Goal: Browse casually: Explore the website without a specific task or goal

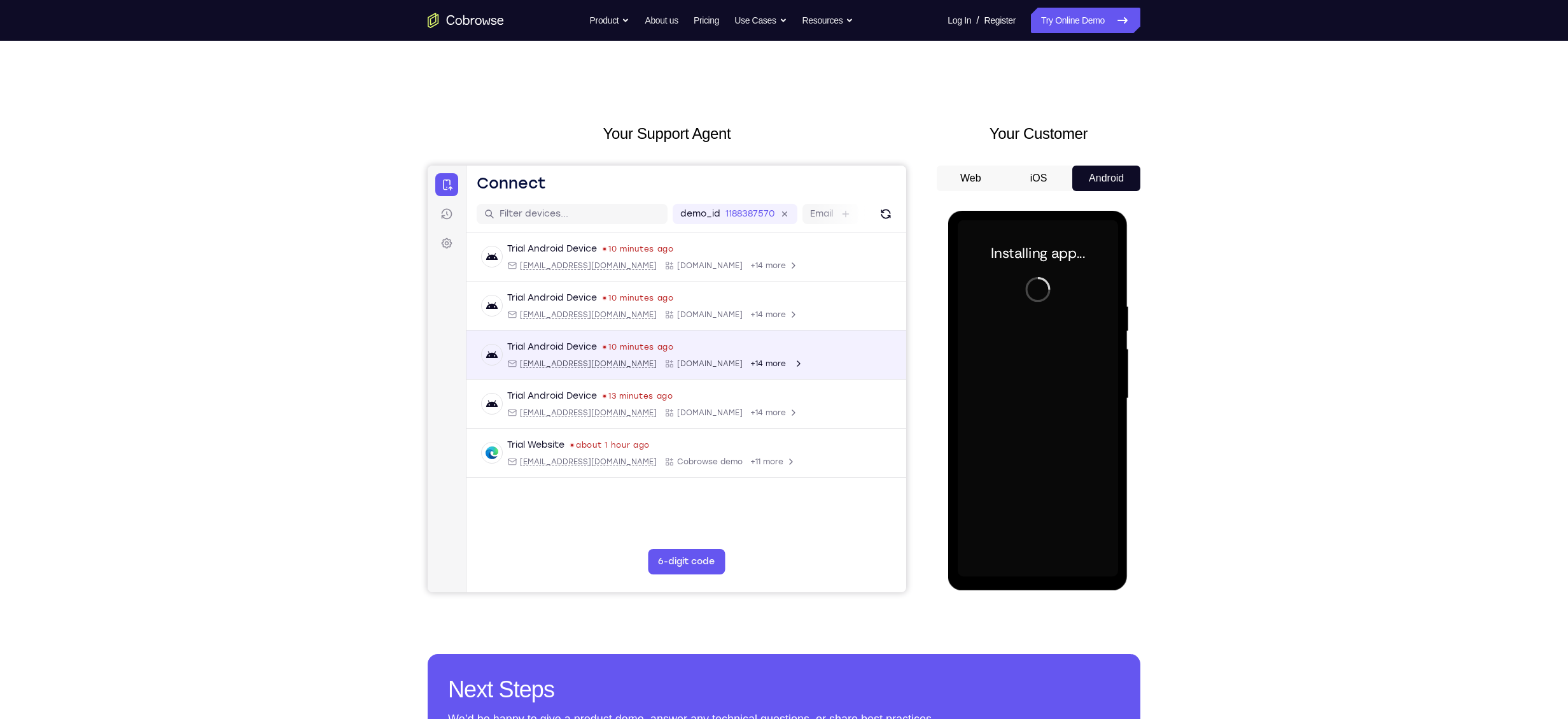
click at [1017, 363] on div at bounding box center [1037, 399] width 161 height 357
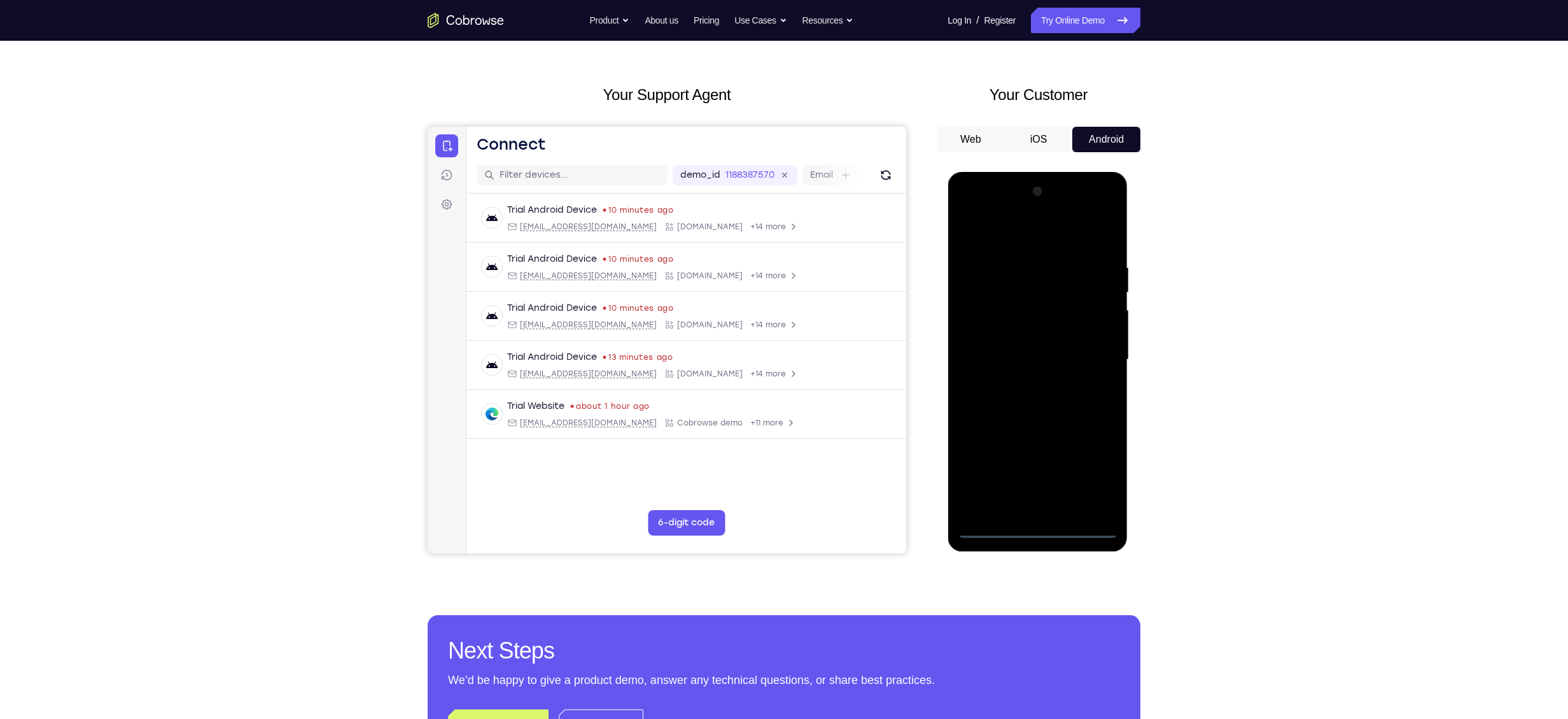
click at [1035, 526] on div at bounding box center [1037, 360] width 161 height 357
click at [1085, 493] on div at bounding box center [1037, 360] width 161 height 357
click at [1090, 482] on div at bounding box center [1037, 360] width 161 height 357
click at [1028, 245] on div at bounding box center [1037, 360] width 161 height 357
click at [1087, 346] on div at bounding box center [1037, 360] width 161 height 357
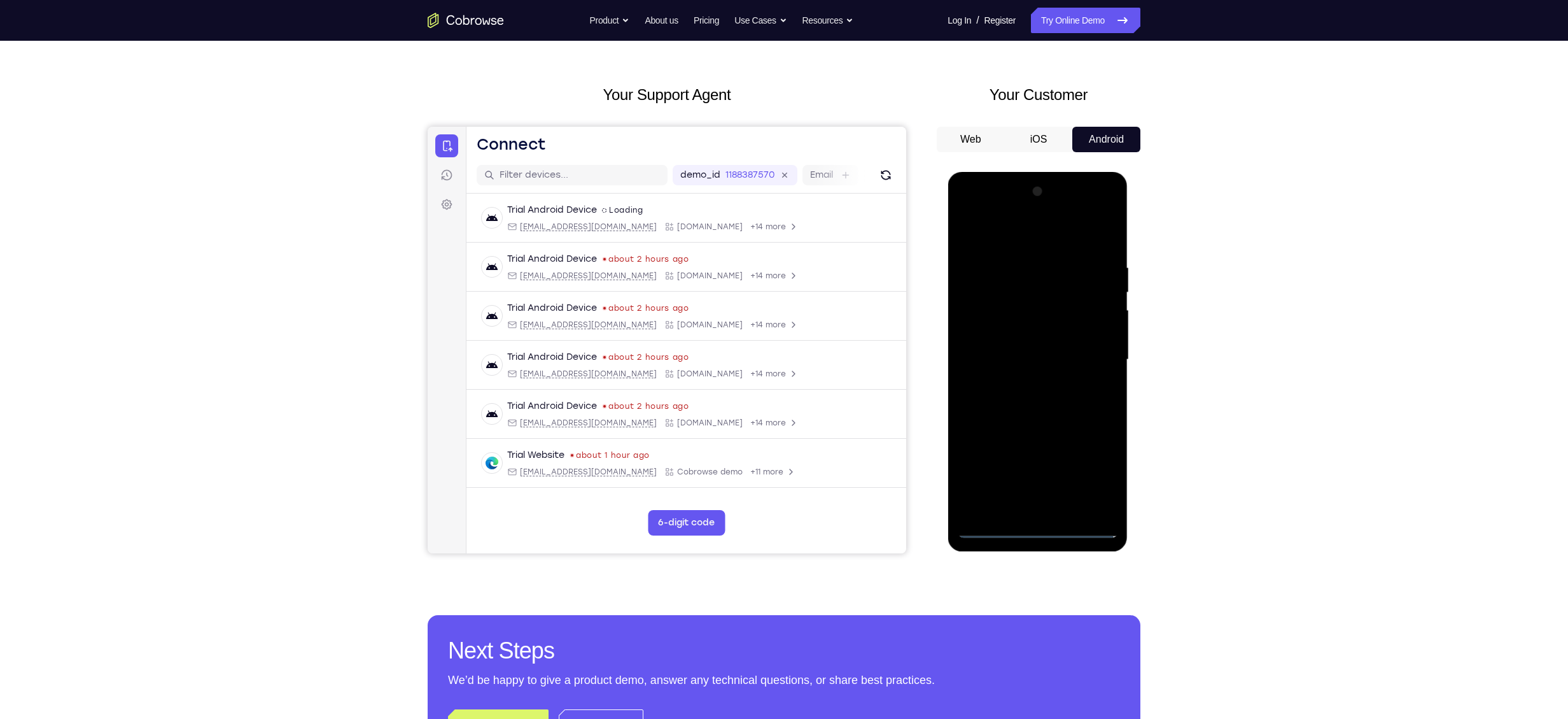
click at [1023, 388] on div at bounding box center [1037, 360] width 161 height 357
click at [1017, 348] on div at bounding box center [1037, 360] width 161 height 357
click at [989, 372] on div at bounding box center [1037, 360] width 161 height 357
click at [989, 364] on div at bounding box center [1037, 360] width 161 height 357
click at [1054, 417] on div at bounding box center [1037, 360] width 161 height 357
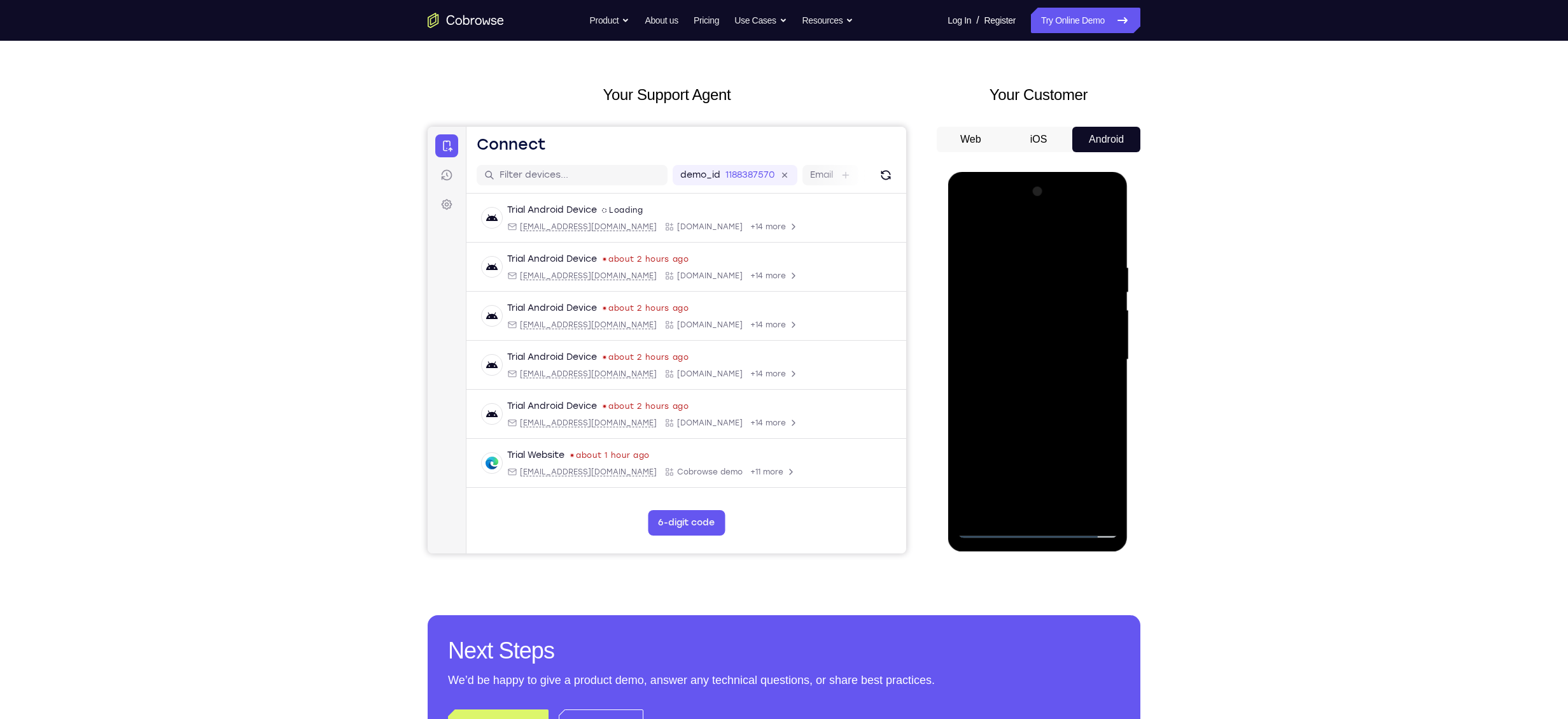
drag, startPoint x: 1044, startPoint y: 442, endPoint x: 1065, endPoint y: 389, distance: 57.0
click at [1065, 389] on div at bounding box center [1037, 360] width 161 height 357
click at [1071, 505] on div at bounding box center [1037, 360] width 161 height 357
click at [1009, 428] on div at bounding box center [1037, 360] width 161 height 357
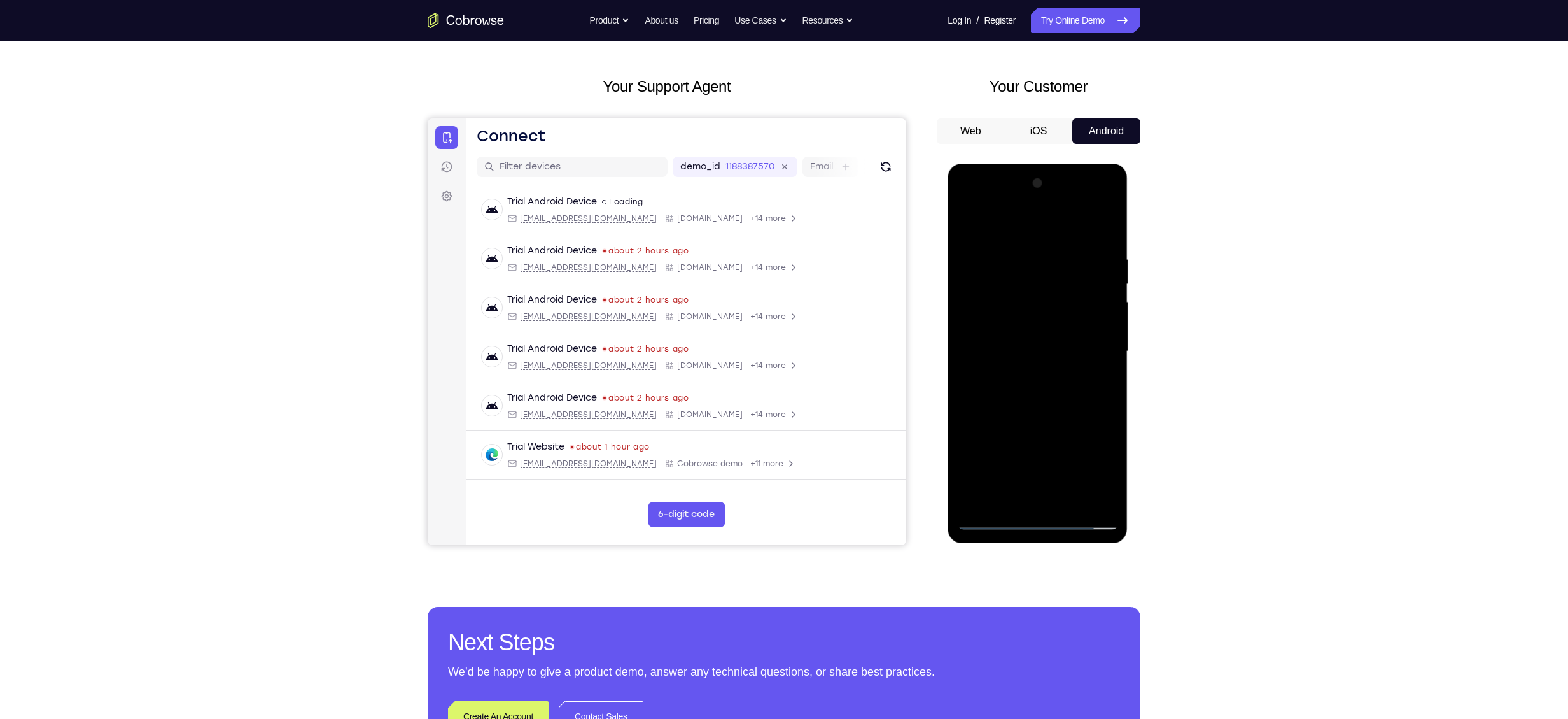
click at [994, 515] on div at bounding box center [1037, 351] width 161 height 357
click at [991, 517] on div at bounding box center [1037, 351] width 161 height 357
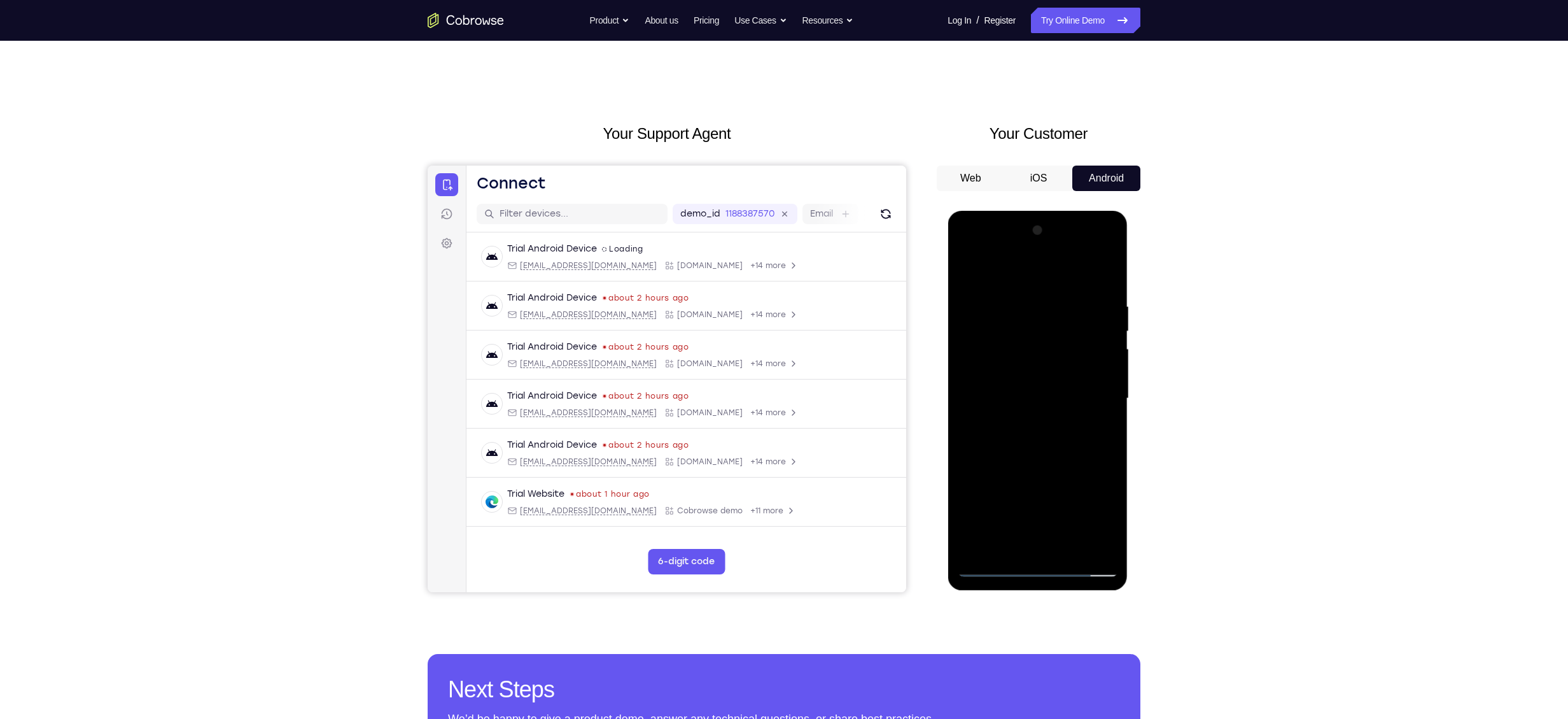
drag, startPoint x: 1029, startPoint y: 254, endPoint x: 1026, endPoint y: 216, distance: 38.1
click at [1026, 216] on div at bounding box center [1038, 400] width 180 height 380
click at [1006, 281] on div at bounding box center [1037, 399] width 161 height 357
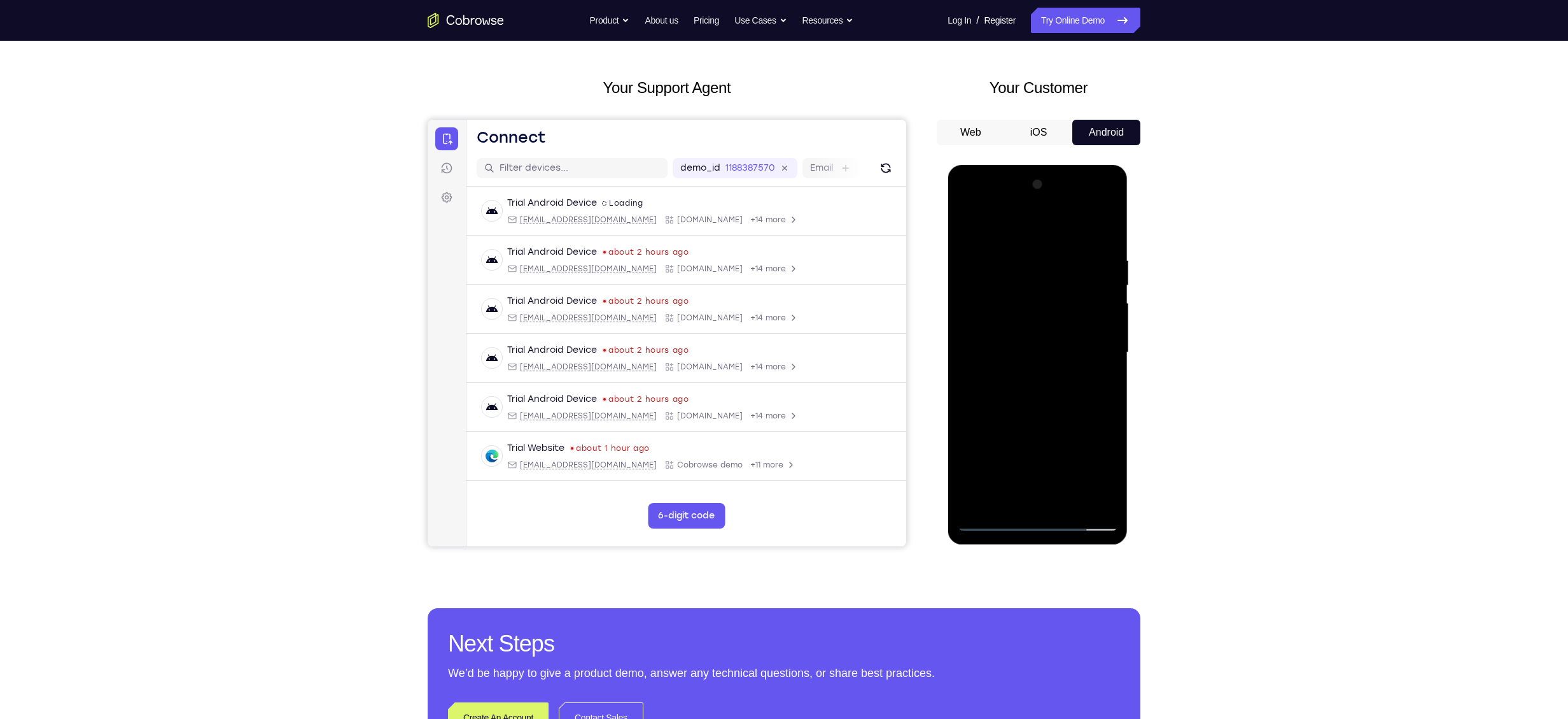
scroll to position [51, 0]
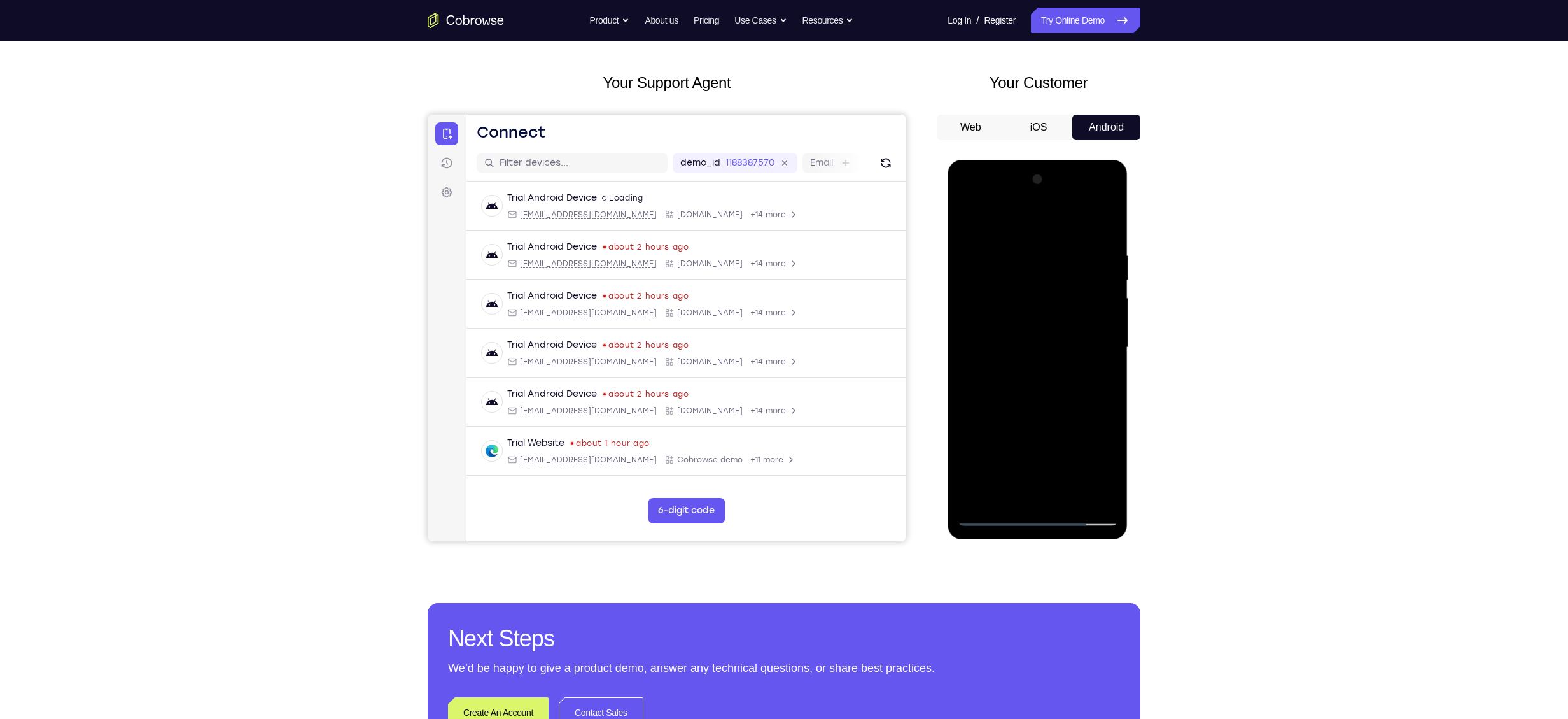
click at [1001, 489] on div at bounding box center [1037, 348] width 161 height 357
click at [994, 517] on div at bounding box center [1037, 348] width 161 height 357
click at [1102, 492] on div at bounding box center [1037, 348] width 161 height 357
click at [1094, 465] on div at bounding box center [1037, 348] width 161 height 357
drag, startPoint x: 1094, startPoint y: 465, endPoint x: 752, endPoint y: 451, distance: 342.3
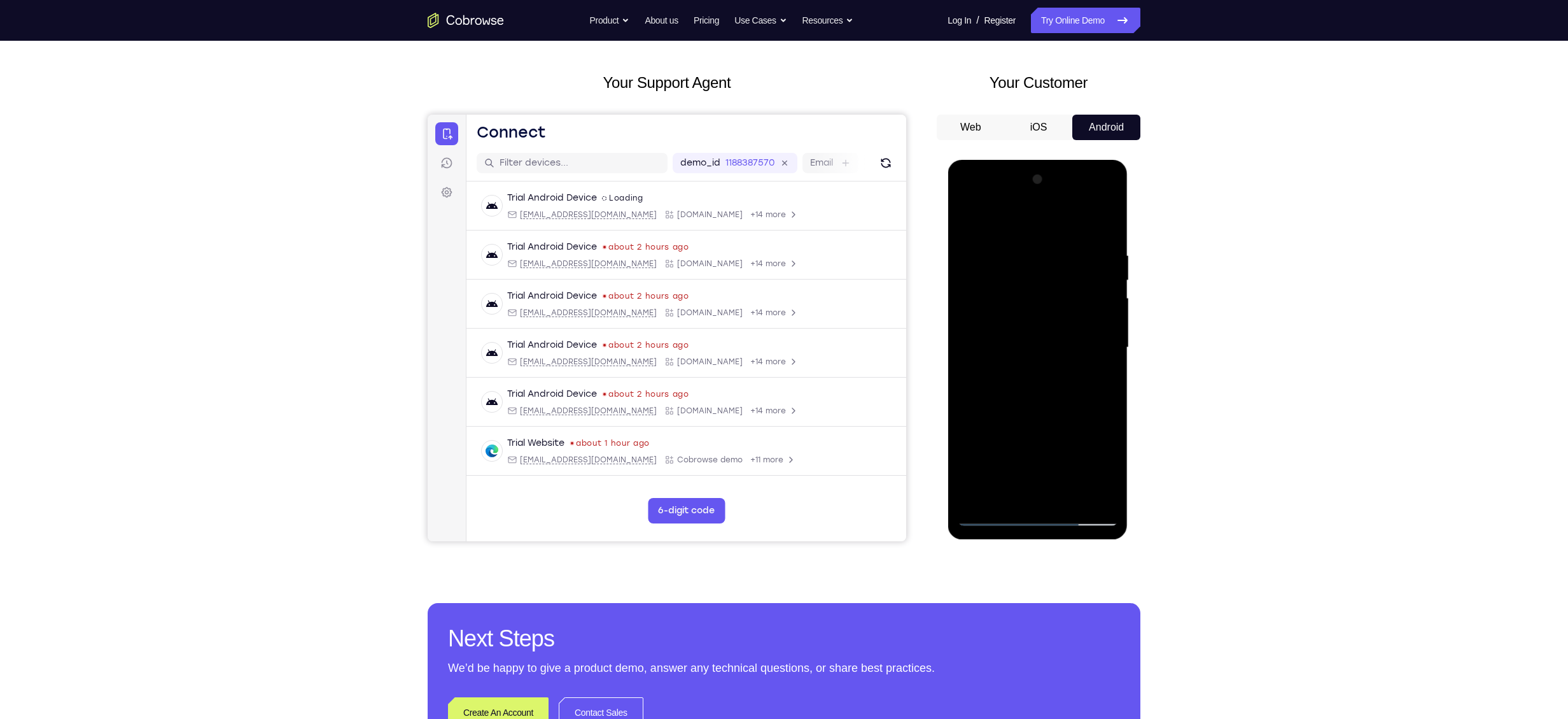
click at [948, 451] on html "Online web based iOS Simulators and Android Emulators. Run iPhone, iPad, Mobile…" at bounding box center [1038, 350] width 181 height 382
click at [1106, 451] on div at bounding box center [1037, 348] width 161 height 357
click at [1033, 469] on div at bounding box center [1037, 348] width 161 height 357
click at [1074, 394] on div at bounding box center [1037, 348] width 161 height 357
drag, startPoint x: 1074, startPoint y: 394, endPoint x: 1052, endPoint y: 276, distance: 120.0
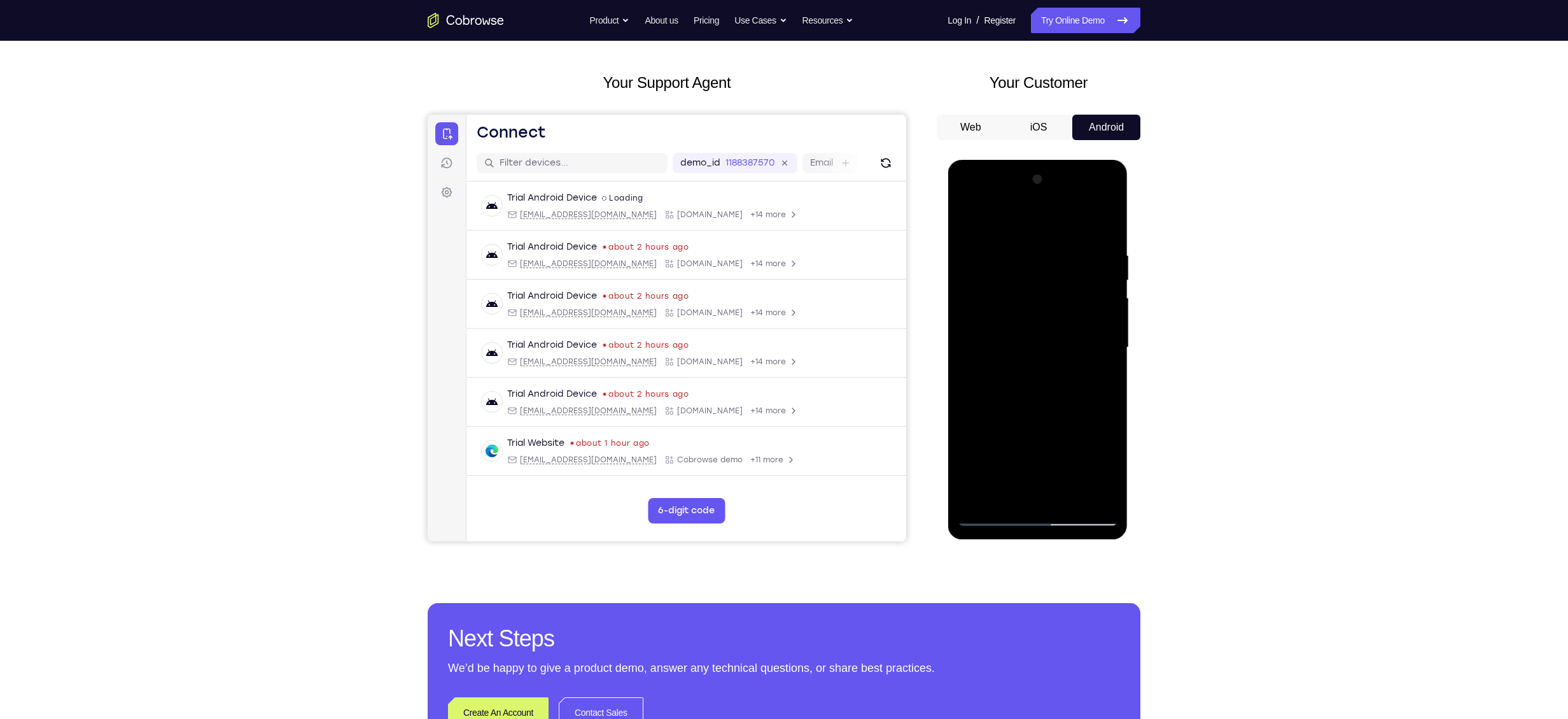
click at [1052, 276] on div at bounding box center [1037, 348] width 161 height 357
drag, startPoint x: 1038, startPoint y: 468, endPoint x: 1064, endPoint y: 308, distance: 162.1
click at [1064, 308] on div at bounding box center [1037, 348] width 161 height 357
drag, startPoint x: 1083, startPoint y: 409, endPoint x: 1110, endPoint y: 474, distance: 70.4
click at [1110, 474] on div at bounding box center [1037, 348] width 161 height 357
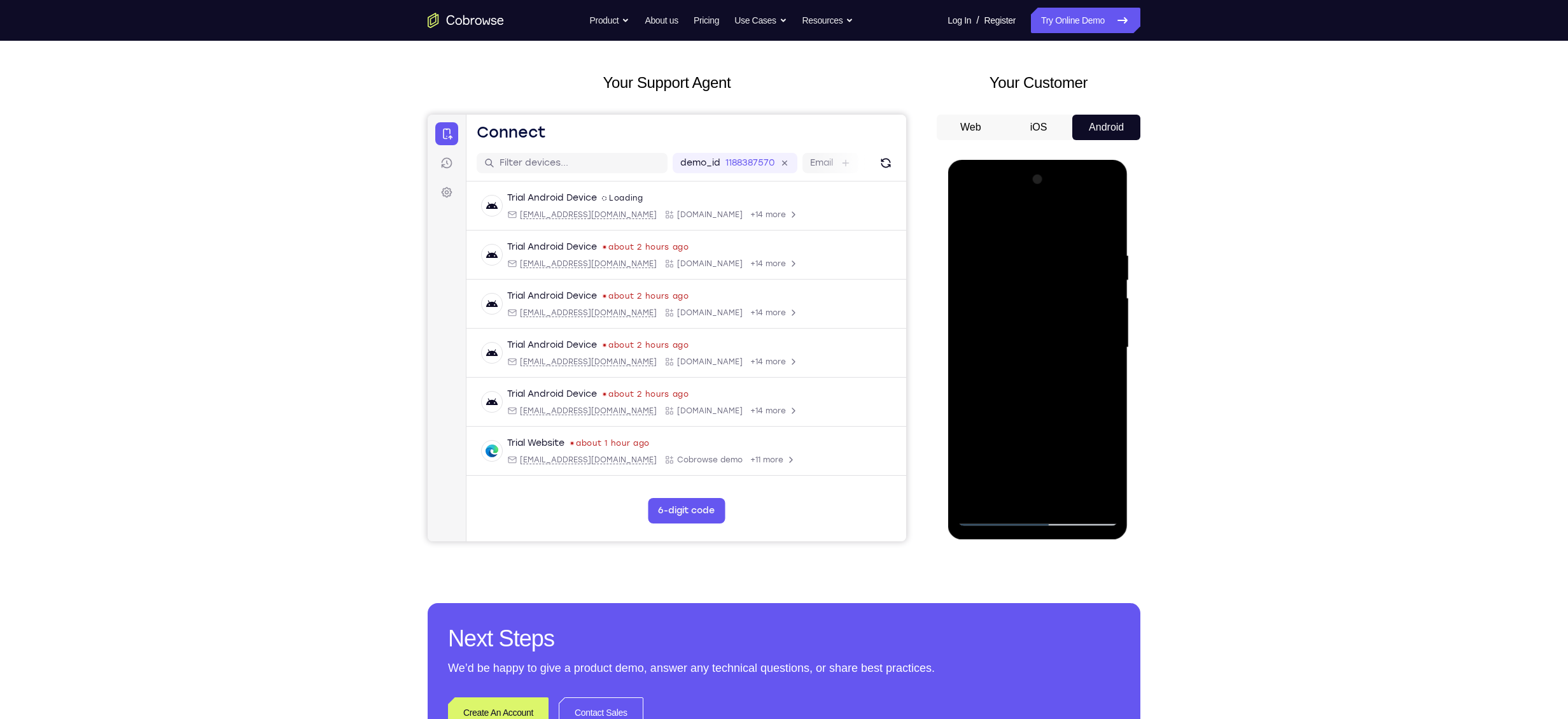
drag, startPoint x: 1036, startPoint y: 463, endPoint x: 1090, endPoint y: 302, distance: 169.8
click at [1090, 302] on div at bounding box center [1037, 348] width 161 height 357
drag, startPoint x: 1045, startPoint y: 418, endPoint x: 1068, endPoint y: 331, distance: 90.0
click at [1068, 331] on div at bounding box center [1037, 348] width 161 height 357
drag, startPoint x: 1062, startPoint y: 297, endPoint x: 1062, endPoint y: 276, distance: 21.0
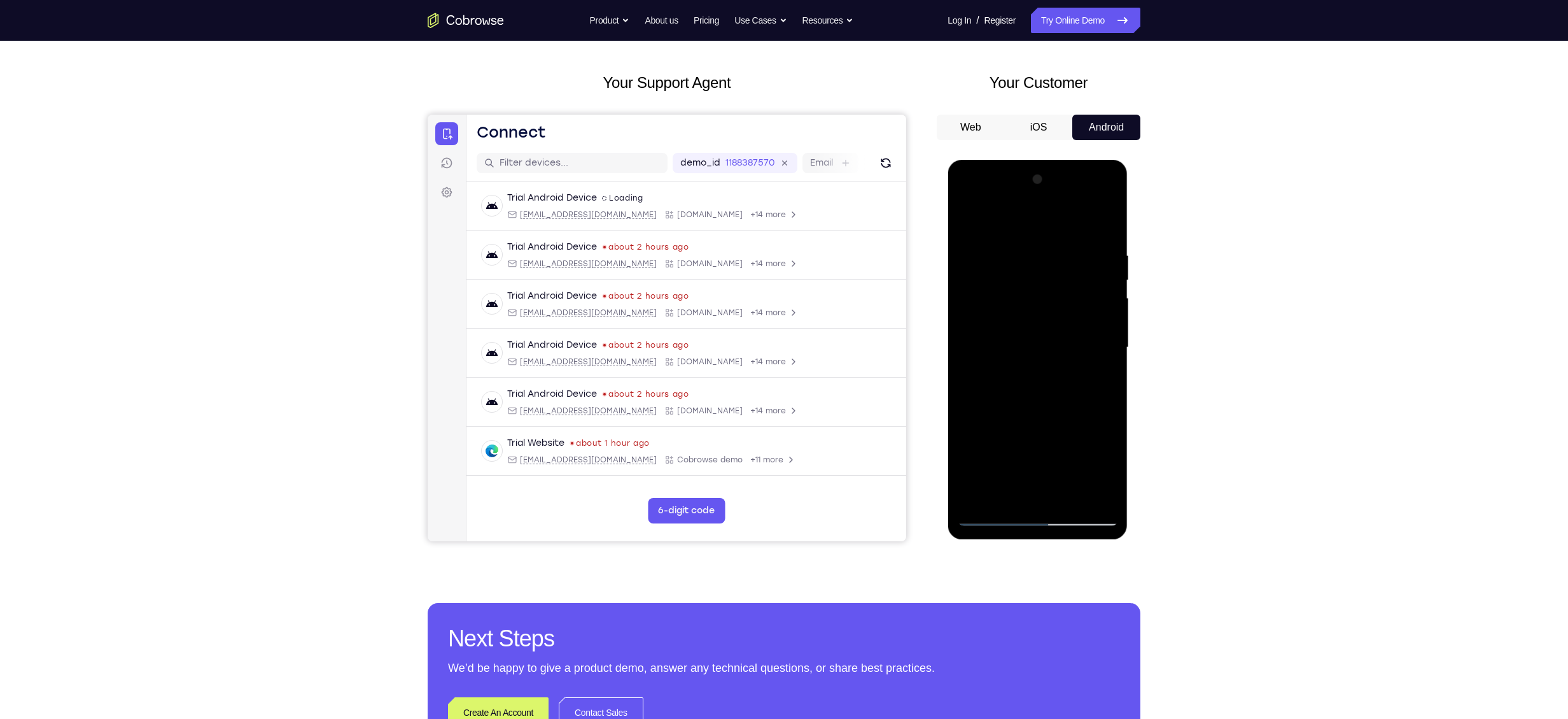
click at [1062, 276] on div at bounding box center [1037, 348] width 161 height 357
drag, startPoint x: 1033, startPoint y: 466, endPoint x: 1049, endPoint y: 280, distance: 186.7
click at [1049, 280] on div at bounding box center [1037, 348] width 161 height 357
drag, startPoint x: 1031, startPoint y: 363, endPoint x: 1028, endPoint y: 254, distance: 109.0
click at [1028, 254] on div at bounding box center [1037, 348] width 161 height 357
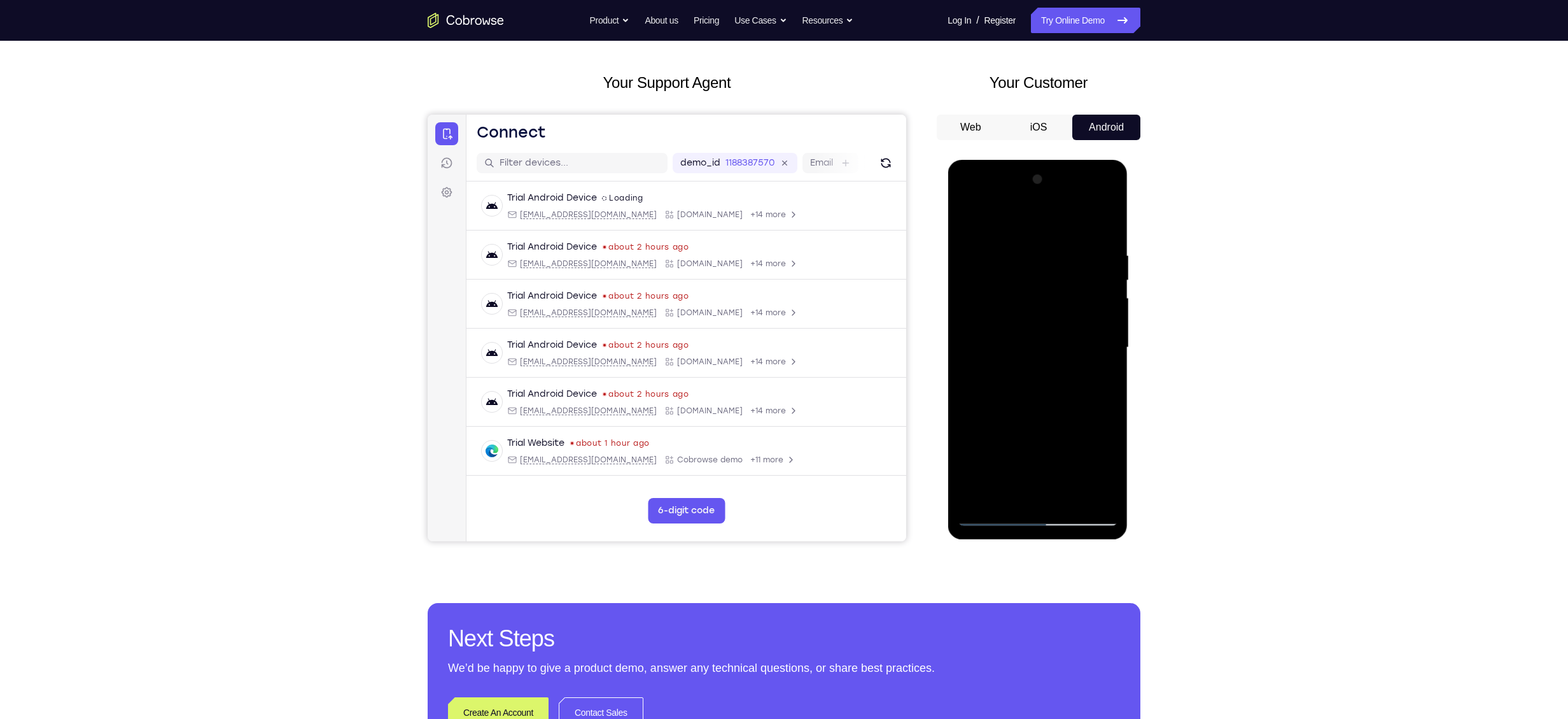
drag, startPoint x: 1034, startPoint y: 343, endPoint x: 1034, endPoint y: 289, distance: 54.0
click at [1034, 289] on div at bounding box center [1037, 348] width 161 height 357
drag, startPoint x: 1081, startPoint y: 527, endPoint x: 1082, endPoint y: 565, distance: 38.0
click at [1082, 542] on html "Online web based iOS Simulators and Android Emulators. Run iPhone, iPad, Mobile…" at bounding box center [1038, 350] width 181 height 382
drag, startPoint x: 1049, startPoint y: 314, endPoint x: 1094, endPoint y: 565, distance: 255.0
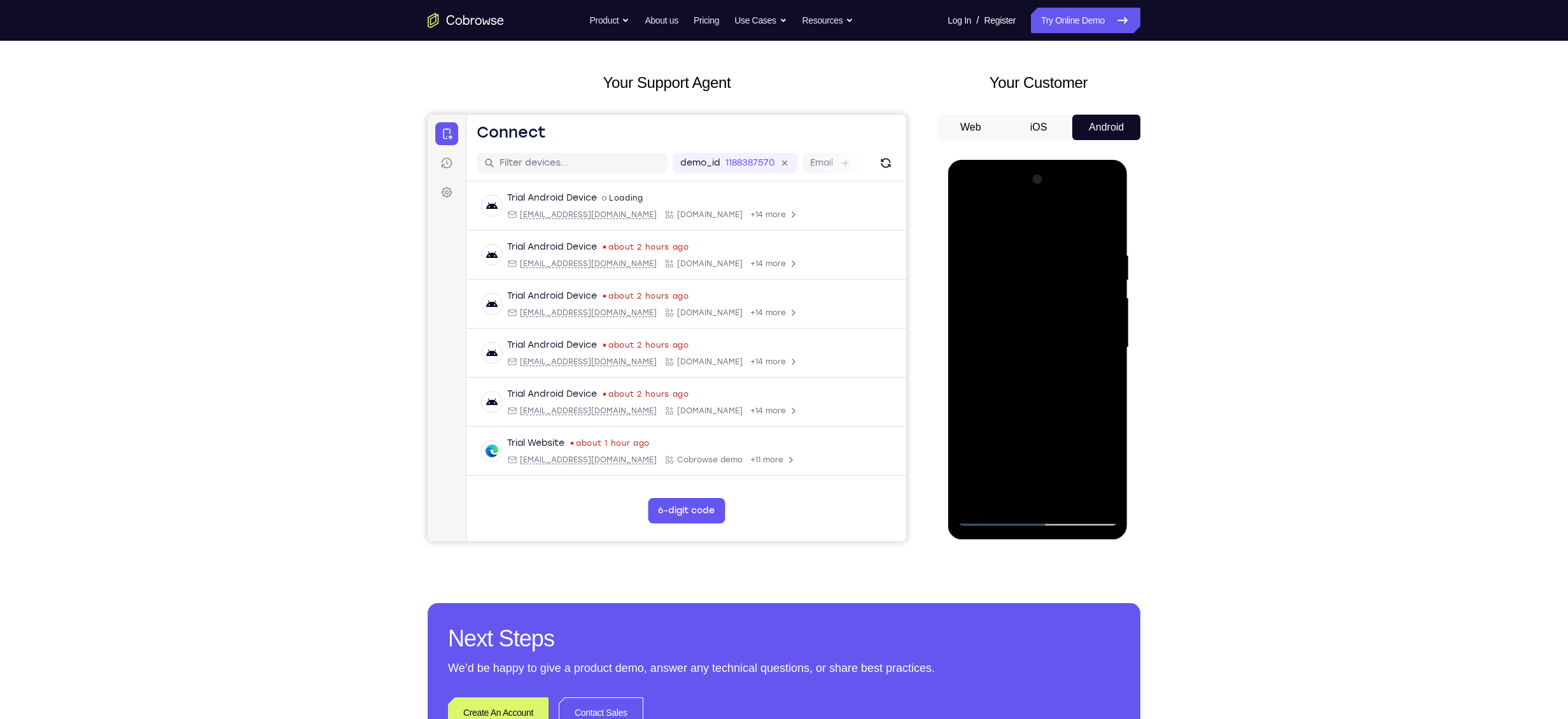
click at [1094, 542] on html "Online web based iOS Simulators and Android Emulators. Run iPhone, iPad, Mobile…" at bounding box center [1038, 350] width 181 height 382
click at [1051, 323] on div at bounding box center [1037, 348] width 161 height 357
drag, startPoint x: 1059, startPoint y: 338, endPoint x: 1061, endPoint y: 305, distance: 33.1
click at [1061, 305] on div at bounding box center [1037, 348] width 161 height 357
drag, startPoint x: 1040, startPoint y: 401, endPoint x: 1032, endPoint y: 428, distance: 28.2
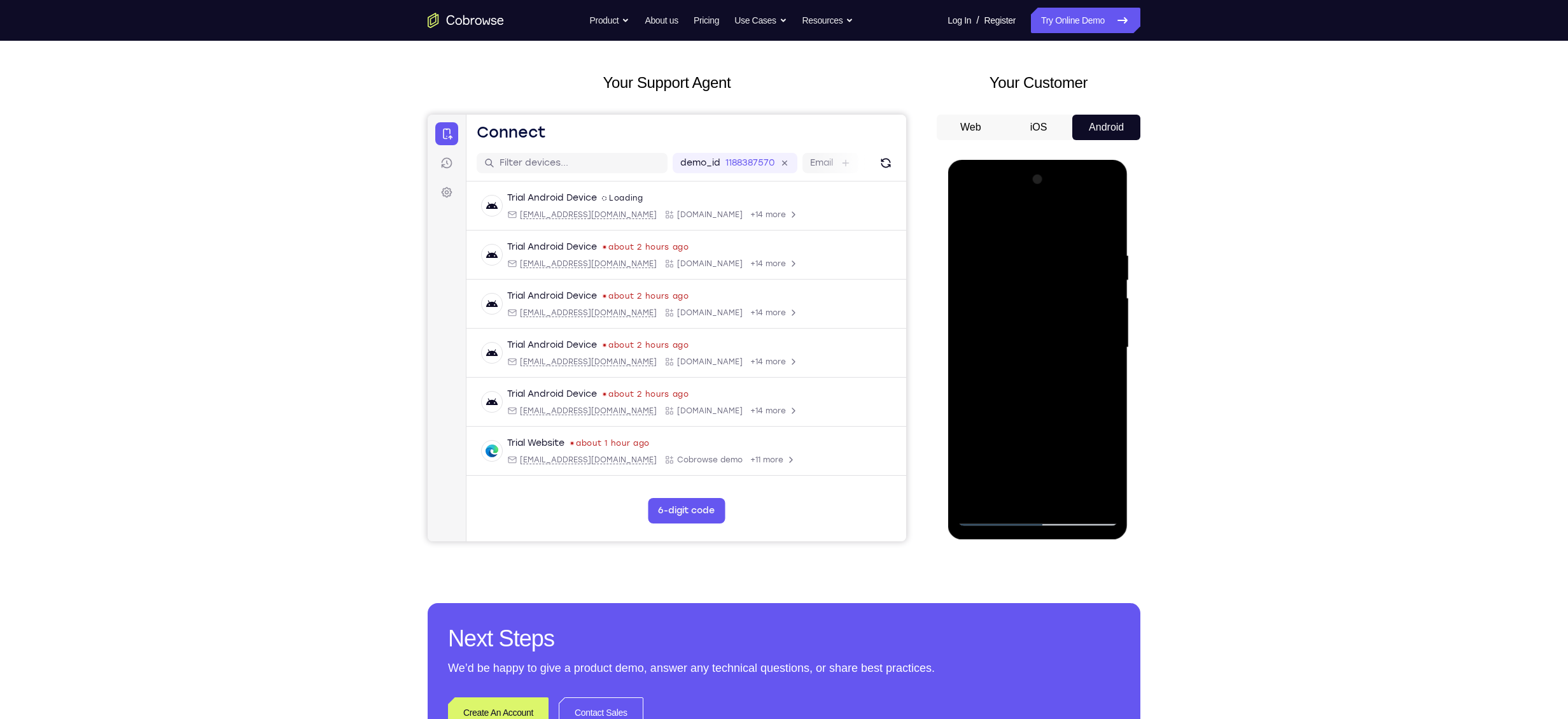
click at [1032, 428] on div at bounding box center [1037, 348] width 161 height 357
click at [1075, 301] on div at bounding box center [1037, 348] width 161 height 357
drag, startPoint x: 1040, startPoint y: 428, endPoint x: 1092, endPoint y: 303, distance: 135.4
click at [1092, 303] on div at bounding box center [1037, 348] width 161 height 357
click at [1017, 409] on div at bounding box center [1037, 348] width 161 height 357
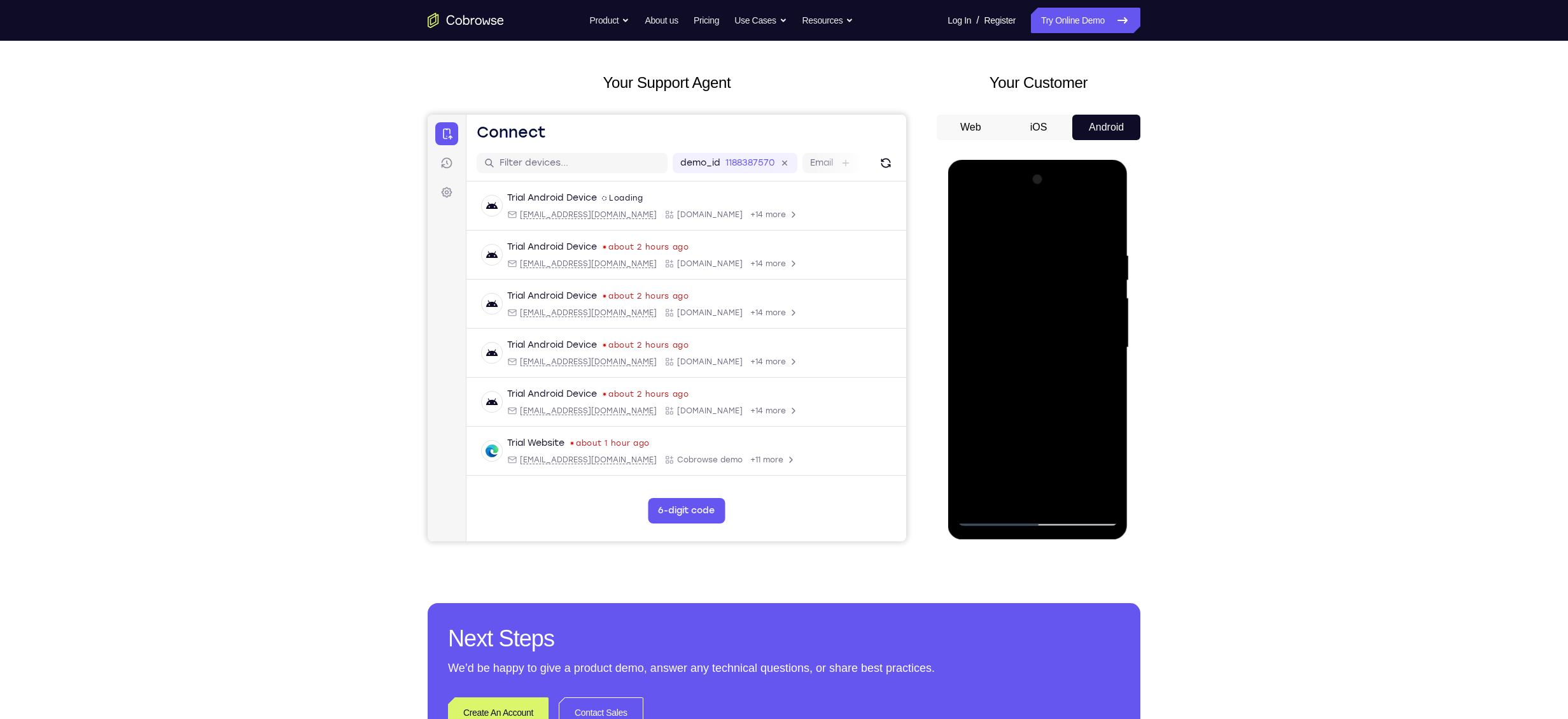
click at [1028, 475] on div at bounding box center [1037, 348] width 161 height 357
click at [1070, 474] on div at bounding box center [1037, 348] width 161 height 357
drag, startPoint x: 1040, startPoint y: 478, endPoint x: 1058, endPoint y: 363, distance: 116.4
click at [1058, 363] on div at bounding box center [1037, 348] width 161 height 357
drag, startPoint x: 1052, startPoint y: 357, endPoint x: 1064, endPoint y: 316, distance: 42.7
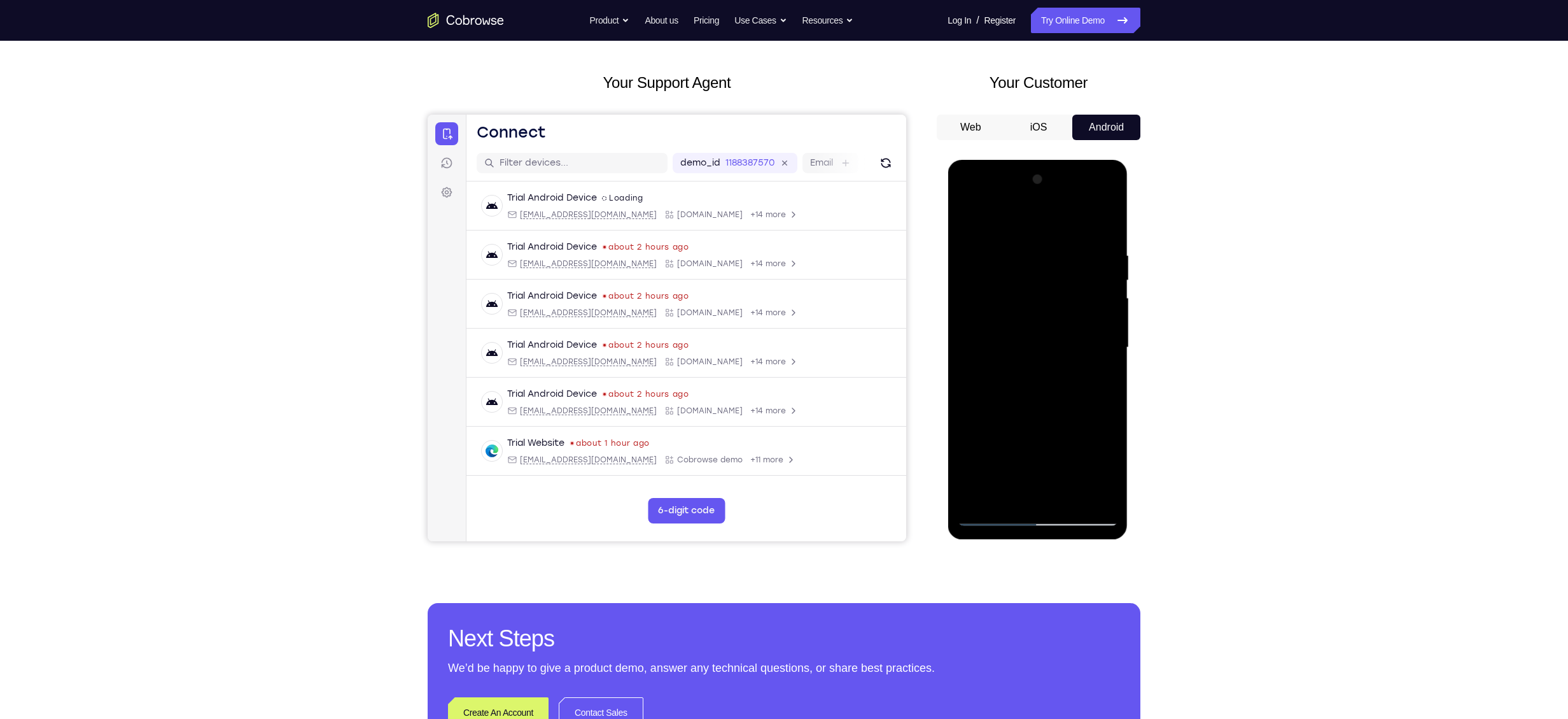
click at [1064, 316] on div at bounding box center [1037, 348] width 161 height 357
click at [971, 198] on div at bounding box center [1037, 348] width 161 height 357
click at [970, 304] on div at bounding box center [1037, 348] width 161 height 357
click at [1067, 253] on div at bounding box center [1037, 348] width 161 height 357
click at [1094, 348] on div at bounding box center [1037, 348] width 161 height 357
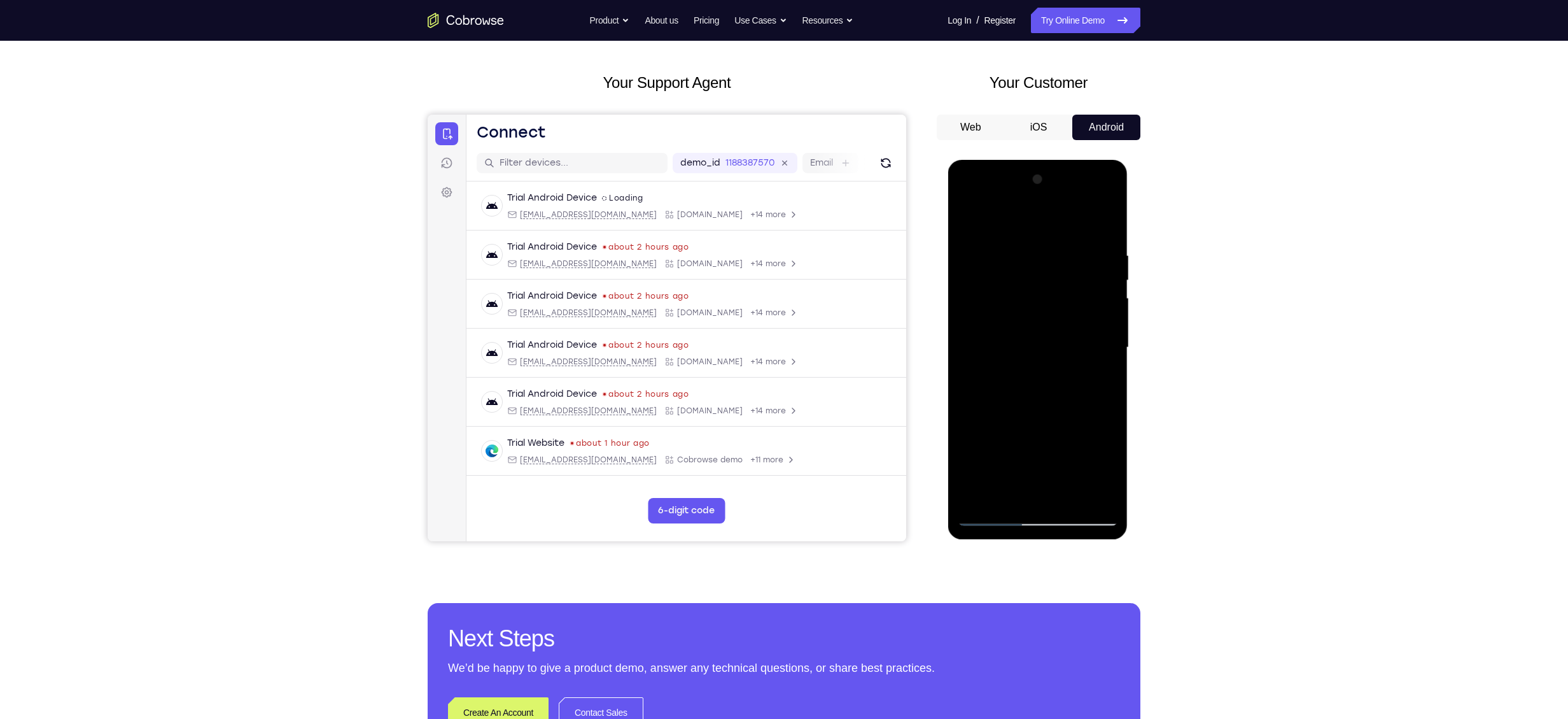
click at [1094, 348] on div at bounding box center [1037, 348] width 161 height 357
drag, startPoint x: 1094, startPoint y: 348, endPoint x: 1066, endPoint y: 352, distance: 28.3
click at [1066, 352] on div at bounding box center [1037, 348] width 161 height 357
click at [1112, 382] on div at bounding box center [1037, 348] width 161 height 357
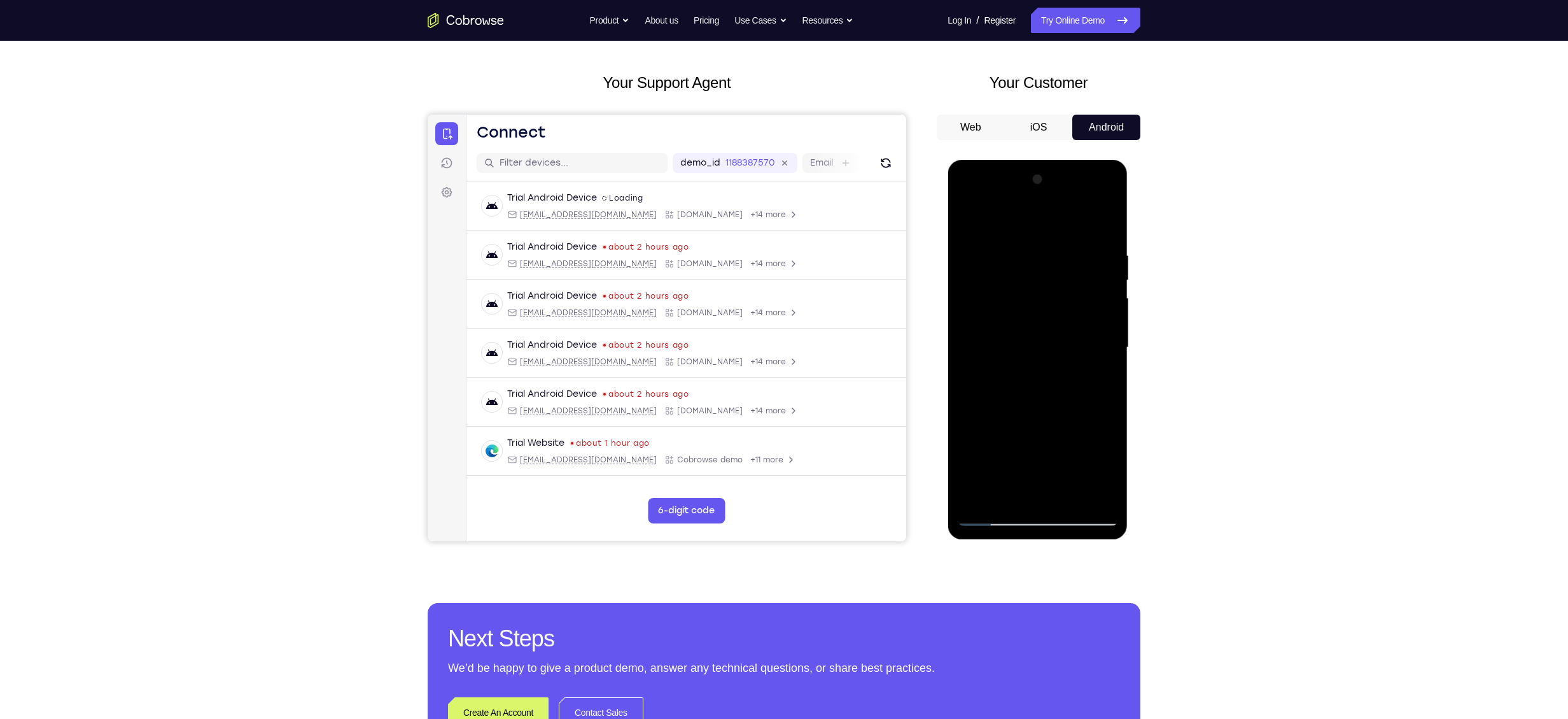
click at [1112, 382] on div at bounding box center [1037, 348] width 161 height 357
click at [1110, 384] on div at bounding box center [1037, 348] width 161 height 357
click at [1108, 386] on div at bounding box center [1037, 348] width 161 height 357
click at [1108, 388] on div at bounding box center [1037, 348] width 161 height 357
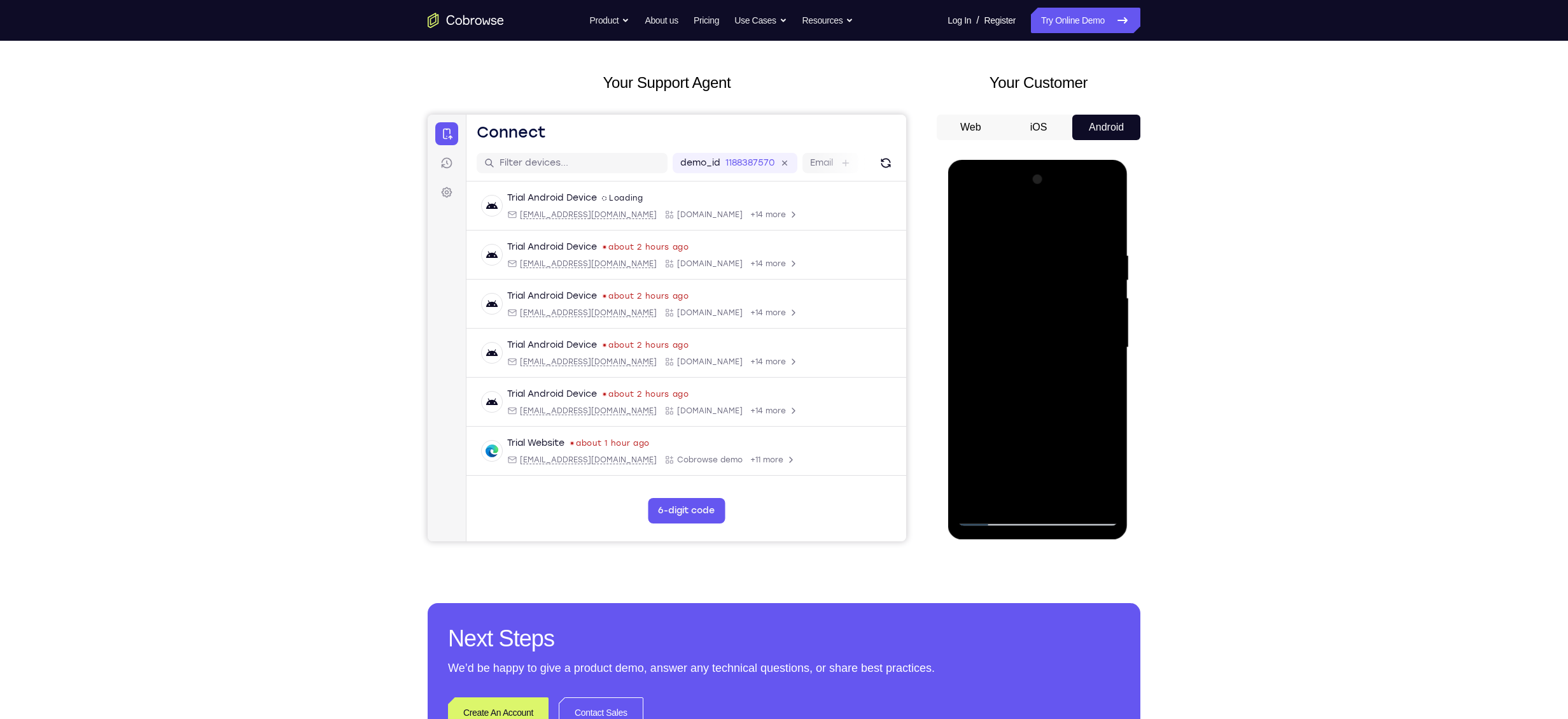
click at [1108, 392] on div at bounding box center [1037, 348] width 161 height 357
click at [1107, 394] on div at bounding box center [1037, 348] width 161 height 357
click at [1077, 354] on div at bounding box center [1037, 347] width 100 height 34
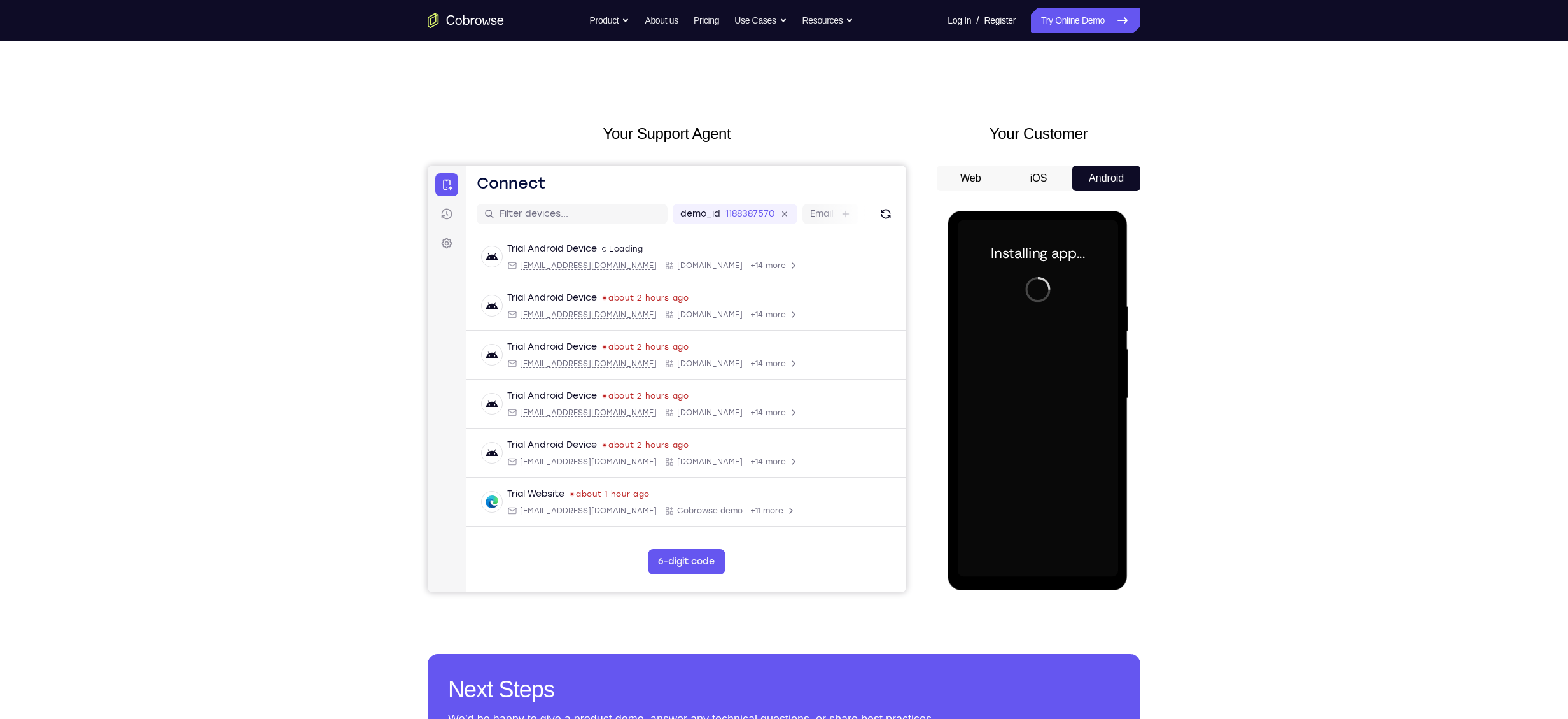
scroll to position [16, 0]
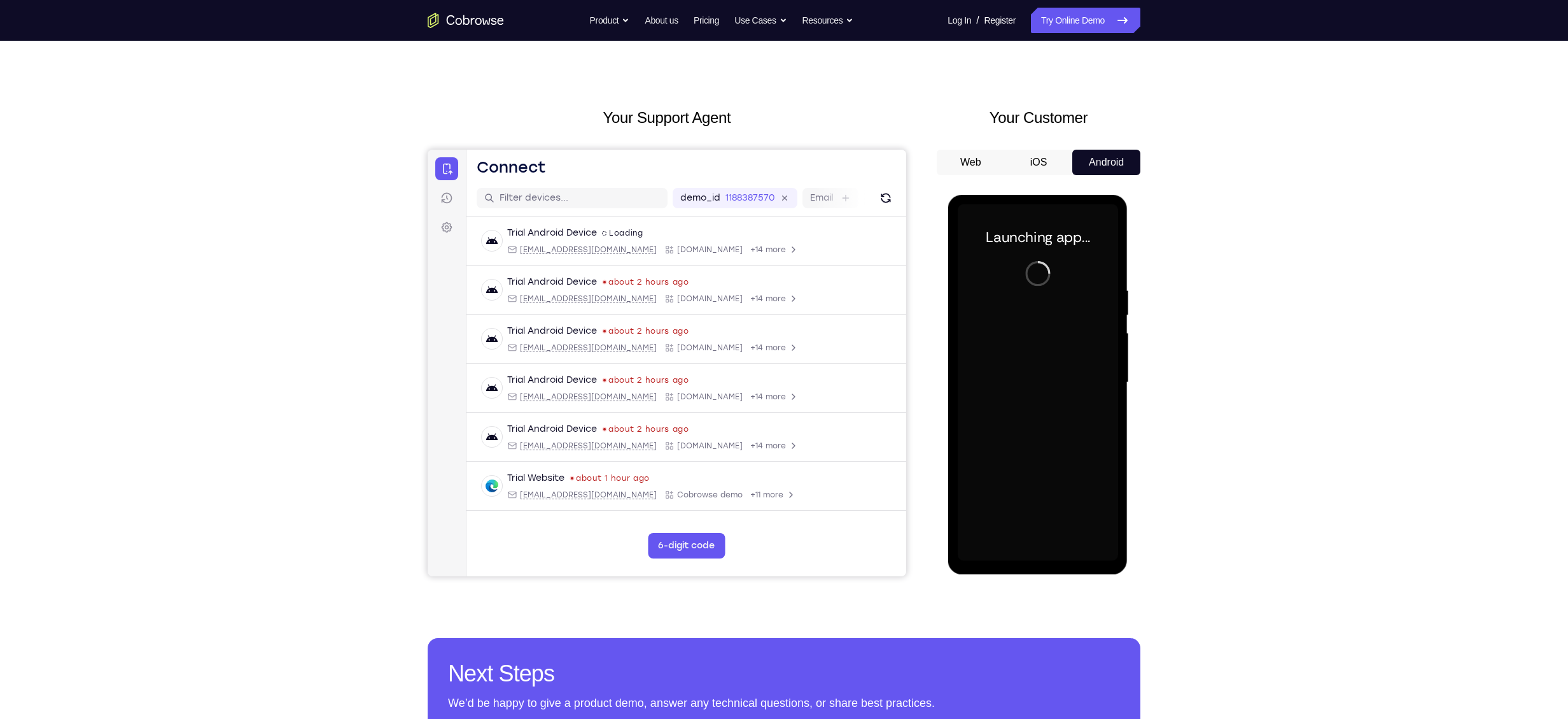
click at [1048, 295] on div at bounding box center [1037, 382] width 161 height 357
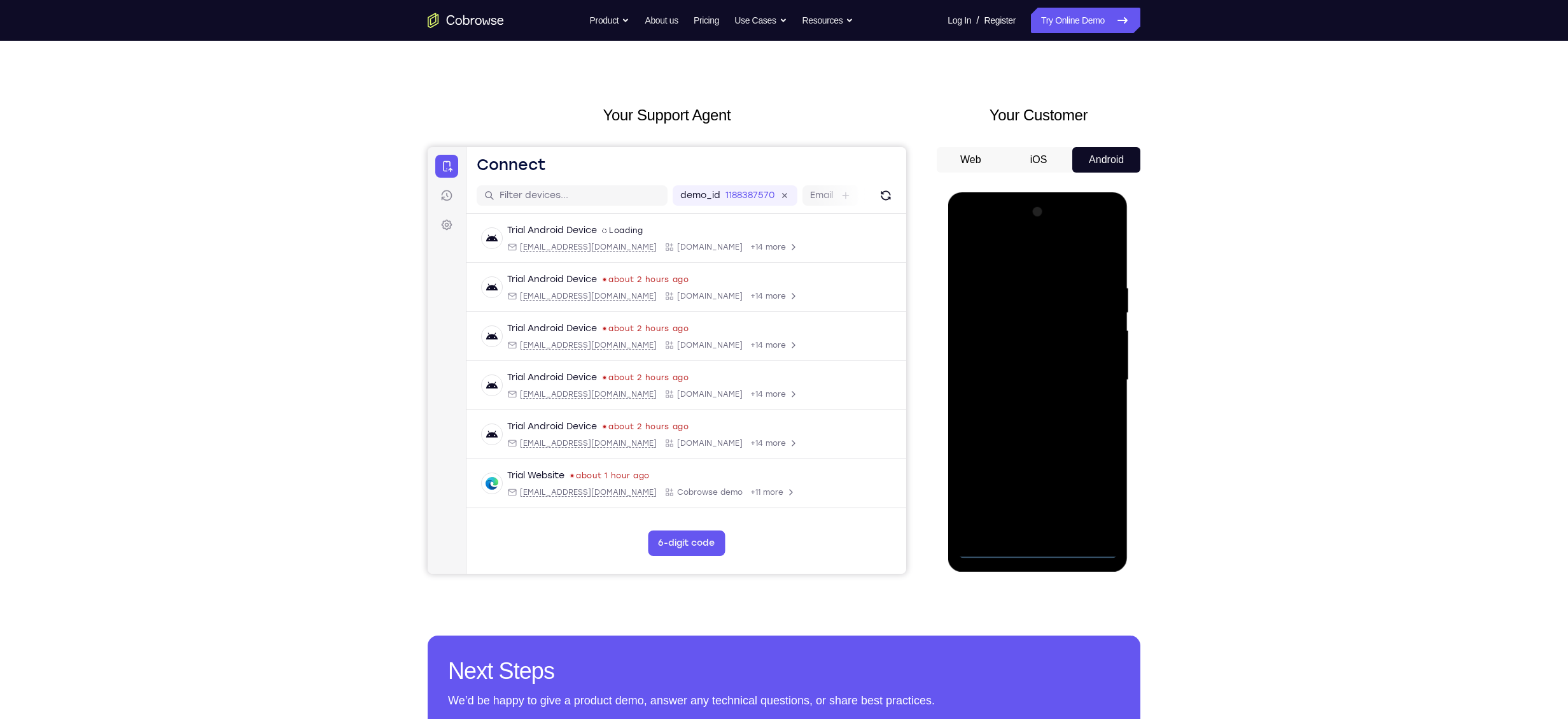
scroll to position [55, 0]
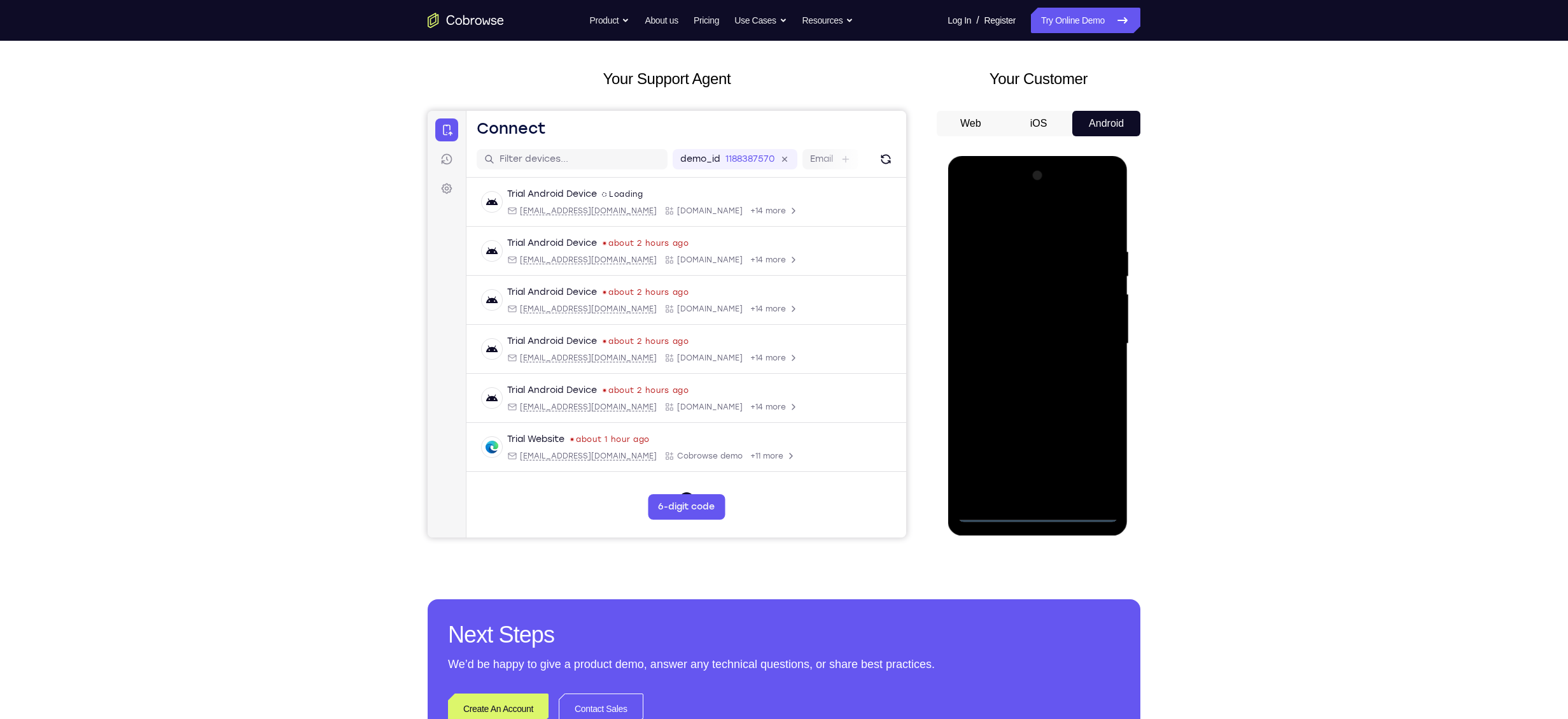
click at [1044, 519] on div at bounding box center [1037, 344] width 161 height 357
click at [1084, 471] on div at bounding box center [1037, 344] width 161 height 357
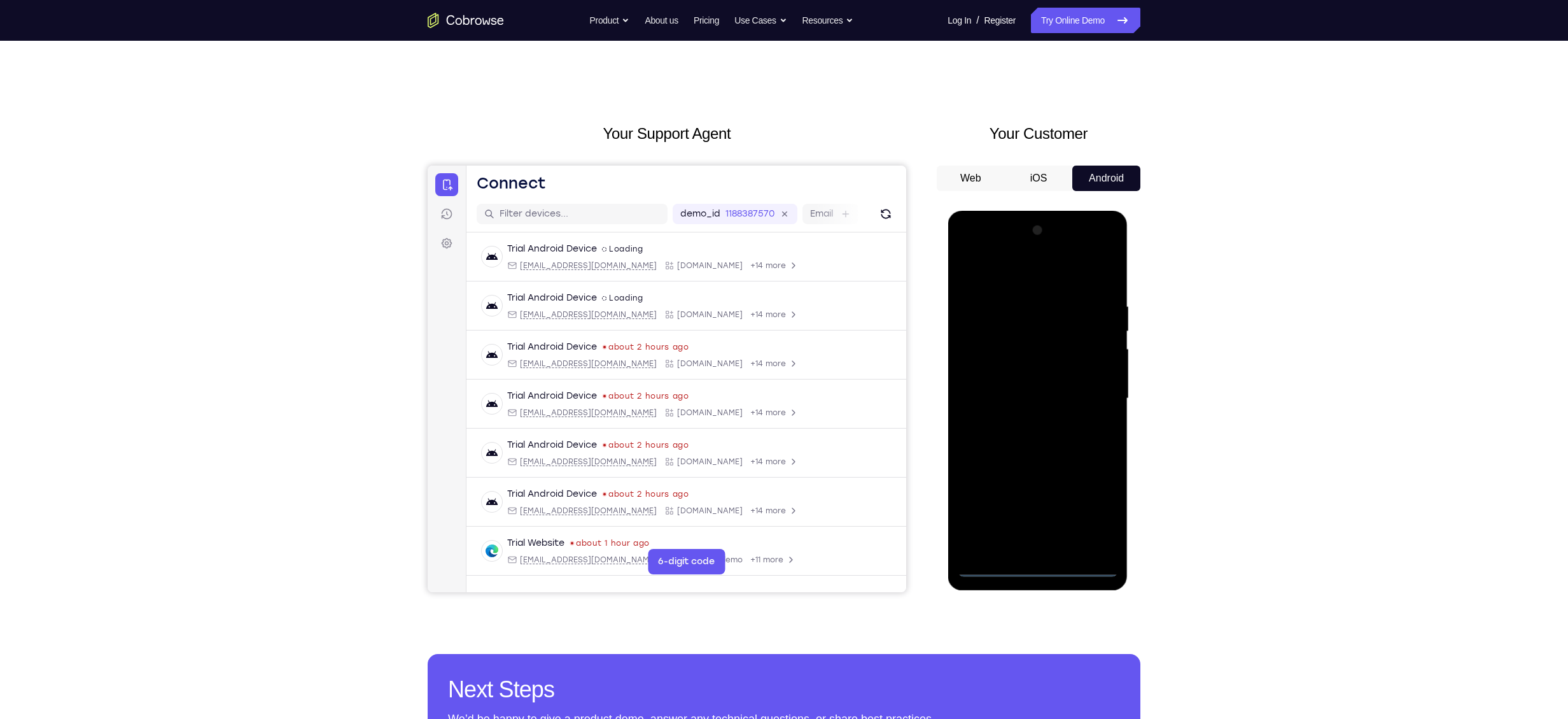
click at [1010, 275] on div at bounding box center [1037, 399] width 161 height 357
click at [1092, 394] on div at bounding box center [1037, 399] width 161 height 357
click at [1009, 252] on div at bounding box center [1037, 399] width 161 height 357
click at [980, 351] on div at bounding box center [1037, 399] width 161 height 357
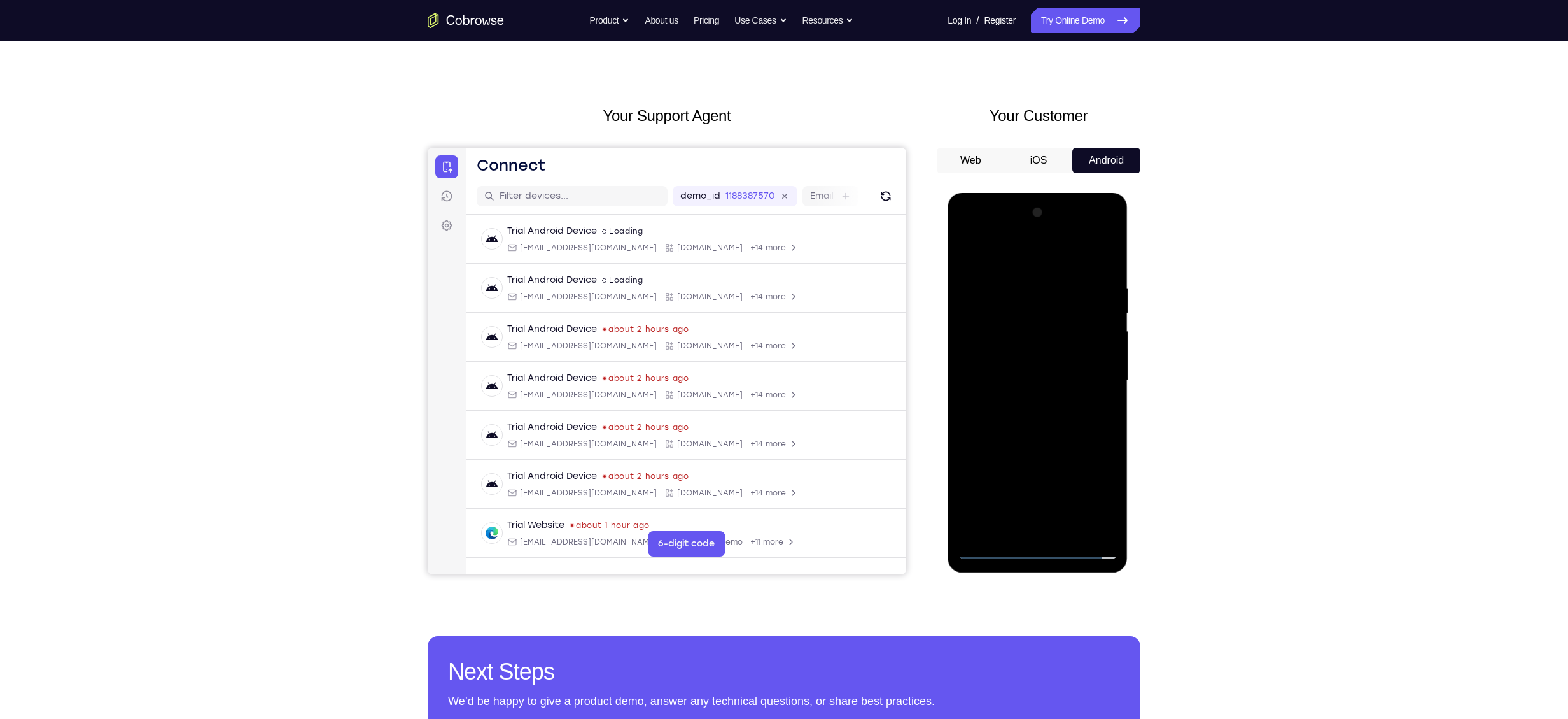
click at [1051, 419] on div at bounding box center [1037, 381] width 161 height 357
drag, startPoint x: 1042, startPoint y: 435, endPoint x: 1054, endPoint y: 368, distance: 68.1
click at [1054, 368] on div at bounding box center [1037, 381] width 161 height 357
click at [1048, 432] on div at bounding box center [1037, 381] width 161 height 357
click at [1056, 405] on div at bounding box center [1037, 381] width 161 height 357
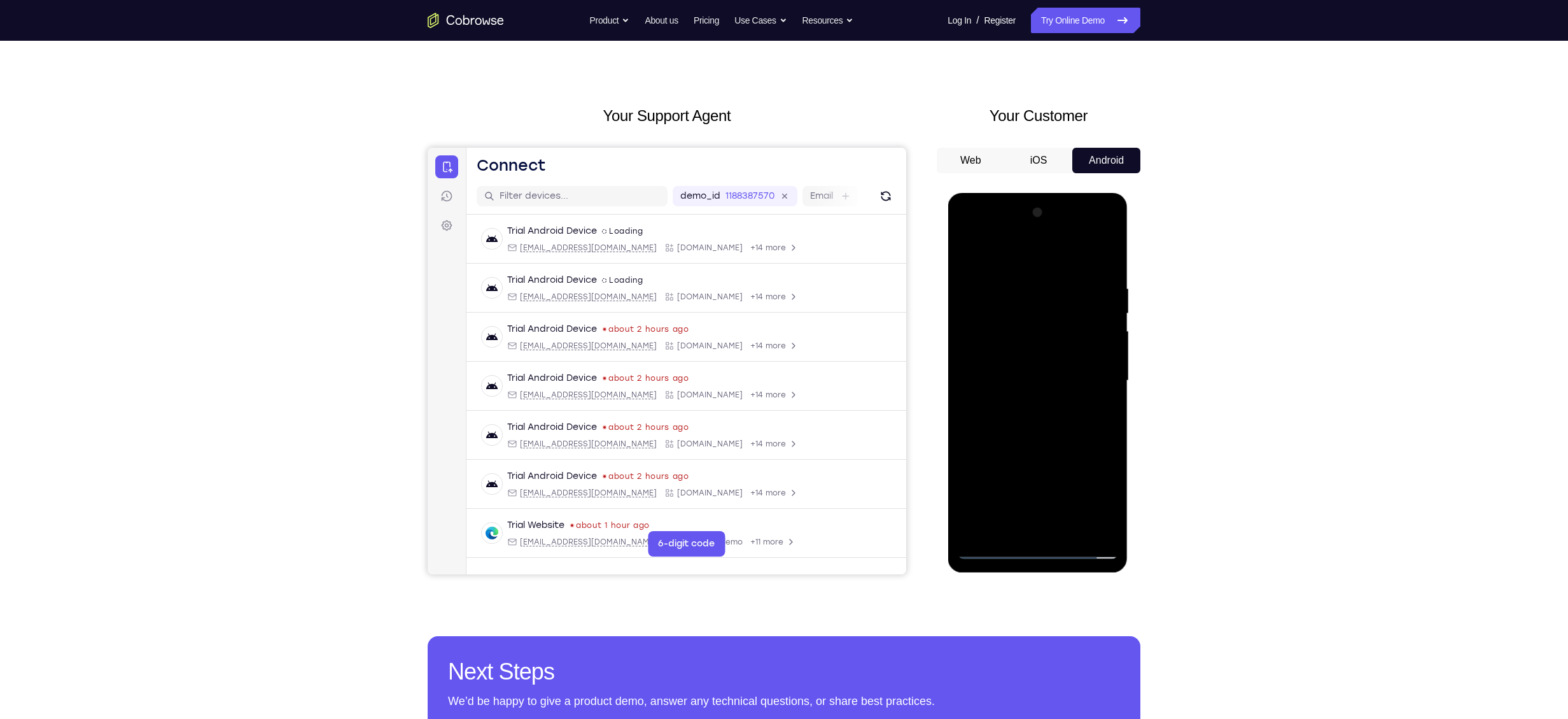
click at [1108, 395] on div at bounding box center [1037, 381] width 161 height 357
click at [1042, 429] on div at bounding box center [1037, 381] width 161 height 357
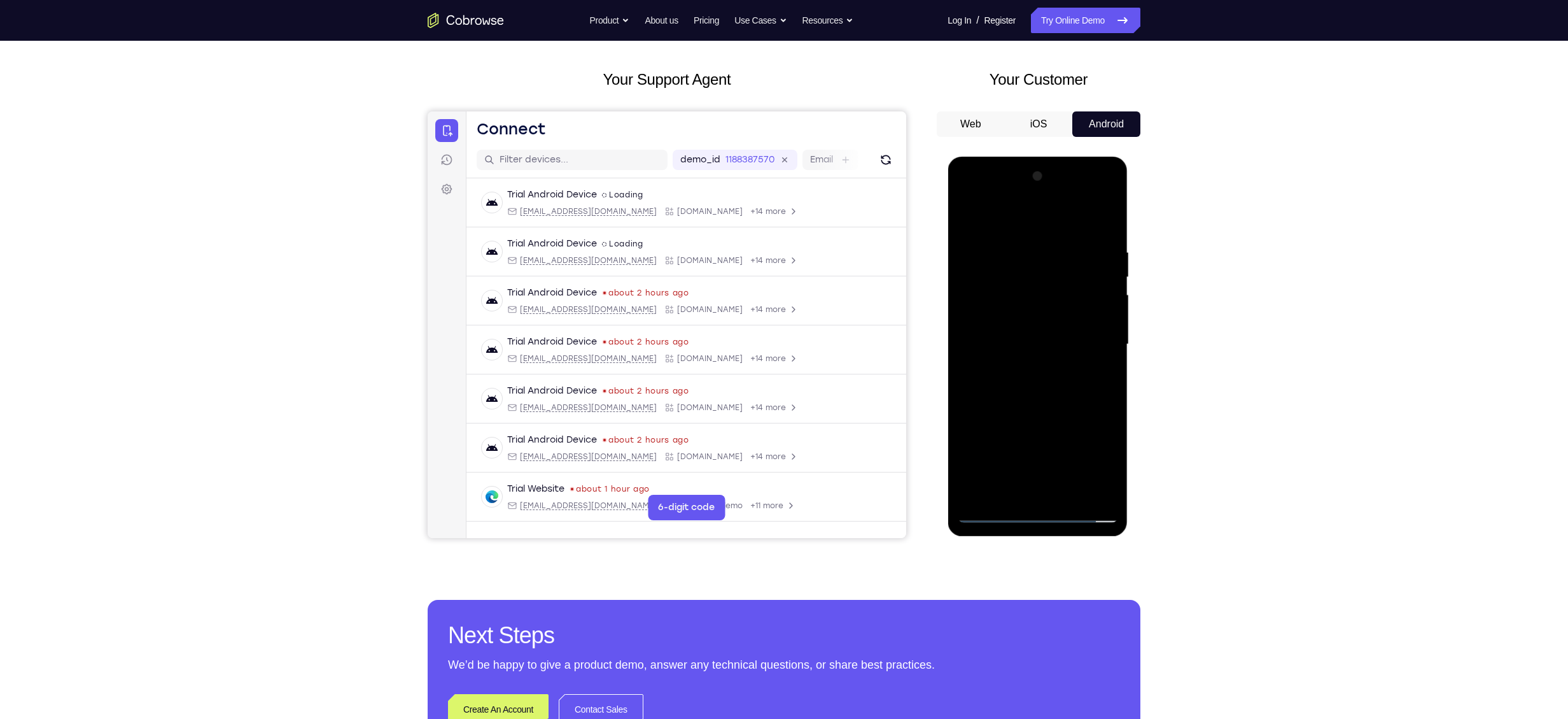
scroll to position [55, 0]
drag, startPoint x: 1047, startPoint y: 421, endPoint x: 1076, endPoint y: 335, distance: 90.8
click at [1076, 335] on div at bounding box center [1037, 344] width 161 height 357
click at [1056, 270] on div at bounding box center [1037, 344] width 161 height 357
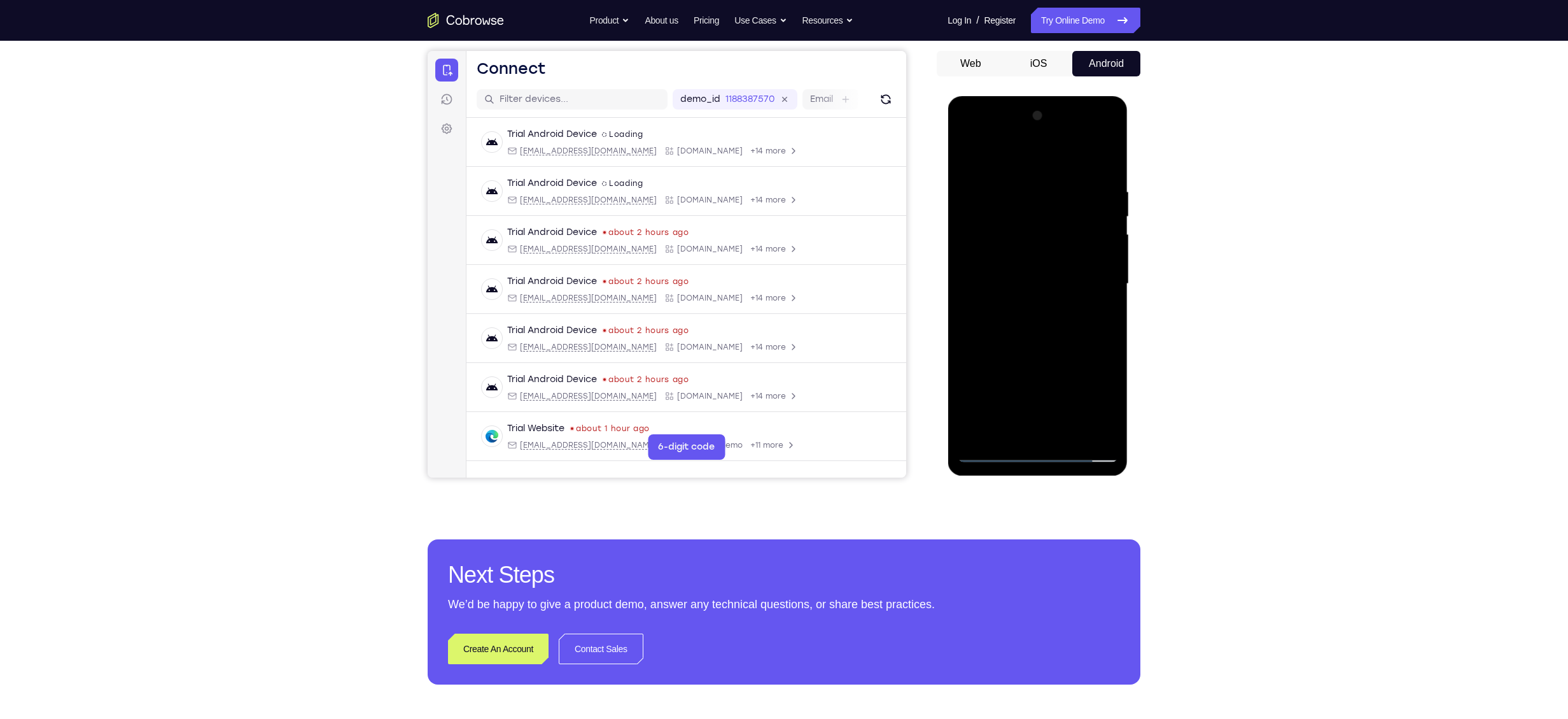
scroll to position [24, 0]
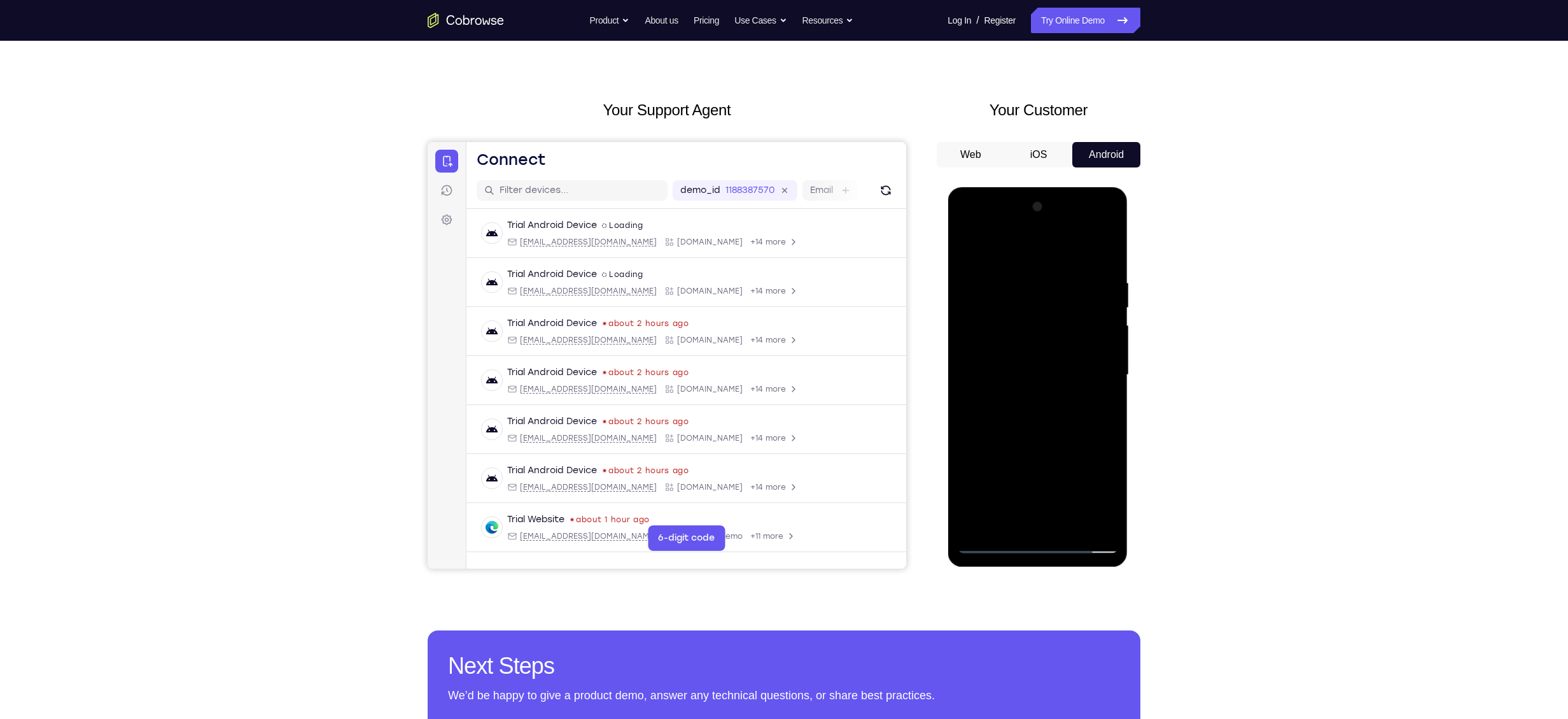
drag, startPoint x: 1029, startPoint y: 398, endPoint x: 1065, endPoint y: 278, distance: 125.3
click at [1065, 278] on div at bounding box center [1037, 375] width 161 height 357
drag, startPoint x: 1047, startPoint y: 374, endPoint x: 1059, endPoint y: 332, distance: 43.7
click at [1059, 332] on div at bounding box center [1037, 375] width 161 height 357
drag, startPoint x: 1056, startPoint y: 452, endPoint x: 1082, endPoint y: 337, distance: 117.9
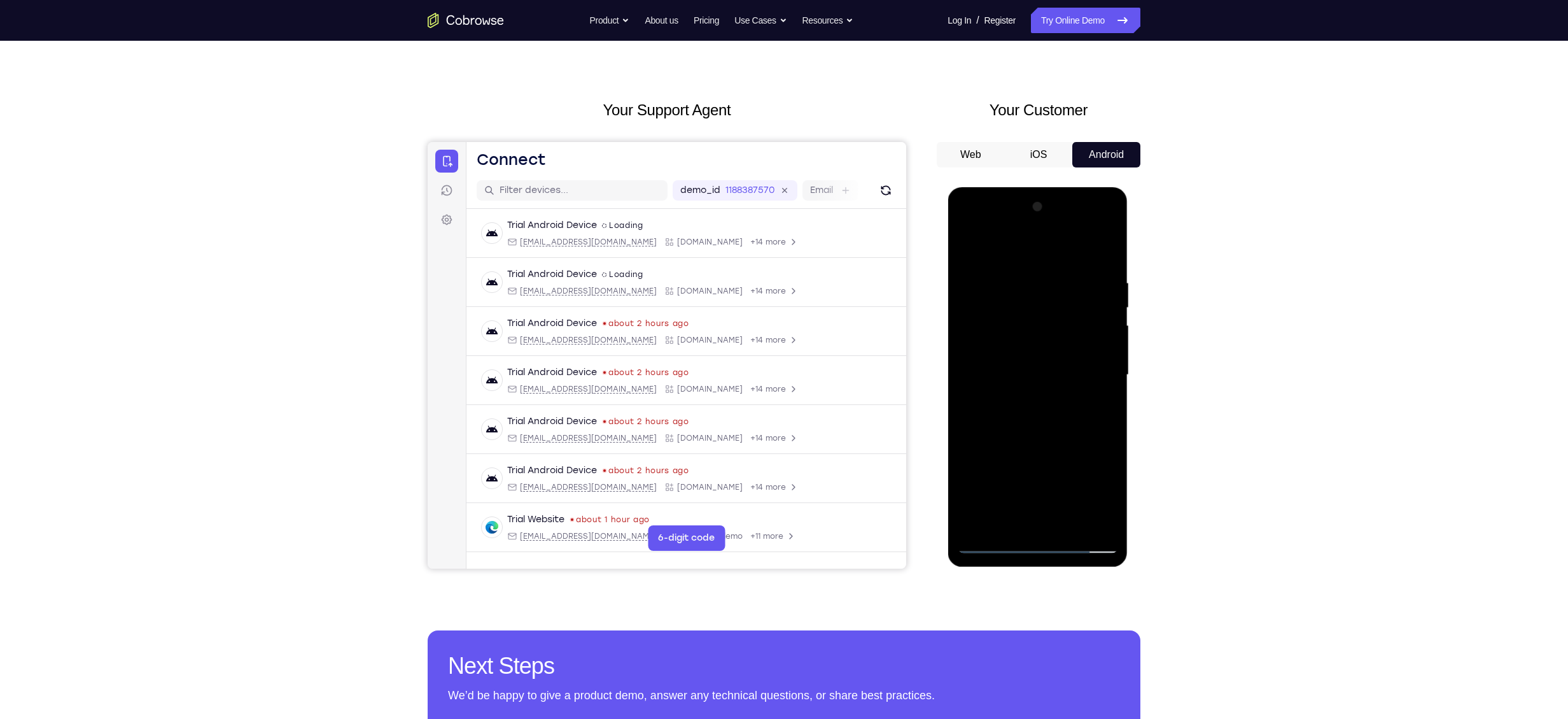
click at [1082, 337] on div at bounding box center [1037, 375] width 161 height 357
drag, startPoint x: 1058, startPoint y: 436, endPoint x: 1093, endPoint y: 268, distance: 171.6
click at [1093, 268] on div at bounding box center [1037, 375] width 161 height 357
drag, startPoint x: 1052, startPoint y: 444, endPoint x: 1077, endPoint y: 350, distance: 97.3
click at [1077, 350] on div at bounding box center [1037, 375] width 161 height 357
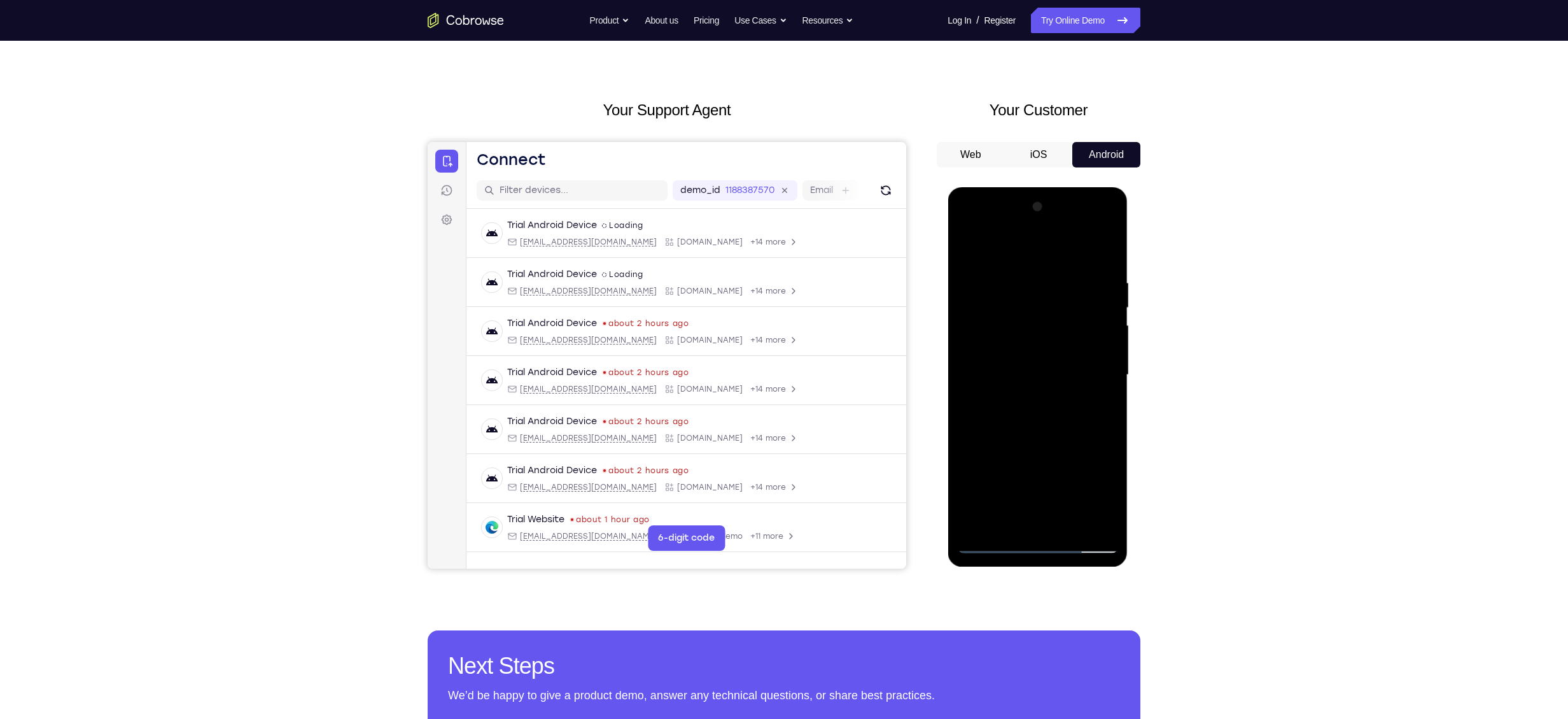
click at [1065, 291] on div at bounding box center [1037, 375] width 161 height 357
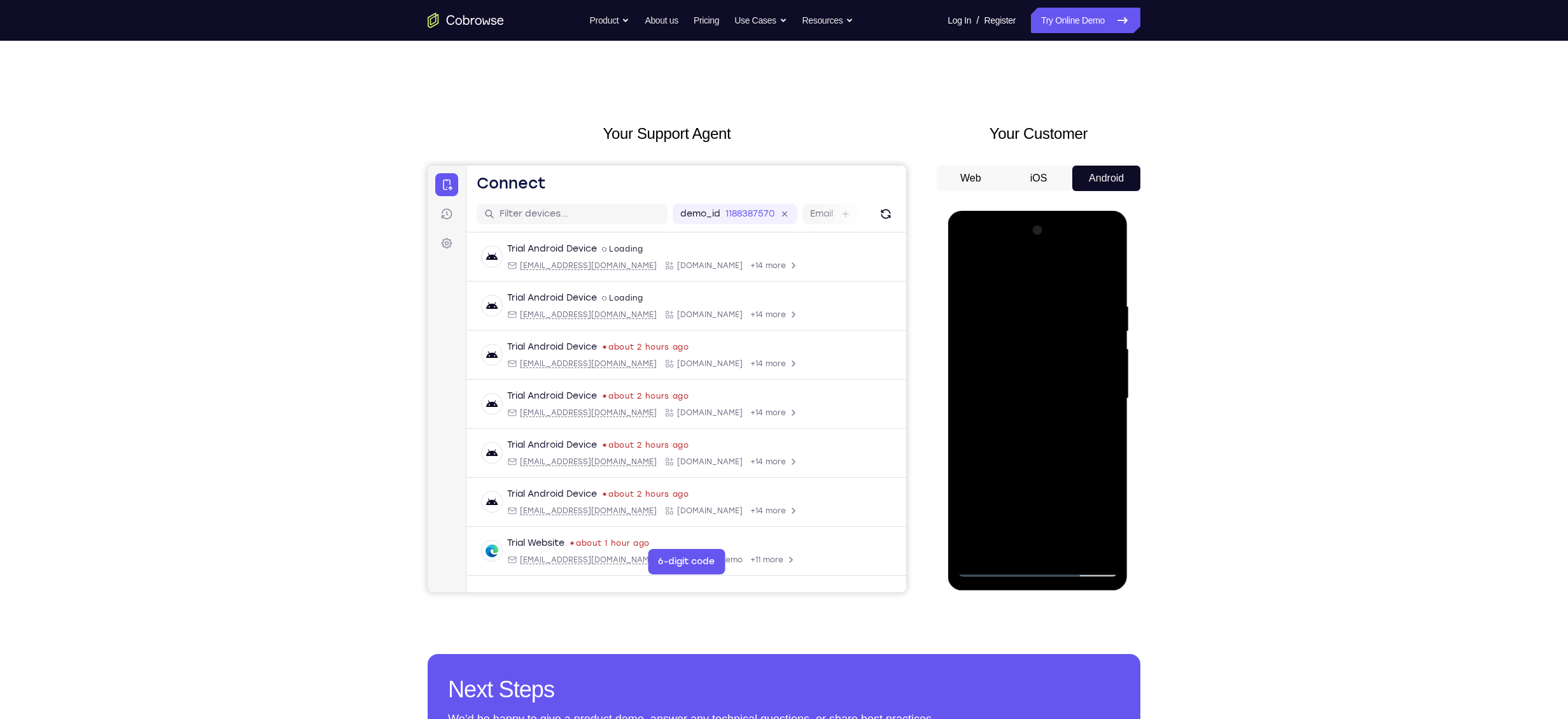
drag, startPoint x: 1041, startPoint y: 418, endPoint x: 1054, endPoint y: 329, distance: 89.9
click at [1054, 329] on div at bounding box center [1037, 399] width 161 height 357
drag, startPoint x: 1028, startPoint y: 417, endPoint x: 1032, endPoint y: 337, distance: 80.1
click at [1032, 337] on div at bounding box center [1037, 399] width 161 height 357
drag, startPoint x: 1028, startPoint y: 459, endPoint x: 1054, endPoint y: 347, distance: 115.0
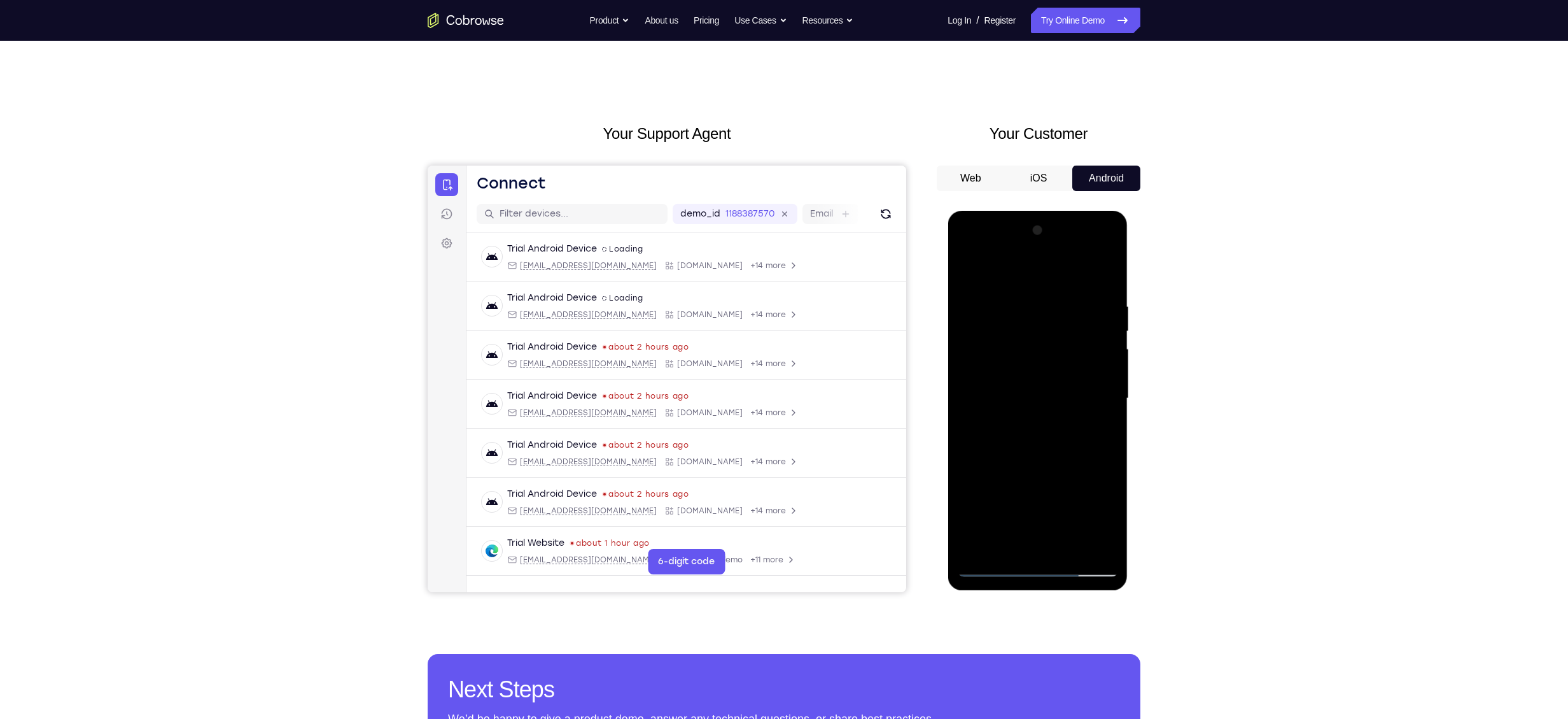
click at [1054, 347] on div at bounding box center [1037, 399] width 161 height 357
drag, startPoint x: 1055, startPoint y: 454, endPoint x: 1055, endPoint y: 337, distance: 117.0
click at [1055, 337] on div at bounding box center [1037, 399] width 161 height 357
drag, startPoint x: 1031, startPoint y: 433, endPoint x: 1029, endPoint y: 332, distance: 101.0
click at [1029, 332] on div at bounding box center [1037, 399] width 161 height 357
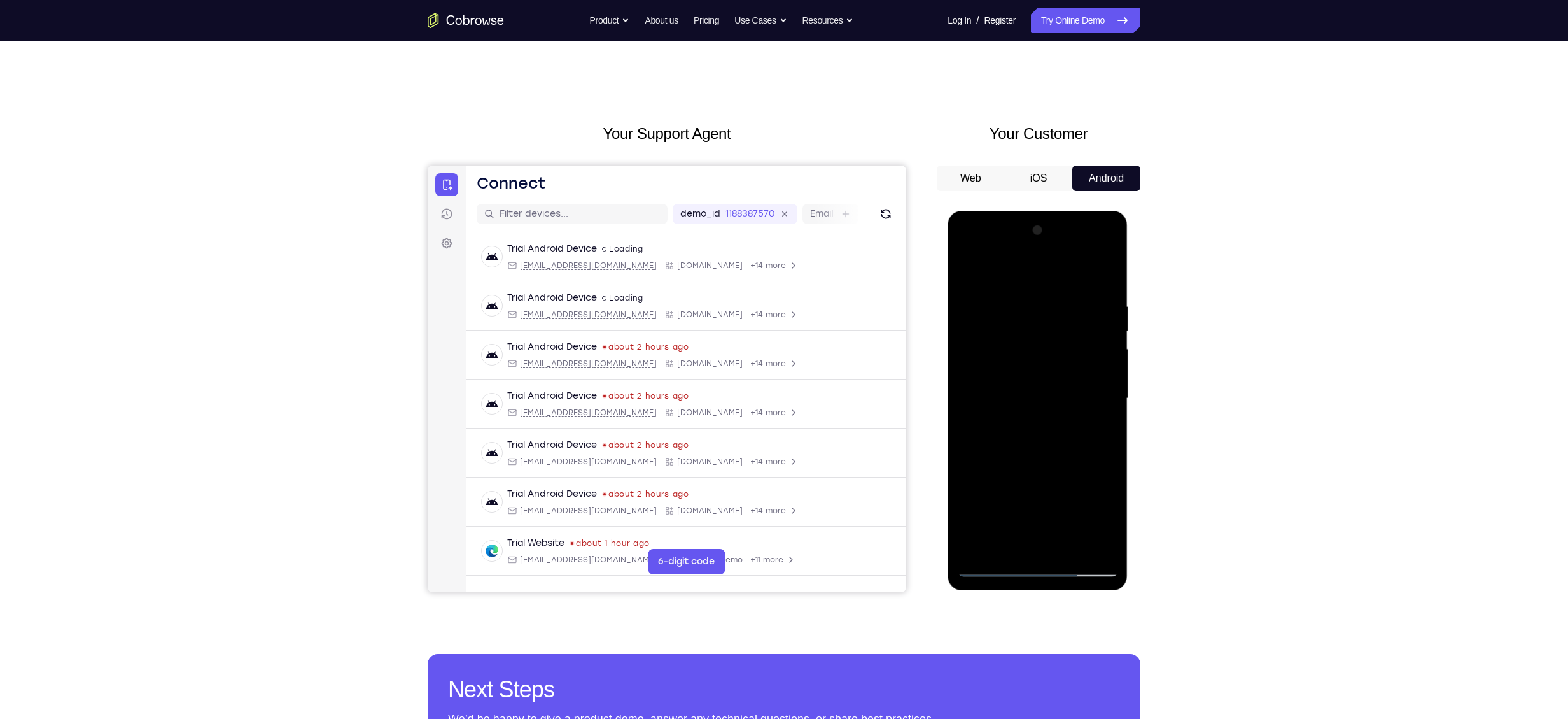
scroll to position [117, 0]
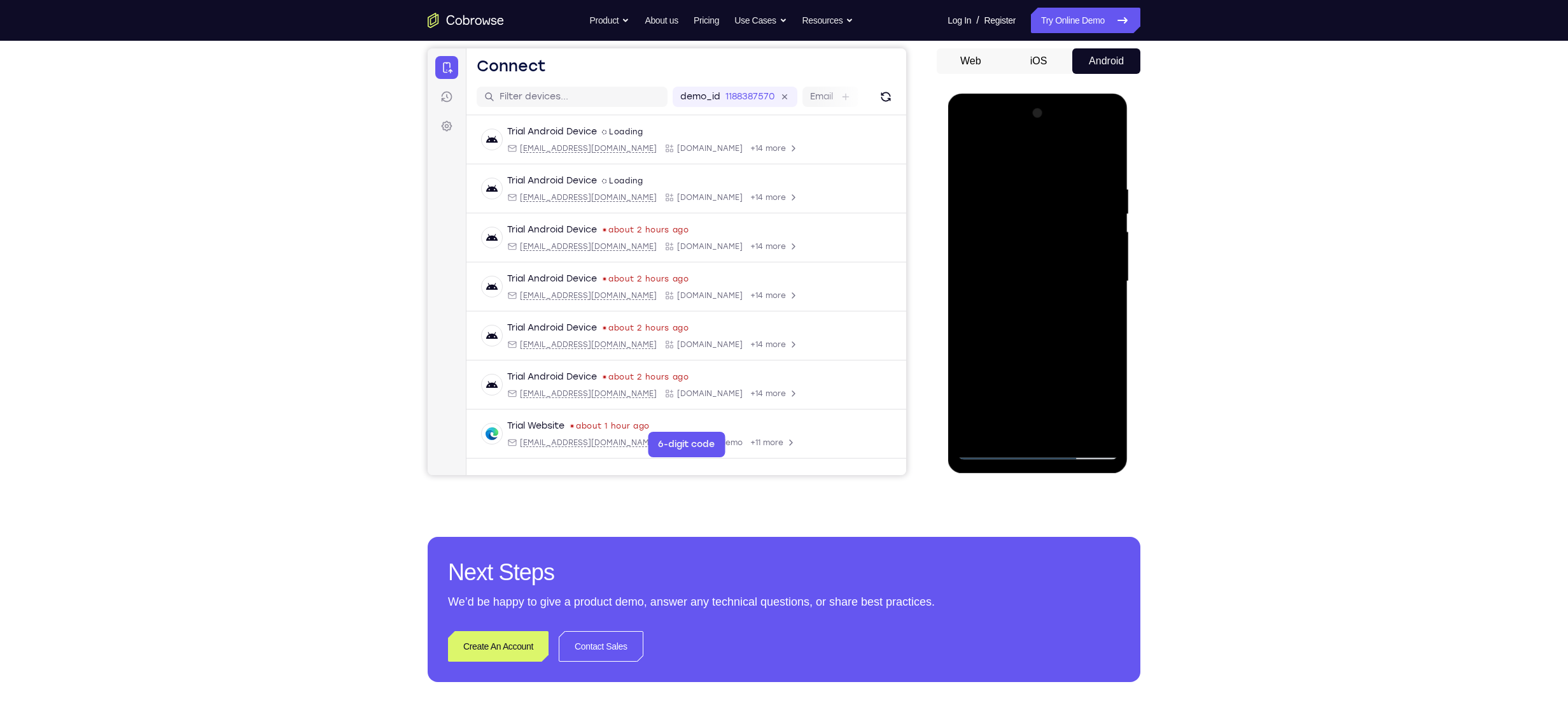
drag, startPoint x: 1044, startPoint y: 222, endPoint x: 1049, endPoint y: 148, distance: 74.2
click at [1049, 148] on div at bounding box center [1037, 281] width 161 height 357
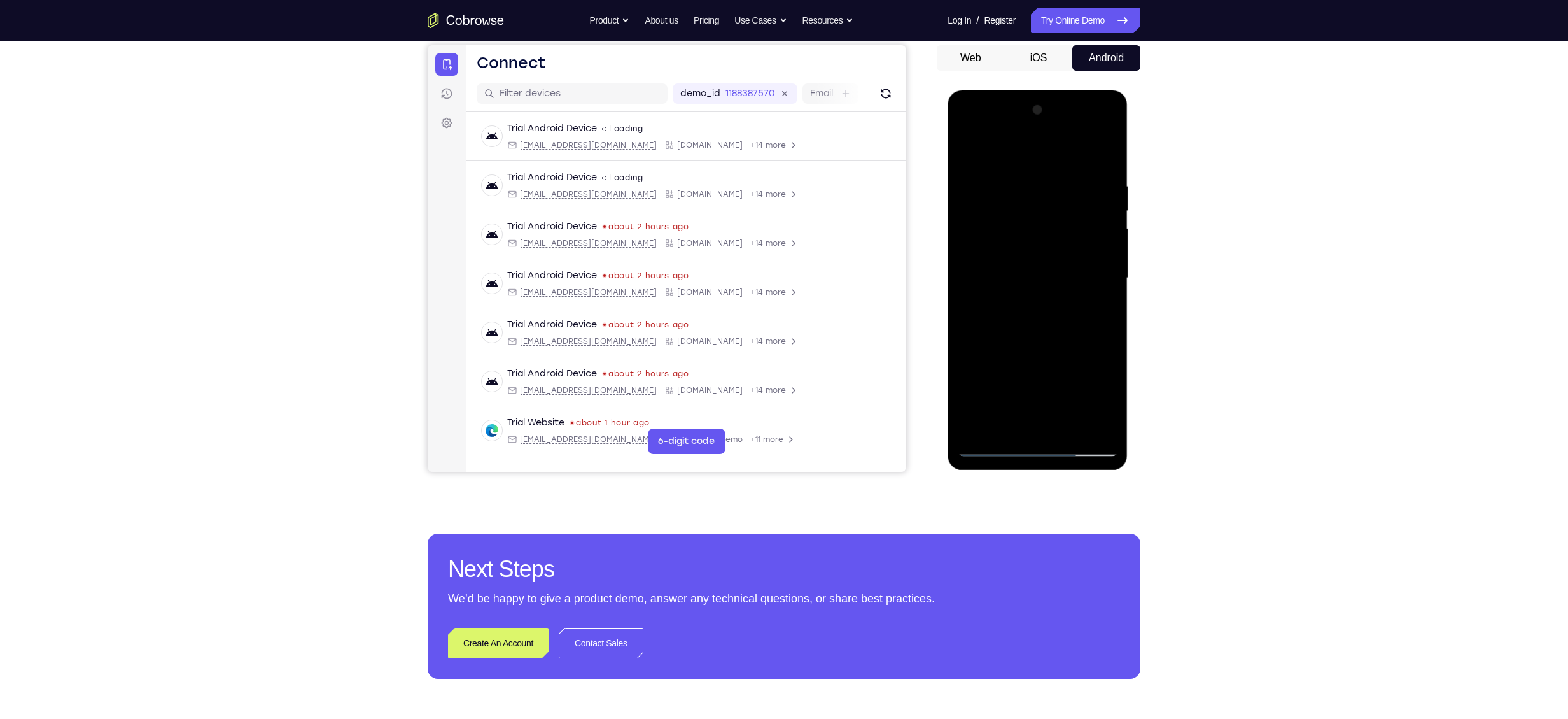
scroll to position [123, 0]
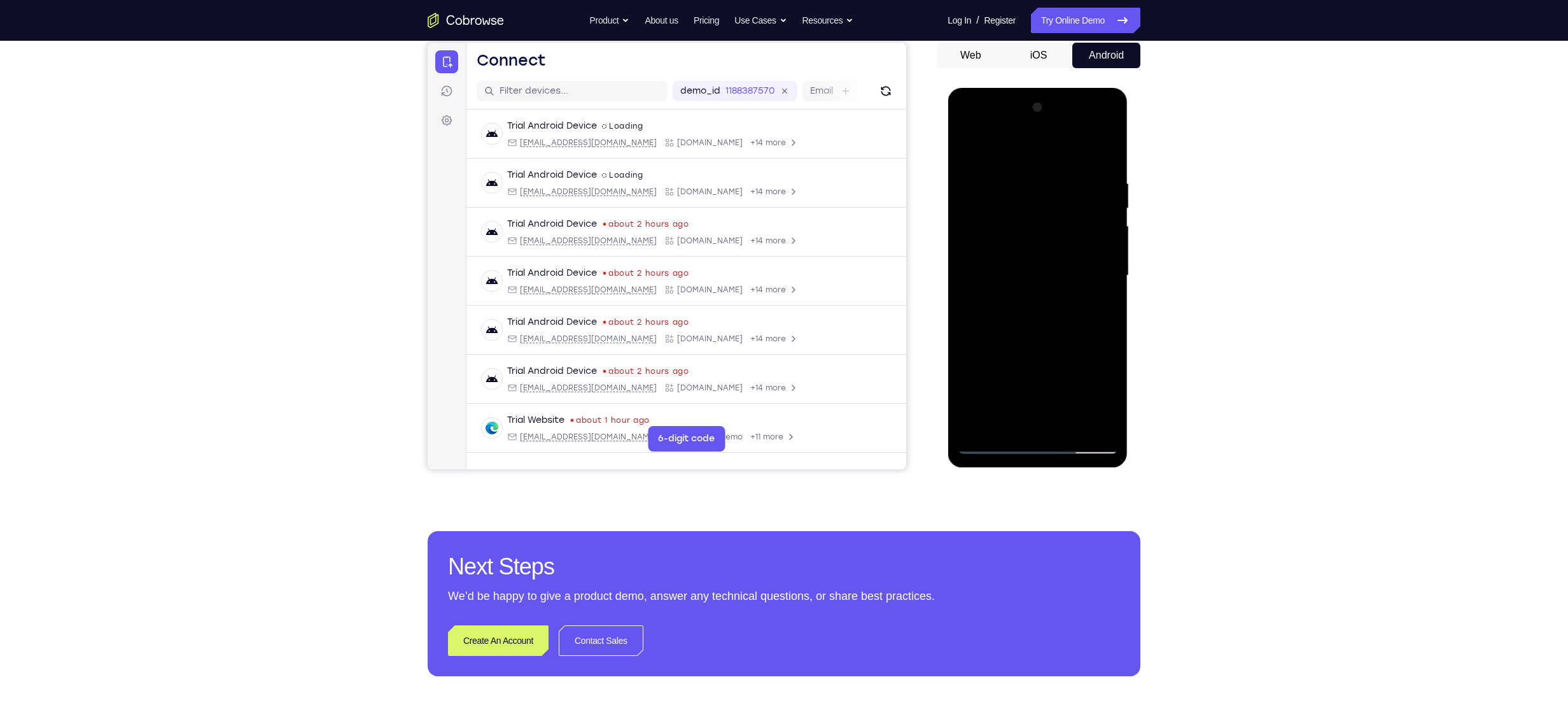
drag, startPoint x: 1018, startPoint y: 405, endPoint x: 1024, endPoint y: 247, distance: 158.1
click at [1024, 247] on div at bounding box center [1037, 276] width 161 height 357
click at [994, 447] on div at bounding box center [1037, 276] width 161 height 357
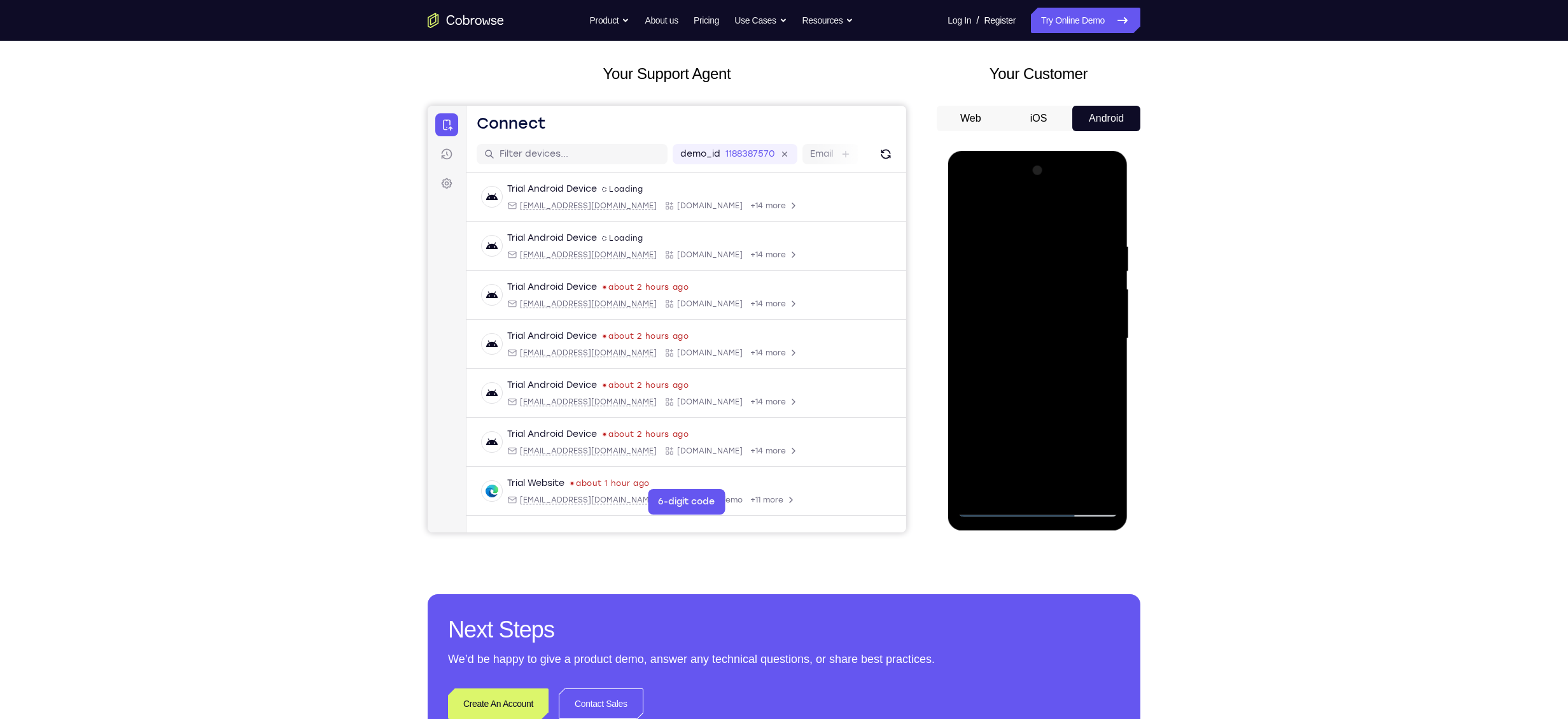
scroll to position [59, 0]
click at [1026, 225] on div at bounding box center [1037, 339] width 161 height 357
drag, startPoint x: 1063, startPoint y: 421, endPoint x: 1048, endPoint y: 288, distance: 133.8
drag, startPoint x: 100, startPoint y: 136, endPoint x: 1290, endPoint y: 223, distance: 1193.2
click at [1290, 223] on div "Your Support Agent Your Customer Web iOS Android Next Steps We’d be happy to gi…" at bounding box center [784, 401] width 1568 height 839
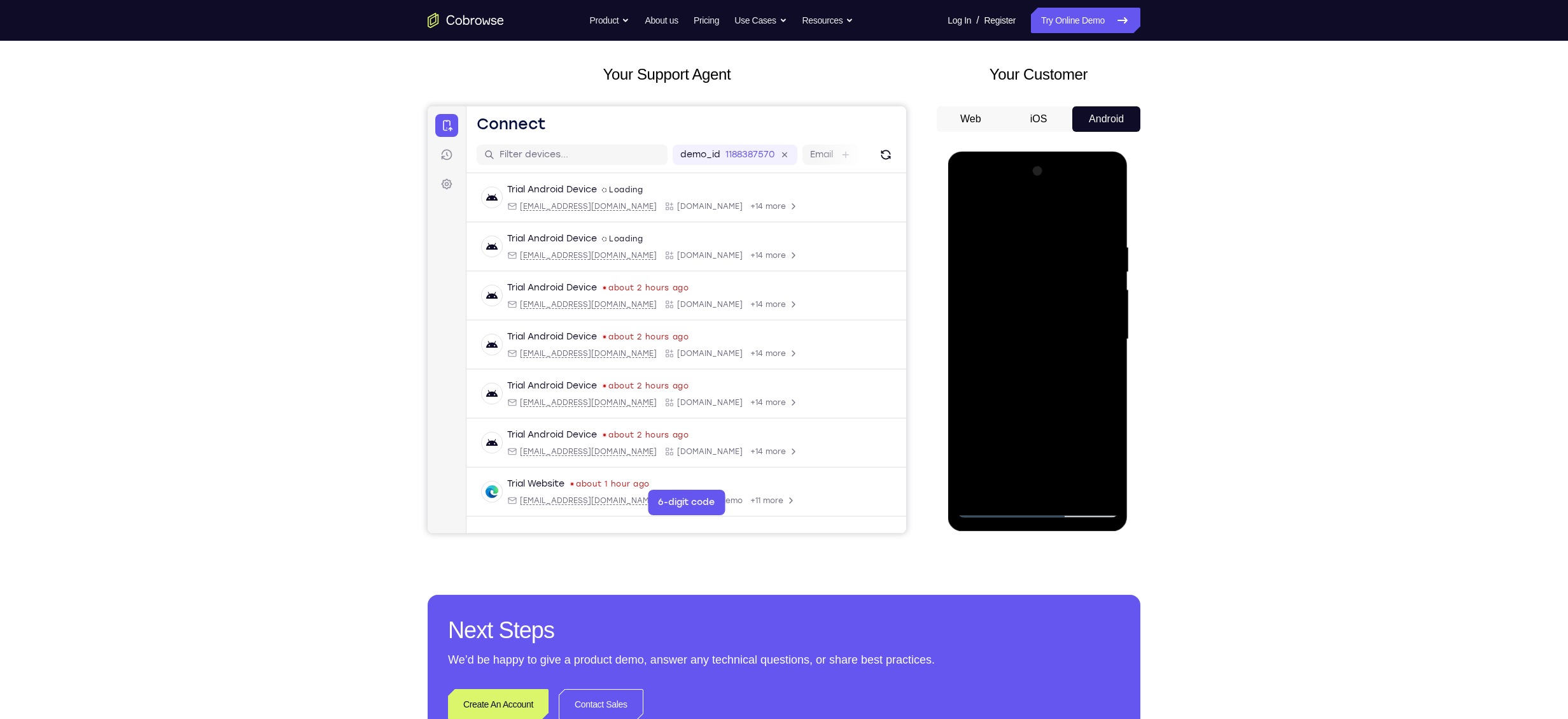
click at [1094, 325] on div at bounding box center [1037, 339] width 161 height 357
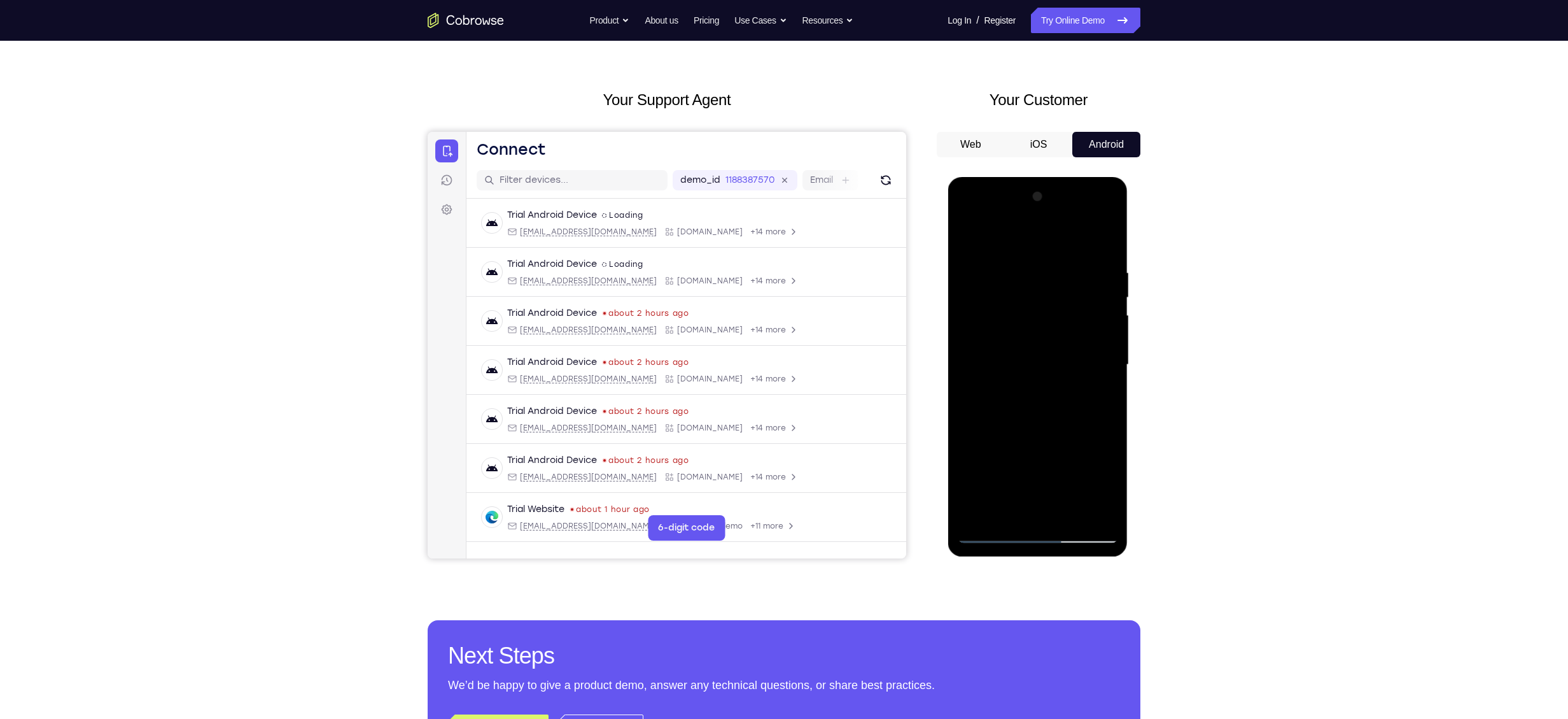
click at [1091, 451] on div at bounding box center [1037, 365] width 161 height 357
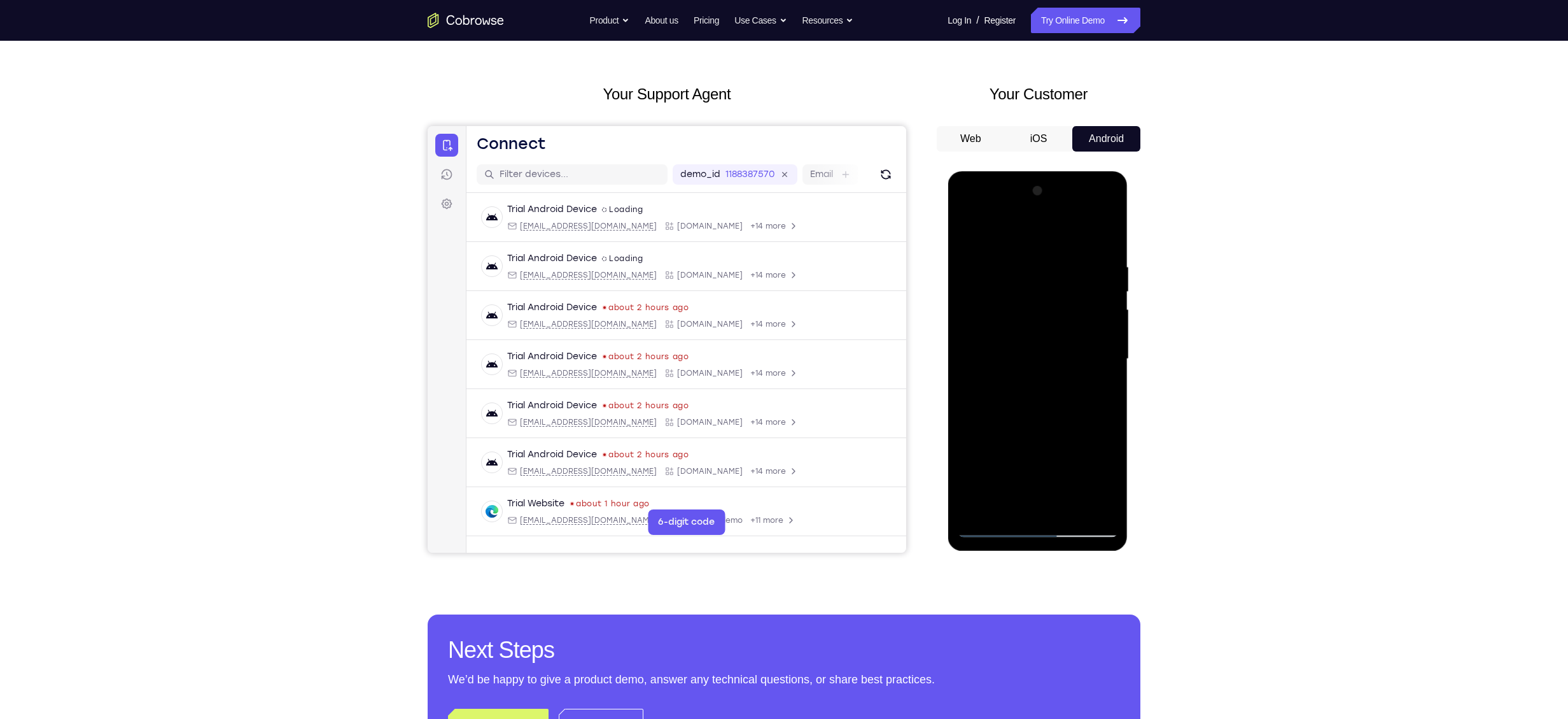
scroll to position [39, 0]
click at [1071, 446] on div at bounding box center [1037, 360] width 161 height 357
click at [1055, 447] on div at bounding box center [1037, 360] width 161 height 357
drag, startPoint x: 1059, startPoint y: 456, endPoint x: 1058, endPoint y: 323, distance: 133.0
click at [1058, 323] on div at bounding box center [1037, 360] width 161 height 357
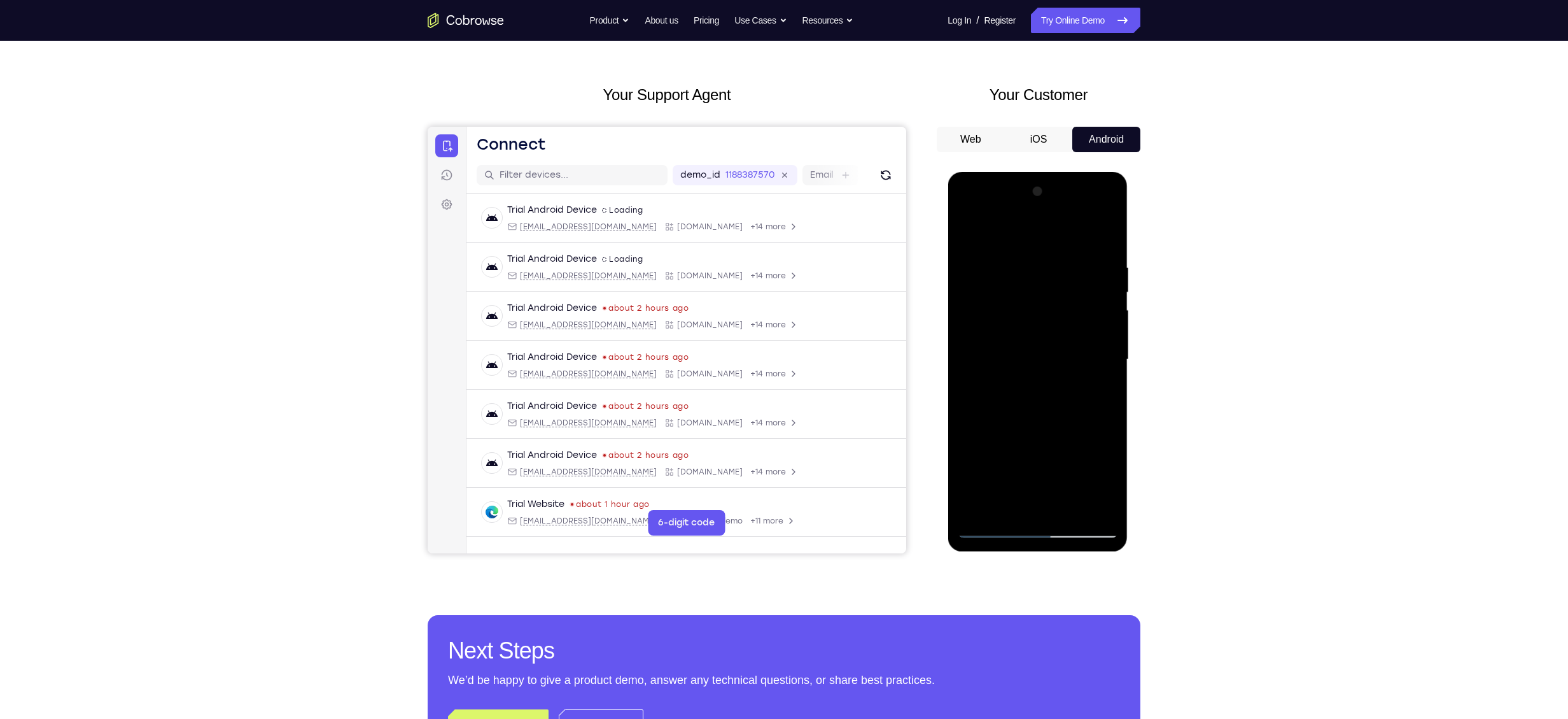
drag, startPoint x: 1028, startPoint y: 429, endPoint x: 1084, endPoint y: 239, distance: 198.1
click at [1084, 239] on div at bounding box center [1037, 360] width 161 height 357
click at [1069, 447] on div at bounding box center [1037, 360] width 161 height 357
click at [1096, 446] on div at bounding box center [1037, 360] width 161 height 357
drag, startPoint x: 1040, startPoint y: 415, endPoint x: 1060, endPoint y: 325, distance: 92.2
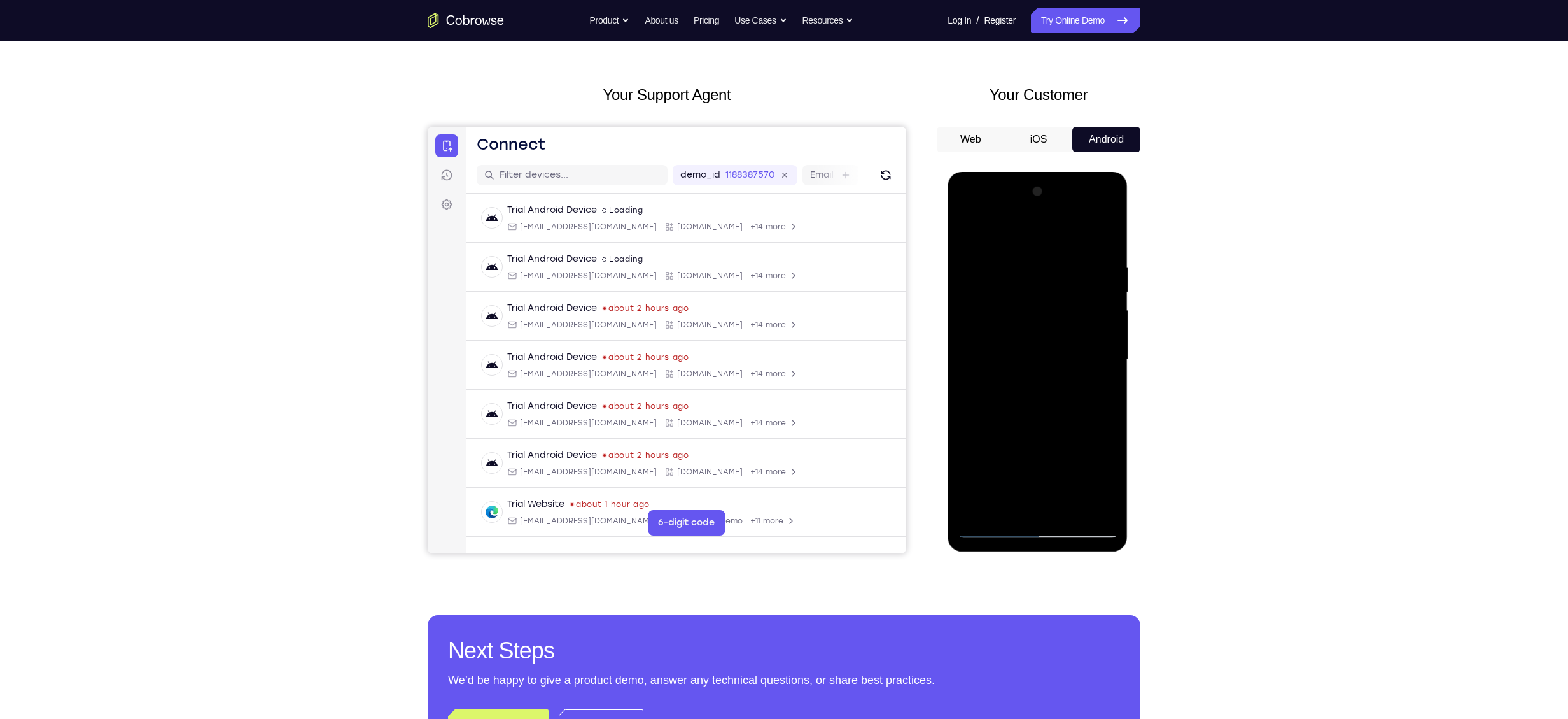
click at [1060, 325] on div at bounding box center [1037, 360] width 161 height 357
drag, startPoint x: 1043, startPoint y: 409, endPoint x: 1071, endPoint y: 264, distance: 147.7
click at [1071, 264] on div at bounding box center [1037, 360] width 161 height 357
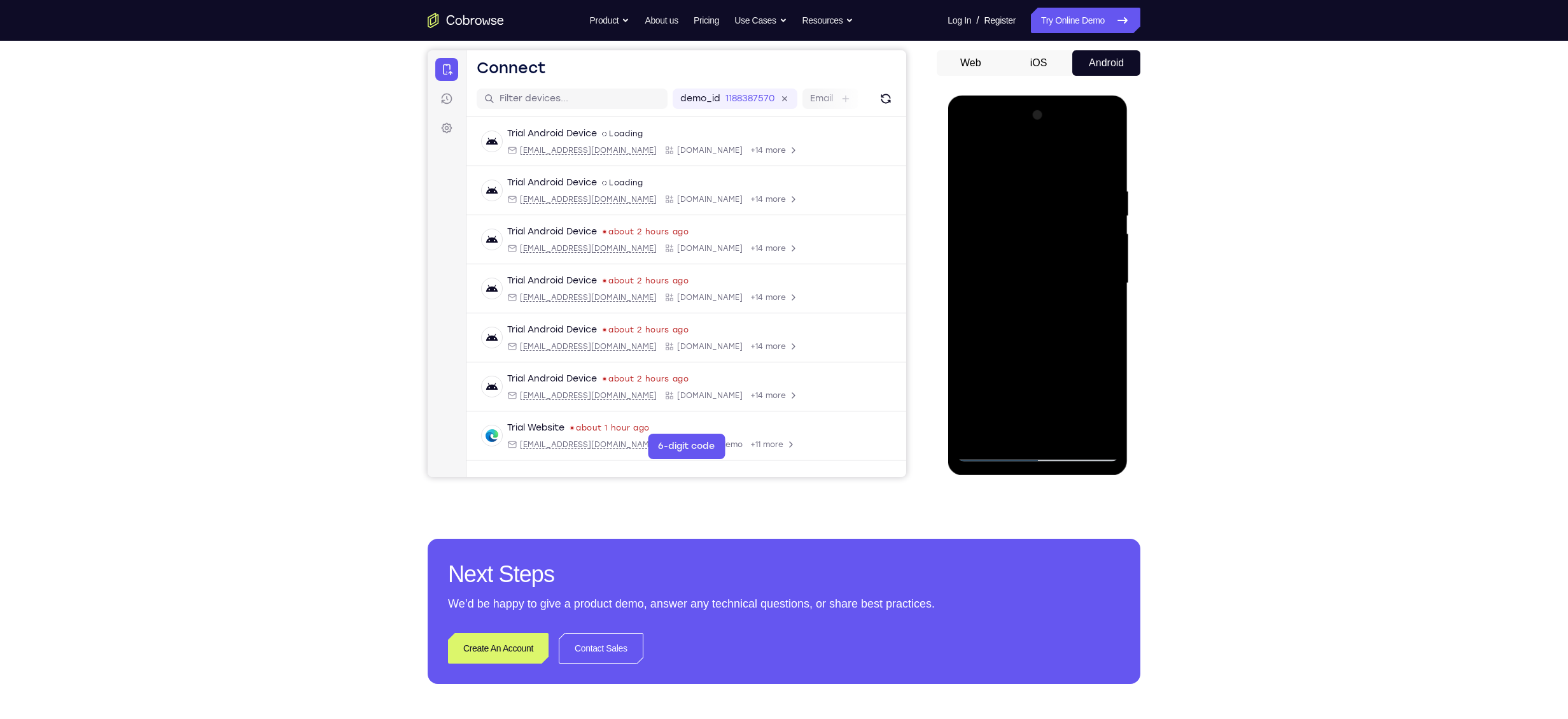
drag, startPoint x: 999, startPoint y: 337, endPoint x: 1152, endPoint y: 354, distance: 153.9
click at [1129, 354] on html "Online web based iOS Simulators and Android Emulators. Run iPhone, iPad, Mobile…" at bounding box center [1038, 286] width 181 height 382
drag, startPoint x: 1045, startPoint y: 351, endPoint x: 1205, endPoint y: 371, distance: 161.2
click at [1129, 371] on html "Online web based iOS Simulators and Android Emulators. Run iPhone, iPad, Mobile…" at bounding box center [1038, 286] width 181 height 382
click at [989, 459] on div at bounding box center [1037, 283] width 161 height 357
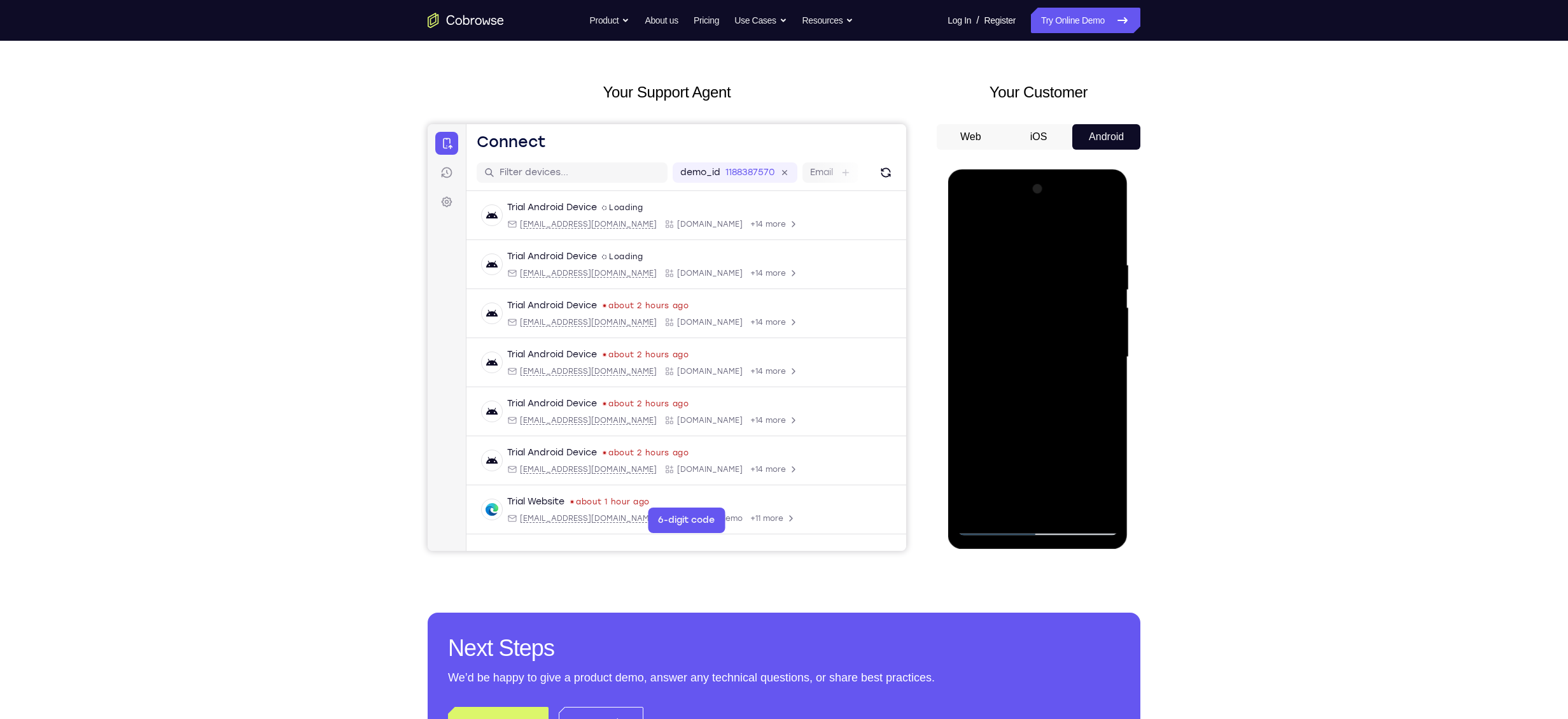
scroll to position [0, 0]
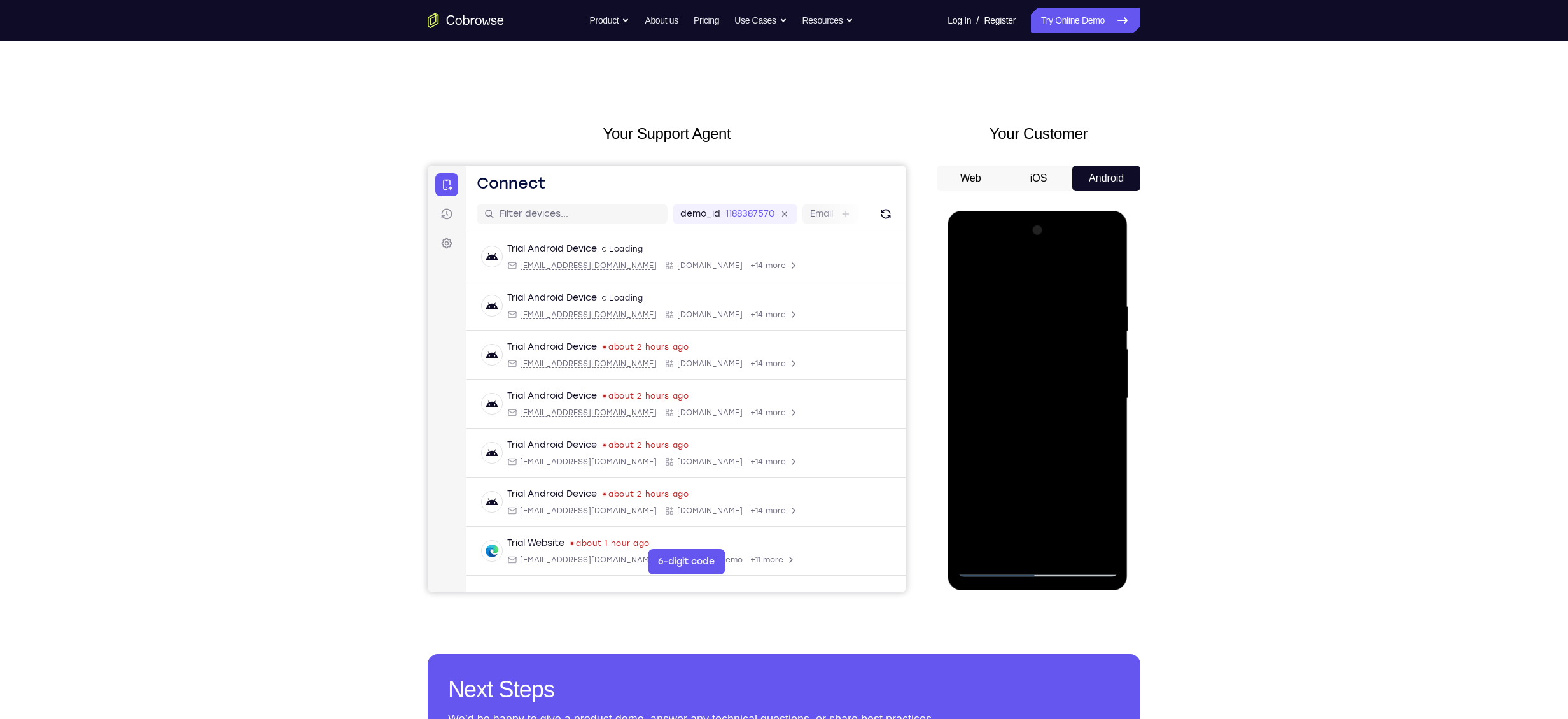
click at [971, 253] on div at bounding box center [1037, 399] width 161 height 357
click at [1024, 328] on div at bounding box center [1037, 399] width 161 height 357
click at [1006, 267] on div at bounding box center [1037, 399] width 161 height 357
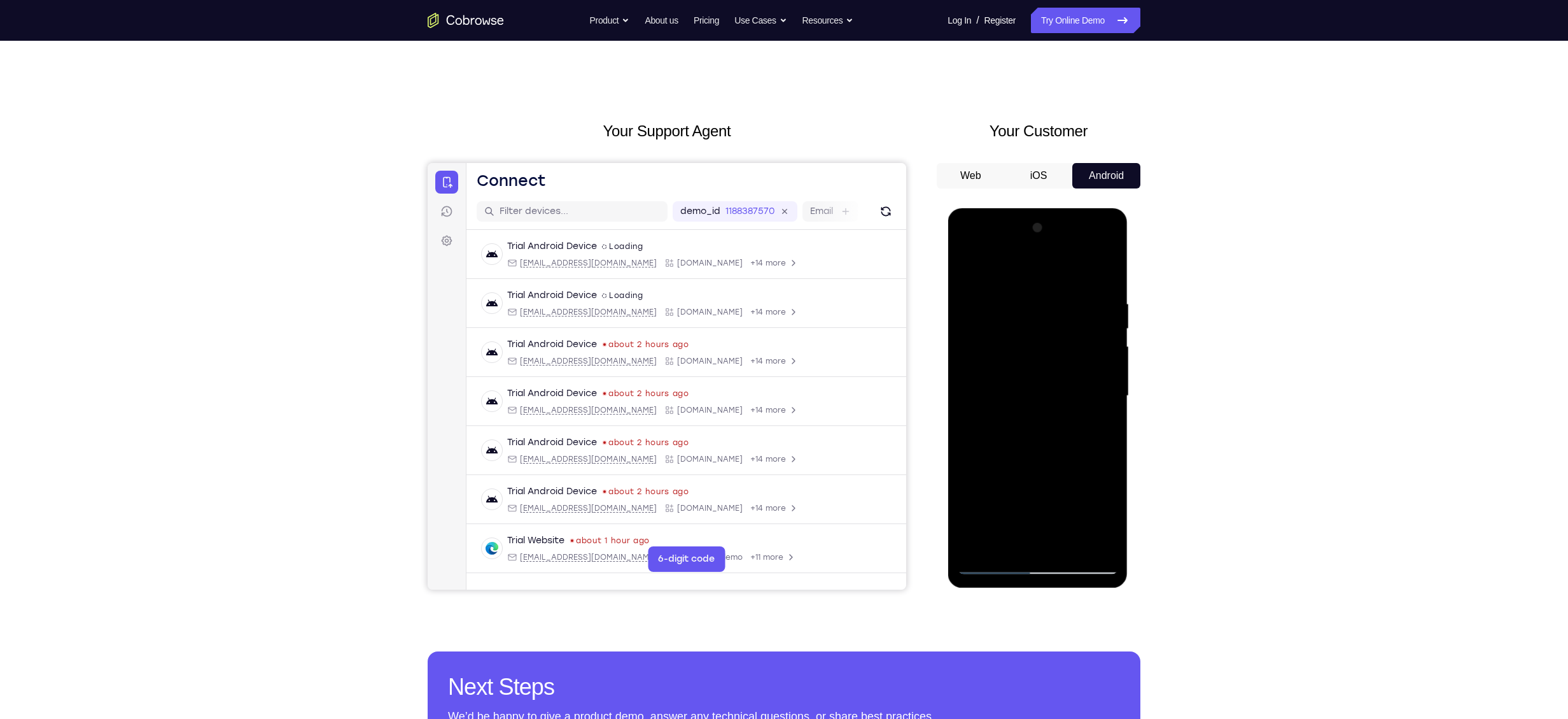
scroll to position [4, 0]
click at [996, 386] on div at bounding box center [1037, 394] width 161 height 357
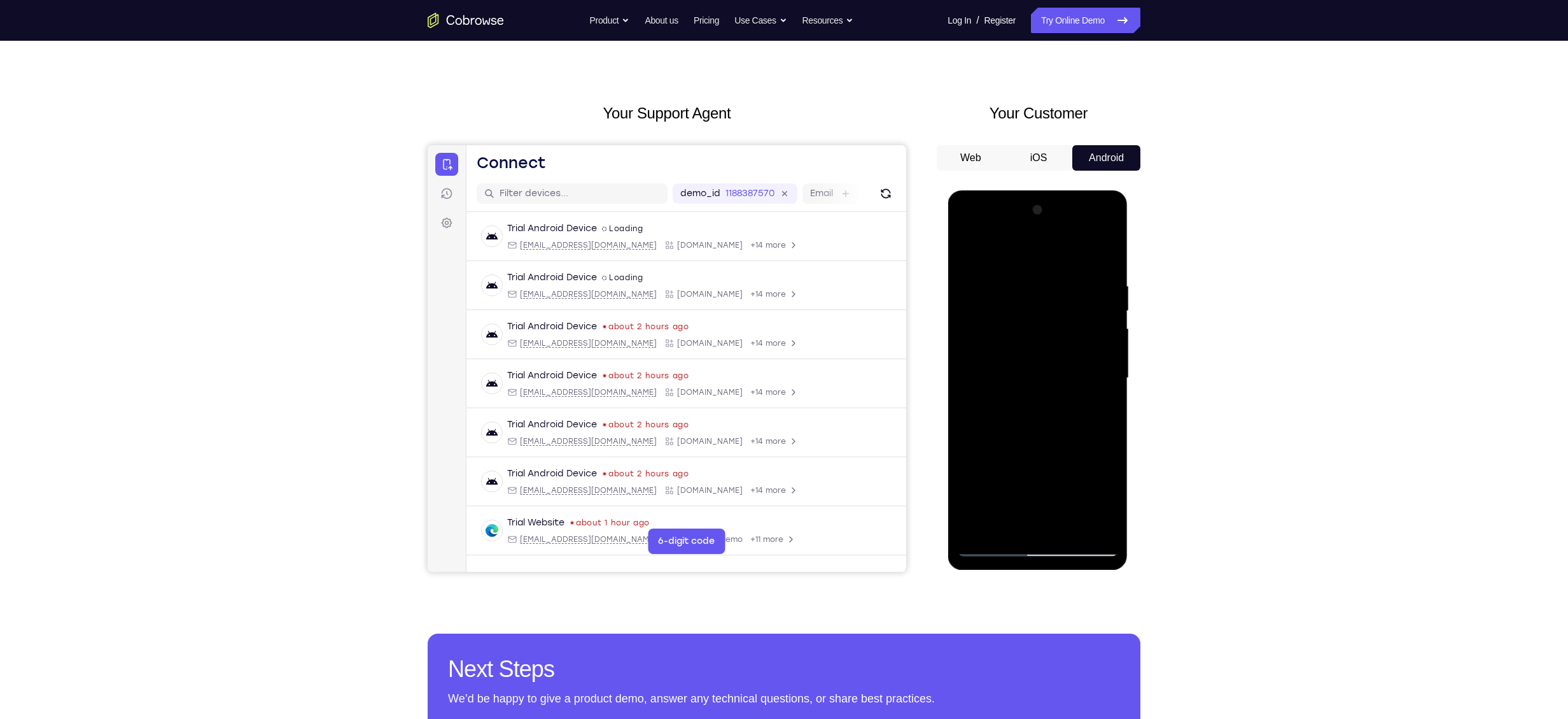
drag, startPoint x: 1084, startPoint y: 454, endPoint x: 1086, endPoint y: 326, distance: 128.0
click at [1086, 326] on div at bounding box center [1037, 378] width 161 height 357
click at [1044, 441] on div at bounding box center [1037, 378] width 161 height 357
drag, startPoint x: 1024, startPoint y: 515, endPoint x: 1101, endPoint y: 462, distance: 93.5
click at [1101, 462] on div at bounding box center [1037, 378] width 161 height 357
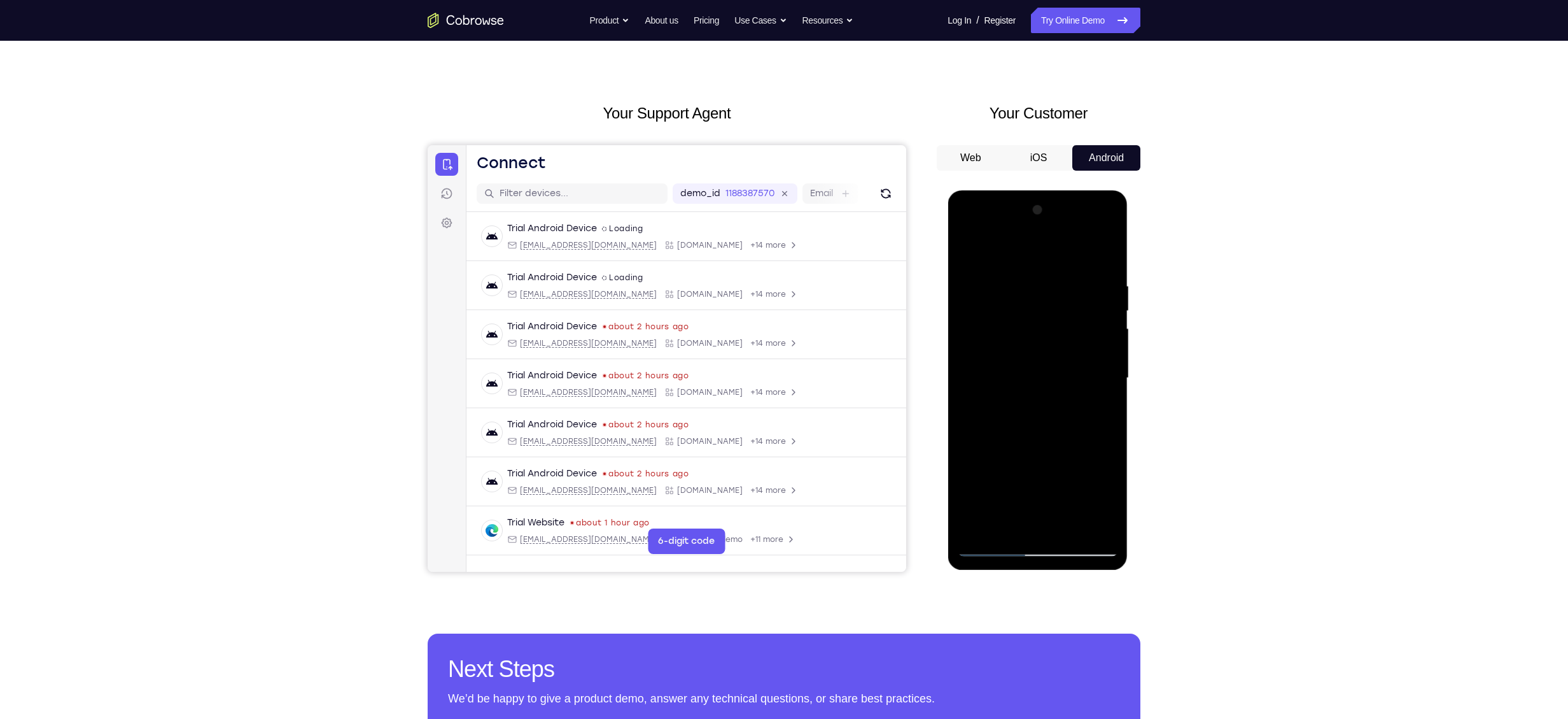
drag, startPoint x: 1076, startPoint y: 373, endPoint x: 1072, endPoint y: 347, distance: 26.3
click at [1072, 347] on div at bounding box center [1037, 378] width 161 height 357
drag, startPoint x: 1023, startPoint y: 446, endPoint x: 1058, endPoint y: 281, distance: 168.7
click at [1058, 281] on div at bounding box center [1037, 378] width 161 height 357
drag, startPoint x: 1064, startPoint y: 389, endPoint x: 1065, endPoint y: 224, distance: 165.0
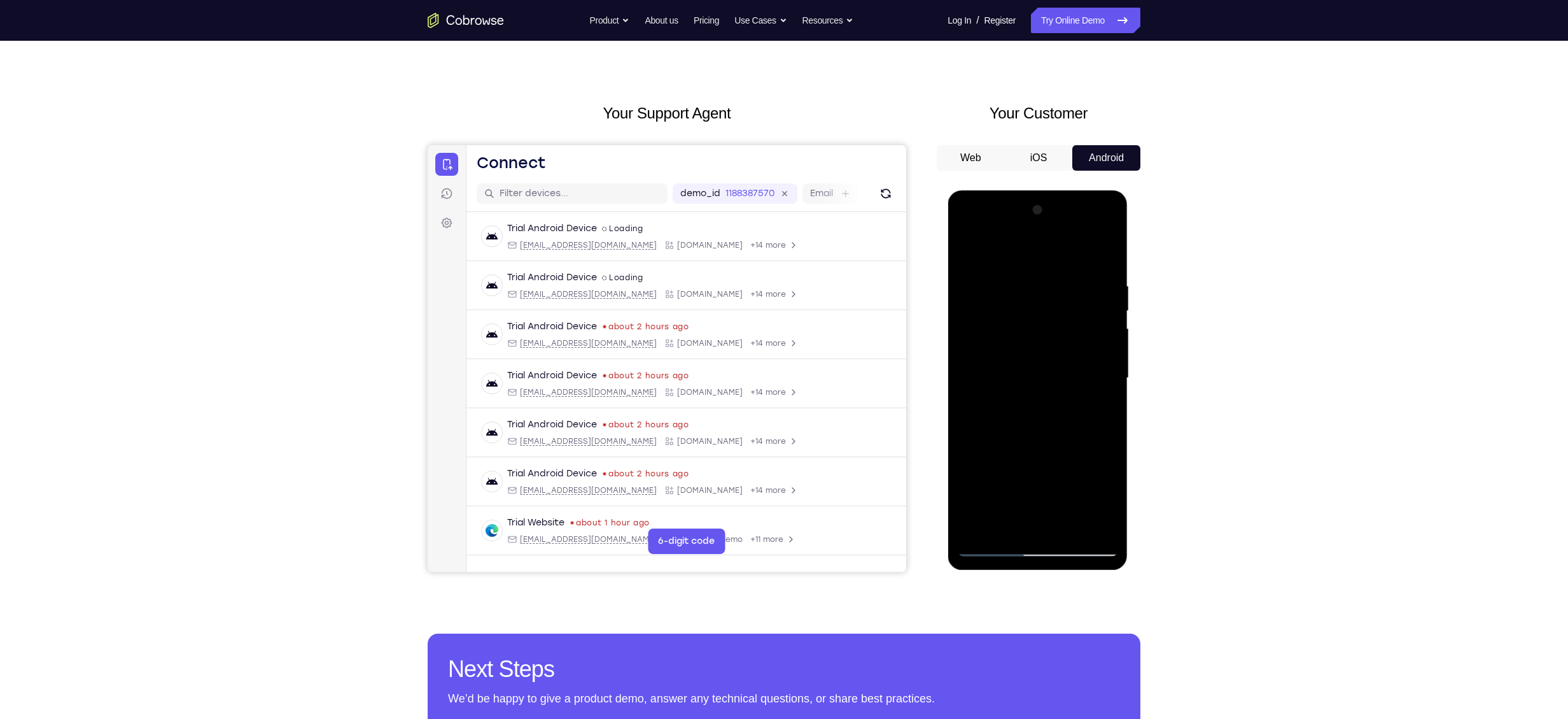
click at [1065, 224] on div at bounding box center [1037, 378] width 161 height 357
drag, startPoint x: 1051, startPoint y: 405, endPoint x: 1069, endPoint y: 320, distance: 86.9
click at [1069, 320] on div at bounding box center [1037, 378] width 161 height 357
drag, startPoint x: 1082, startPoint y: 297, endPoint x: 1084, endPoint y: 281, distance: 16.1
click at [1084, 281] on div at bounding box center [1037, 378] width 161 height 357
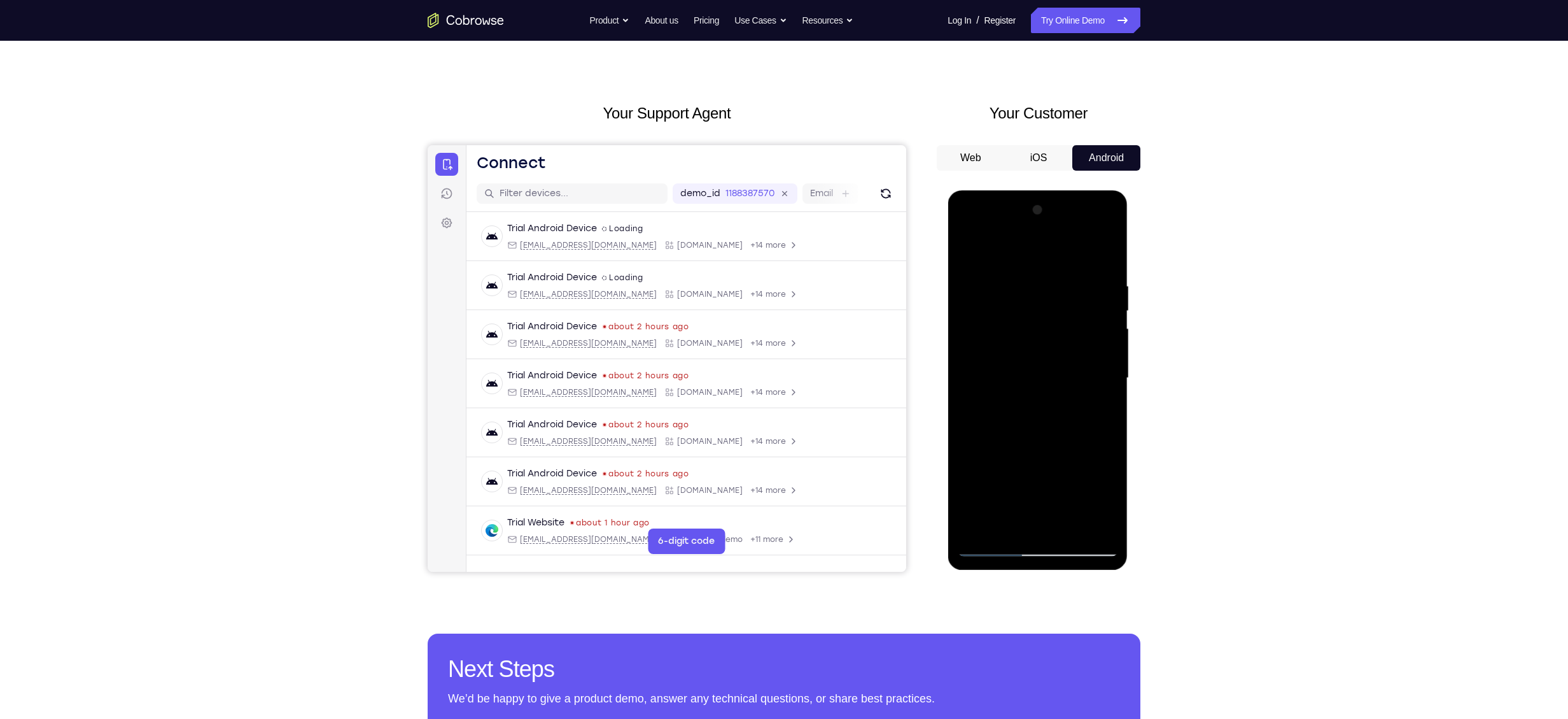
click at [1038, 428] on div at bounding box center [1037, 378] width 161 height 357
click at [1085, 493] on div at bounding box center [1037, 378] width 161 height 357
click at [1013, 328] on div at bounding box center [1037, 378] width 161 height 357
click at [996, 281] on div at bounding box center [1037, 378] width 161 height 357
click at [994, 330] on div at bounding box center [1037, 378] width 161 height 357
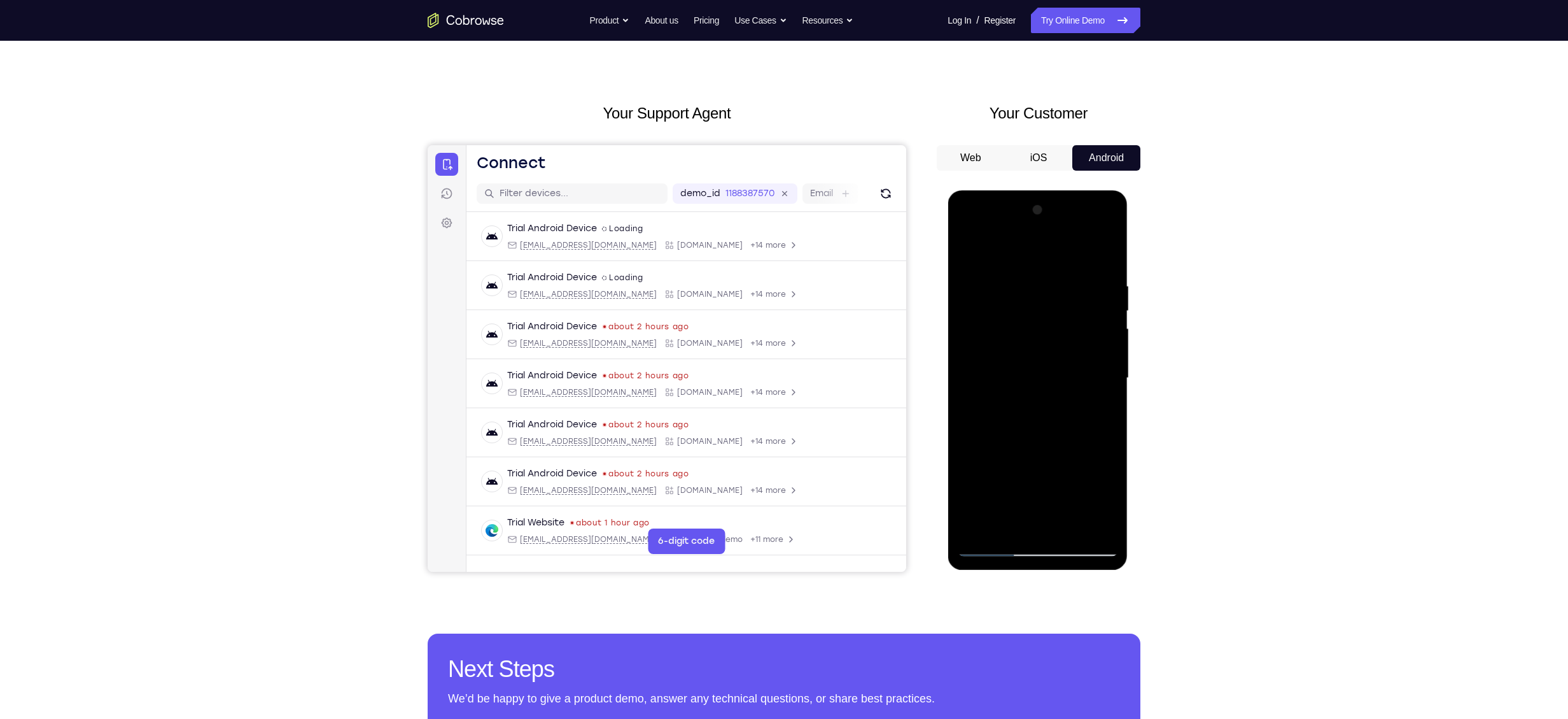
click at [1015, 411] on div at bounding box center [1037, 378] width 161 height 357
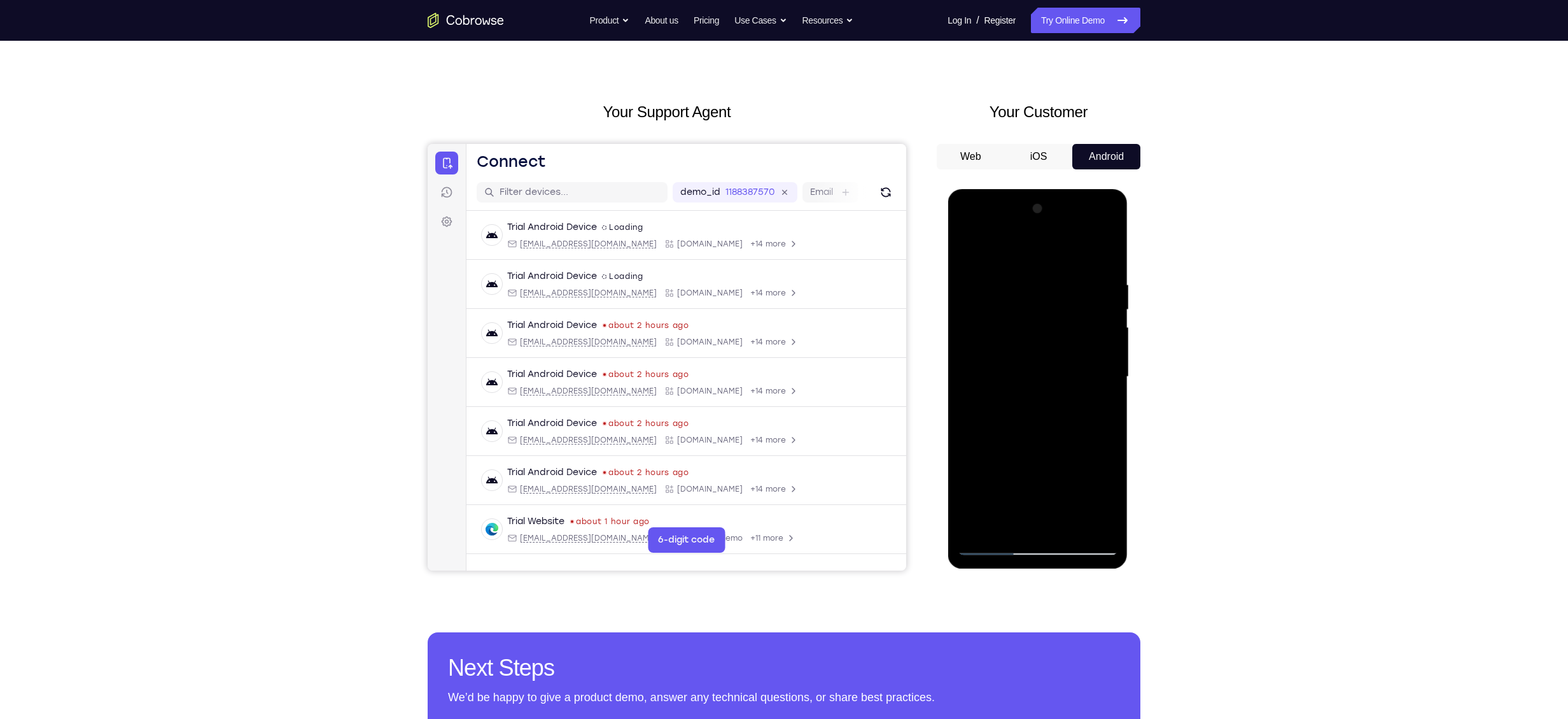
scroll to position [21, 0]
click at [1026, 446] on div at bounding box center [1037, 378] width 161 height 357
drag, startPoint x: 1026, startPoint y: 446, endPoint x: 1061, endPoint y: 290, distance: 159.9
click at [1061, 290] on div at bounding box center [1037, 378] width 161 height 357
drag, startPoint x: 1053, startPoint y: 329, endPoint x: 1069, endPoint y: 272, distance: 59.2
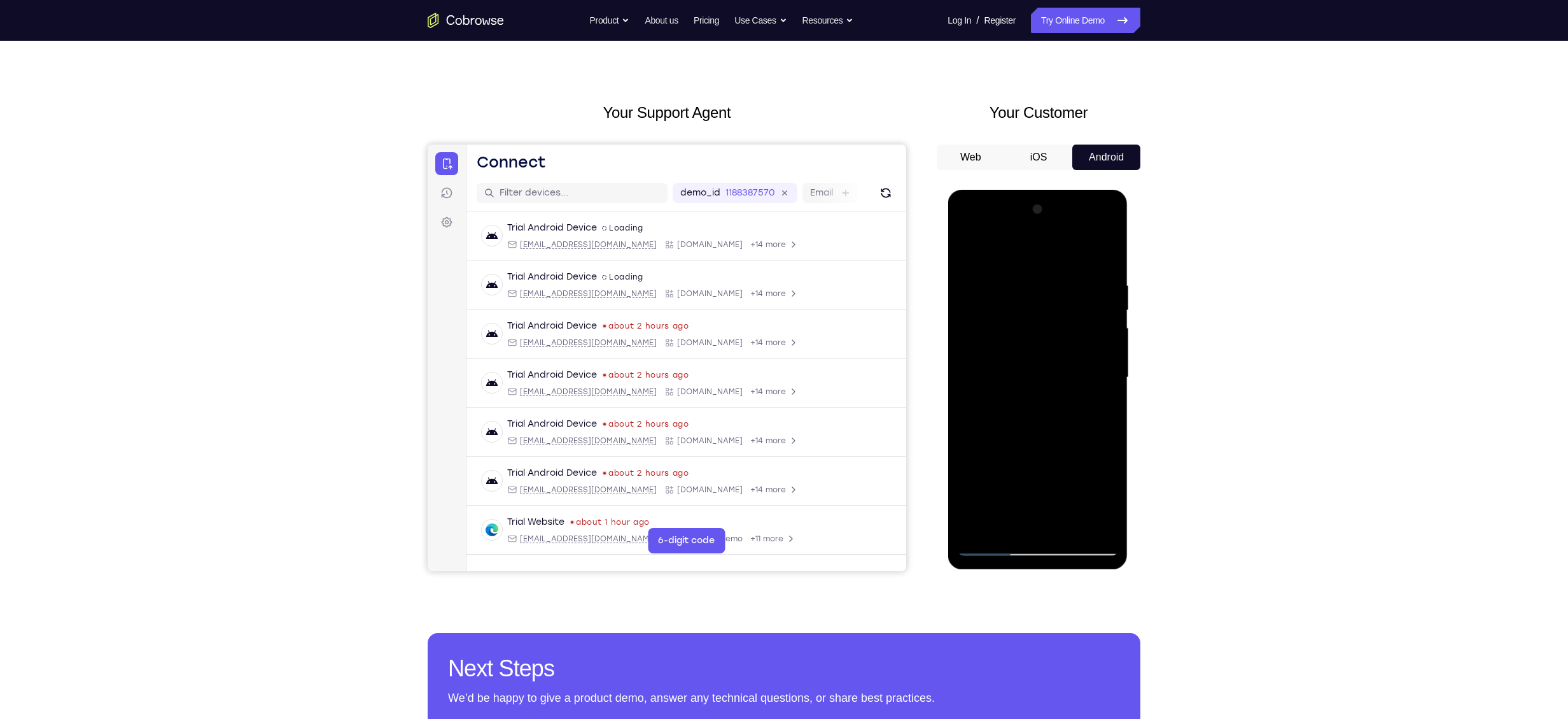
click at [1069, 272] on div at bounding box center [1037, 378] width 161 height 357
click at [1054, 391] on div at bounding box center [1037, 378] width 161 height 357
drag, startPoint x: 1028, startPoint y: 461, endPoint x: 1054, endPoint y: 315, distance: 148.3
click at [1054, 315] on div at bounding box center [1037, 378] width 161 height 357
drag, startPoint x: 1039, startPoint y: 421, endPoint x: 1066, endPoint y: 280, distance: 143.6
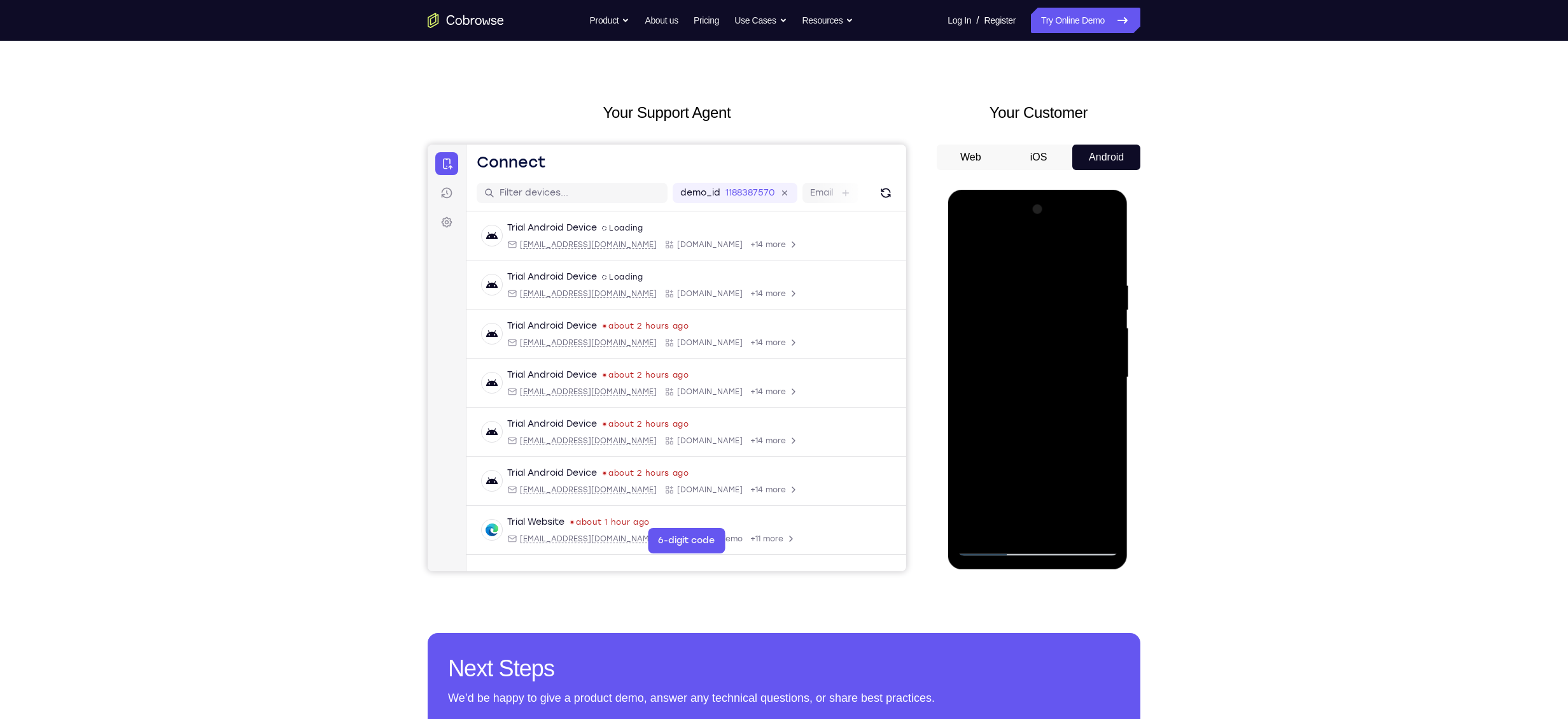
click at [1066, 280] on div at bounding box center [1037, 378] width 161 height 357
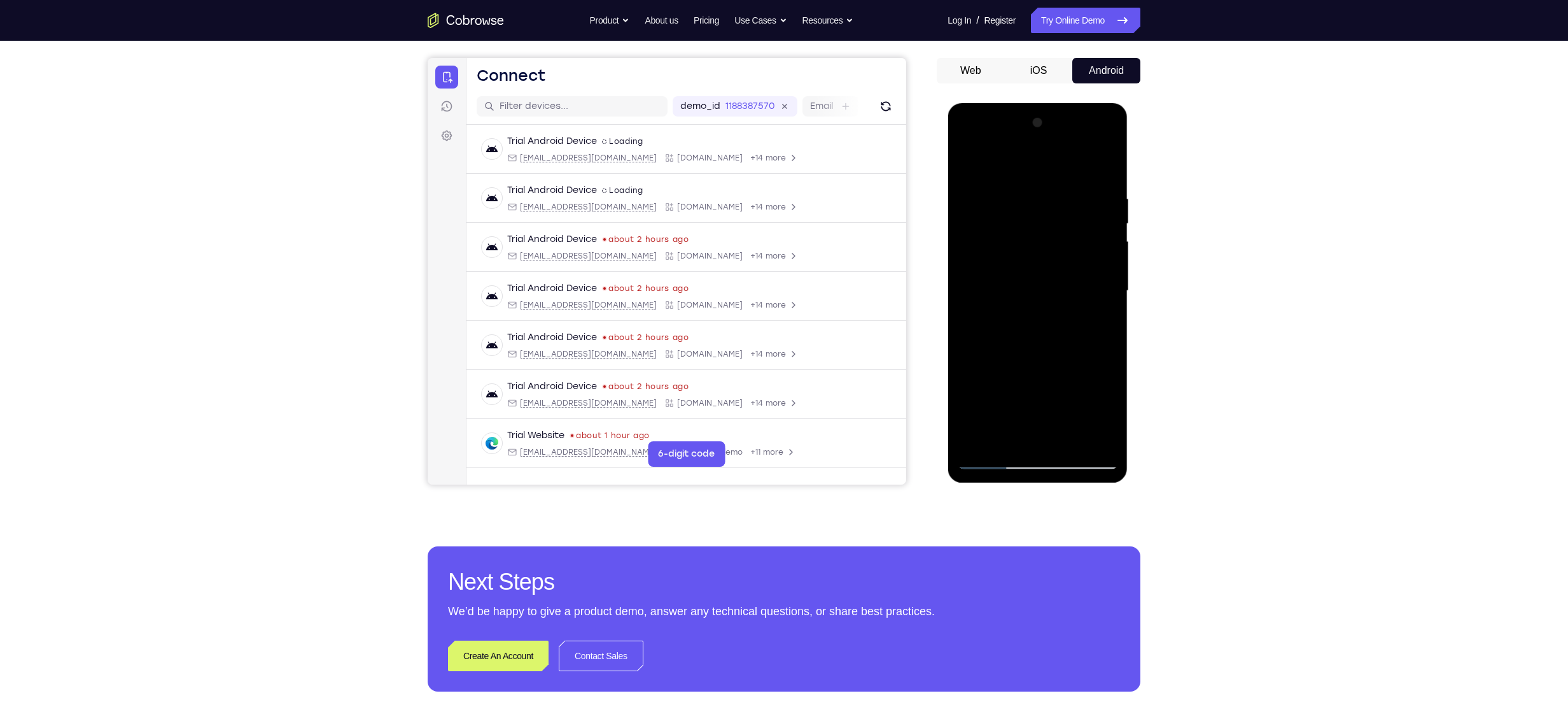
scroll to position [110, 0]
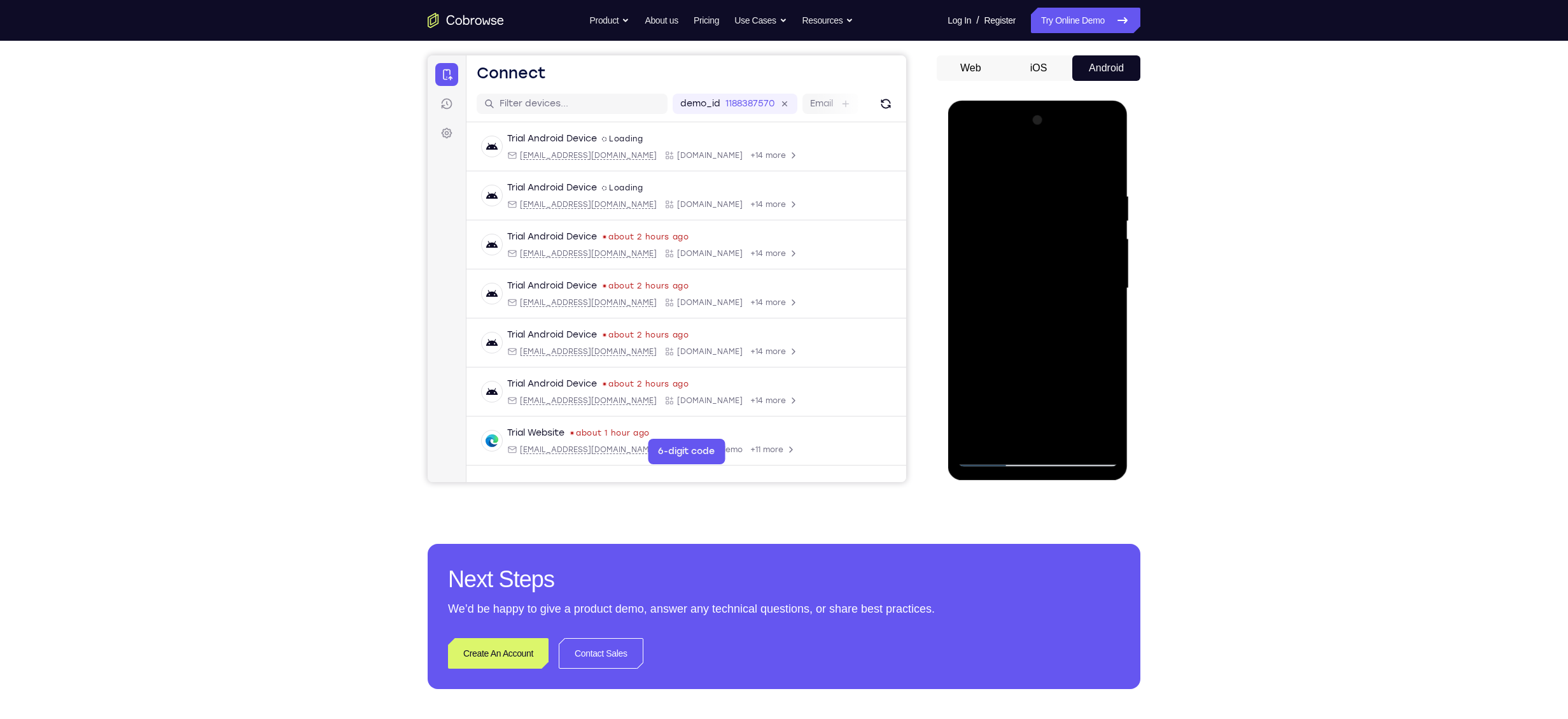
click at [987, 465] on div at bounding box center [1037, 289] width 161 height 357
click at [1106, 434] on div at bounding box center [1037, 289] width 161 height 357
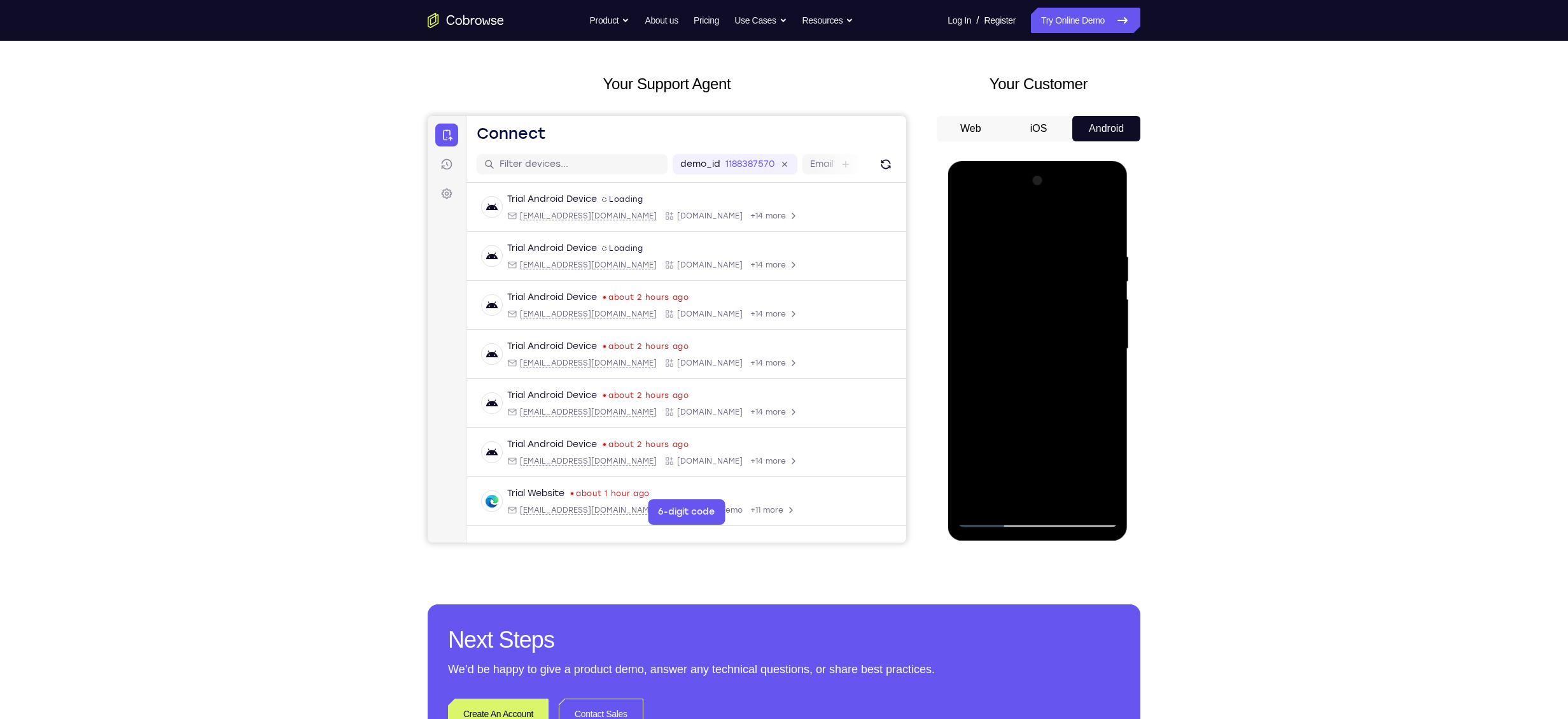
scroll to position [49, 0]
drag, startPoint x: 1032, startPoint y: 376, endPoint x: 1048, endPoint y: 241, distance: 135.9
click at [1048, 241] on div at bounding box center [1037, 349] width 161 height 357
drag, startPoint x: 1026, startPoint y: 310, endPoint x: 1026, endPoint y: 257, distance: 53.0
click at [1026, 257] on div at bounding box center [1037, 349] width 161 height 357
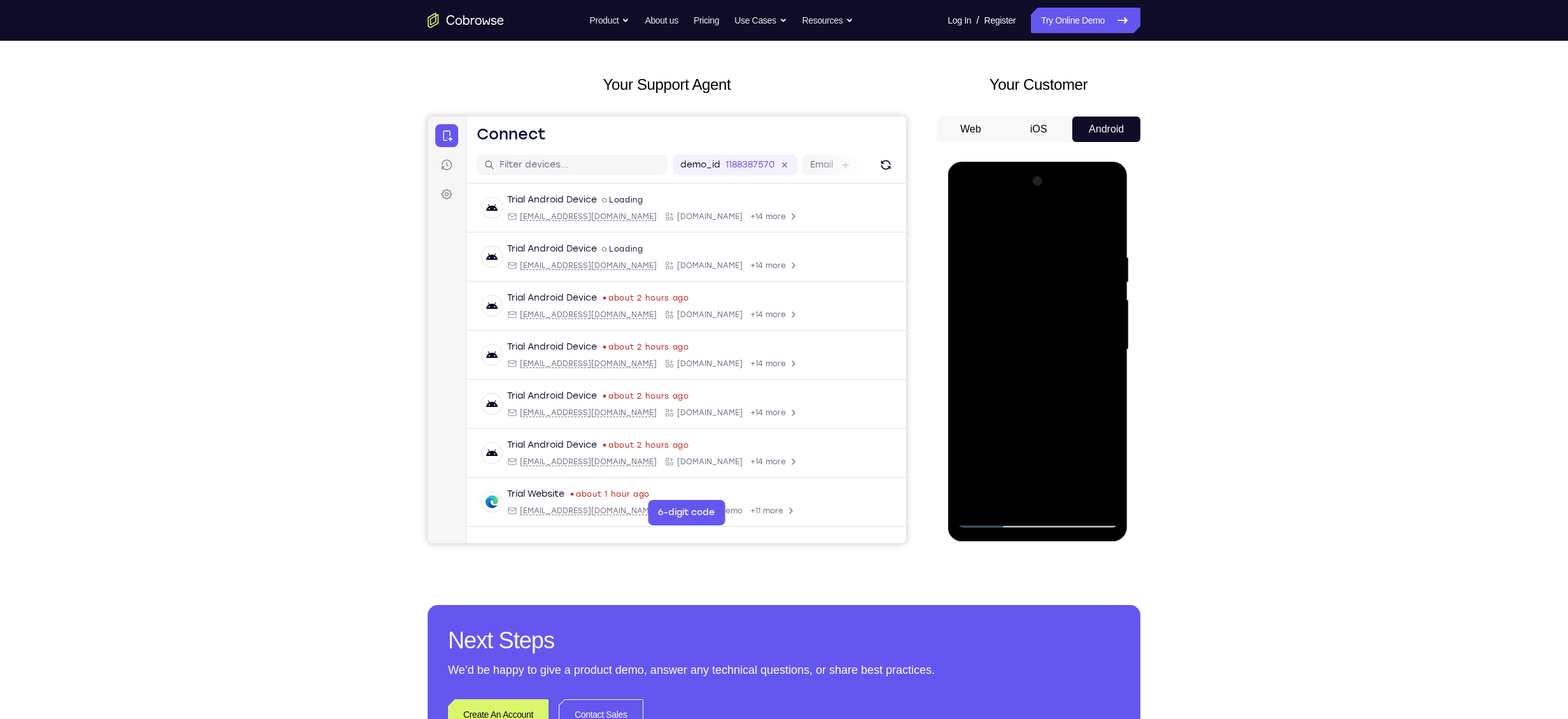
drag, startPoint x: 1020, startPoint y: 256, endPoint x: 1021, endPoint y: 218, distance: 38.0
click at [1021, 218] on div at bounding box center [1037, 349] width 161 height 357
drag, startPoint x: 1040, startPoint y: 316, endPoint x: 1036, endPoint y: 401, distance: 85.1
click at [1036, 401] on div at bounding box center [1037, 349] width 161 height 357
drag, startPoint x: 1075, startPoint y: 313, endPoint x: 1065, endPoint y: 434, distance: 121.4
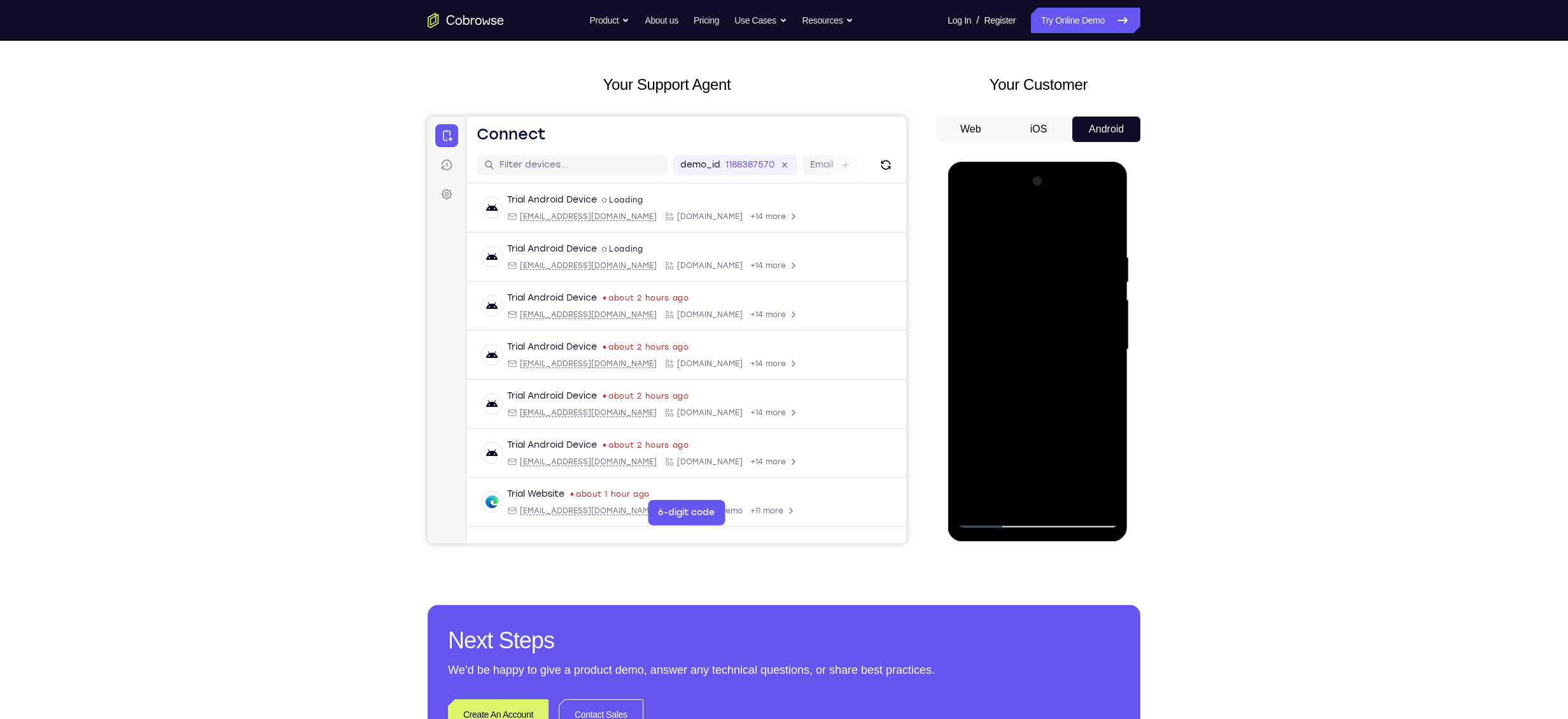
click at [1065, 434] on div at bounding box center [1037, 349] width 161 height 357
drag, startPoint x: 1073, startPoint y: 392, endPoint x: 1074, endPoint y: 401, distance: 9.1
click at [1074, 401] on div at bounding box center [1037, 349] width 161 height 357
click at [1040, 292] on div at bounding box center [1037, 349] width 161 height 357
drag, startPoint x: 1036, startPoint y: 394, endPoint x: 1094, endPoint y: 235, distance: 169.2
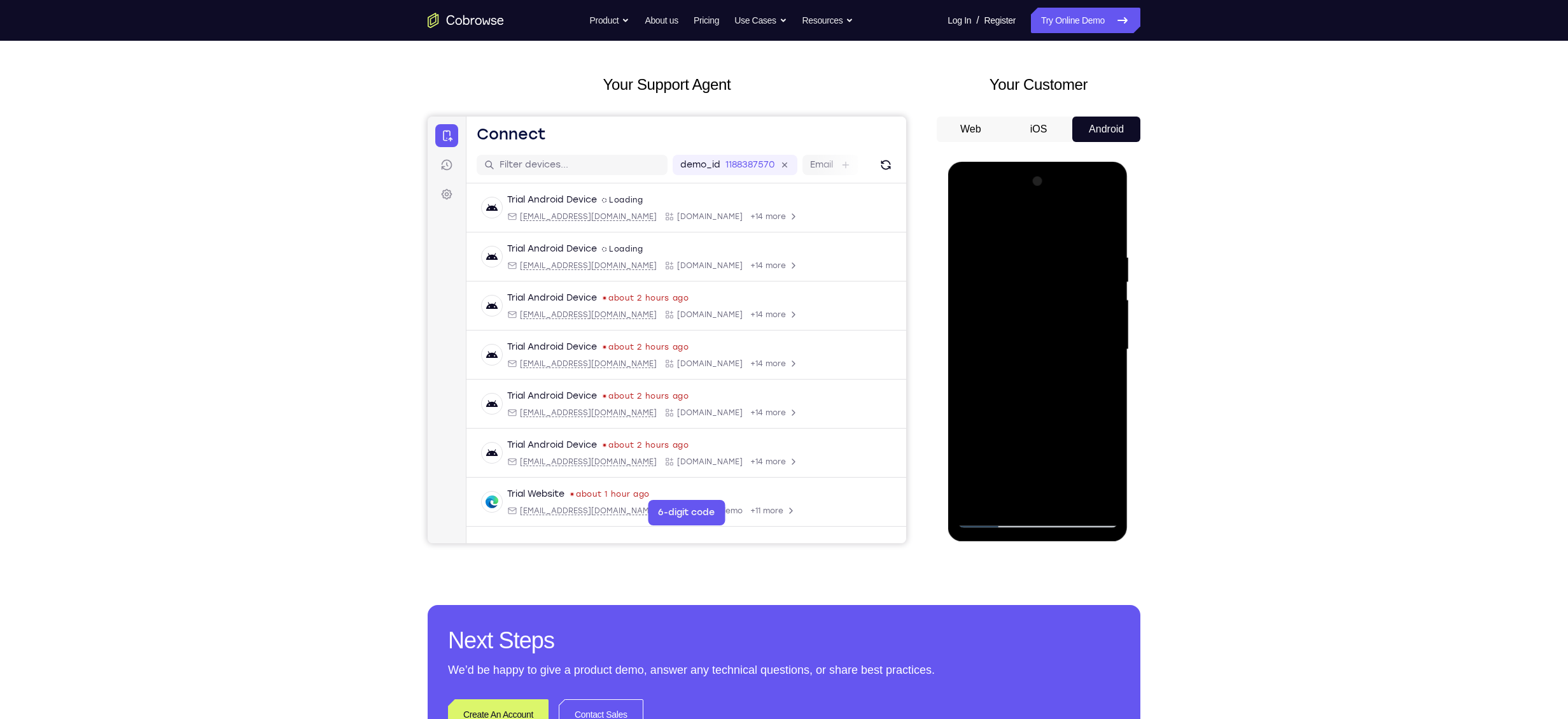
click at [1094, 235] on div at bounding box center [1037, 349] width 161 height 357
drag, startPoint x: 1049, startPoint y: 405, endPoint x: 1067, endPoint y: 315, distance: 91.8
click at [1067, 315] on div at bounding box center [1037, 349] width 161 height 357
drag, startPoint x: 1028, startPoint y: 423, endPoint x: 1040, endPoint y: 345, distance: 78.9
click at [1040, 345] on div at bounding box center [1037, 349] width 161 height 357
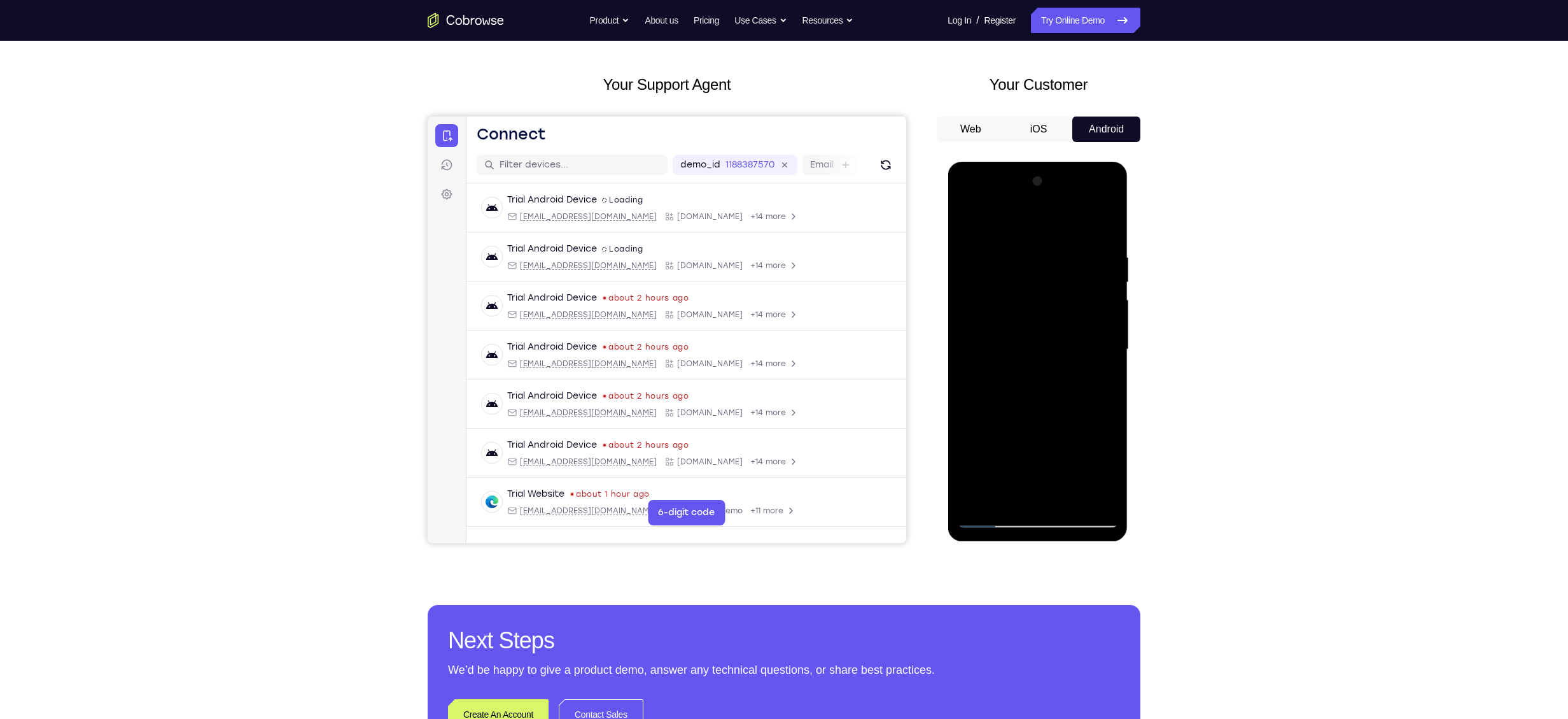
click at [1006, 312] on div at bounding box center [1037, 349] width 161 height 357
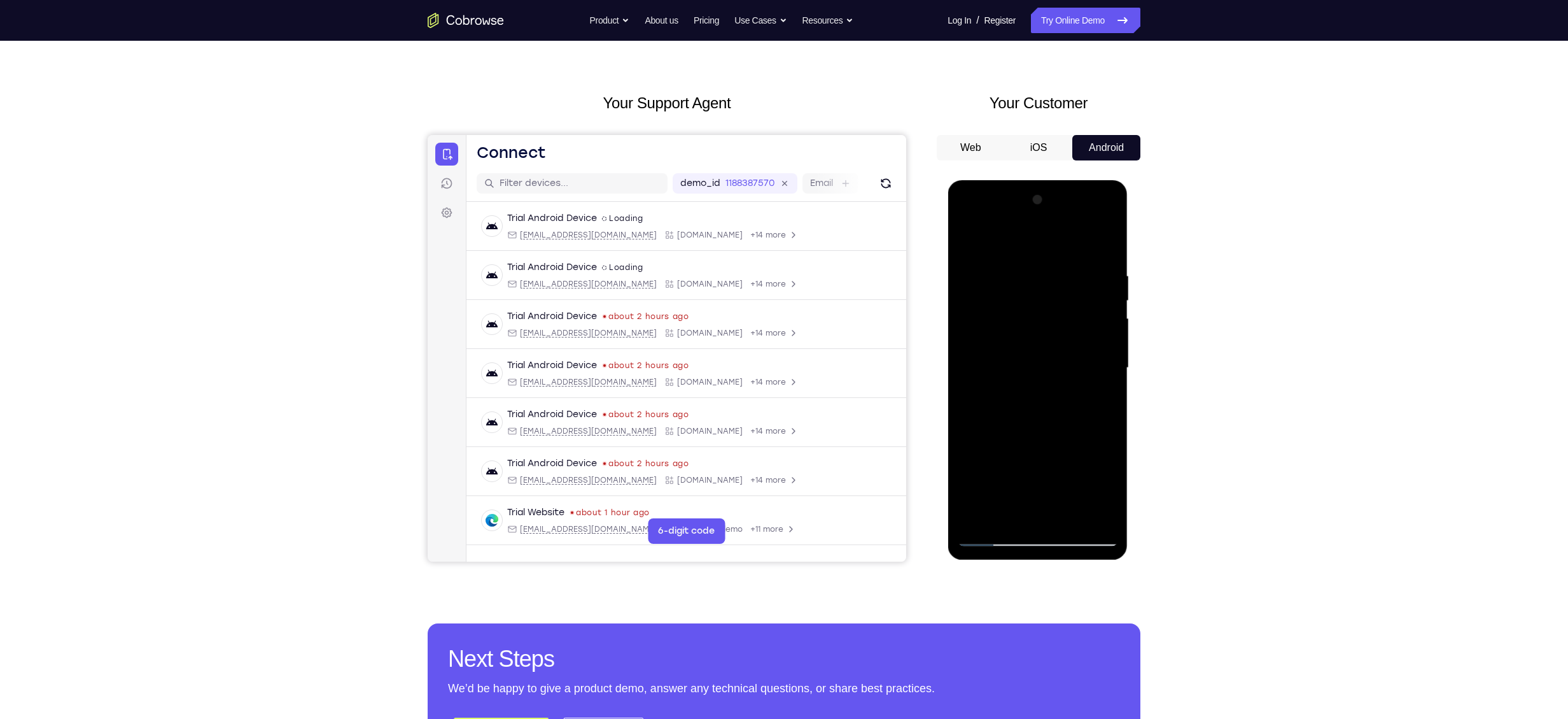
drag, startPoint x: 1077, startPoint y: 386, endPoint x: 1079, endPoint y: 330, distance: 56.0
click at [1079, 330] on div at bounding box center [1037, 368] width 161 height 357
click at [971, 325] on div at bounding box center [1037, 368] width 161 height 357
drag, startPoint x: 1049, startPoint y: 327, endPoint x: 1049, endPoint y: 285, distance: 42.0
click at [1049, 285] on div at bounding box center [1037, 368] width 161 height 357
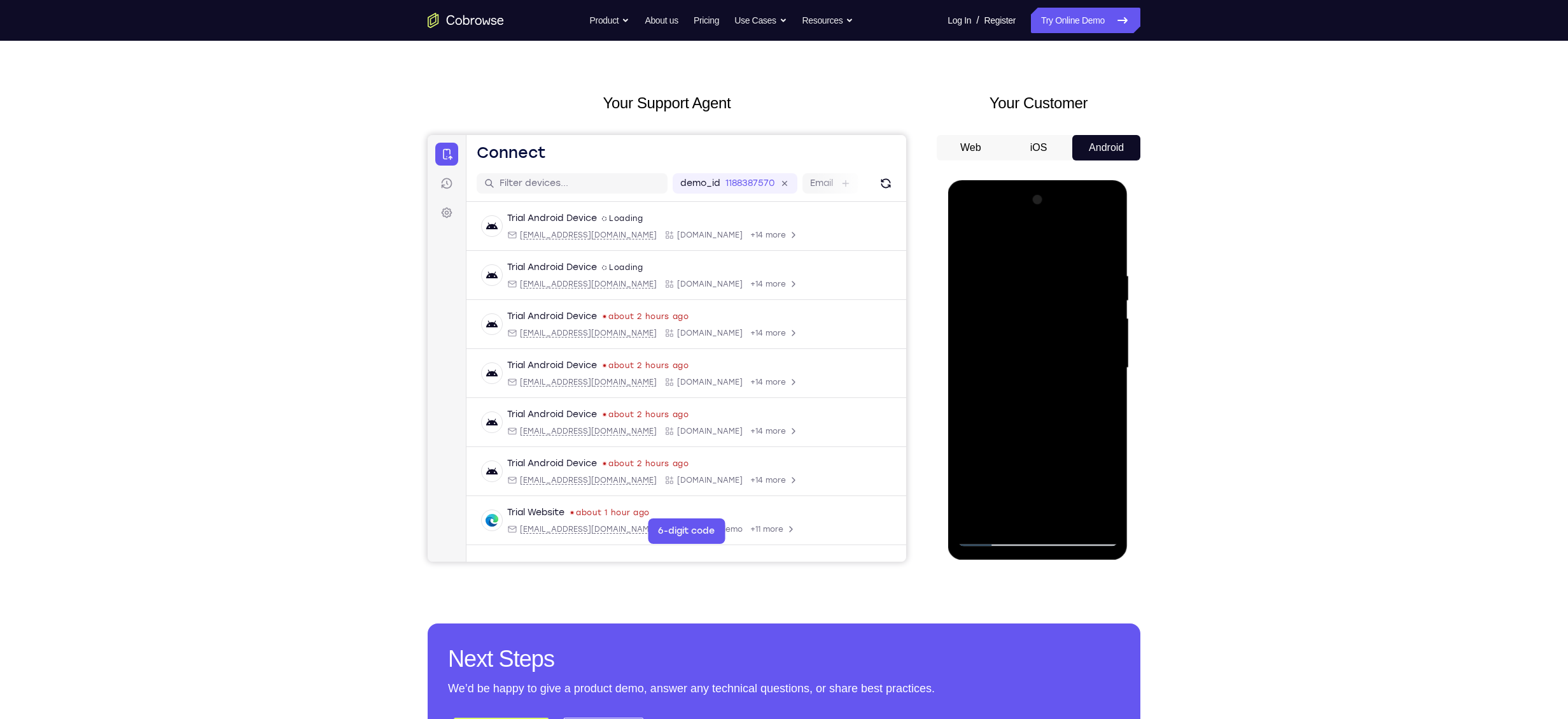
drag, startPoint x: 1087, startPoint y: 432, endPoint x: 1085, endPoint y: 313, distance: 119.0
click at [1085, 313] on div at bounding box center [1037, 368] width 161 height 357
drag, startPoint x: 1056, startPoint y: 306, endPoint x: 1058, endPoint y: 274, distance: 32.1
click at [1058, 274] on div at bounding box center [1037, 368] width 161 height 357
drag, startPoint x: 1066, startPoint y: 426, endPoint x: 1057, endPoint y: 251, distance: 175.2
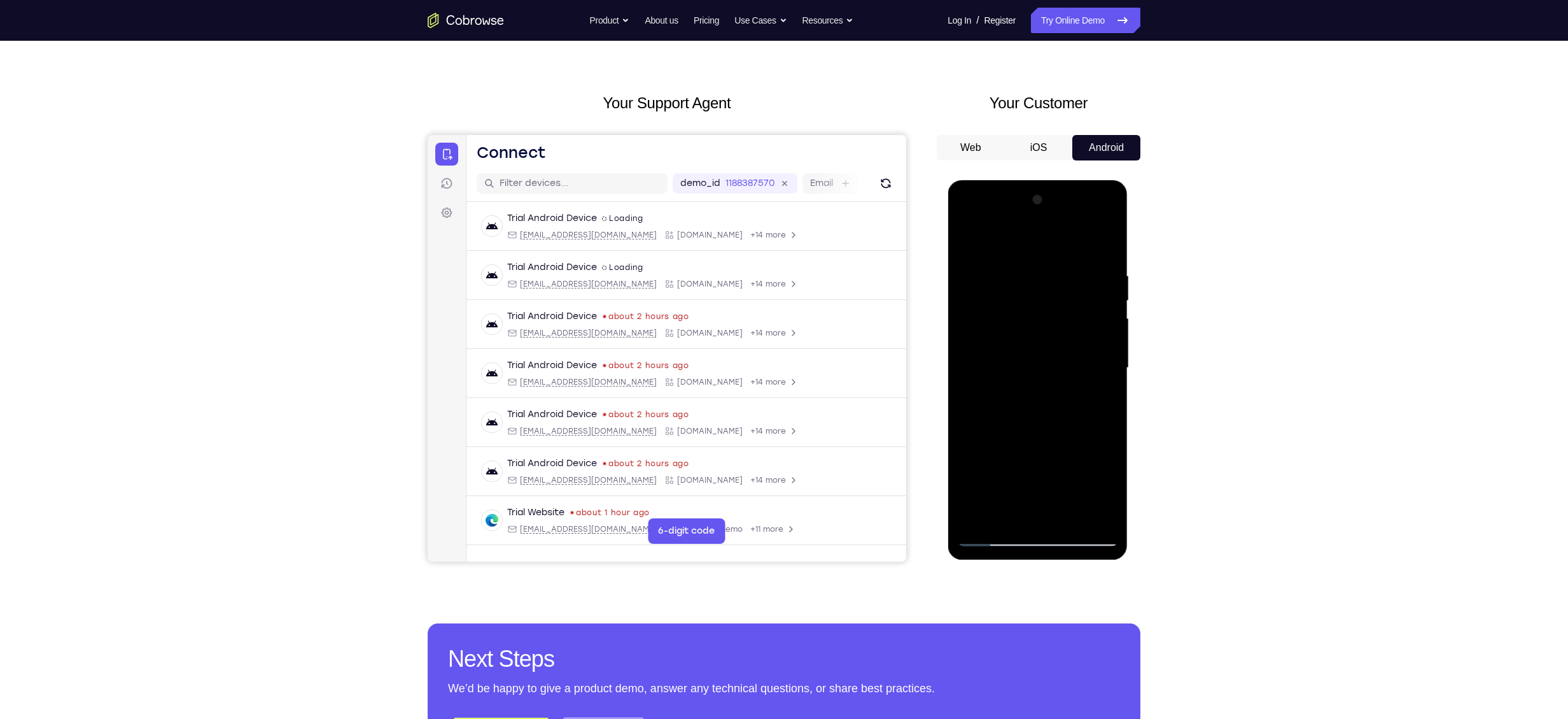
click at [1057, 251] on div at bounding box center [1037, 368] width 161 height 357
drag, startPoint x: 1082, startPoint y: 296, endPoint x: 1069, endPoint y: 434, distance: 138.6
click at [1069, 434] on div at bounding box center [1037, 368] width 161 height 357
click at [1026, 226] on div at bounding box center [1037, 368] width 161 height 357
click at [1088, 244] on div at bounding box center [1037, 368] width 161 height 357
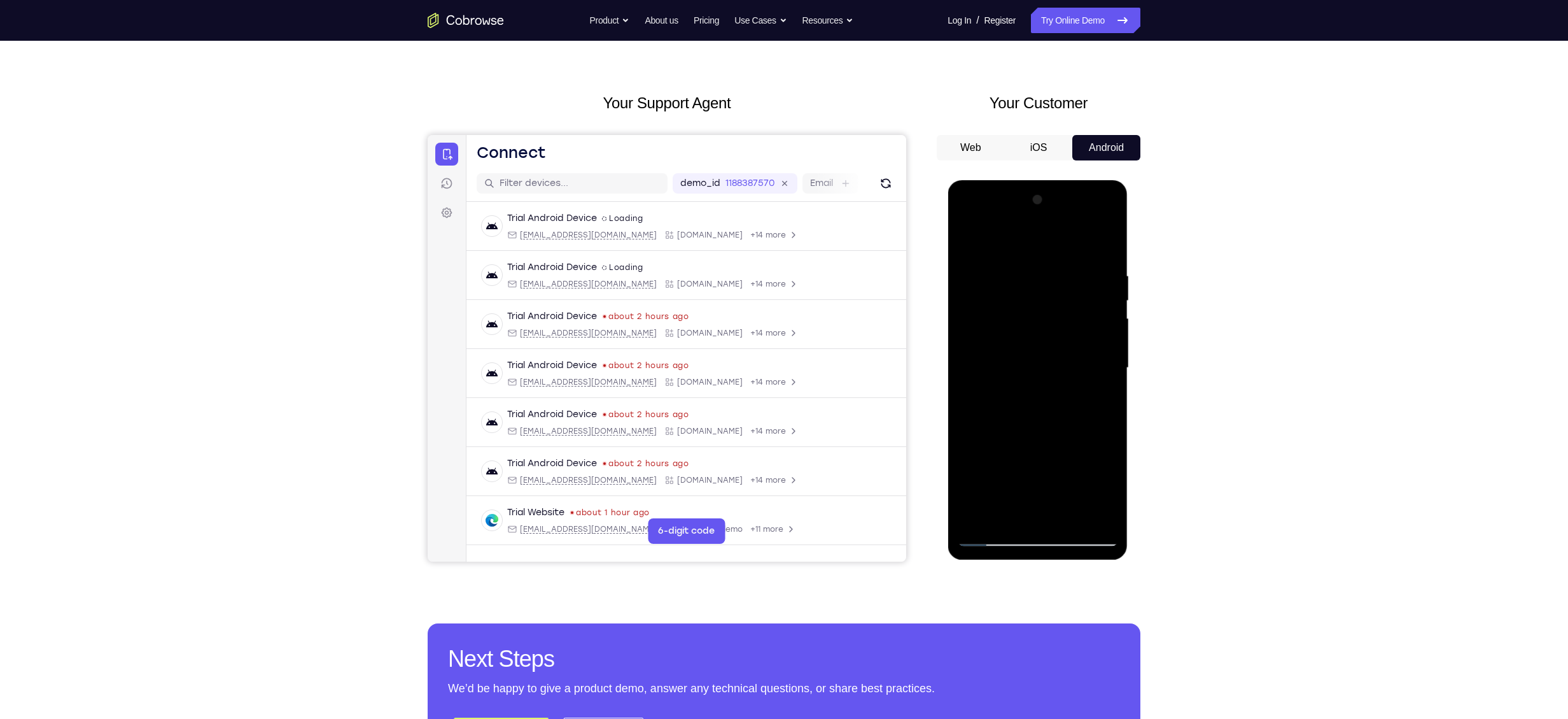
click at [1247, 452] on div "Your Support Agent Your Customer Web iOS Android Next Steps We’d be happy to gi…" at bounding box center [784, 429] width 1568 height 839
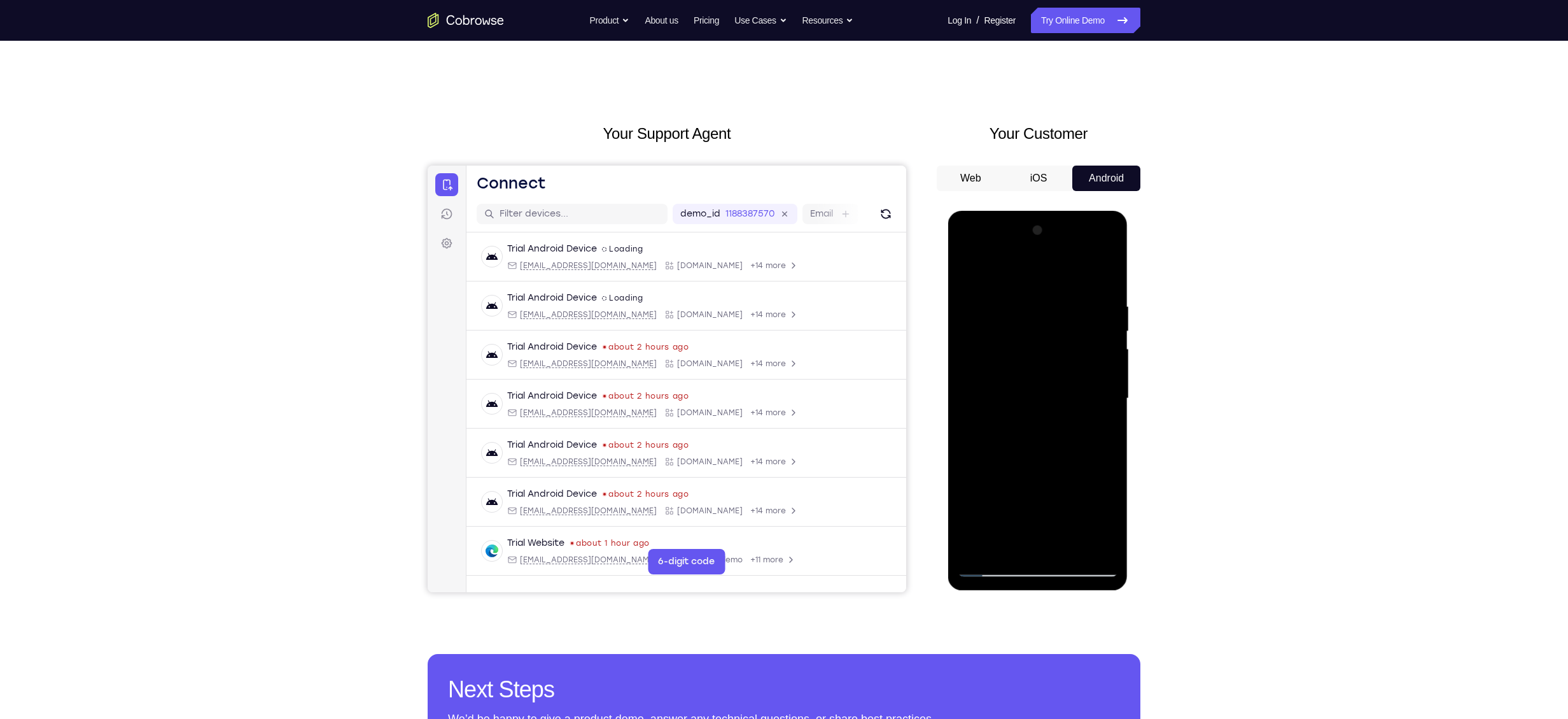
scroll to position [115, 0]
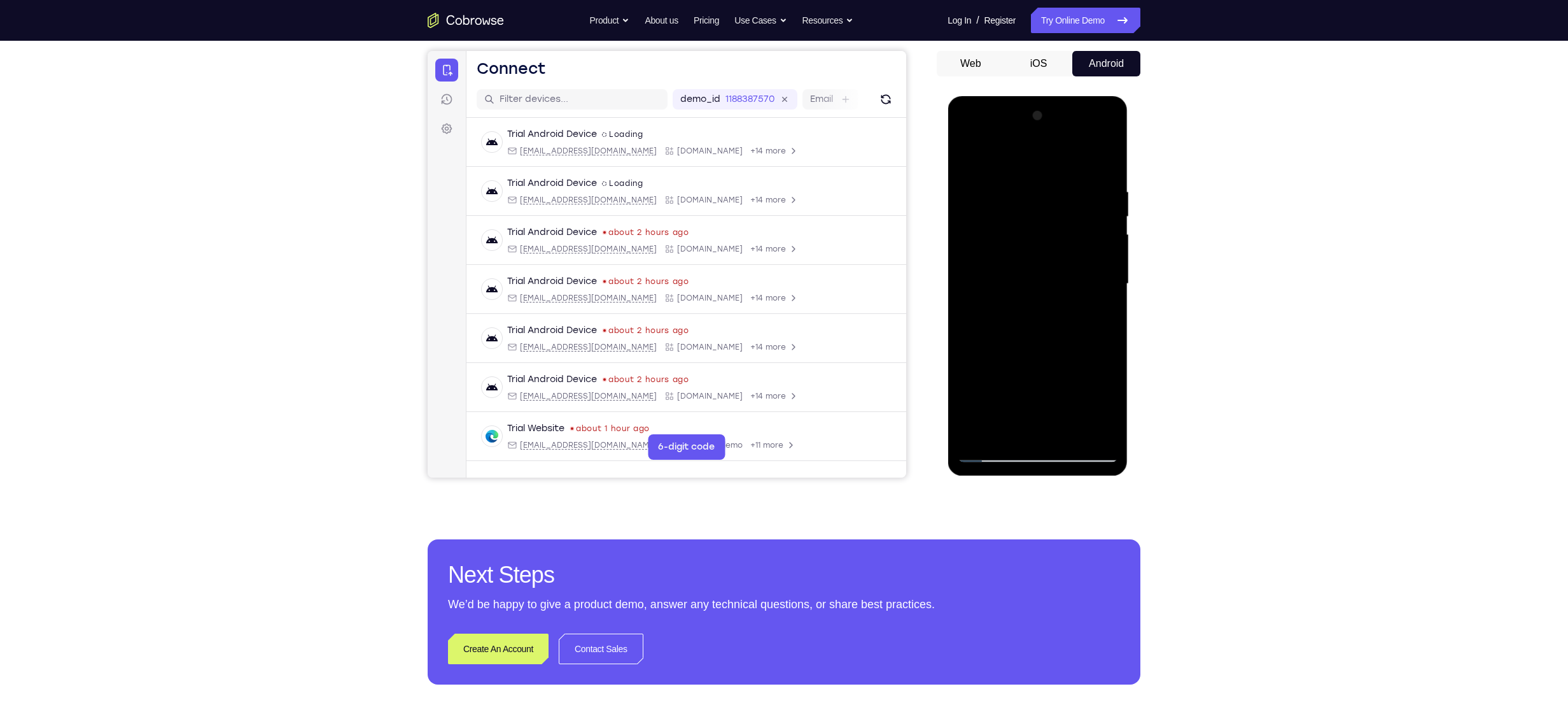
click at [989, 454] on div at bounding box center [1037, 284] width 161 height 357
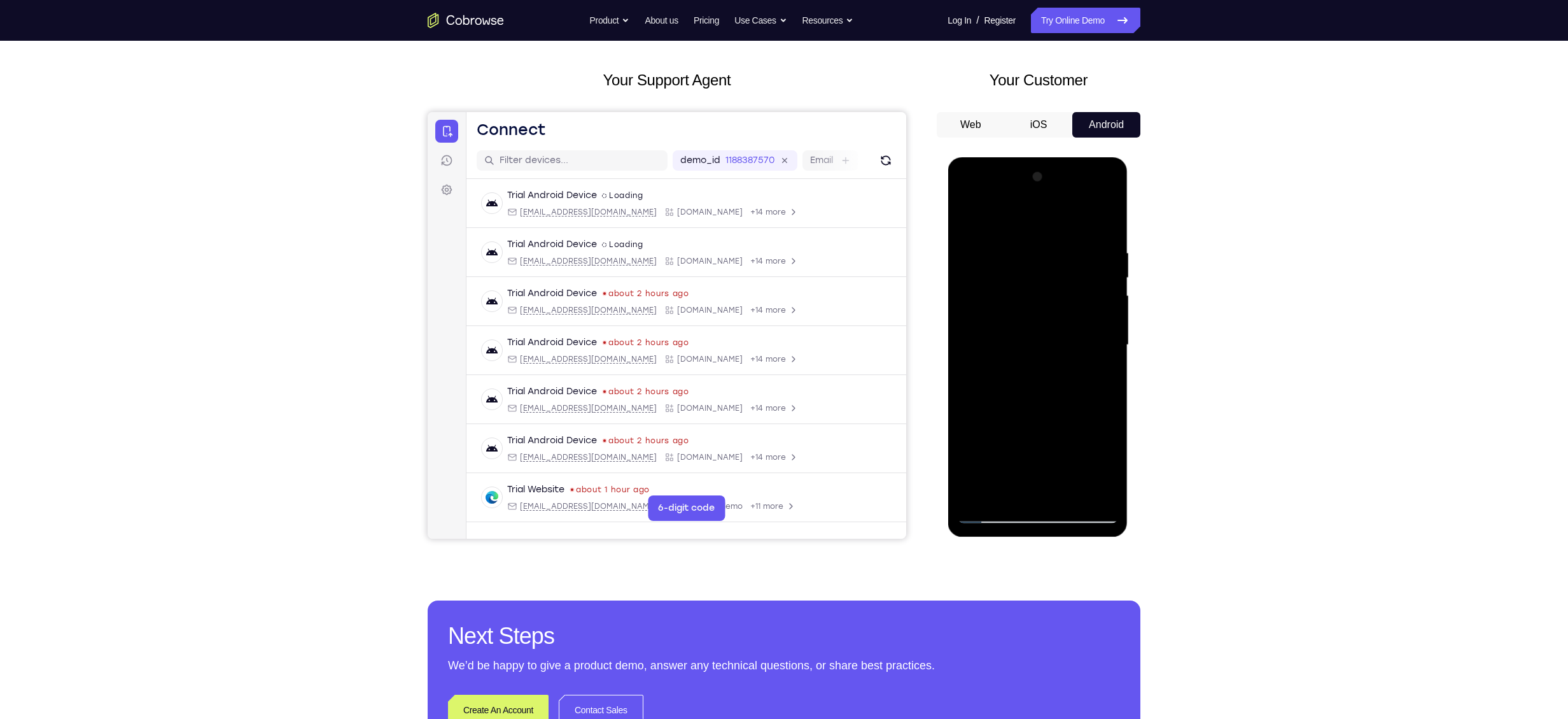
scroll to position [36, 0]
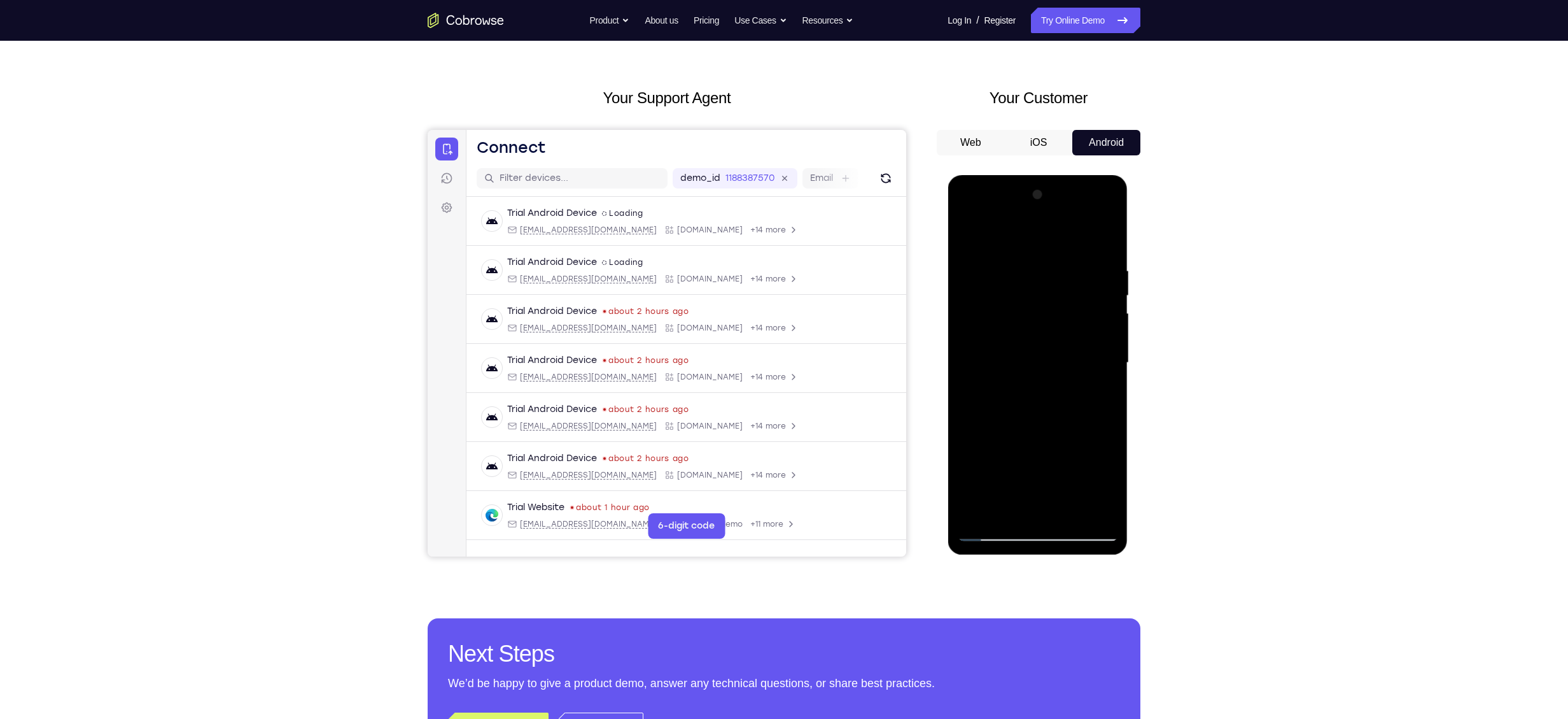
drag, startPoint x: 1069, startPoint y: 408, endPoint x: 1067, endPoint y: 337, distance: 71.0
click at [1067, 337] on div at bounding box center [1037, 363] width 161 height 357
click at [1048, 345] on div at bounding box center [1037, 363] width 161 height 357
drag, startPoint x: 1055, startPoint y: 408, endPoint x: 1098, endPoint y: 233, distance: 180.2
click at [1098, 233] on div at bounding box center [1037, 363] width 161 height 357
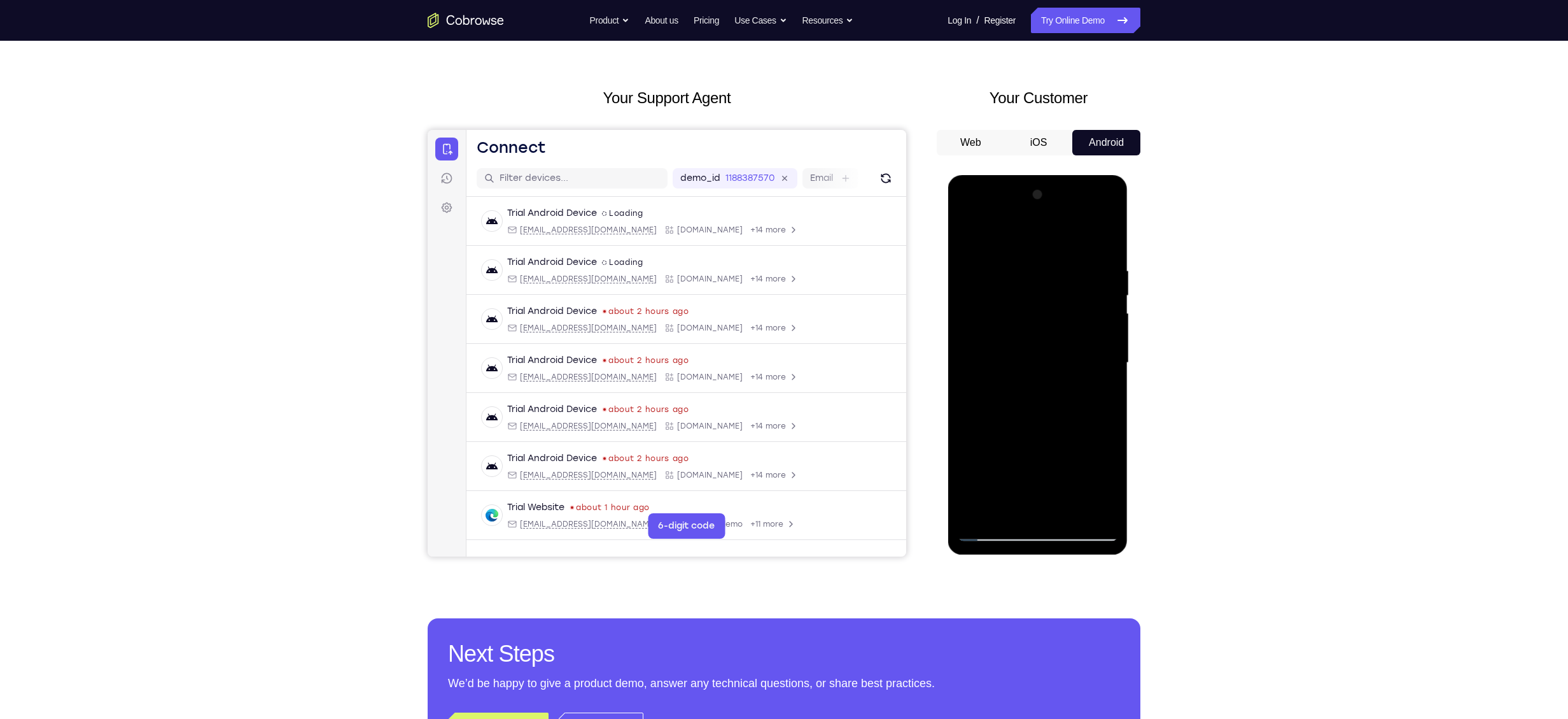
drag, startPoint x: 1041, startPoint y: 402, endPoint x: 1067, endPoint y: 276, distance: 128.7
click at [1067, 276] on div at bounding box center [1037, 363] width 161 height 357
drag, startPoint x: 1065, startPoint y: 406, endPoint x: 1074, endPoint y: 294, distance: 112.4
click at [1074, 294] on div at bounding box center [1037, 363] width 161 height 357
click at [1001, 360] on div at bounding box center [1037, 363] width 161 height 357
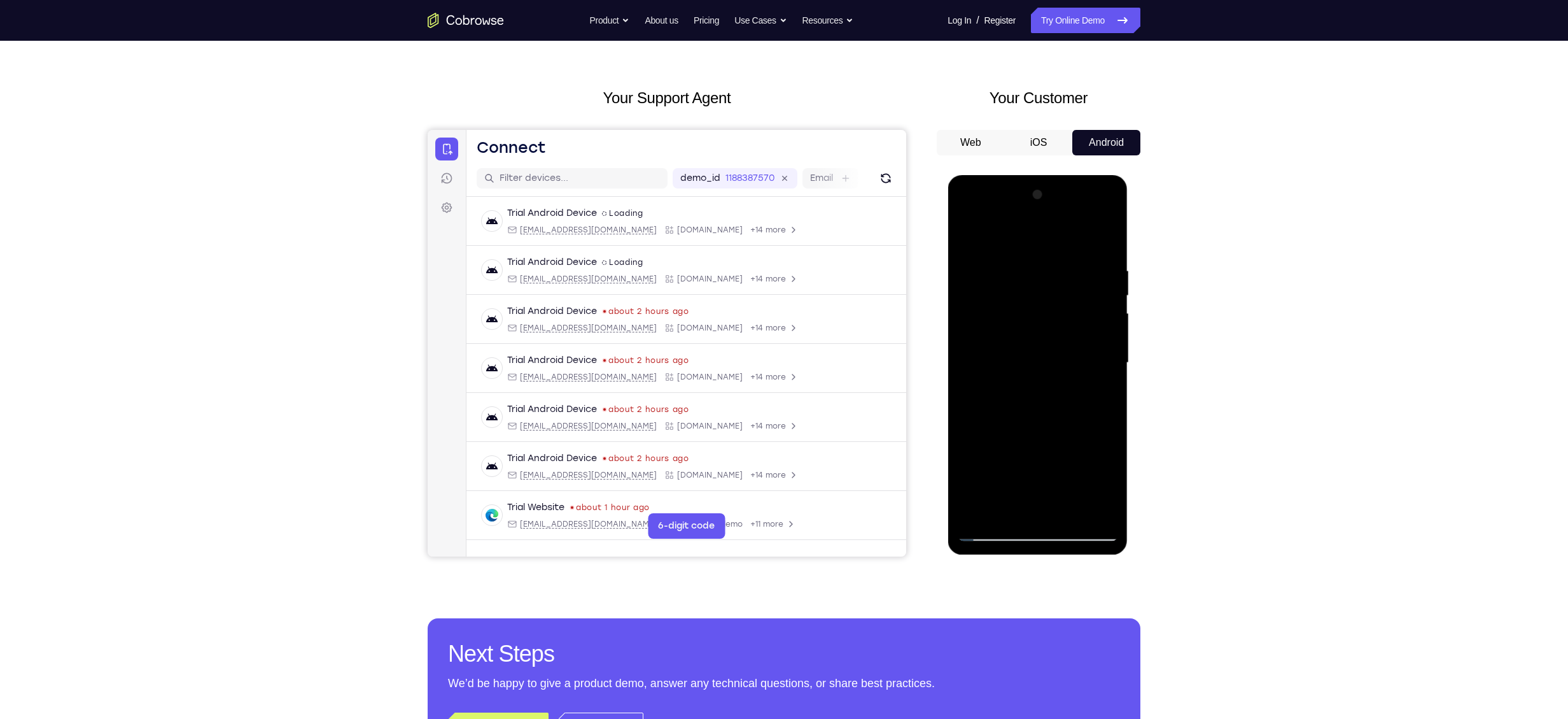
click at [1111, 236] on div at bounding box center [1037, 363] width 161 height 357
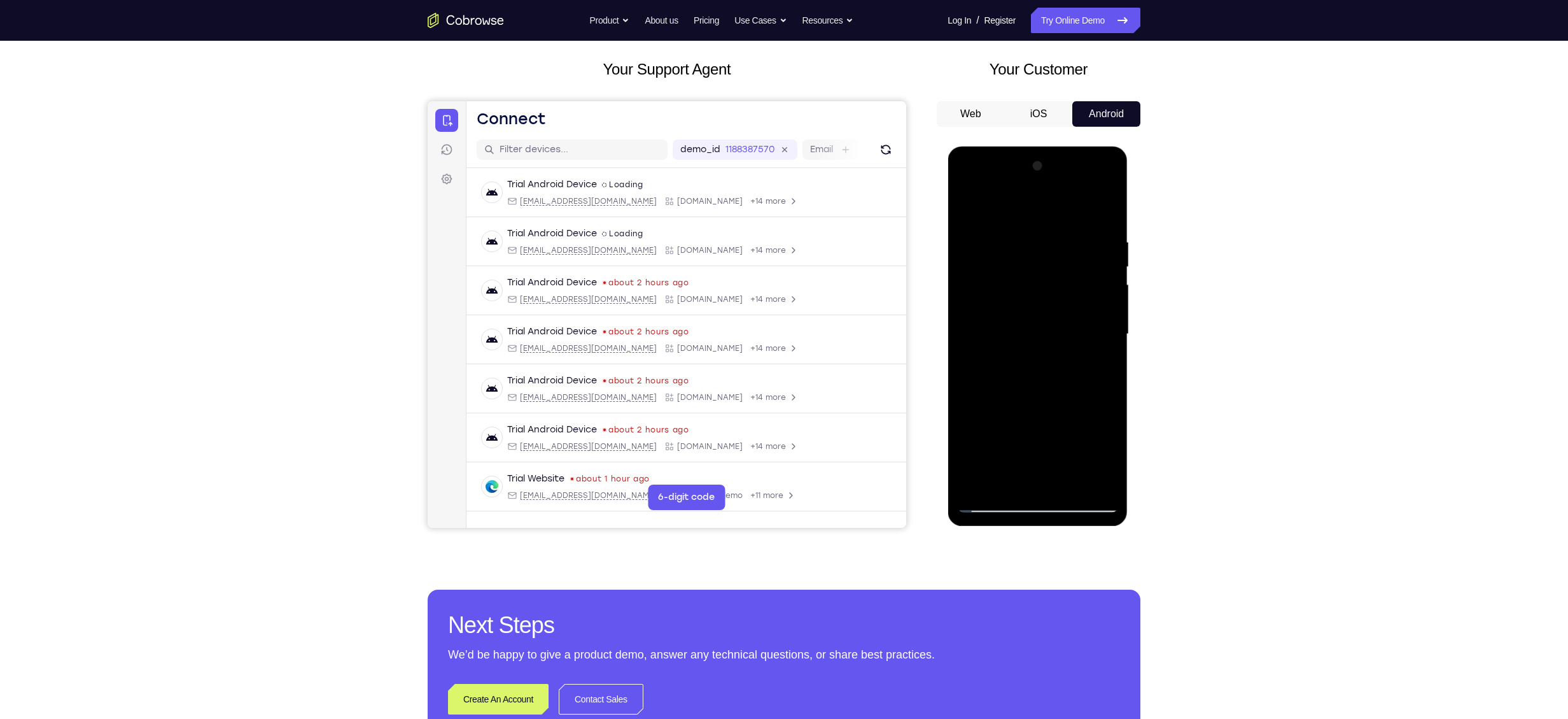
click at [994, 503] on div at bounding box center [1037, 335] width 161 height 357
drag, startPoint x: 1036, startPoint y: 412, endPoint x: 1057, endPoint y: 217, distance: 196.1
click at [1057, 217] on div at bounding box center [1037, 335] width 161 height 357
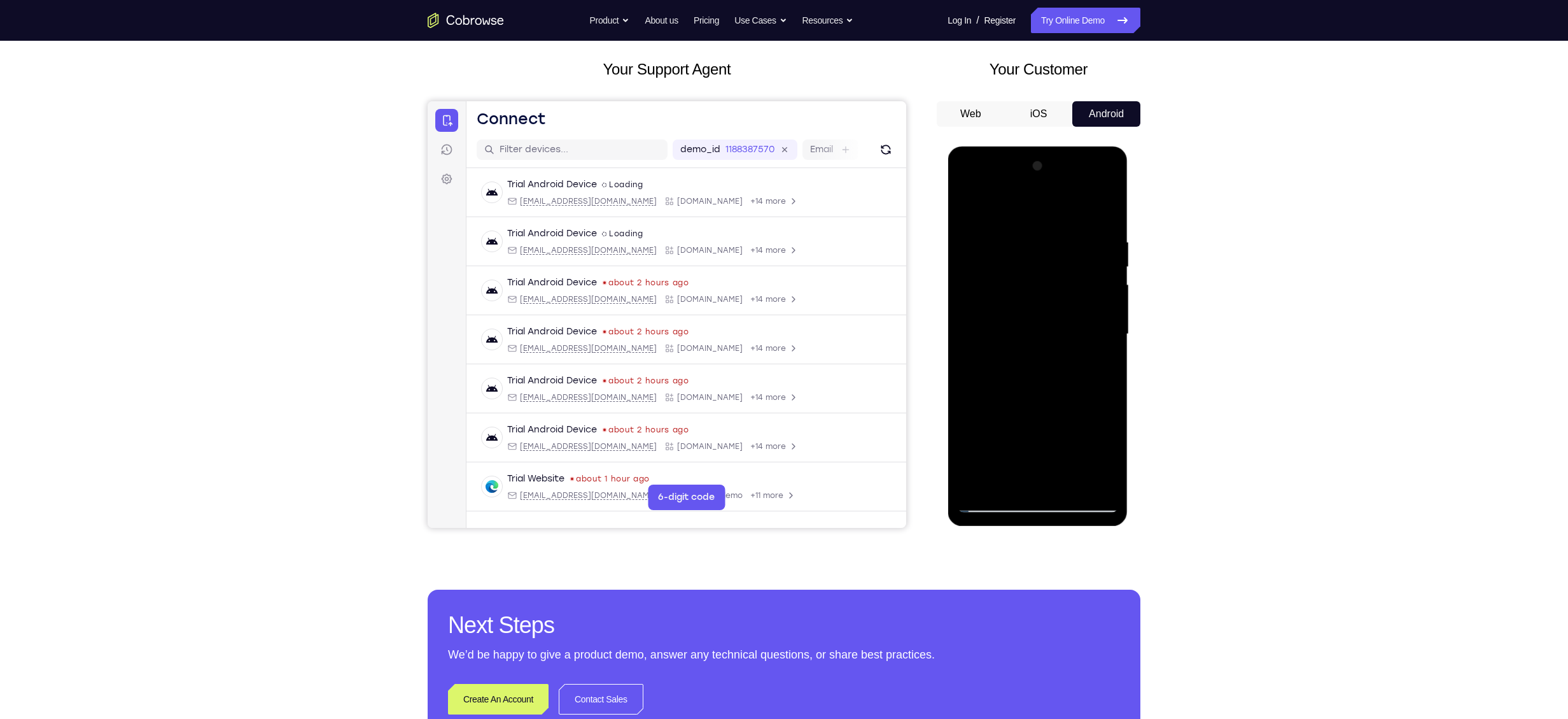
drag, startPoint x: 1014, startPoint y: 384, endPoint x: 1038, endPoint y: 168, distance: 217.3
click at [1038, 168] on div at bounding box center [1037, 335] width 161 height 357
drag, startPoint x: 997, startPoint y: 417, endPoint x: 1022, endPoint y: 178, distance: 240.3
click at [1022, 178] on div at bounding box center [1037, 335] width 161 height 357
drag, startPoint x: 1047, startPoint y: 249, endPoint x: 1030, endPoint y: 372, distance: 124.2
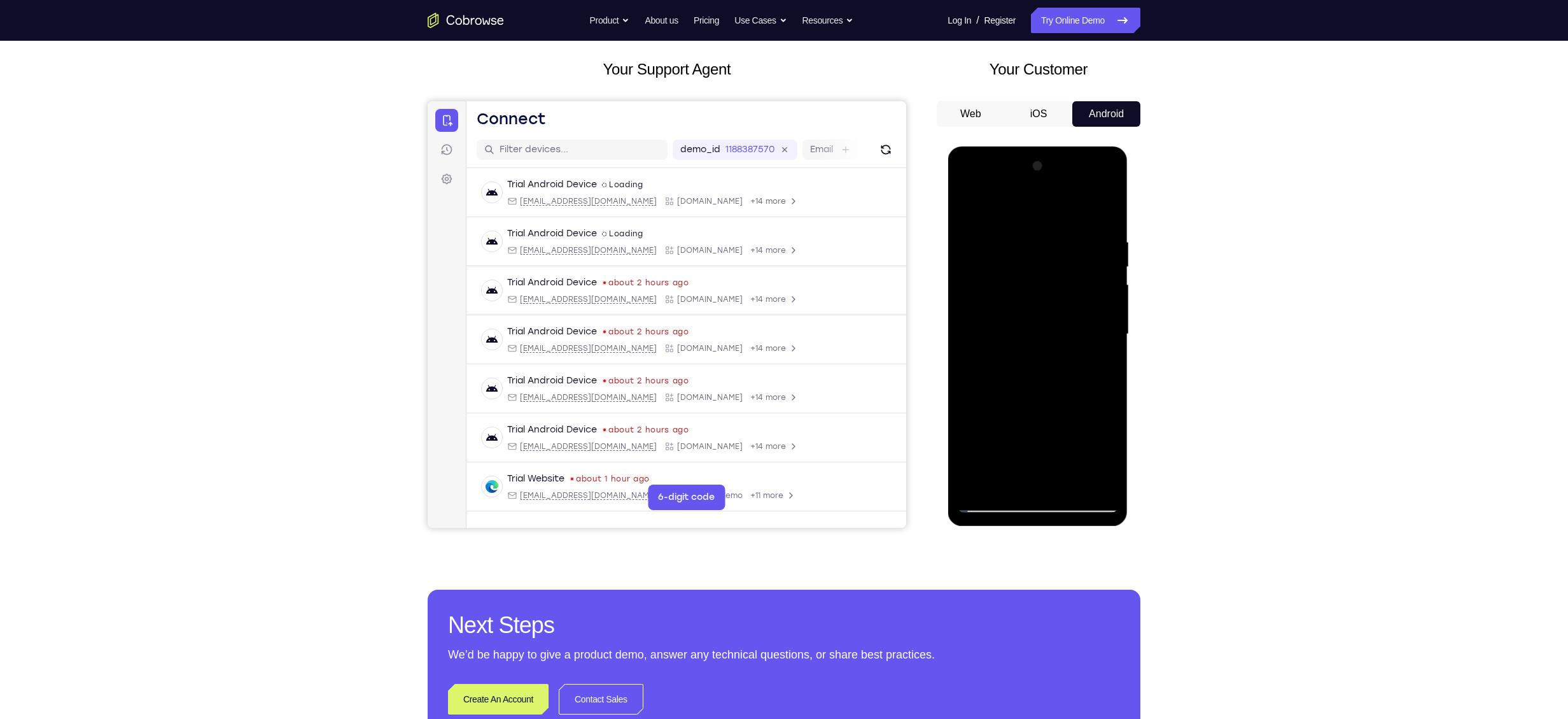
click at [1030, 372] on div at bounding box center [1037, 335] width 161 height 357
drag, startPoint x: 1046, startPoint y: 285, endPoint x: 1061, endPoint y: 492, distance: 207.5
click at [1061, 492] on div at bounding box center [1037, 335] width 161 height 357
click at [1029, 428] on div at bounding box center [1037, 335] width 161 height 357
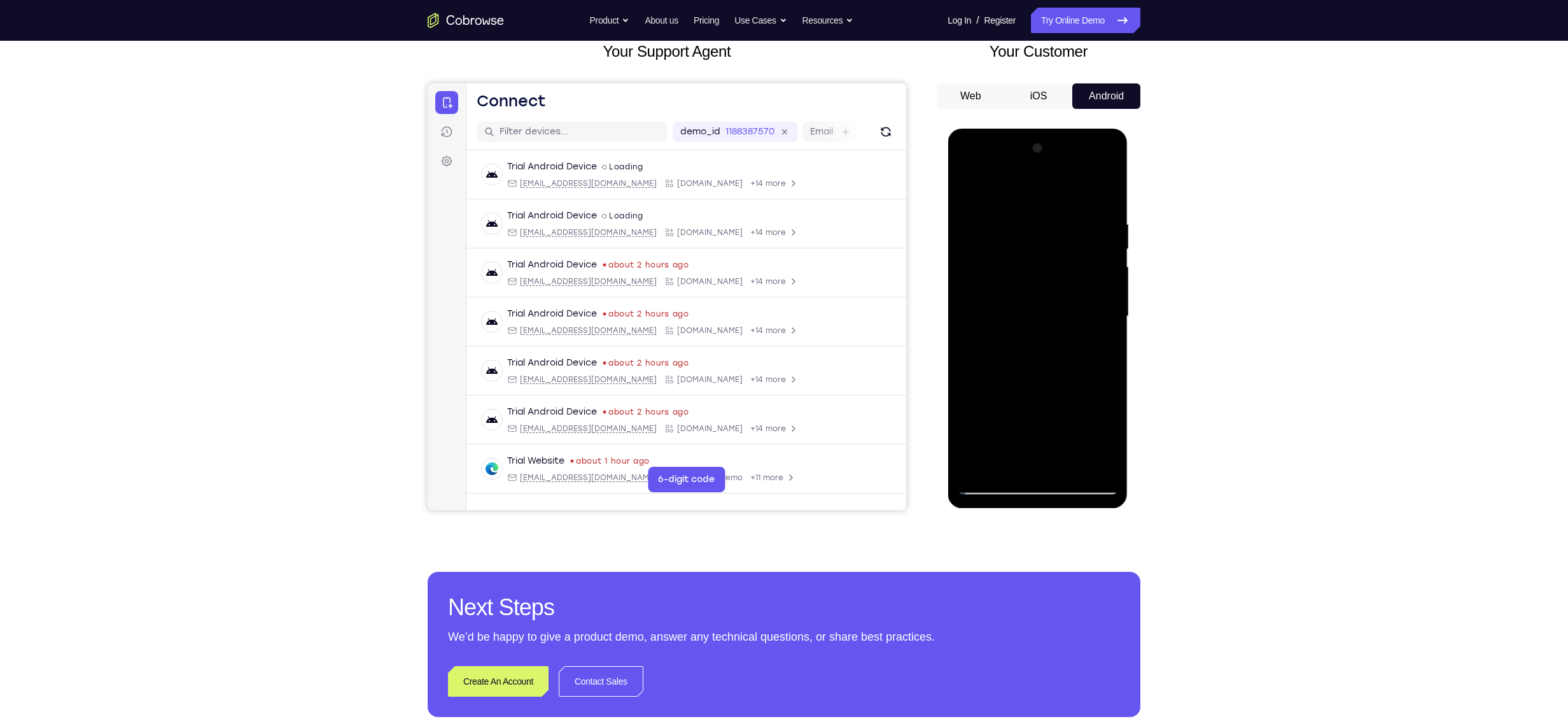
scroll to position [84, 0]
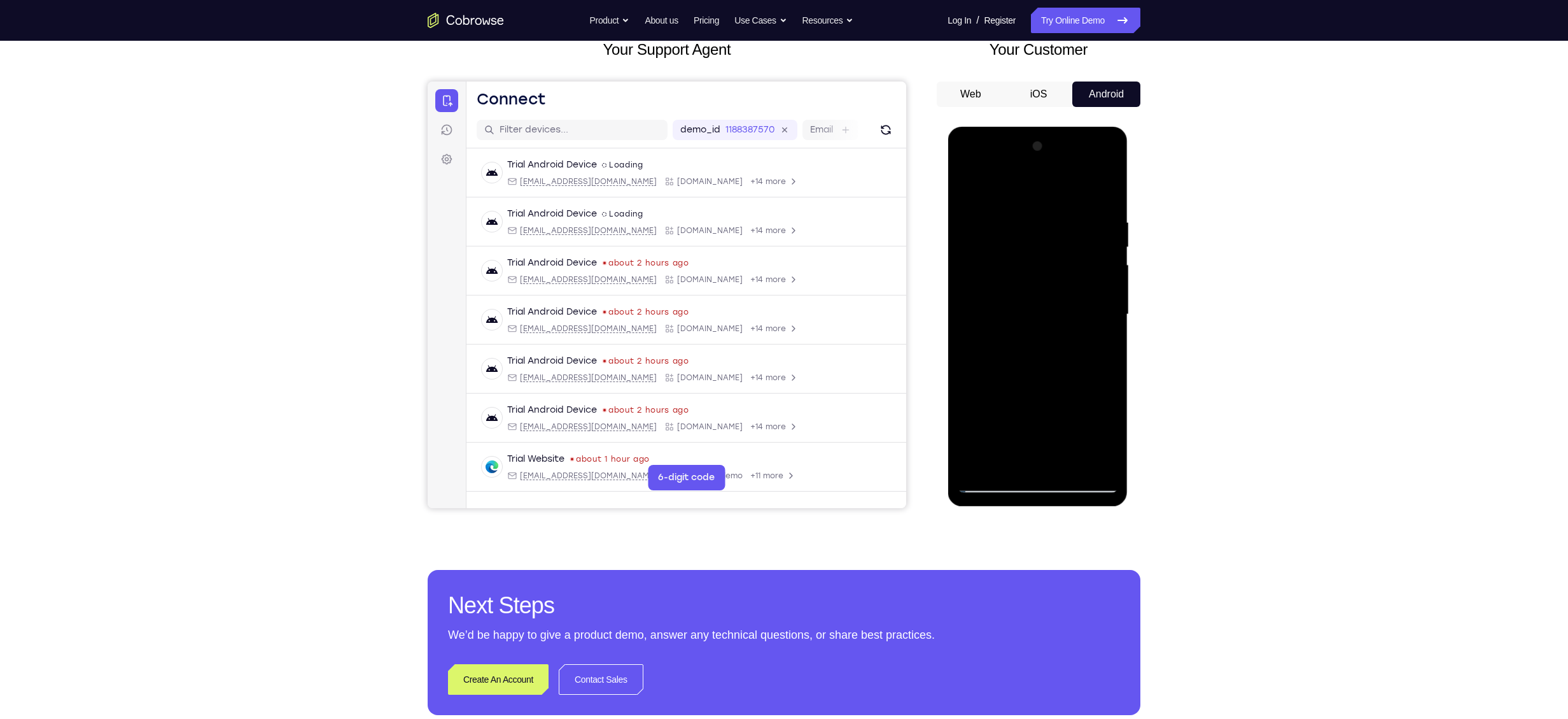
drag, startPoint x: 1044, startPoint y: 357, endPoint x: 1044, endPoint y: 349, distance: 8.0
click at [1044, 349] on div at bounding box center [1037, 314] width 161 height 357
drag, startPoint x: 1026, startPoint y: 388, endPoint x: 1031, endPoint y: 220, distance: 168.1
click at [1031, 220] on div at bounding box center [1037, 314] width 161 height 357
drag, startPoint x: 1015, startPoint y: 381, endPoint x: 1049, endPoint y: 188, distance: 196.0
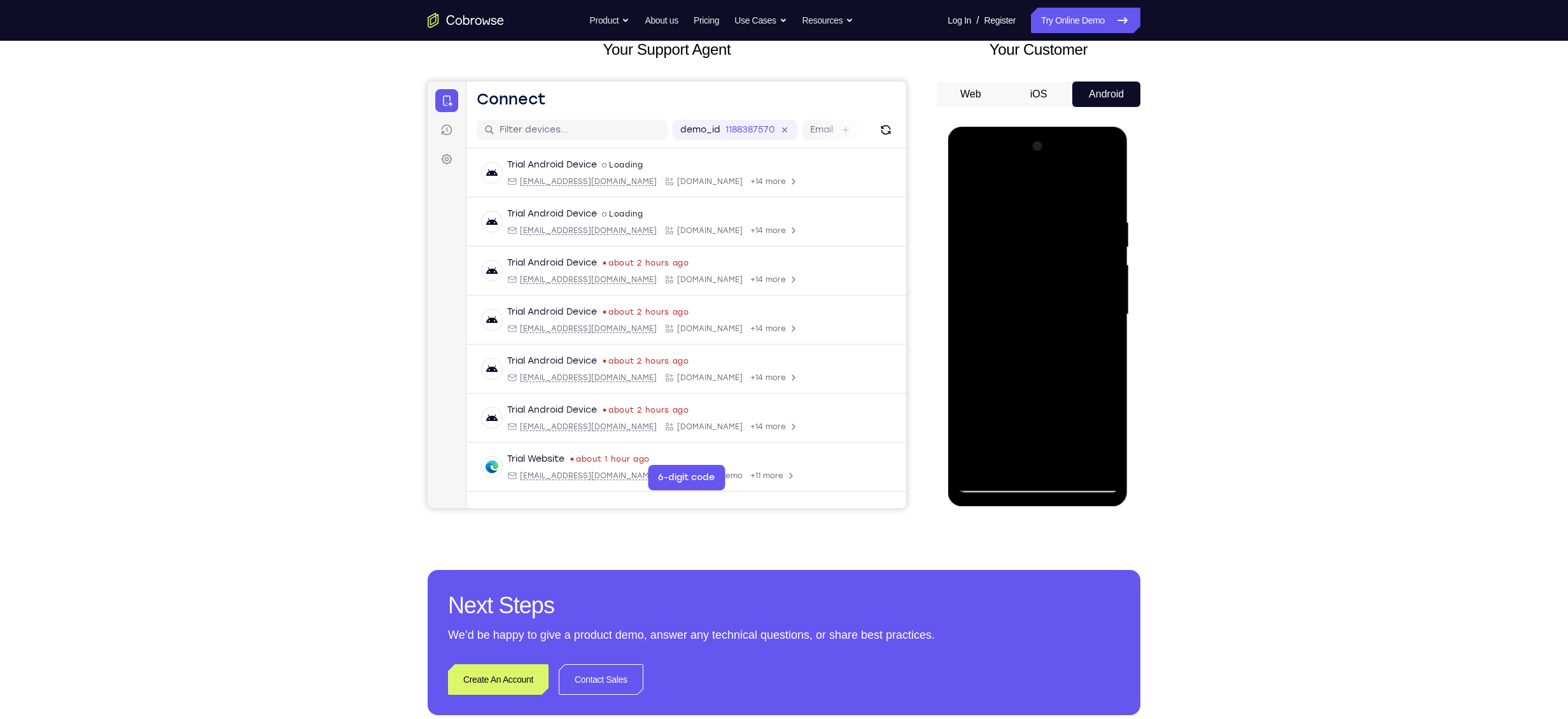
click at [1049, 188] on div at bounding box center [1037, 314] width 161 height 357
drag, startPoint x: 1038, startPoint y: 359, endPoint x: 1034, endPoint y: 189, distance: 170.0
click at [1034, 189] on div at bounding box center [1037, 314] width 161 height 357
drag, startPoint x: 1030, startPoint y: 340, endPoint x: 1028, endPoint y: 198, distance: 142.0
click at [1028, 198] on div at bounding box center [1037, 314] width 161 height 357
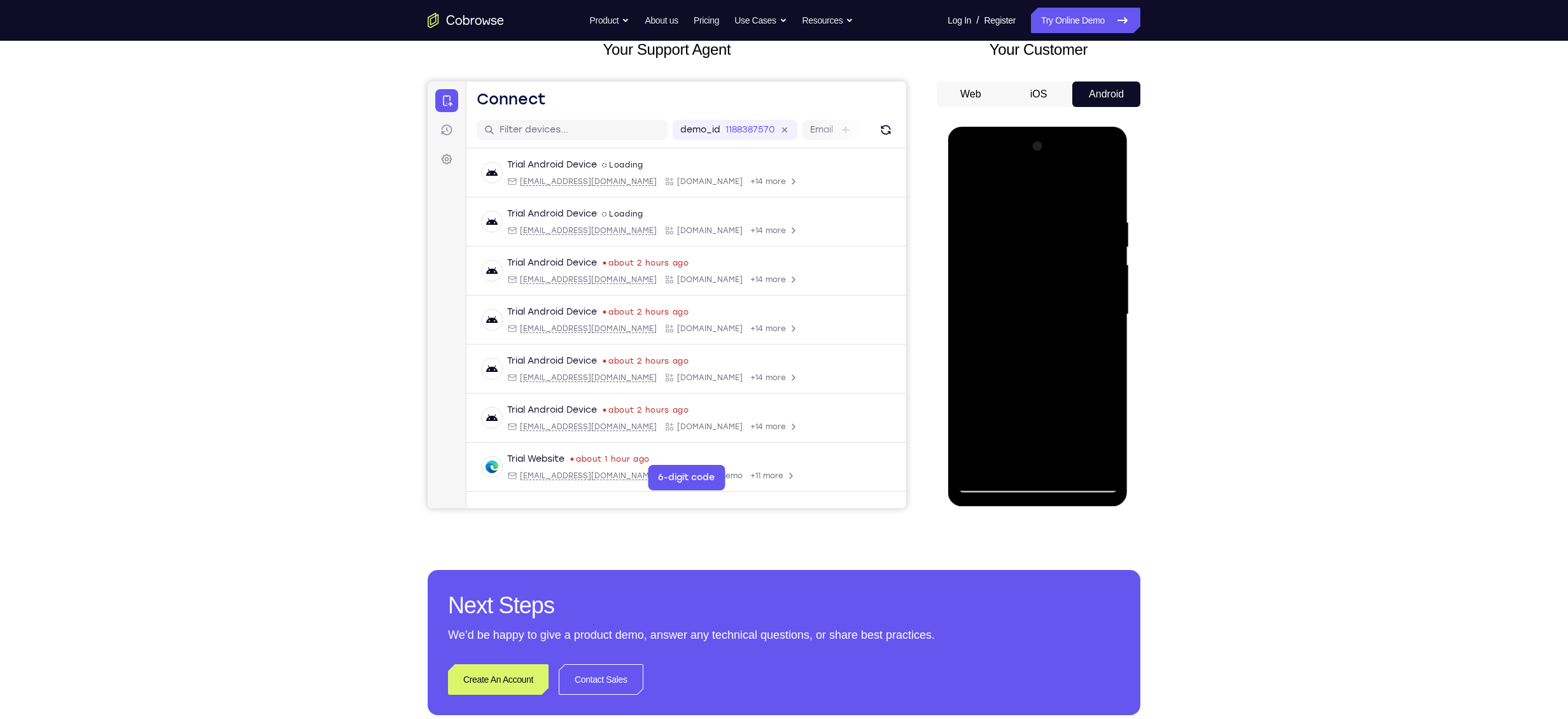
drag, startPoint x: 1044, startPoint y: 368, endPoint x: 1042, endPoint y: 177, distance: 191.0
click at [1042, 177] on div at bounding box center [1037, 314] width 161 height 357
drag, startPoint x: 1065, startPoint y: 349, endPoint x: 1064, endPoint y: 222, distance: 127.0
click at [1064, 222] on div at bounding box center [1037, 314] width 161 height 357
drag, startPoint x: 1043, startPoint y: 360, endPoint x: 1053, endPoint y: 216, distance: 144.3
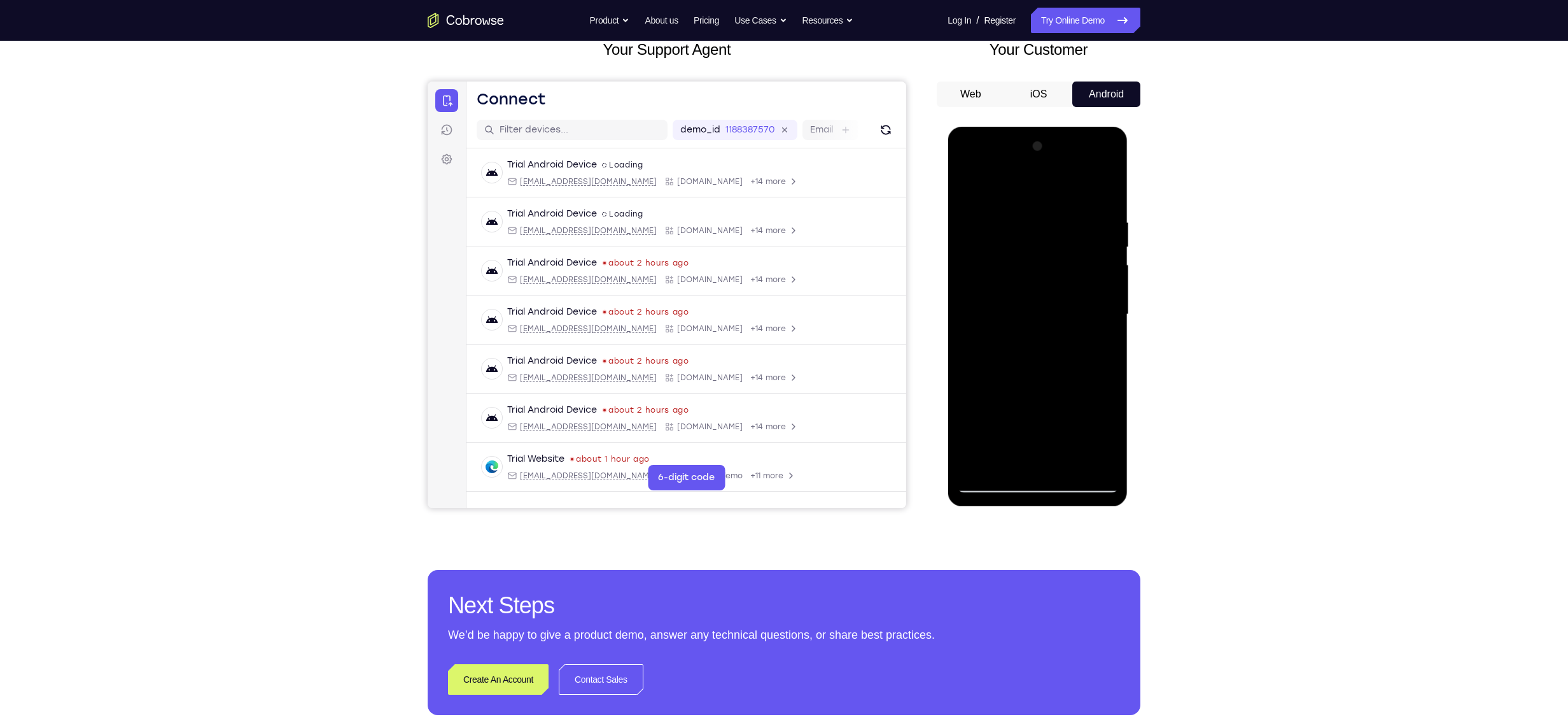
click at [1053, 216] on div at bounding box center [1037, 314] width 161 height 357
drag, startPoint x: 1041, startPoint y: 249, endPoint x: 1038, endPoint y: 221, distance: 28.2
click at [1038, 221] on div at bounding box center [1037, 314] width 161 height 357
click at [1046, 314] on span "Tap to Start" at bounding box center [1037, 314] width 65 height 13
click at [1118, 487] on icon at bounding box center [1117, 484] width 10 height 10
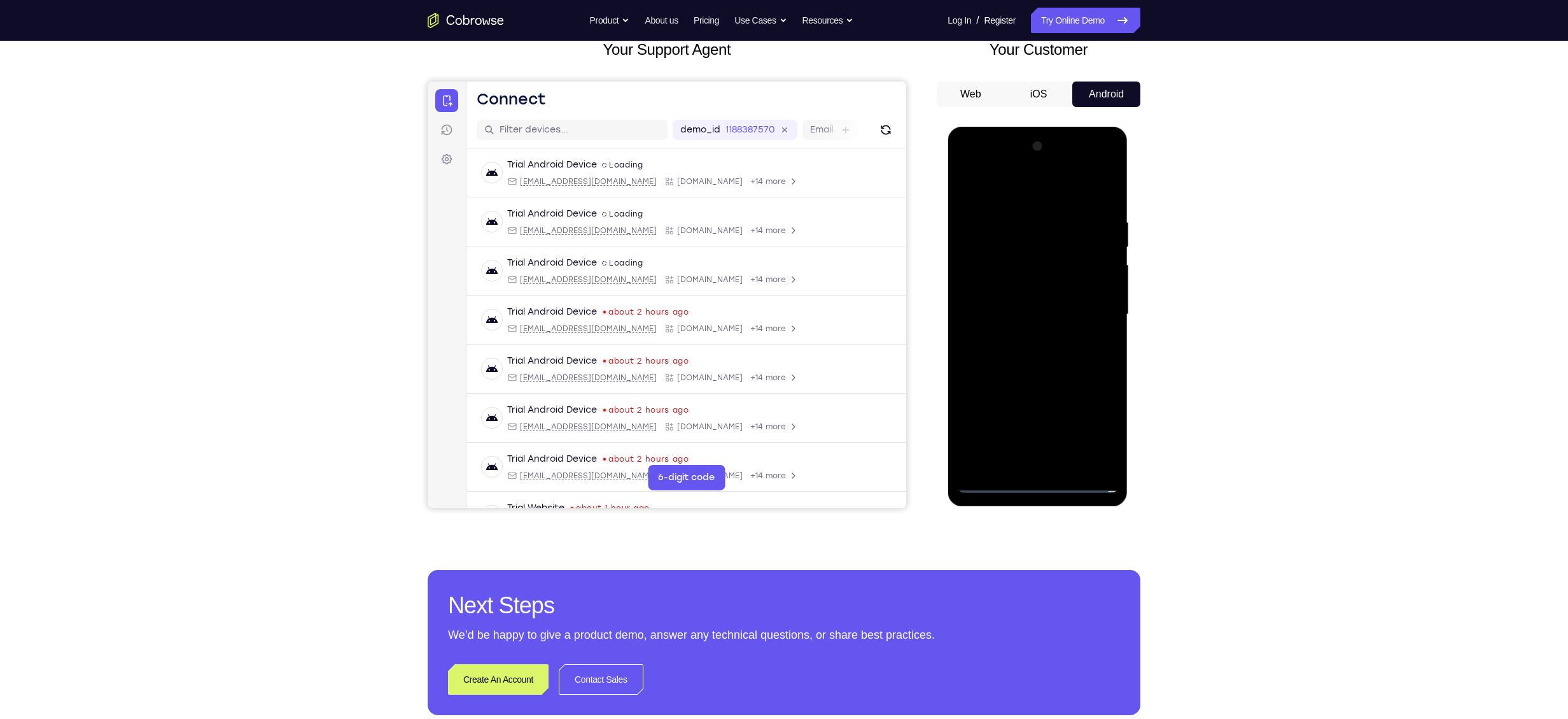
click at [1046, 485] on div at bounding box center [1037, 314] width 161 height 357
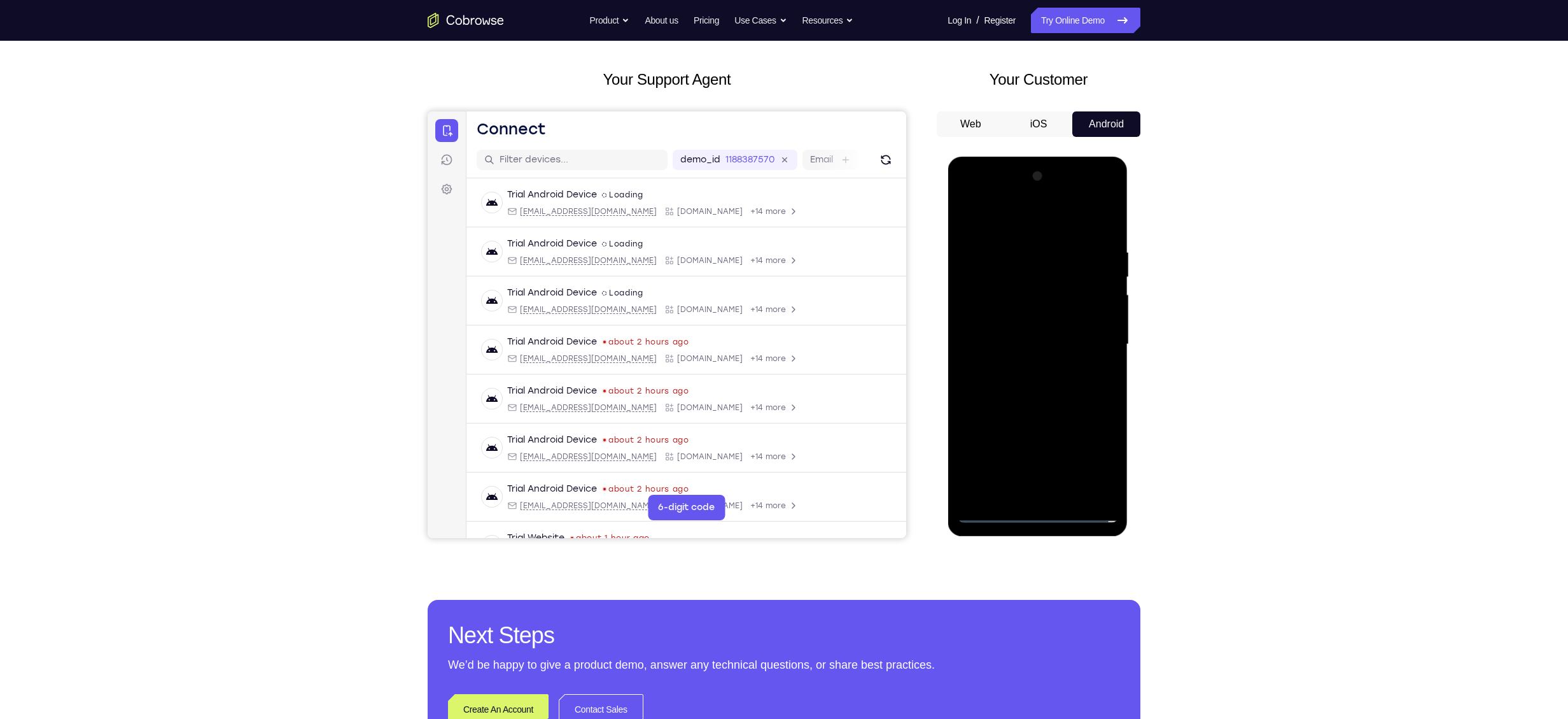
scroll to position [53, 0]
click at [1100, 466] on div at bounding box center [1037, 345] width 161 height 357
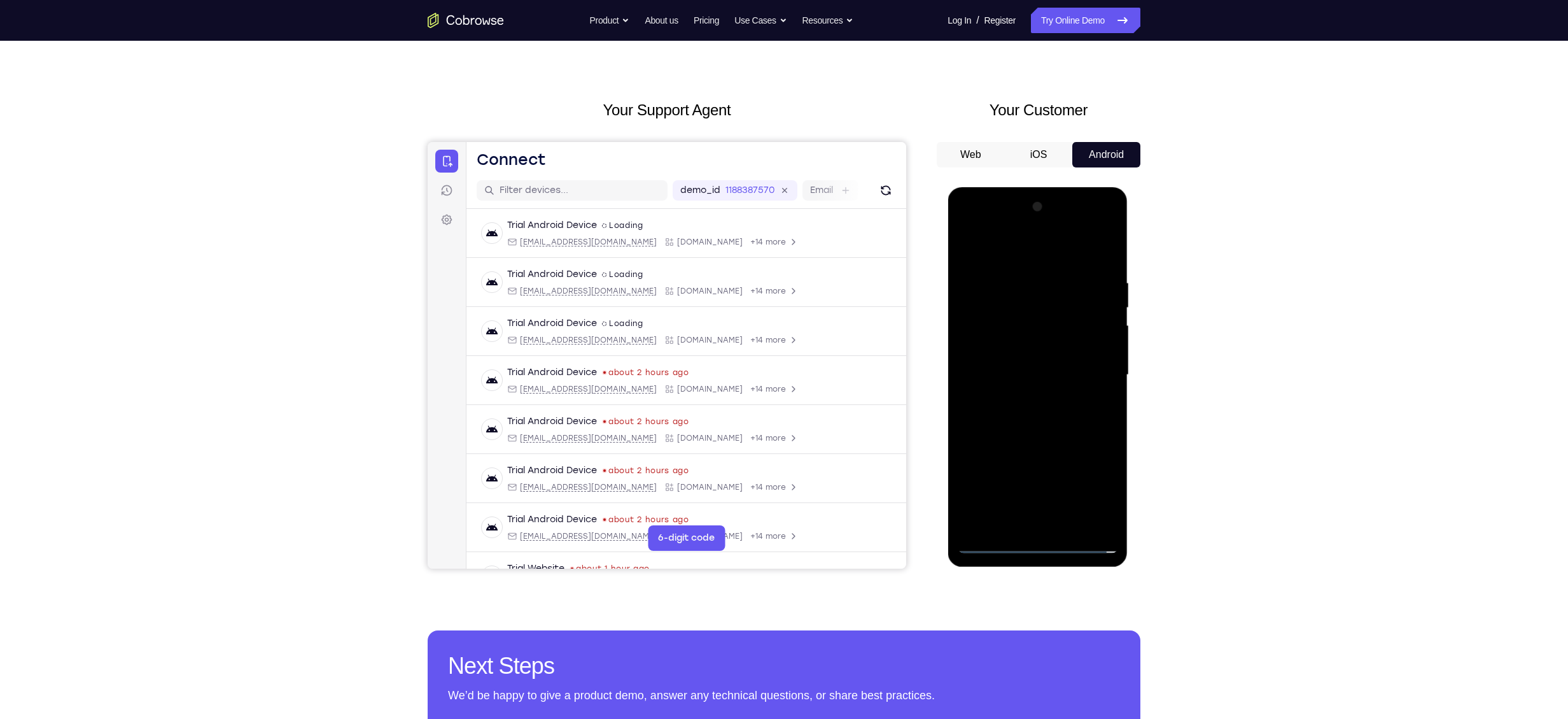
click at [1000, 241] on div at bounding box center [1037, 375] width 161 height 357
click at [1095, 367] on div at bounding box center [1037, 375] width 161 height 357
click at [1017, 401] on div at bounding box center [1037, 375] width 161 height 357
click at [1012, 365] on div at bounding box center [1037, 375] width 161 height 357
click at [996, 388] on div at bounding box center [1037, 375] width 161 height 357
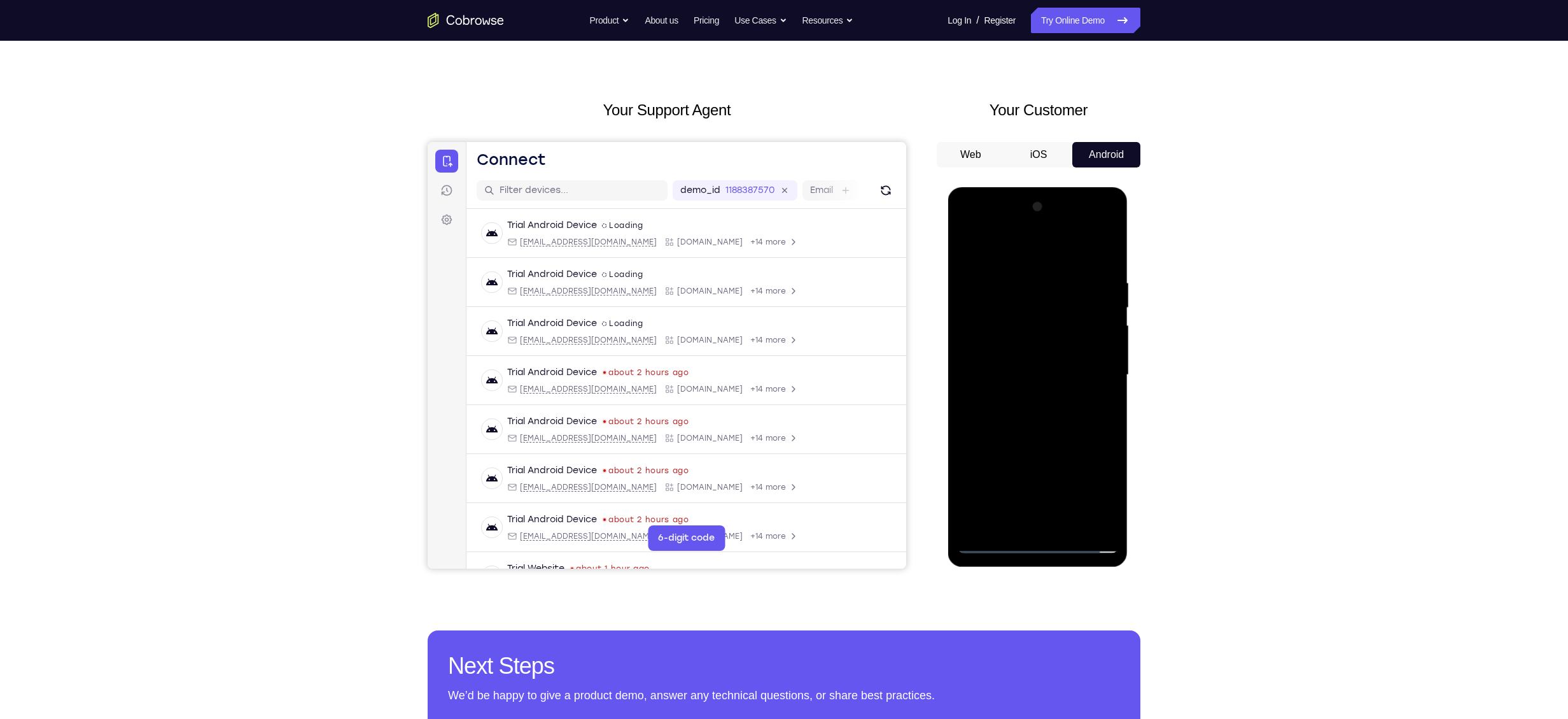
click at [1013, 226] on div at bounding box center [1037, 375] width 161 height 357
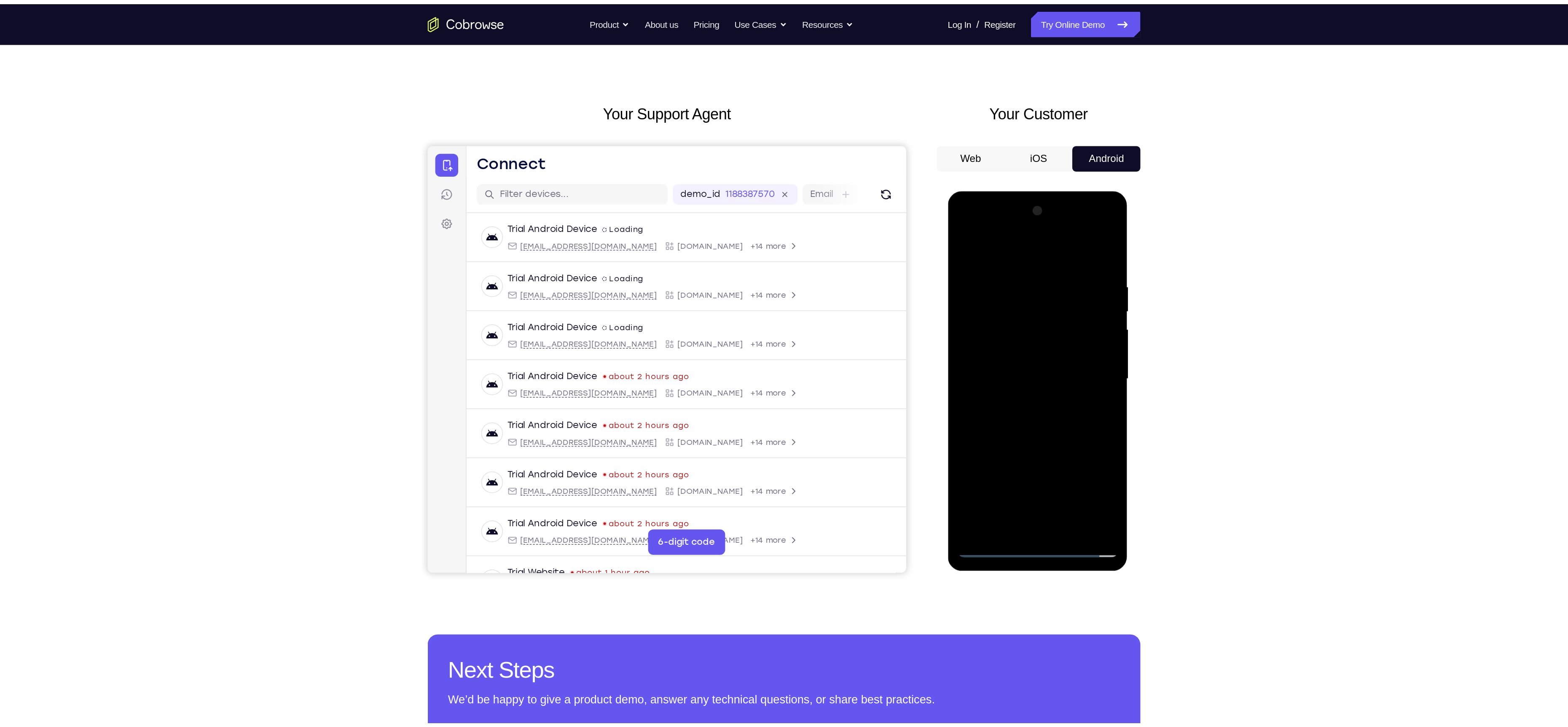
scroll to position [29, 0]
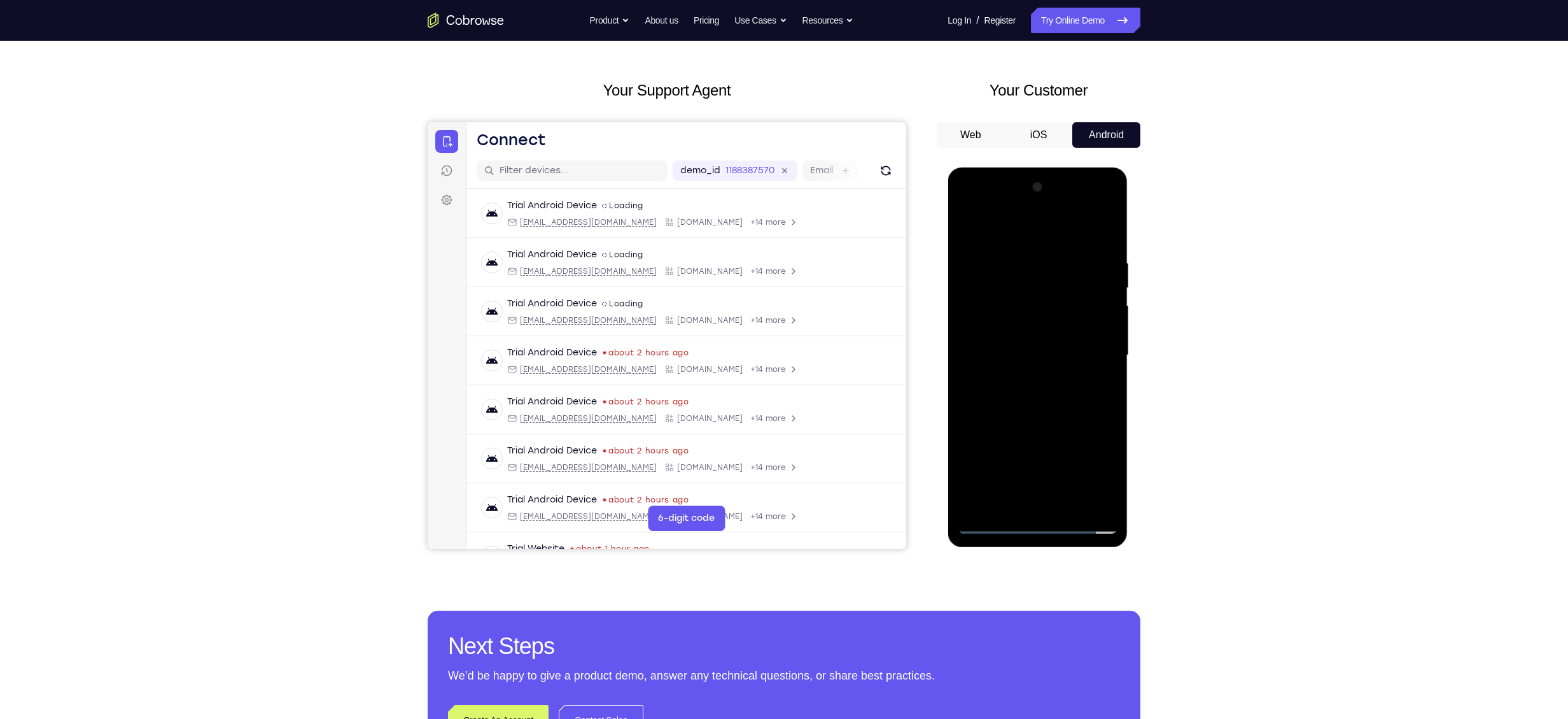
click at [1014, 255] on div at bounding box center [1037, 356] width 161 height 357
click at [996, 406] on div at bounding box center [1037, 356] width 161 height 357
drag, startPoint x: 1040, startPoint y: 413, endPoint x: 1044, endPoint y: 297, distance: 116.1
click at [1044, 297] on div at bounding box center [1037, 356] width 161 height 357
drag, startPoint x: 1055, startPoint y: 368, endPoint x: 1046, endPoint y: 300, distance: 68.6
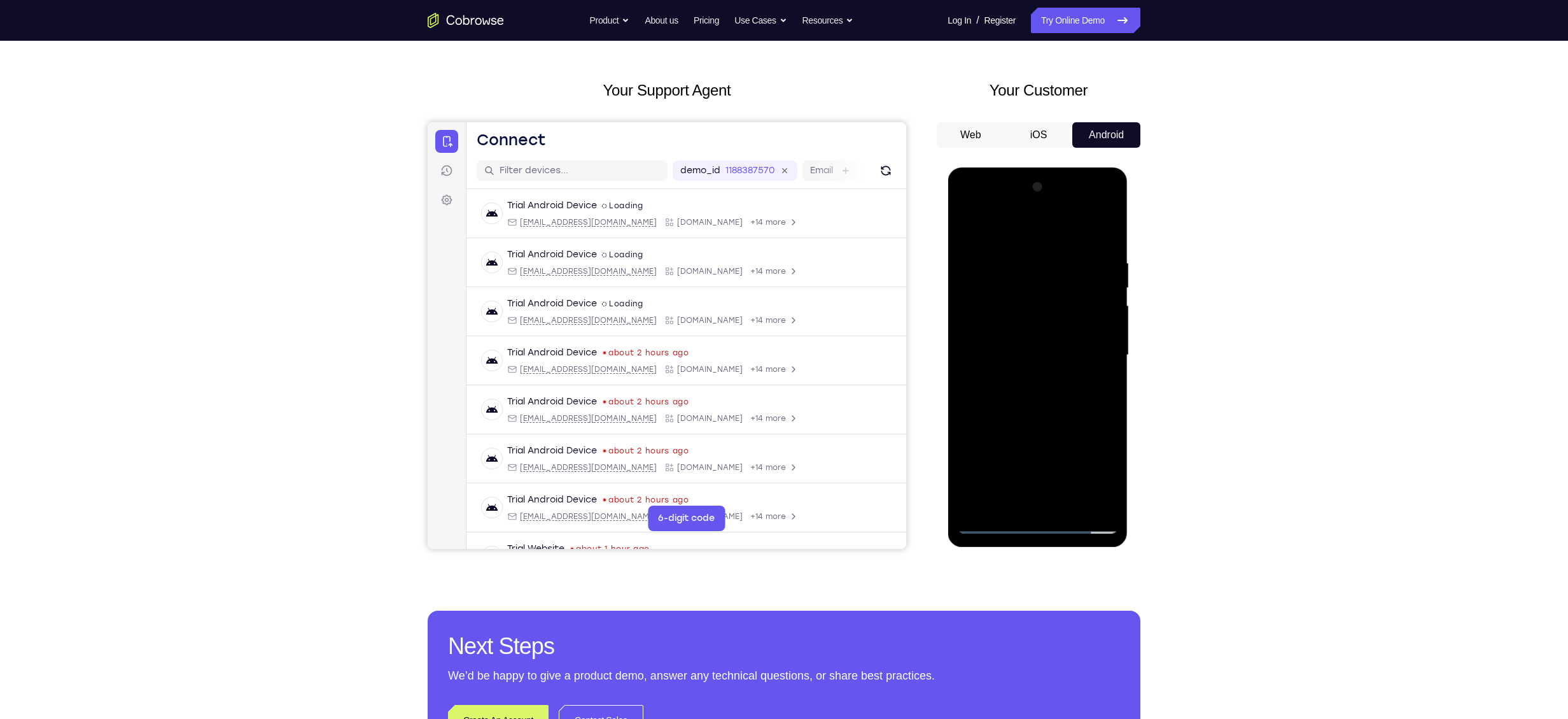
click at [1046, 300] on div at bounding box center [1037, 356] width 161 height 357
drag, startPoint x: 1020, startPoint y: 247, endPoint x: 1015, endPoint y: 212, distance: 35.4
click at [1015, 212] on div at bounding box center [1037, 356] width 161 height 357
click at [1028, 380] on div at bounding box center [1037, 356] width 161 height 357
click at [1104, 499] on div at bounding box center [1037, 356] width 161 height 357
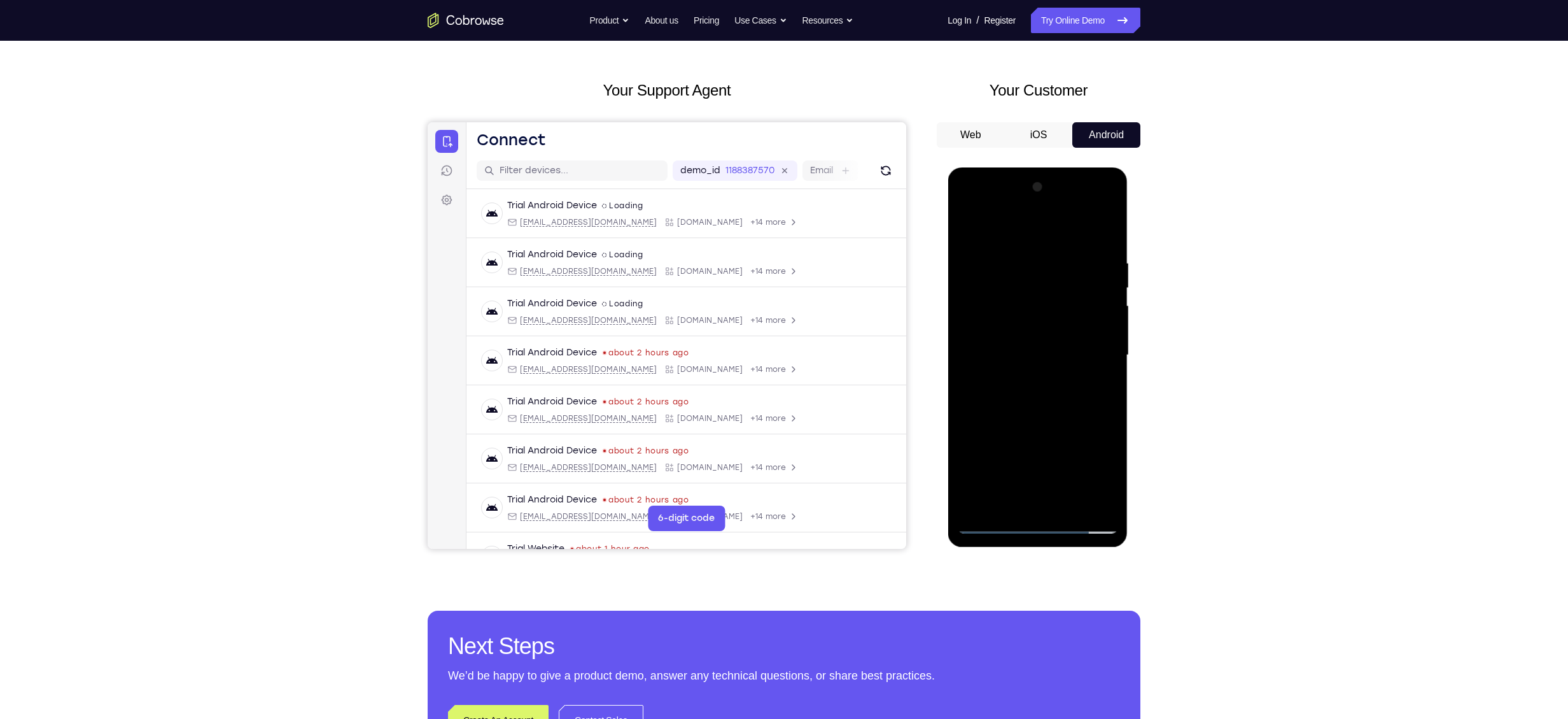
drag, startPoint x: 1050, startPoint y: 423, endPoint x: 1069, endPoint y: 186, distance: 237.8
click at [1069, 186] on div at bounding box center [1037, 356] width 161 height 357
drag, startPoint x: 1069, startPoint y: 394, endPoint x: 1054, endPoint y: 153, distance: 241.5
click at [1054, 167] on html "Online web based iOS Simulators and Android Emulators. Run iPhone, iPad, Mobile…" at bounding box center [1038, 358] width 181 height 382
click at [1034, 347] on div at bounding box center [1037, 356] width 161 height 357
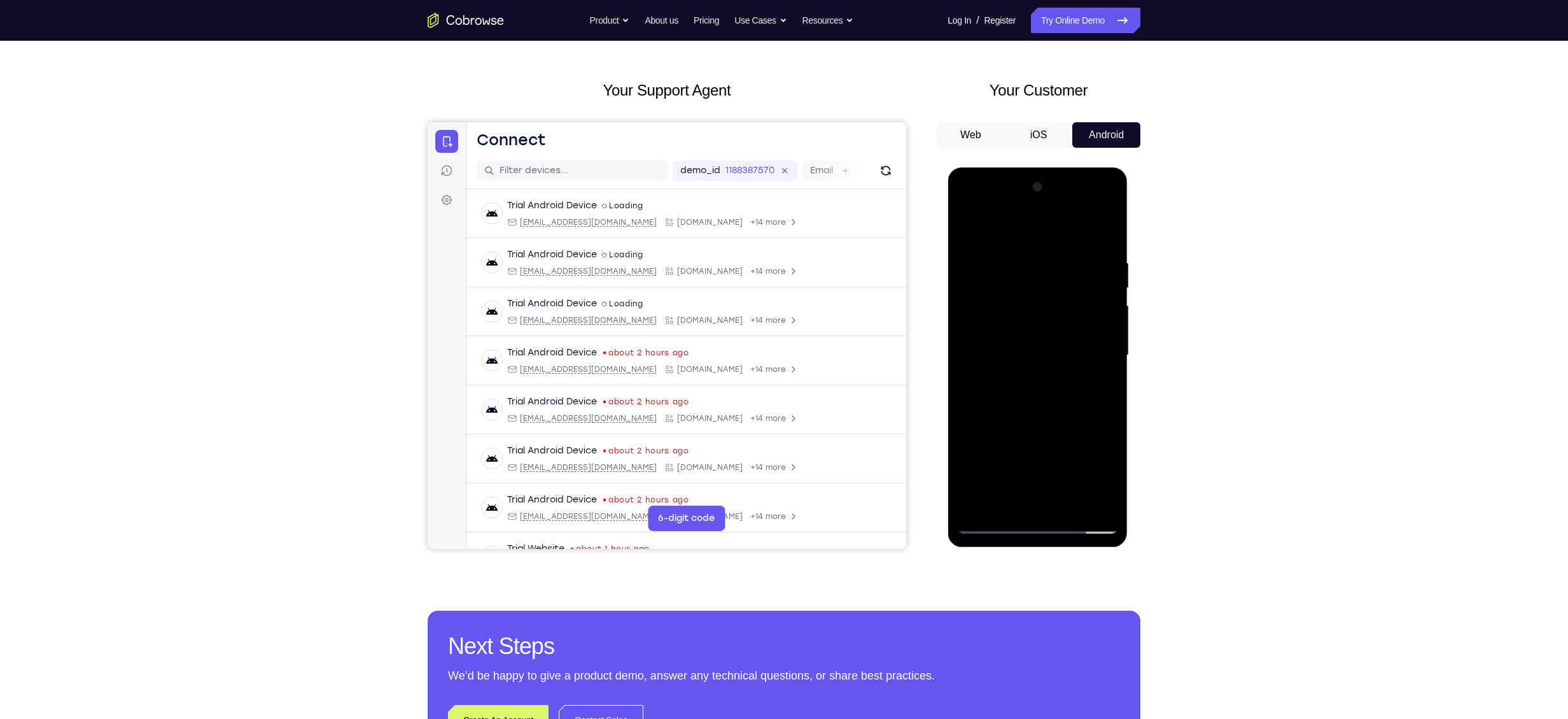
click at [1034, 347] on div at bounding box center [1037, 356] width 161 height 357
click at [1108, 231] on div at bounding box center [1037, 356] width 161 height 357
drag, startPoint x: 990, startPoint y: 274, endPoint x: 1079, endPoint y: 283, distance: 89.5
click at [1079, 283] on div at bounding box center [1037, 356] width 161 height 357
drag, startPoint x: 1002, startPoint y: 277, endPoint x: 1071, endPoint y: 288, distance: 69.9
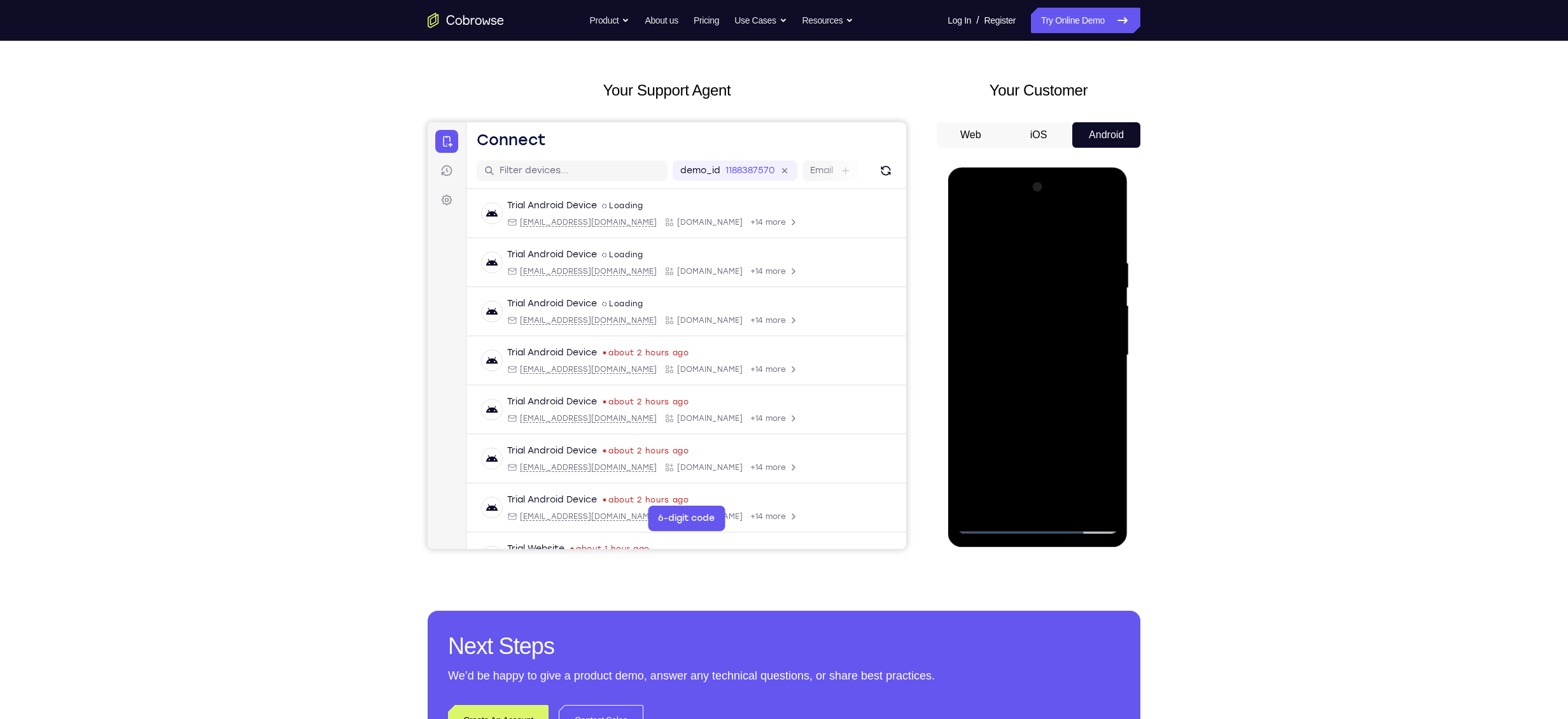
click at [1071, 288] on div at bounding box center [1037, 356] width 161 height 357
click at [1034, 276] on div at bounding box center [1037, 356] width 161 height 357
drag, startPoint x: 1065, startPoint y: 389, endPoint x: 1059, endPoint y: 364, distance: 25.7
click at [1059, 364] on div at bounding box center [1037, 356] width 161 height 357
click at [985, 260] on div at bounding box center [1037, 356] width 161 height 357
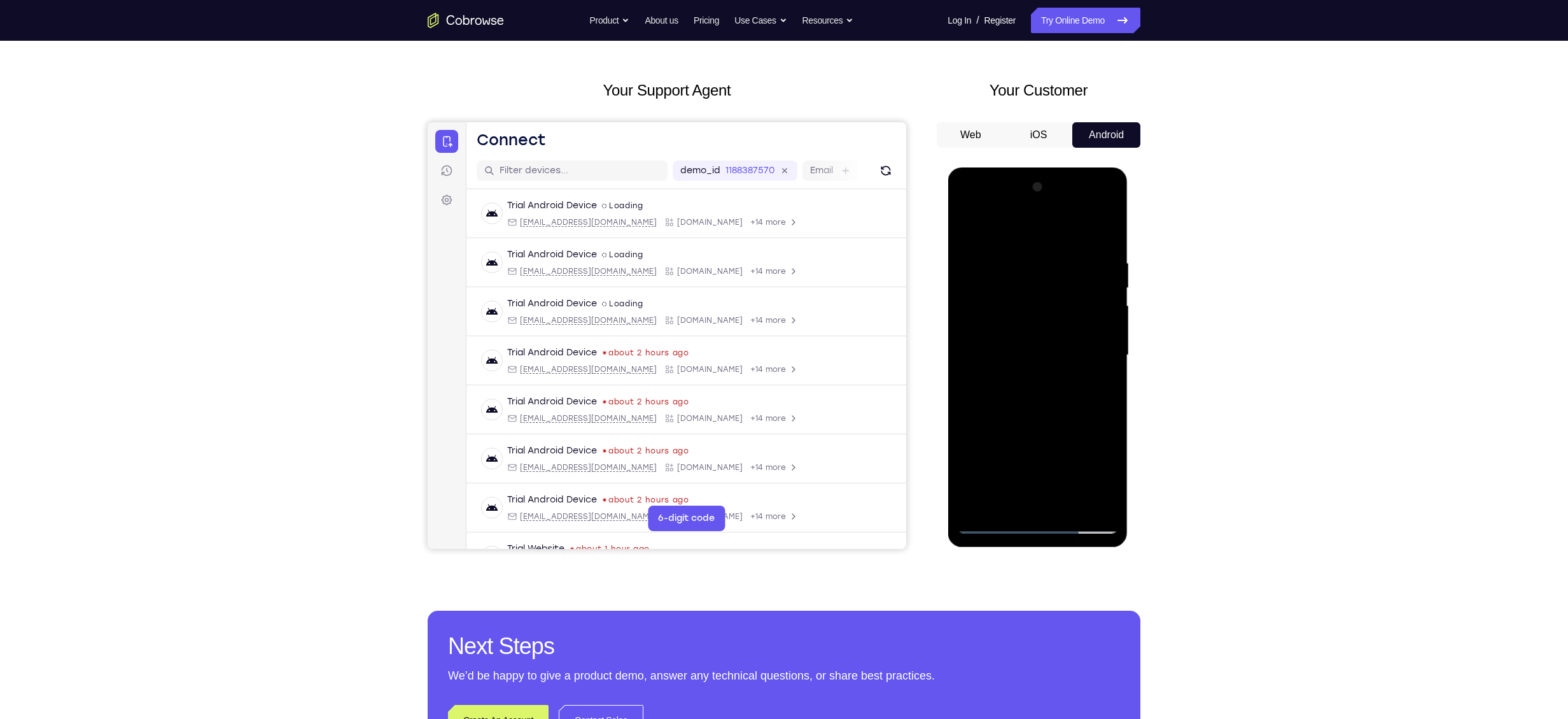
drag, startPoint x: 1098, startPoint y: 276, endPoint x: 925, endPoint y: 279, distance: 173.0
click at [948, 279] on html "Online web based iOS Simulators and Android Emulators. Run iPhone, iPad, Mobile…" at bounding box center [1038, 358] width 181 height 382
click at [1059, 275] on div at bounding box center [1037, 356] width 161 height 357
drag, startPoint x: 1054, startPoint y: 419, endPoint x: 1069, endPoint y: 255, distance: 164.7
click at [1069, 255] on div at bounding box center [1037, 356] width 161 height 357
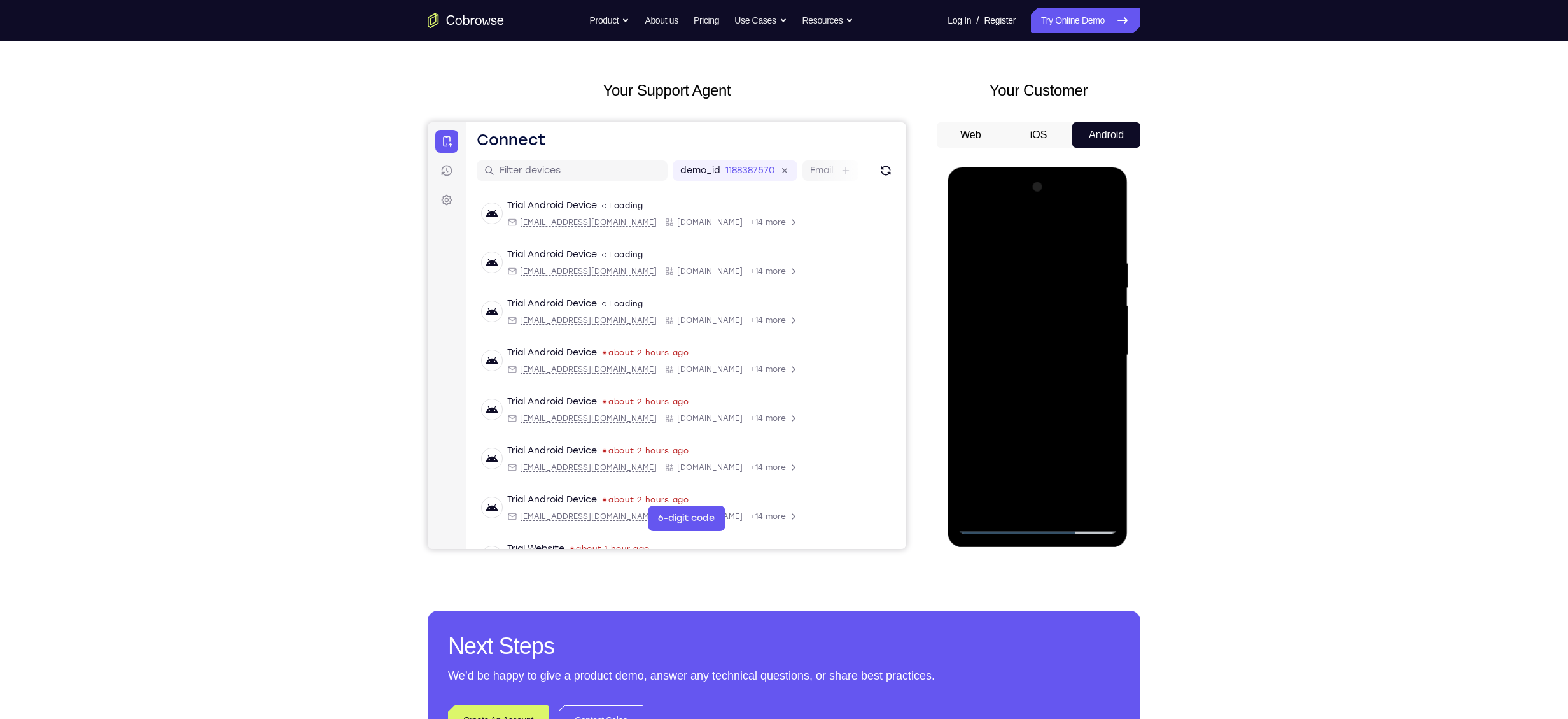
drag, startPoint x: 1062, startPoint y: 393, endPoint x: 1117, endPoint y: 485, distance: 107.2
click at [1117, 485] on div at bounding box center [1037, 356] width 161 height 357
click at [1094, 271] on div at bounding box center [1037, 356] width 161 height 357
drag, startPoint x: 1057, startPoint y: 421, endPoint x: 1069, endPoint y: 221, distance: 200.4
click at [1069, 221] on div at bounding box center [1037, 356] width 161 height 357
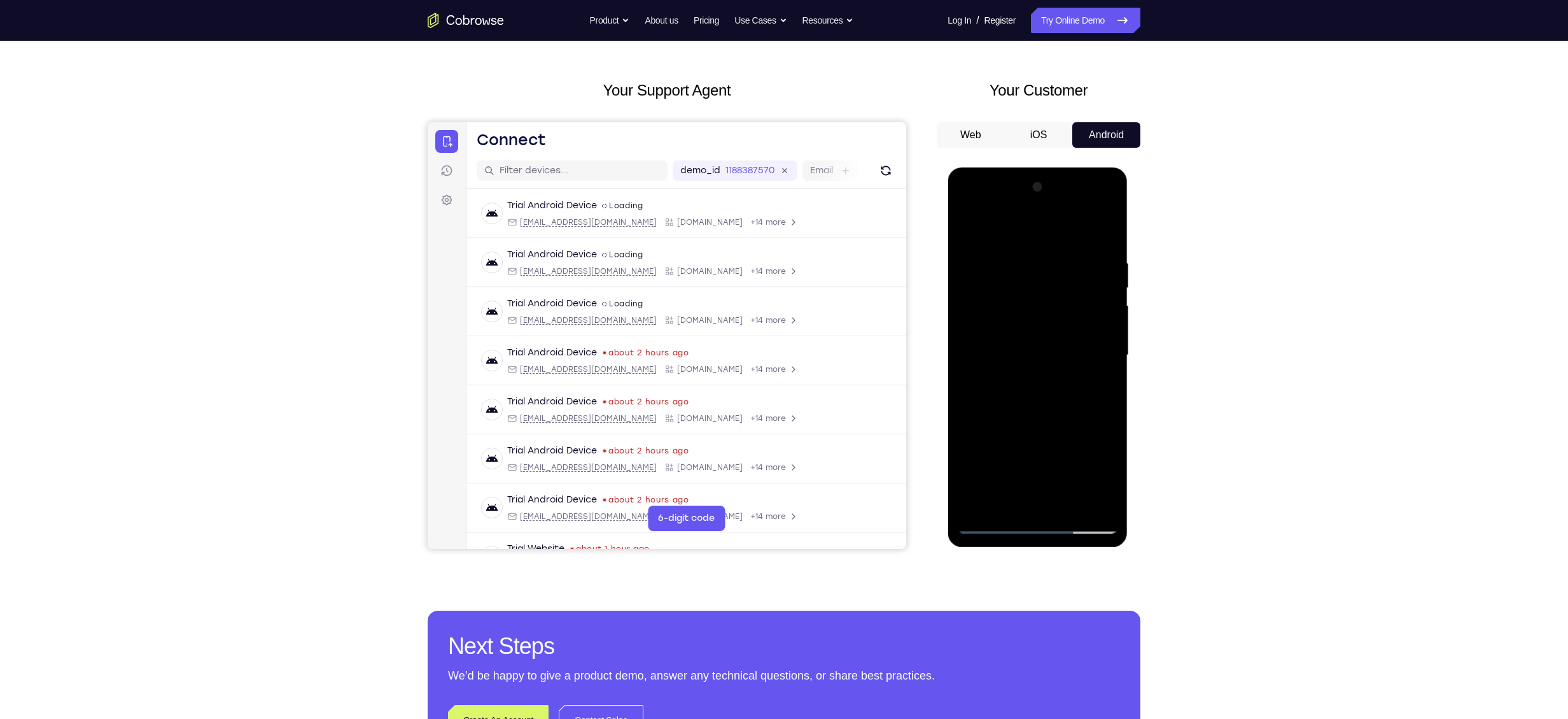
drag, startPoint x: 1040, startPoint y: 436, endPoint x: 1071, endPoint y: 176, distance: 261.8
click at [1071, 177] on div at bounding box center [1037, 356] width 161 height 357
drag, startPoint x: 1033, startPoint y: 404, endPoint x: 1033, endPoint y: 188, distance: 216.0
click at [1033, 188] on div at bounding box center [1037, 356] width 161 height 357
drag, startPoint x: 1034, startPoint y: 375, endPoint x: 1040, endPoint y: 255, distance: 120.1
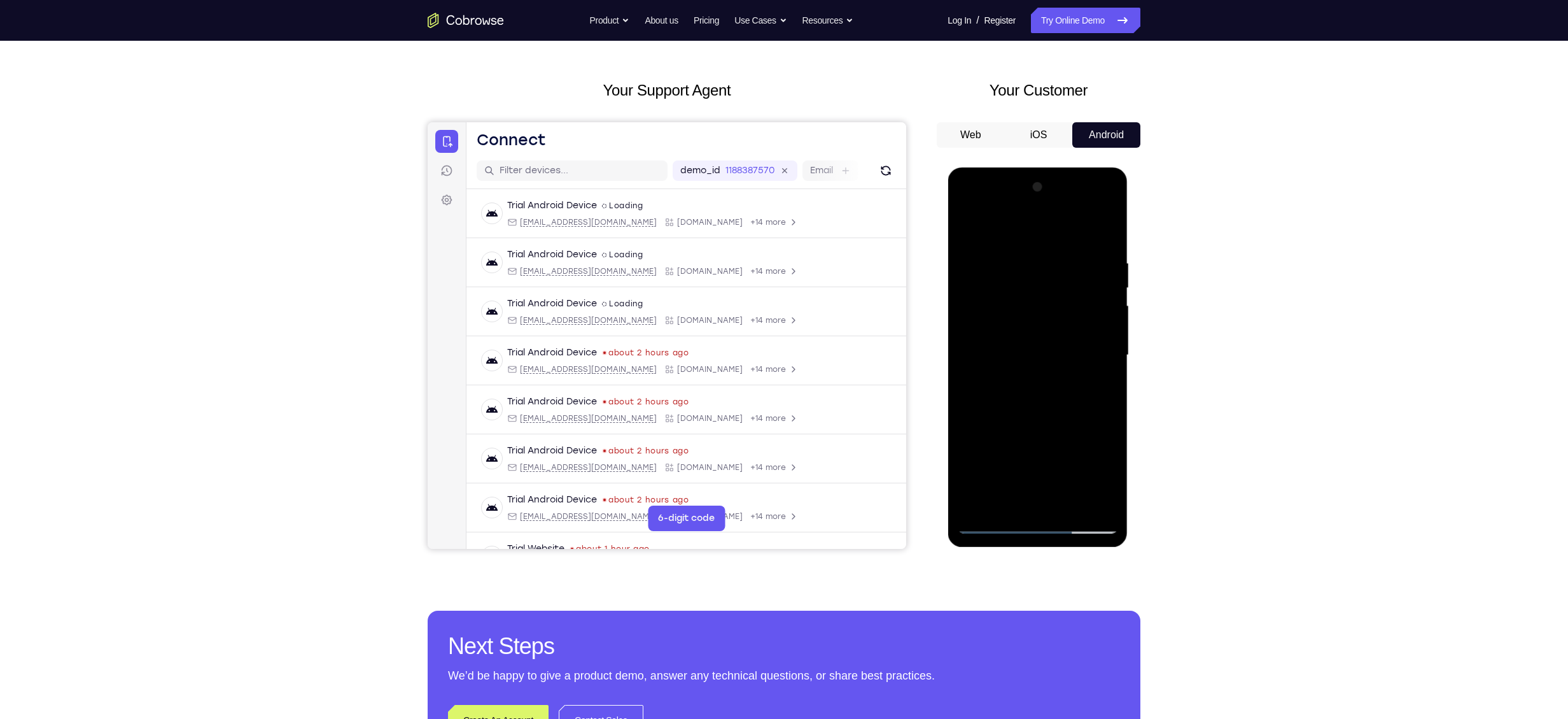
click at [1040, 255] on div at bounding box center [1037, 356] width 161 height 357
drag, startPoint x: 1048, startPoint y: 412, endPoint x: 1061, endPoint y: 284, distance: 128.7
click at [1061, 284] on div at bounding box center [1037, 356] width 161 height 357
drag, startPoint x: 1032, startPoint y: 366, endPoint x: 1043, endPoint y: 163, distance: 203.3
click at [1043, 167] on html "Online web based iOS Simulators and Android Emulators. Run iPhone, iPad, Mobile…" at bounding box center [1038, 358] width 181 height 382
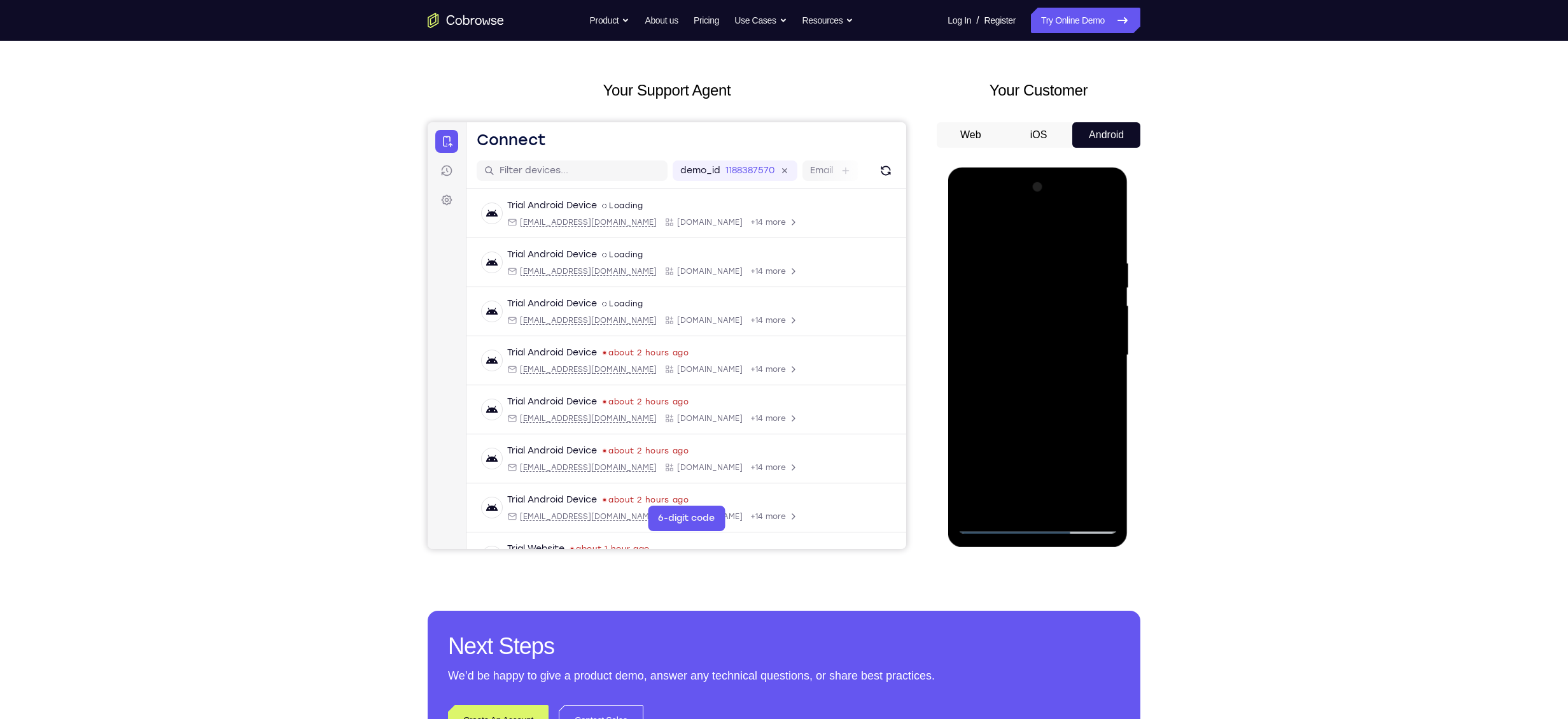
drag, startPoint x: 1034, startPoint y: 262, endPoint x: 1038, endPoint y: 229, distance: 33.2
click at [1038, 229] on div at bounding box center [1037, 356] width 161 height 357
drag, startPoint x: 1053, startPoint y: 411, endPoint x: 1062, endPoint y: 200, distance: 211.2
click at [1062, 200] on div at bounding box center [1037, 356] width 161 height 357
drag, startPoint x: 1091, startPoint y: 277, endPoint x: 1064, endPoint y: 425, distance: 150.4
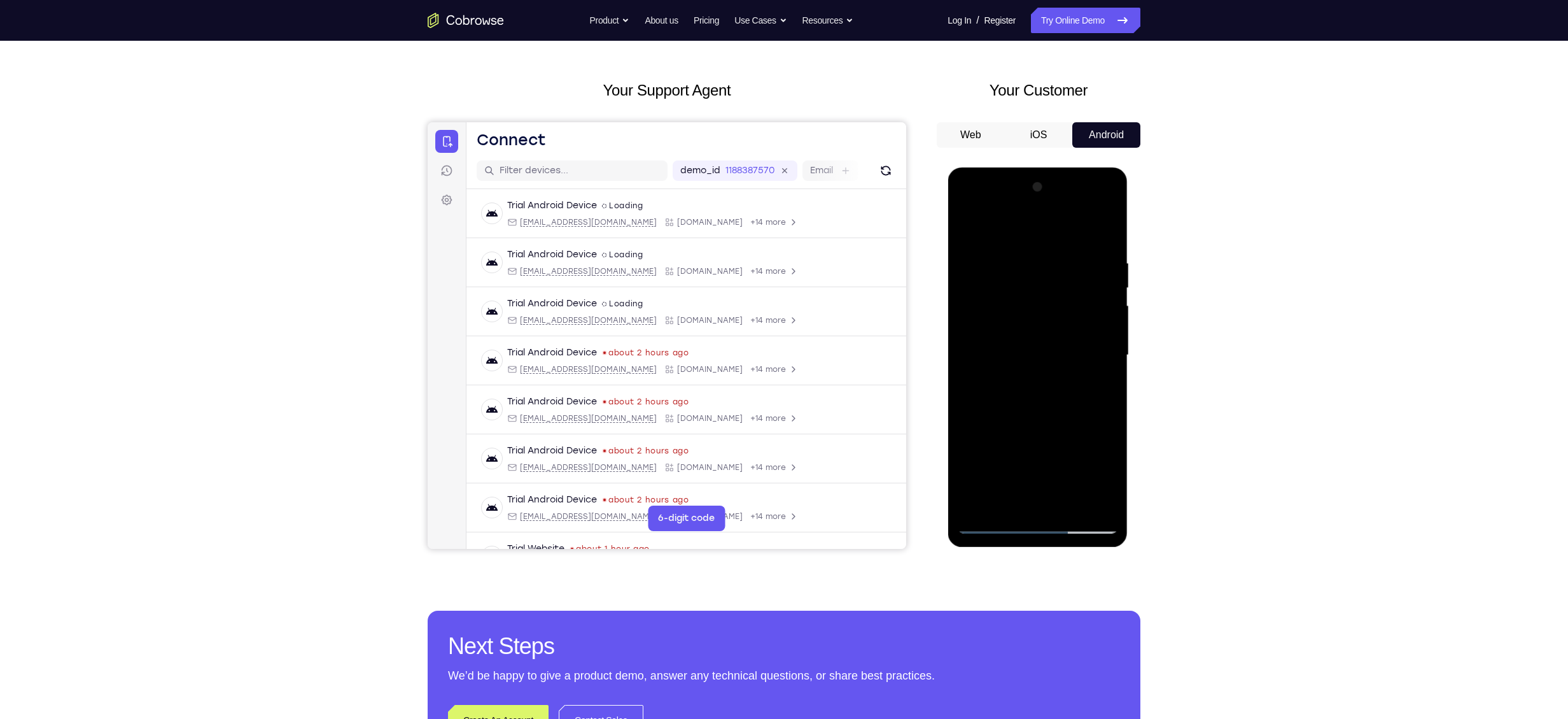
click at [1064, 425] on div at bounding box center [1037, 356] width 161 height 357
drag, startPoint x: 1093, startPoint y: 286, endPoint x: 1111, endPoint y: 520, distance: 234.7
click at [1111, 520] on div at bounding box center [1037, 356] width 161 height 357
drag, startPoint x: 1100, startPoint y: 329, endPoint x: 1112, endPoint y: 483, distance: 154.5
click at [1112, 483] on div at bounding box center [1037, 356] width 161 height 357
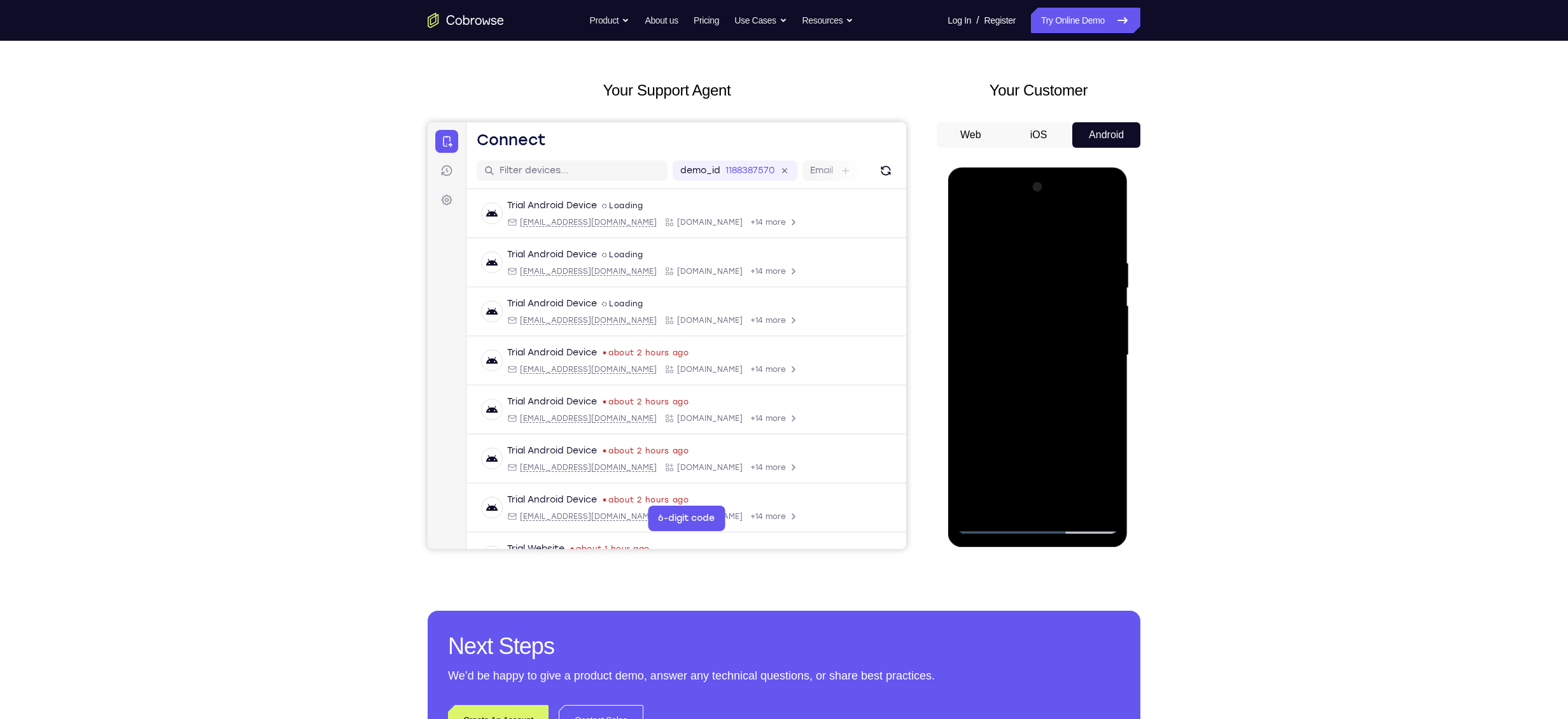
drag, startPoint x: 1077, startPoint y: 302, endPoint x: 1107, endPoint y: 565, distance: 264.7
click at [1107, 550] on html "Online web based iOS Simulators and Android Emulators. Run iPhone, iPad, Mobile…" at bounding box center [1038, 358] width 181 height 382
drag, startPoint x: 1056, startPoint y: 475, endPoint x: 1085, endPoint y: 535, distance: 66.6
click at [1085, 535] on div at bounding box center [1038, 357] width 180 height 380
click at [993, 529] on div at bounding box center [1037, 356] width 161 height 357
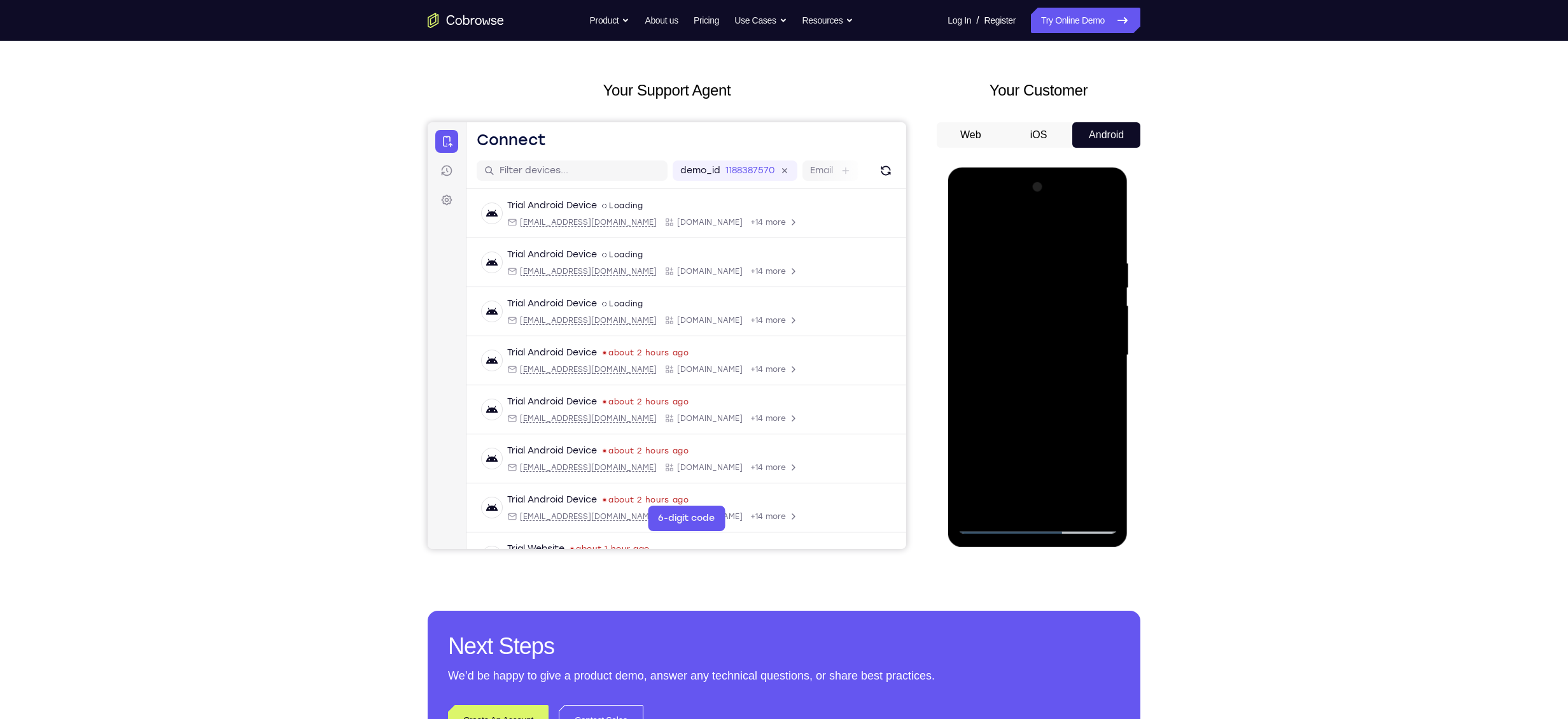
drag, startPoint x: 1054, startPoint y: 411, endPoint x: 1064, endPoint y: 253, distance: 158.3
click at [1064, 253] on div at bounding box center [1037, 356] width 161 height 357
drag, startPoint x: 1039, startPoint y: 204, endPoint x: 1039, endPoint y: 189, distance: 15.0
click at [1039, 189] on div at bounding box center [1037, 356] width 161 height 357
drag, startPoint x: 1017, startPoint y: 382, endPoint x: 1016, endPoint y: 282, distance: 100.0
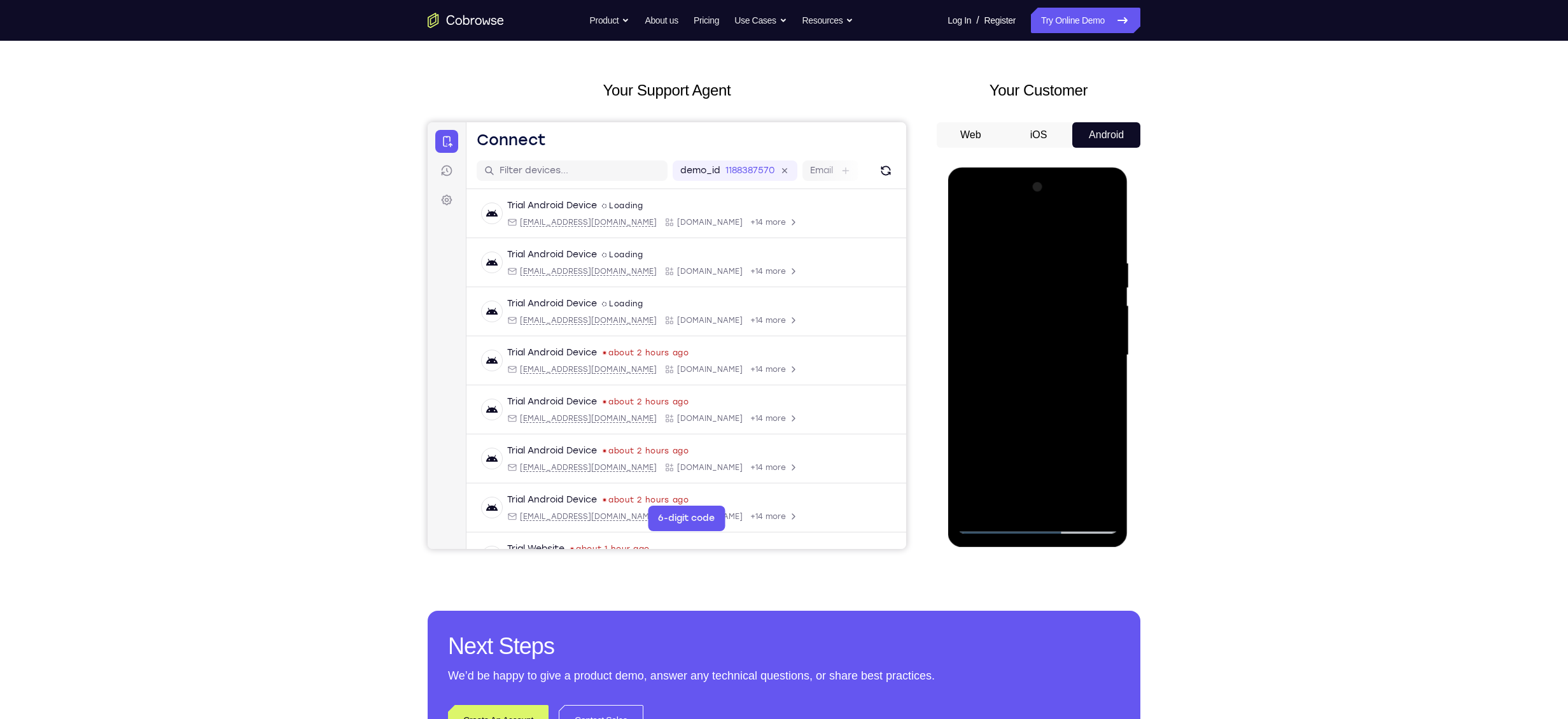
click at [1016, 282] on div at bounding box center [1037, 356] width 161 height 357
drag, startPoint x: 1062, startPoint y: 431, endPoint x: 1048, endPoint y: 233, distance: 198.5
click at [1048, 233] on div at bounding box center [1037, 356] width 161 height 357
click at [1079, 271] on div at bounding box center [1037, 356] width 161 height 357
drag, startPoint x: 1058, startPoint y: 363, endPoint x: 1052, endPoint y: 232, distance: 131.1
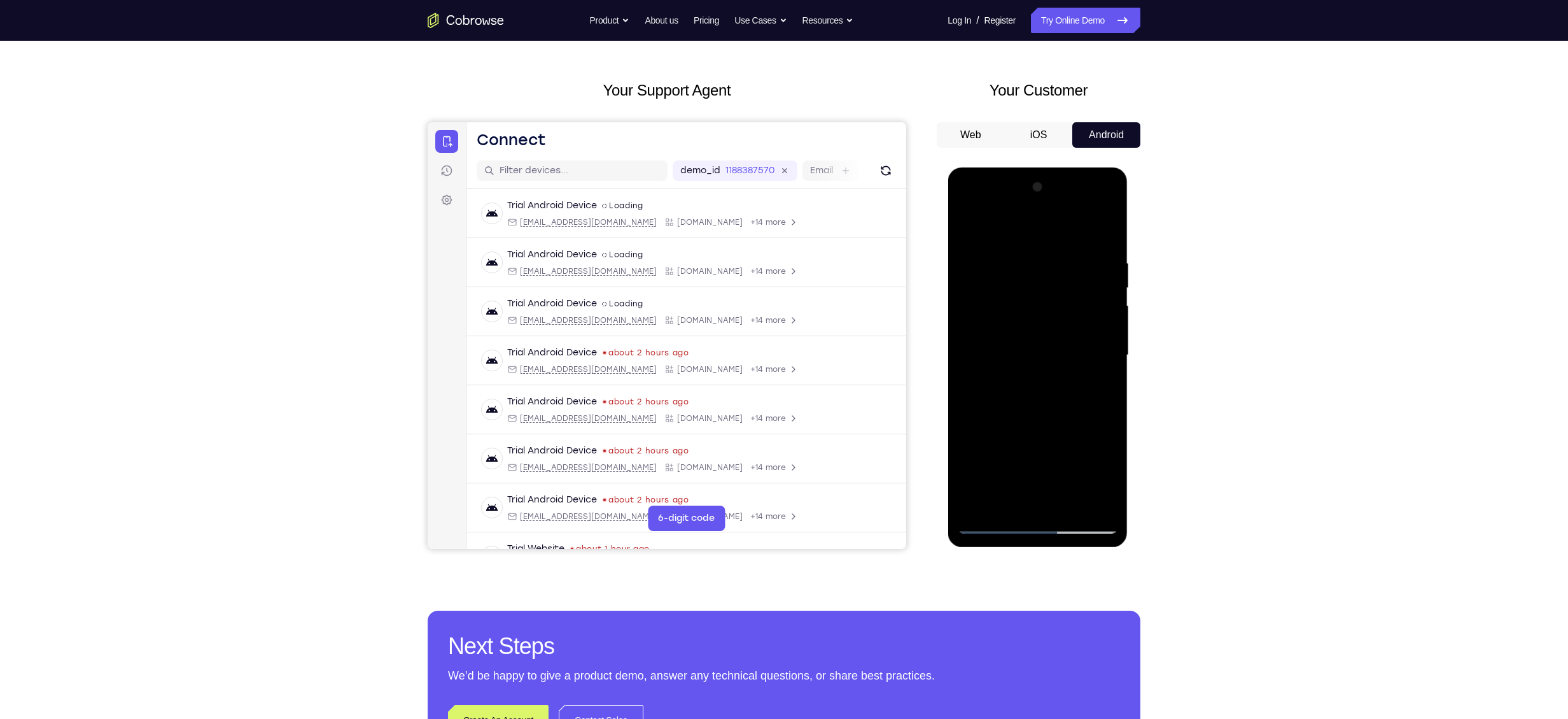
click at [1052, 232] on div at bounding box center [1037, 356] width 161 height 357
drag, startPoint x: 1054, startPoint y: 330, endPoint x: 1042, endPoint y: 235, distance: 95.8
click at [1042, 235] on div at bounding box center [1037, 356] width 161 height 357
click at [1077, 376] on div at bounding box center [1037, 356] width 161 height 357
drag, startPoint x: 1048, startPoint y: 415, endPoint x: 1066, endPoint y: 291, distance: 125.3
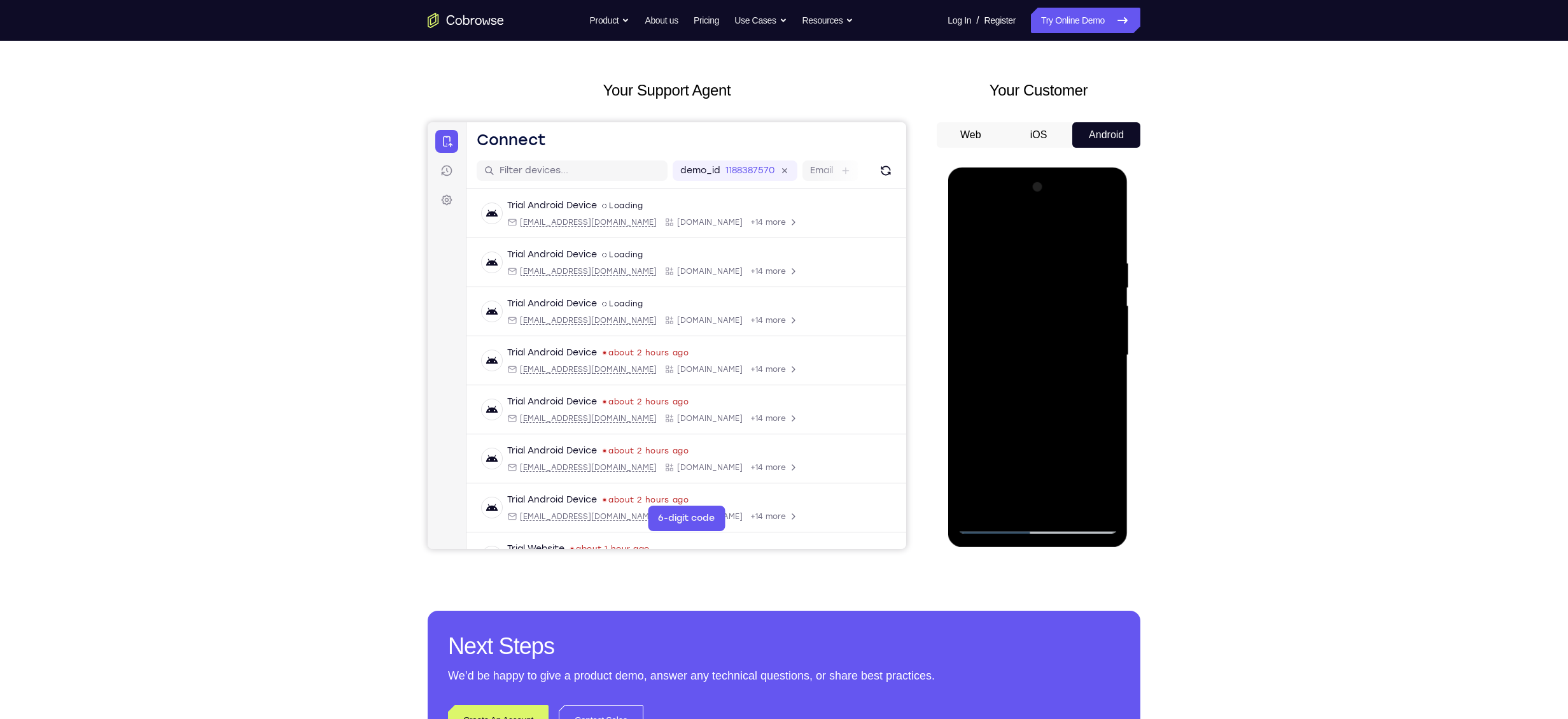
click at [1066, 291] on div at bounding box center [1037, 356] width 161 height 357
drag, startPoint x: 1021, startPoint y: 426, endPoint x: 1026, endPoint y: 447, distance: 21.6
click at [1026, 447] on div at bounding box center [1037, 356] width 161 height 357
drag, startPoint x: 1040, startPoint y: 361, endPoint x: 1044, endPoint y: 341, distance: 20.4
click at [1044, 341] on div at bounding box center [1037, 356] width 161 height 357
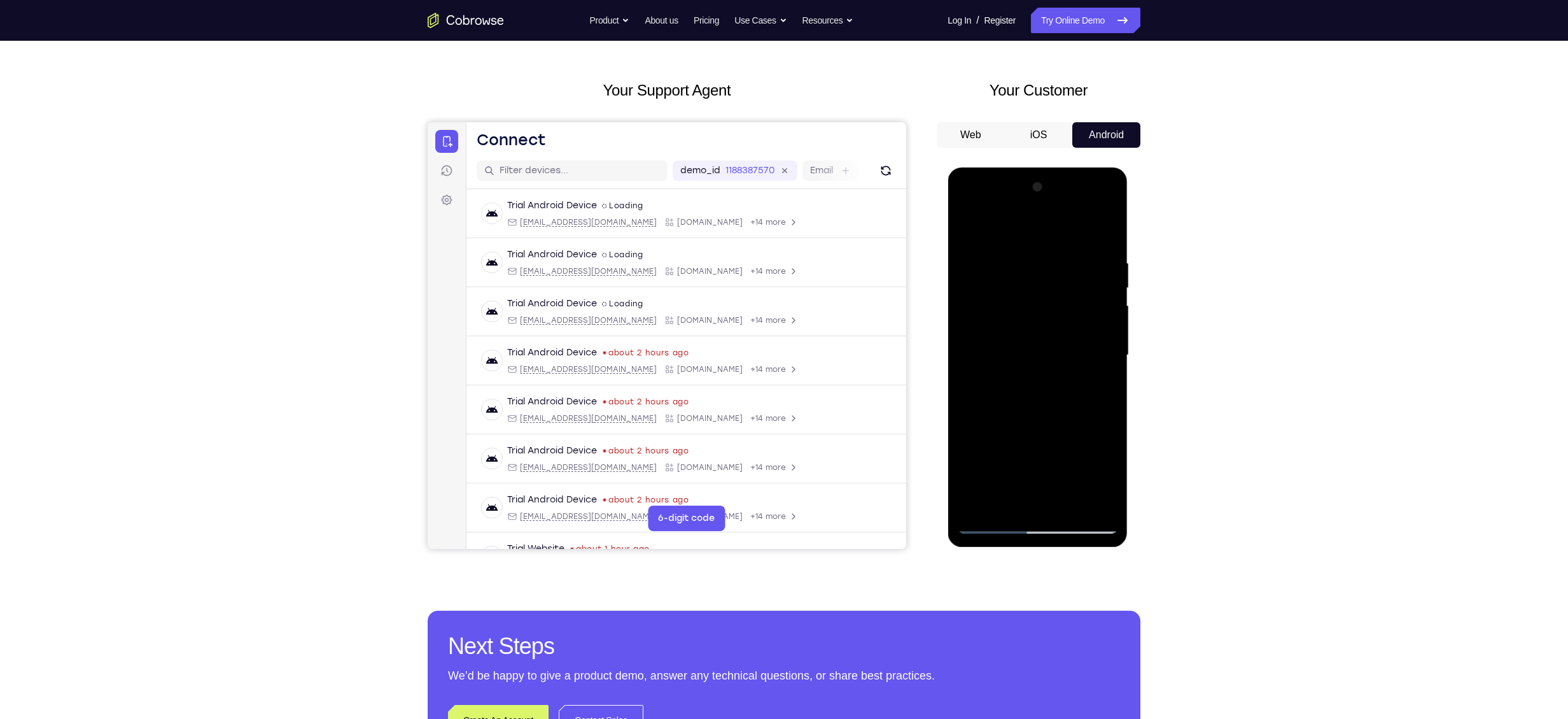
click at [1088, 404] on div at bounding box center [1037, 356] width 161 height 357
drag, startPoint x: 1087, startPoint y: 347, endPoint x: 1089, endPoint y: 314, distance: 33.1
click at [1089, 314] on div at bounding box center [1037, 356] width 161 height 357
click at [994, 486] on div at bounding box center [1037, 356] width 161 height 357
drag, startPoint x: 982, startPoint y: 379, endPoint x: 1229, endPoint y: 415, distance: 249.6
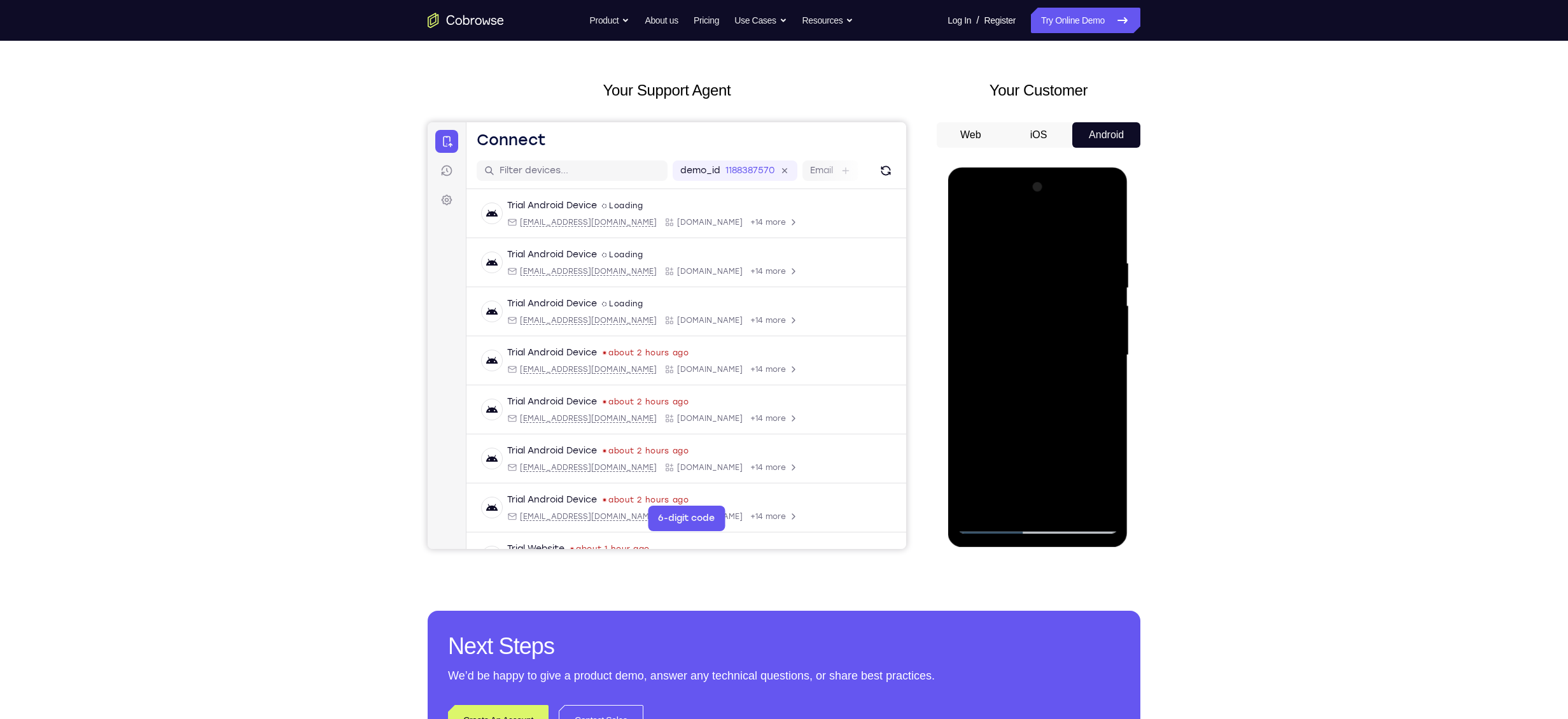
click at [1129, 415] on html "Online web based iOS Simulators and Android Emulators. Run iPhone, iPad, Mobile…" at bounding box center [1038, 358] width 181 height 382
drag, startPoint x: 1042, startPoint y: 402, endPoint x: 1249, endPoint y: 430, distance: 208.9
click at [1129, 430] on html "Online web based iOS Simulators and Android Emulators. Run iPhone, iPad, Mobile…" at bounding box center [1038, 358] width 181 height 382
drag, startPoint x: 1091, startPoint y: 413, endPoint x: 1108, endPoint y: 313, distance: 101.4
click at [1108, 313] on div at bounding box center [1037, 356] width 161 height 357
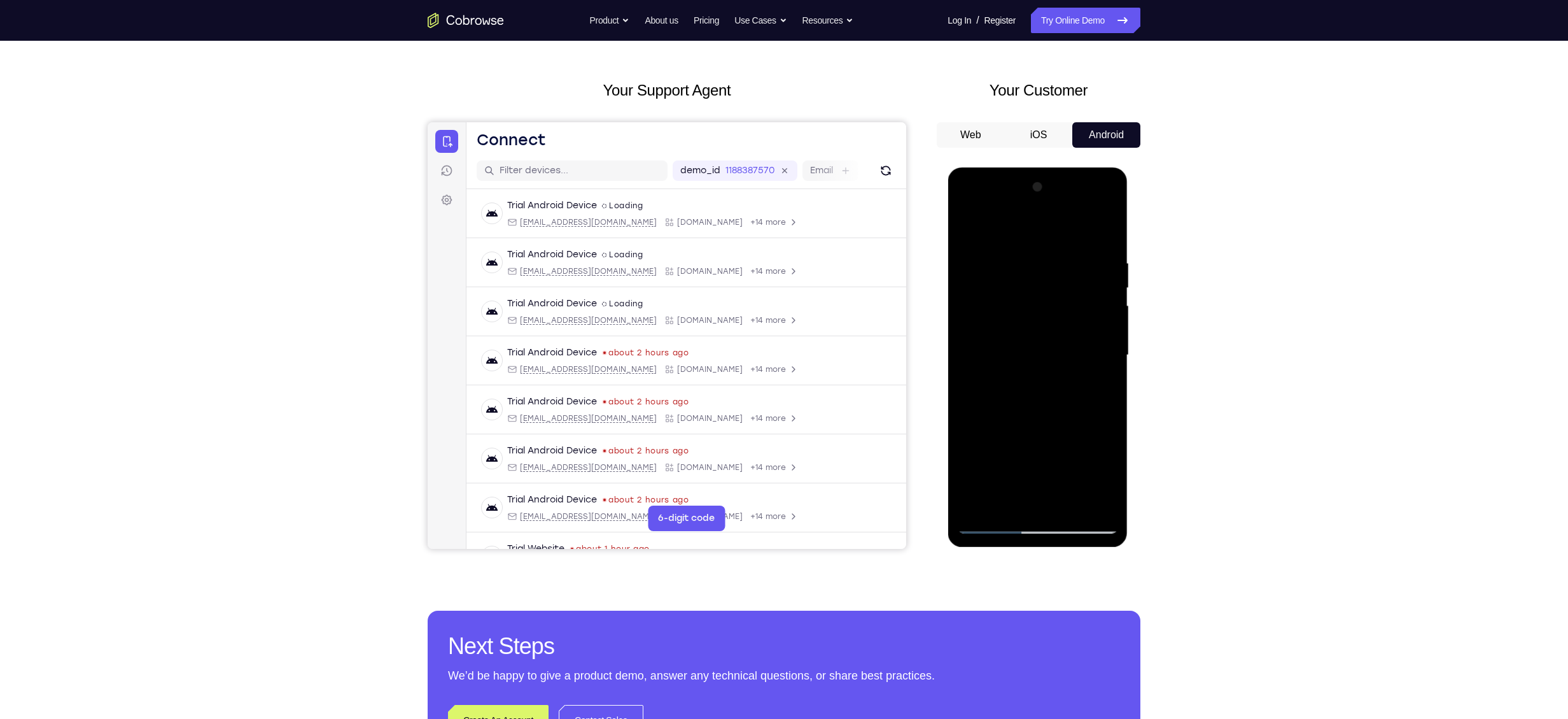
click at [1089, 330] on div at bounding box center [1037, 356] width 161 height 357
click at [1091, 403] on div at bounding box center [1037, 356] width 161 height 357
click at [1034, 462] on div at bounding box center [1037, 356] width 161 height 357
drag, startPoint x: 1077, startPoint y: 436, endPoint x: 1050, endPoint y: 285, distance: 153.4
click at [1050, 285] on div at bounding box center [1037, 356] width 161 height 357
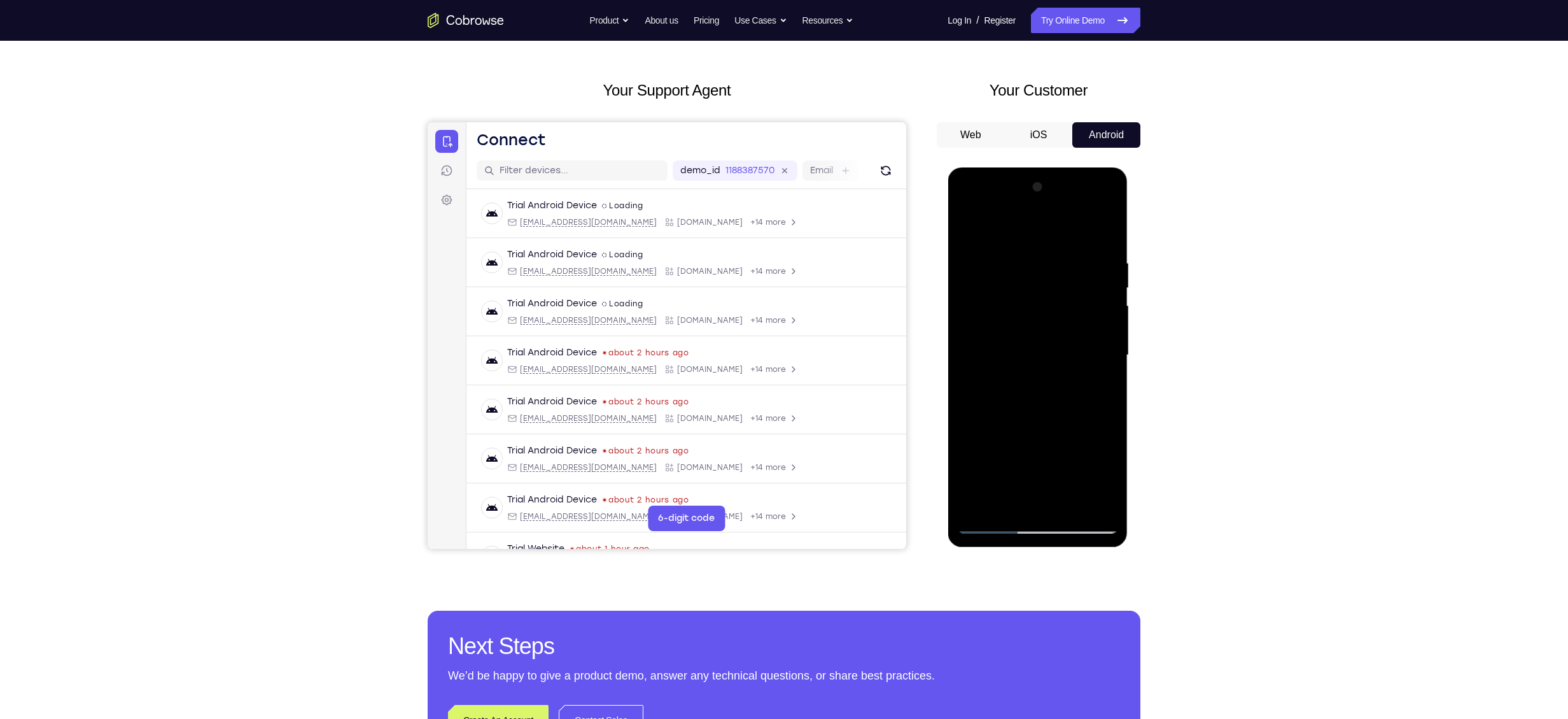
drag, startPoint x: 1050, startPoint y: 285, endPoint x: 1079, endPoint y: 480, distance: 197.1
click at [1079, 480] on div at bounding box center [1037, 356] width 161 height 357
drag, startPoint x: 1079, startPoint y: 399, endPoint x: 1052, endPoint y: 189, distance: 211.7
click at [1052, 189] on div at bounding box center [1037, 356] width 161 height 357
drag, startPoint x: 1032, startPoint y: 398, endPoint x: 1034, endPoint y: 217, distance: 181.0
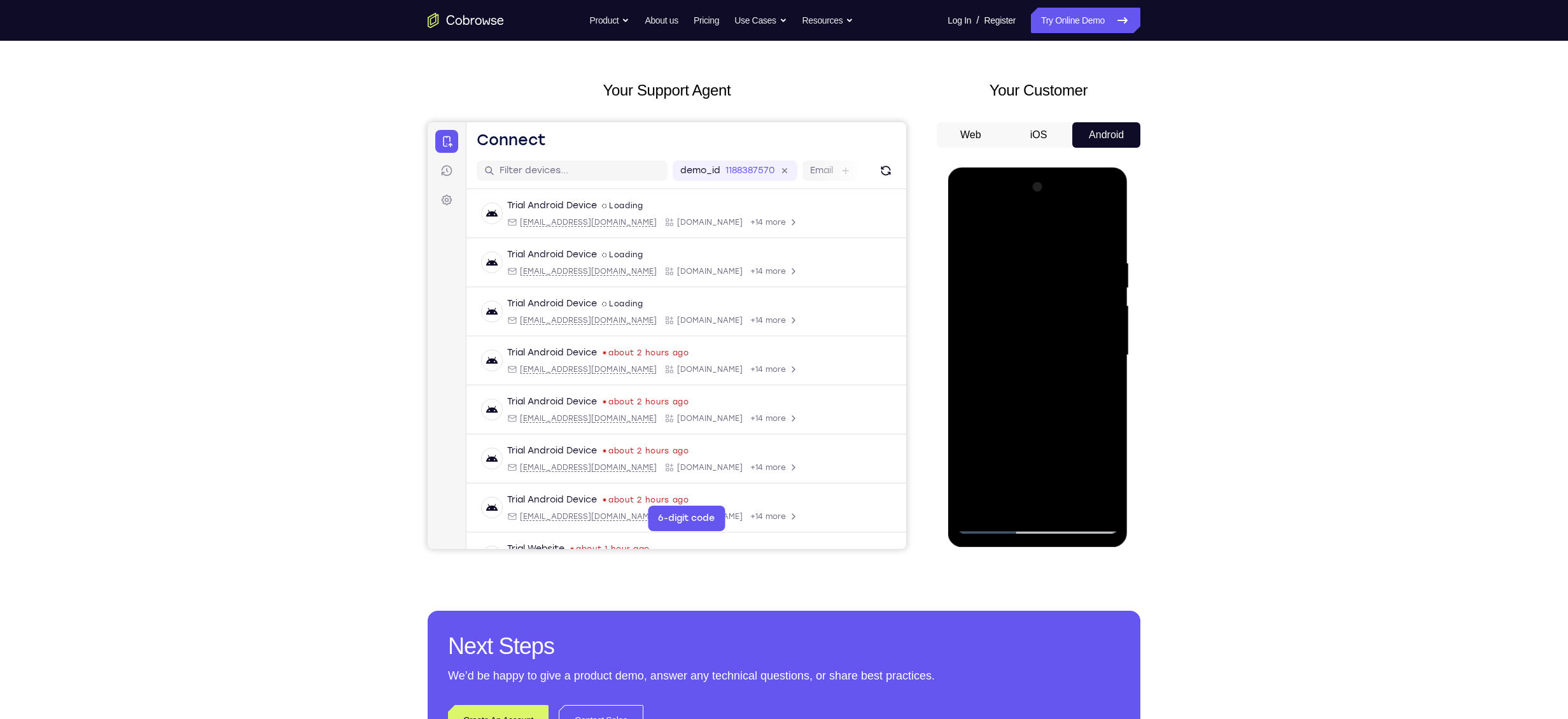
click at [1034, 217] on div at bounding box center [1037, 356] width 161 height 357
drag, startPoint x: 1061, startPoint y: 370, endPoint x: 1051, endPoint y: 208, distance: 162.3
click at [1051, 208] on div at bounding box center [1037, 356] width 161 height 357
drag, startPoint x: 1089, startPoint y: 423, endPoint x: 1074, endPoint y: 177, distance: 246.5
click at [1074, 177] on div at bounding box center [1037, 356] width 161 height 357
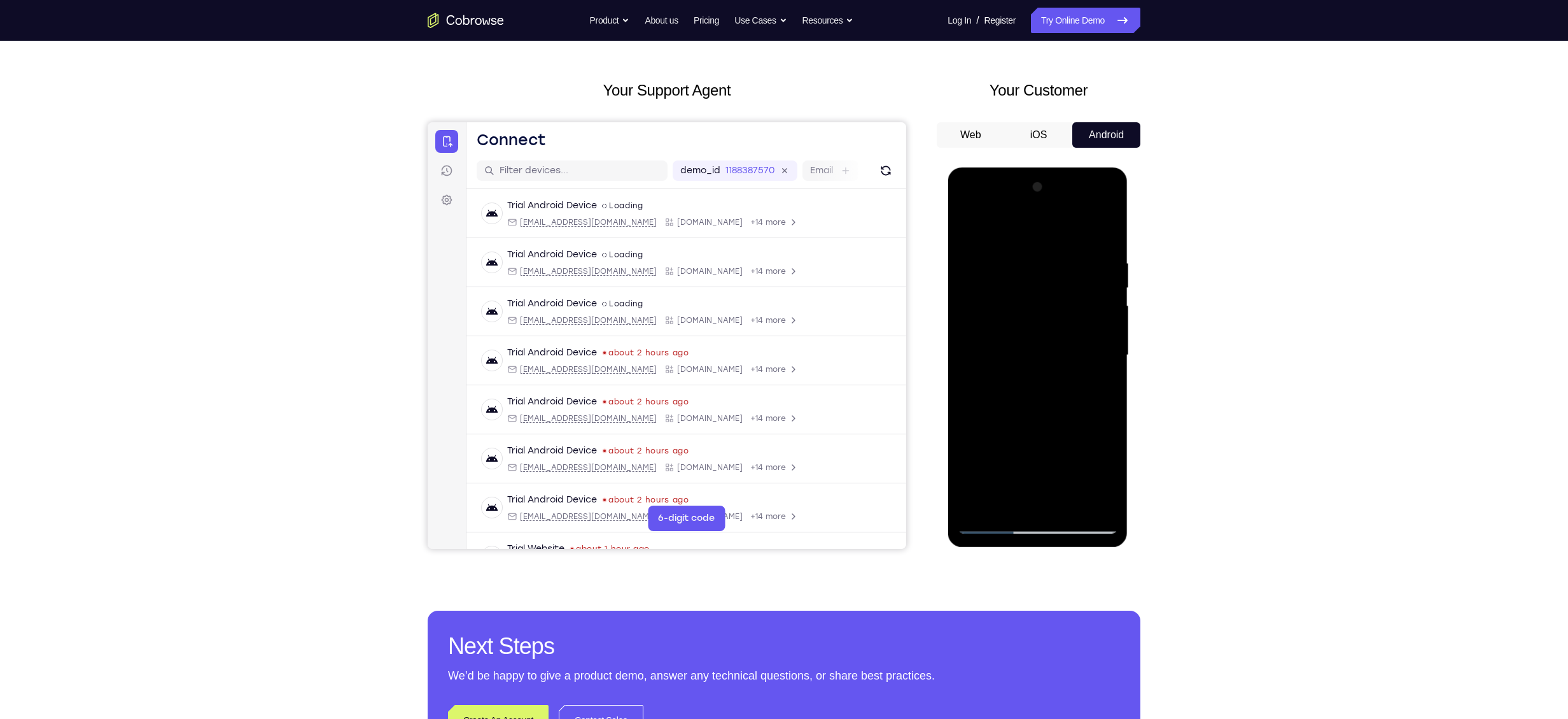
drag, startPoint x: 1085, startPoint y: 434, endPoint x: 1090, endPoint y: 465, distance: 31.4
click at [1090, 465] on div at bounding box center [1037, 356] width 161 height 357
drag, startPoint x: 1065, startPoint y: 362, endPoint x: 1093, endPoint y: 531, distance: 171.3
click at [1093, 531] on div at bounding box center [1037, 356] width 161 height 357
drag, startPoint x: 1104, startPoint y: 446, endPoint x: 1119, endPoint y: 534, distance: 89.3
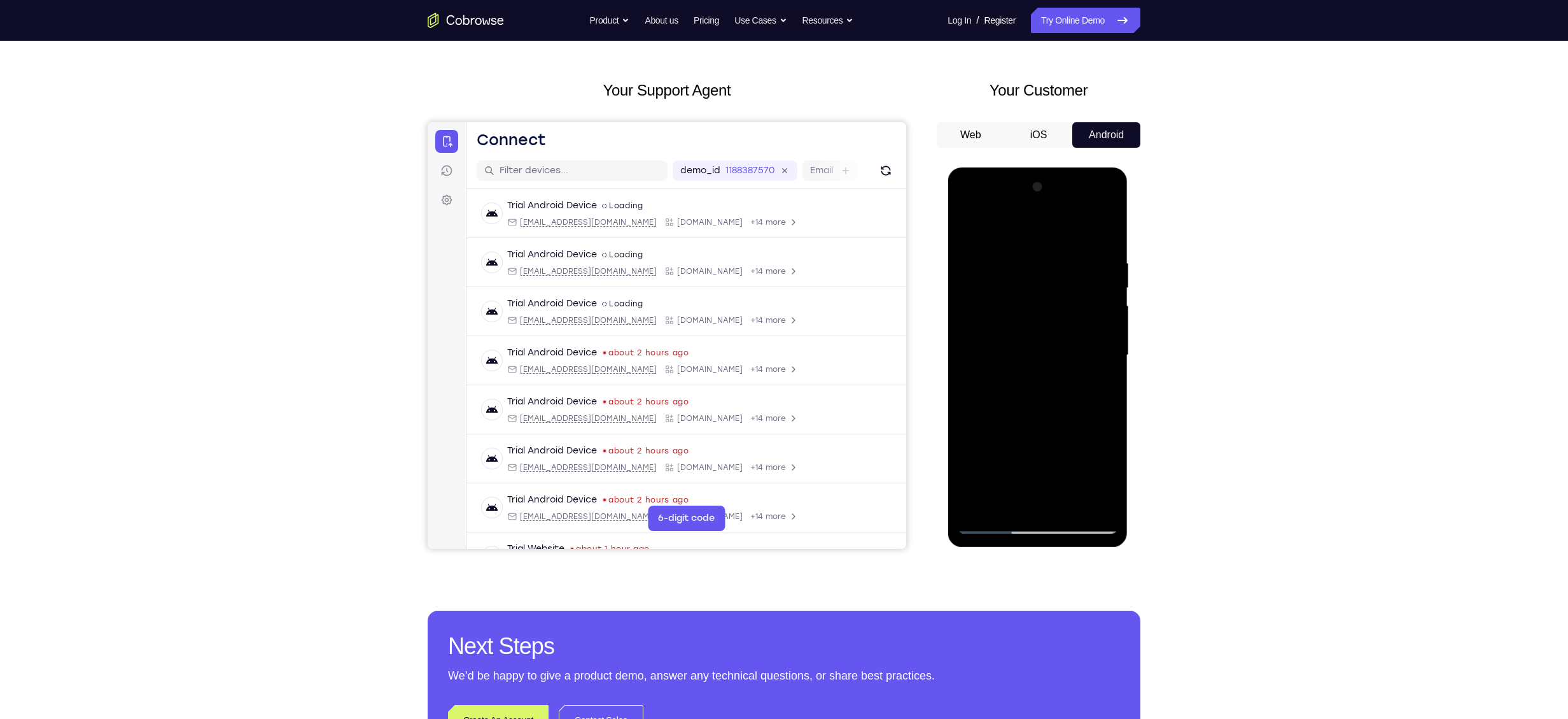
click at [1119, 535] on div at bounding box center [1038, 357] width 180 height 380
drag, startPoint x: 1074, startPoint y: 378, endPoint x: 1061, endPoint y: 285, distance: 93.9
click at [1061, 289] on div at bounding box center [1037, 356] width 161 height 357
click at [1062, 325] on div at bounding box center [1037, 356] width 161 height 357
drag, startPoint x: 1074, startPoint y: 443, endPoint x: 1031, endPoint y: 325, distance: 125.6
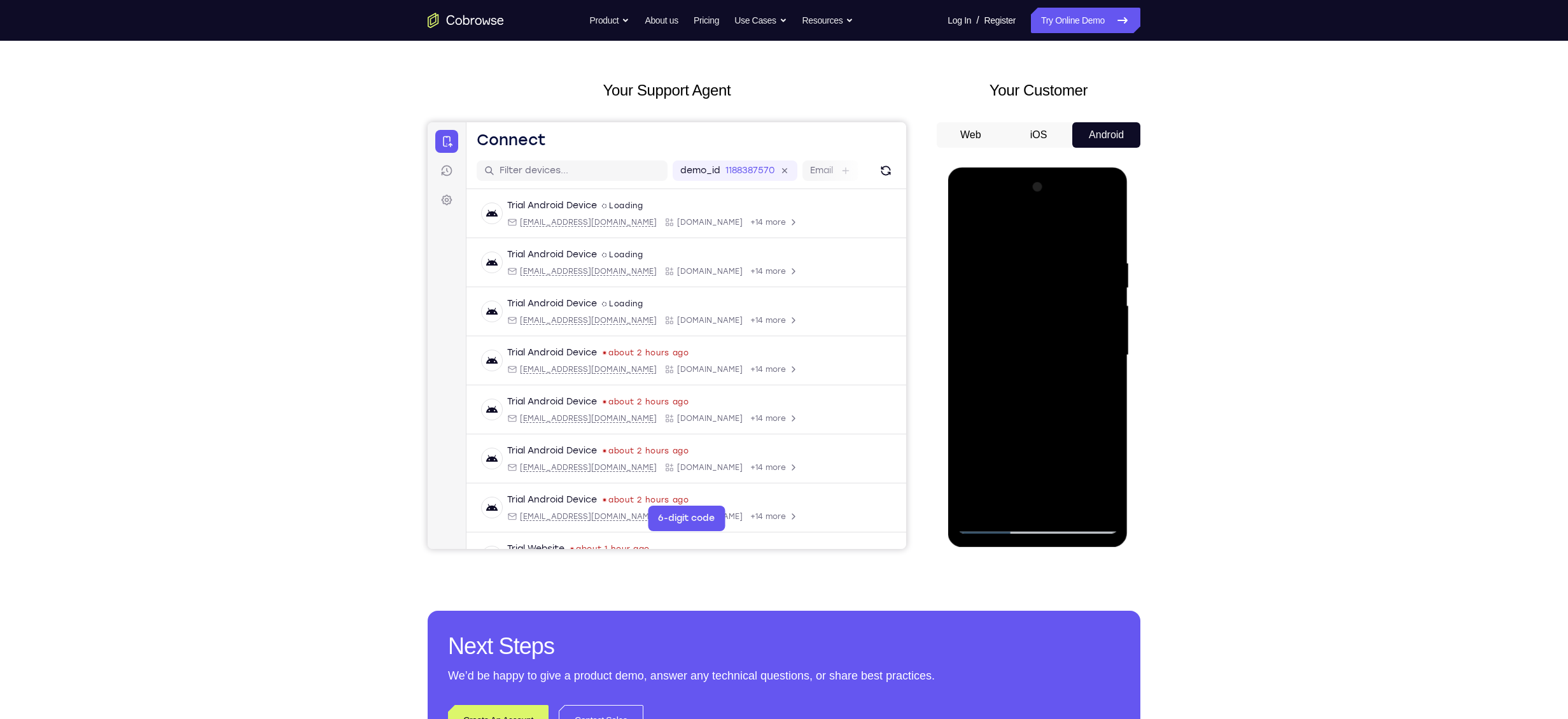
click at [1031, 325] on div at bounding box center [1037, 356] width 161 height 357
click at [1030, 368] on div at bounding box center [1037, 356] width 161 height 357
drag, startPoint x: 1052, startPoint y: 405, endPoint x: 1040, endPoint y: 353, distance: 53.4
click at [1040, 353] on div at bounding box center [1037, 356] width 161 height 357
drag, startPoint x: 1059, startPoint y: 385, endPoint x: 1100, endPoint y: 509, distance: 130.6
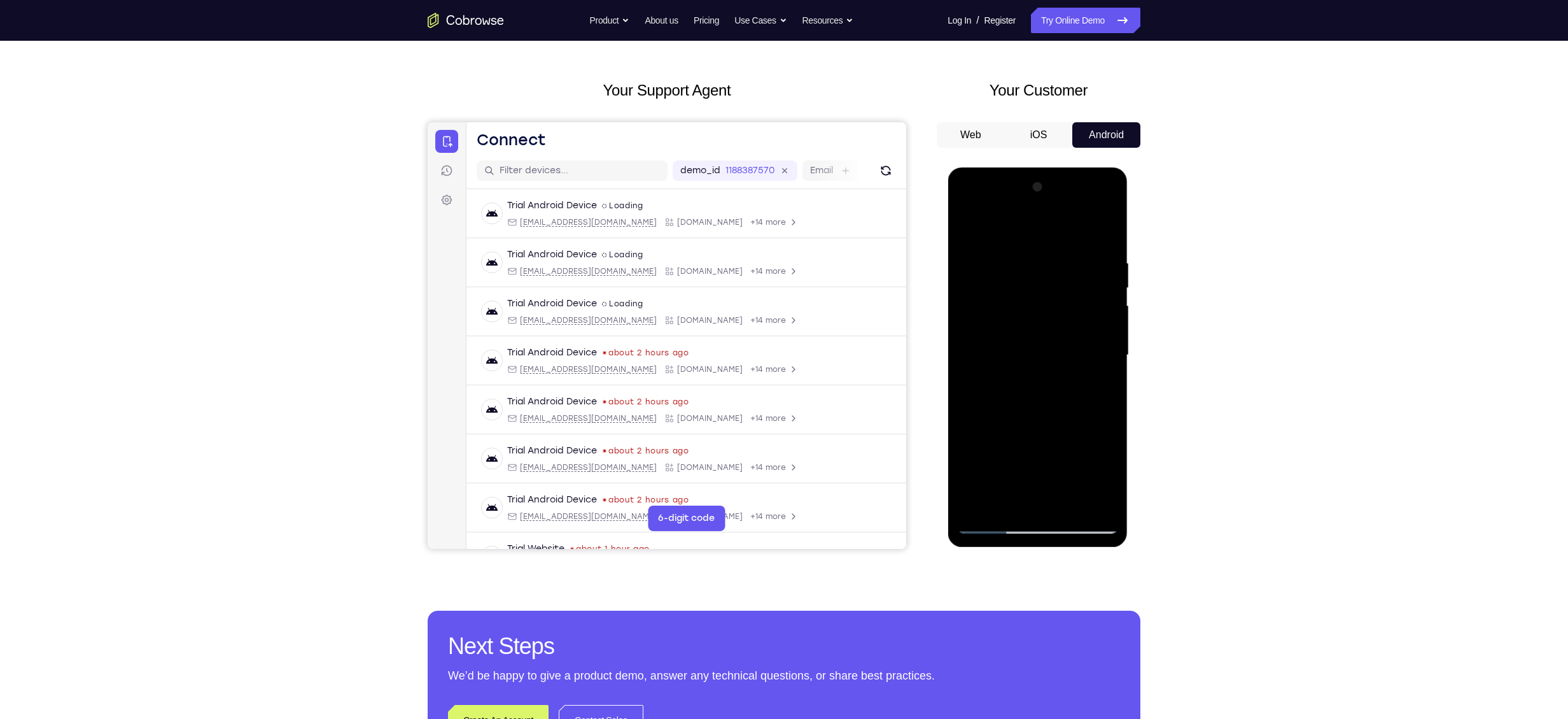
click at [1100, 509] on div at bounding box center [1037, 356] width 161 height 357
drag, startPoint x: 1065, startPoint y: 371, endPoint x: 1067, endPoint y: 268, distance: 103.0
click at [1067, 268] on div at bounding box center [1037, 356] width 161 height 357
click at [1079, 407] on div at bounding box center [1037, 356] width 161 height 357
drag, startPoint x: 1034, startPoint y: 415, endPoint x: 1052, endPoint y: 351, distance: 66.5
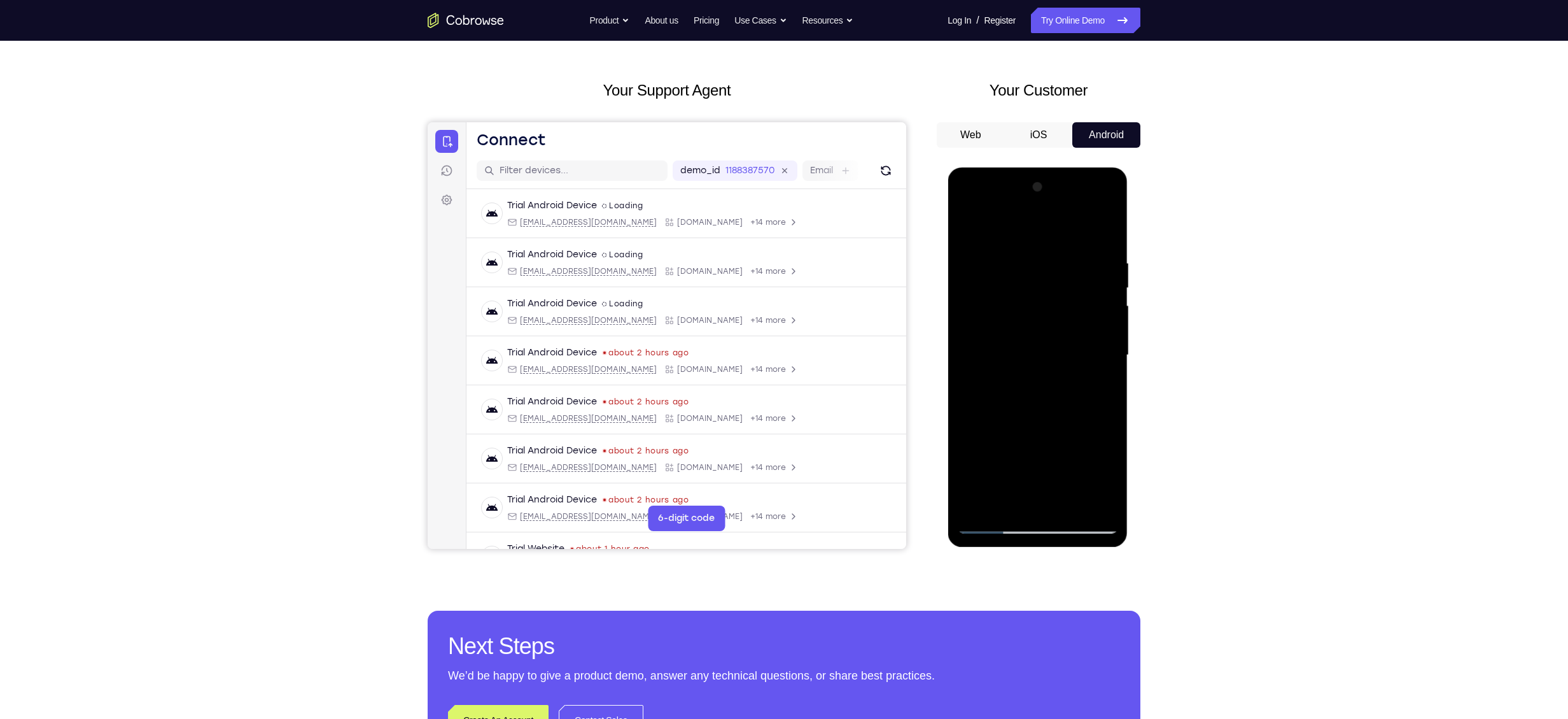
click at [1052, 351] on div at bounding box center [1037, 356] width 161 height 357
drag, startPoint x: 1065, startPoint y: 436, endPoint x: 1054, endPoint y: 291, distance: 145.4
click at [1054, 291] on div at bounding box center [1037, 356] width 161 height 357
drag, startPoint x: 1070, startPoint y: 280, endPoint x: 1127, endPoint y: 495, distance: 222.4
click at [1127, 495] on div at bounding box center [1038, 357] width 180 height 380
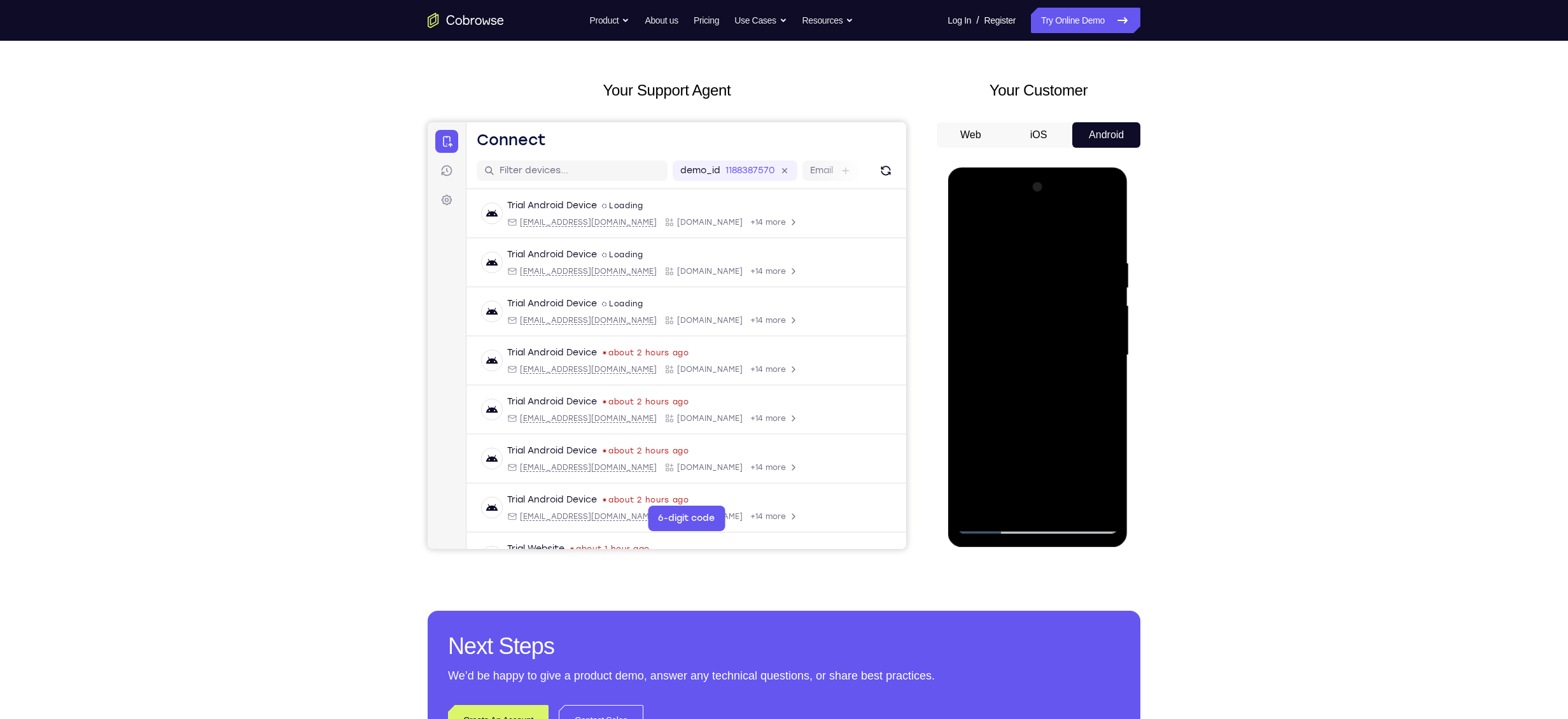
drag, startPoint x: 1035, startPoint y: 393, endPoint x: 1052, endPoint y: 219, distance: 174.8
click at [1052, 219] on div at bounding box center [1037, 356] width 161 height 357
drag, startPoint x: 1032, startPoint y: 406, endPoint x: 1046, endPoint y: 250, distance: 156.6
click at [1046, 250] on div at bounding box center [1037, 356] width 161 height 357
drag, startPoint x: 1059, startPoint y: 348, endPoint x: 1038, endPoint y: 141, distance: 208.1
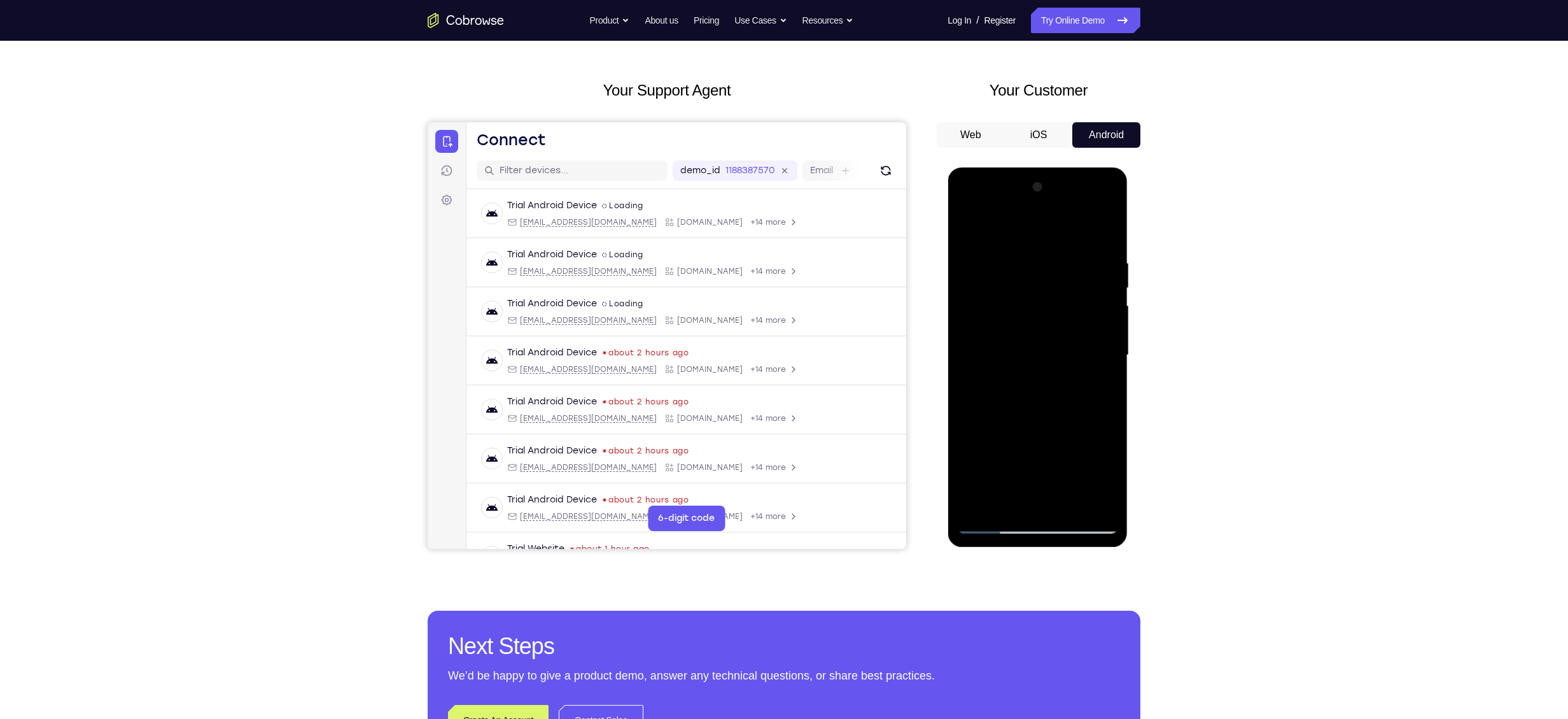
click at [1038, 167] on html "Online web based iOS Simulators and Android Emulators. Run iPhone, iPad, Mobile…" at bounding box center [1038, 358] width 181 height 382
drag, startPoint x: 1048, startPoint y: 326, endPoint x: 1058, endPoint y: 431, distance: 105.5
click at [1058, 431] on div at bounding box center [1037, 356] width 161 height 357
drag, startPoint x: 1092, startPoint y: 363, endPoint x: 1088, endPoint y: 474, distance: 111.1
click at [1088, 474] on div at bounding box center [1037, 356] width 161 height 357
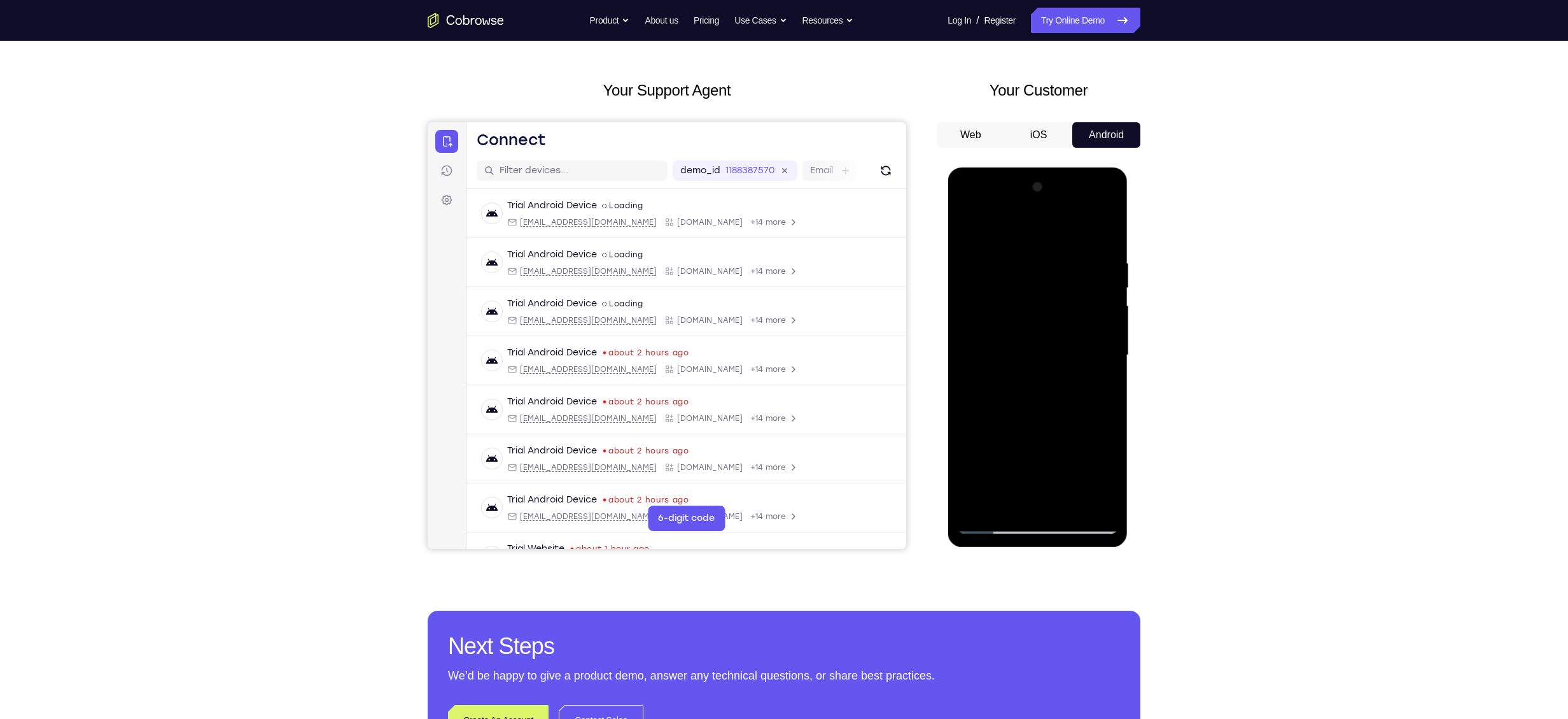
drag, startPoint x: 1085, startPoint y: 406, endPoint x: 1087, endPoint y: 295, distance: 111.0
click at [1087, 295] on div at bounding box center [1037, 356] width 161 height 357
drag, startPoint x: 1050, startPoint y: 335, endPoint x: 1058, endPoint y: 211, distance: 124.3
click at [1058, 211] on div at bounding box center [1037, 356] width 161 height 357
click at [1040, 204] on div at bounding box center [1037, 356] width 161 height 357
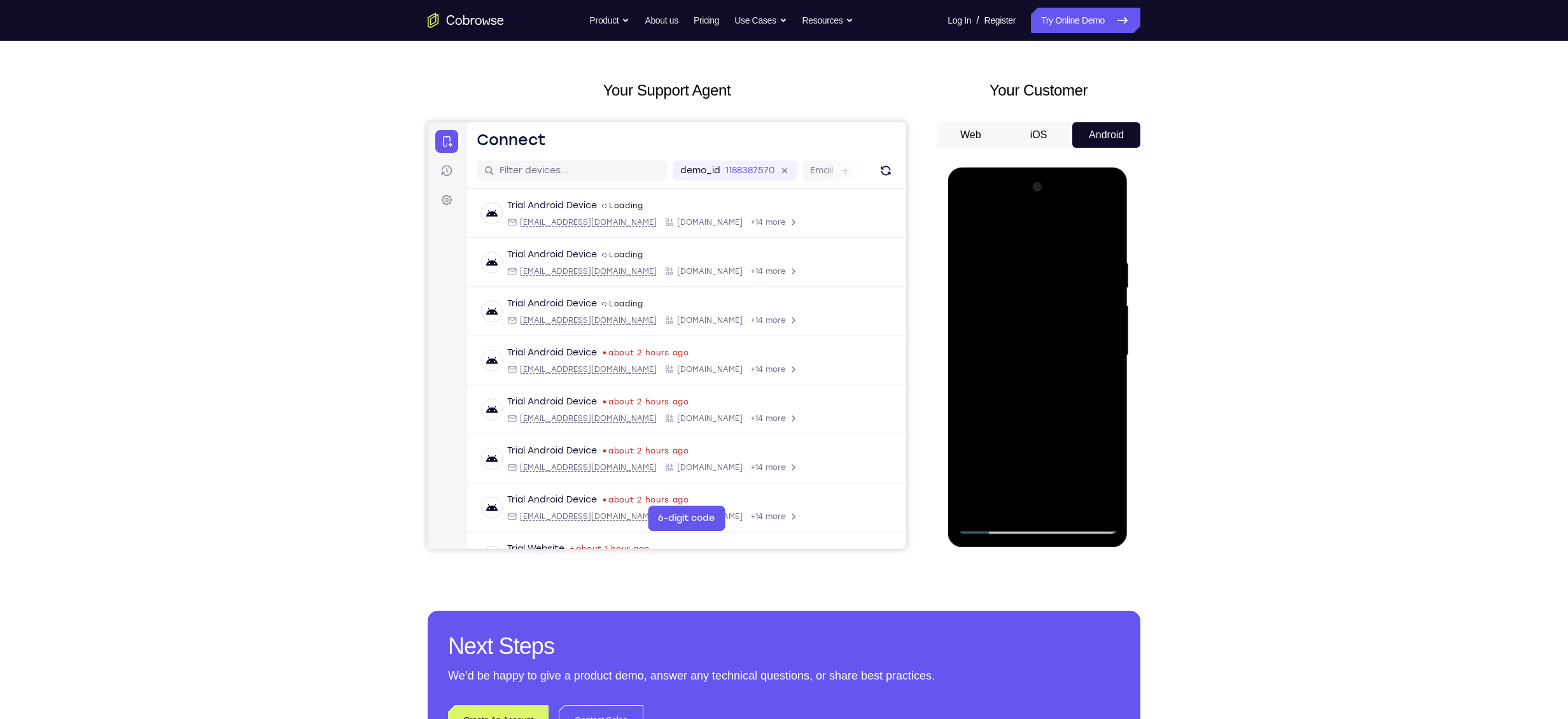
click at [990, 329] on div at bounding box center [1037, 356] width 161 height 357
drag, startPoint x: 1054, startPoint y: 428, endPoint x: 1042, endPoint y: 210, distance: 218.3
click at [1042, 210] on div at bounding box center [1037, 356] width 161 height 357
drag, startPoint x: 1038, startPoint y: 378, endPoint x: 1034, endPoint y: 200, distance: 178.0
click at [1034, 200] on div at bounding box center [1037, 356] width 161 height 357
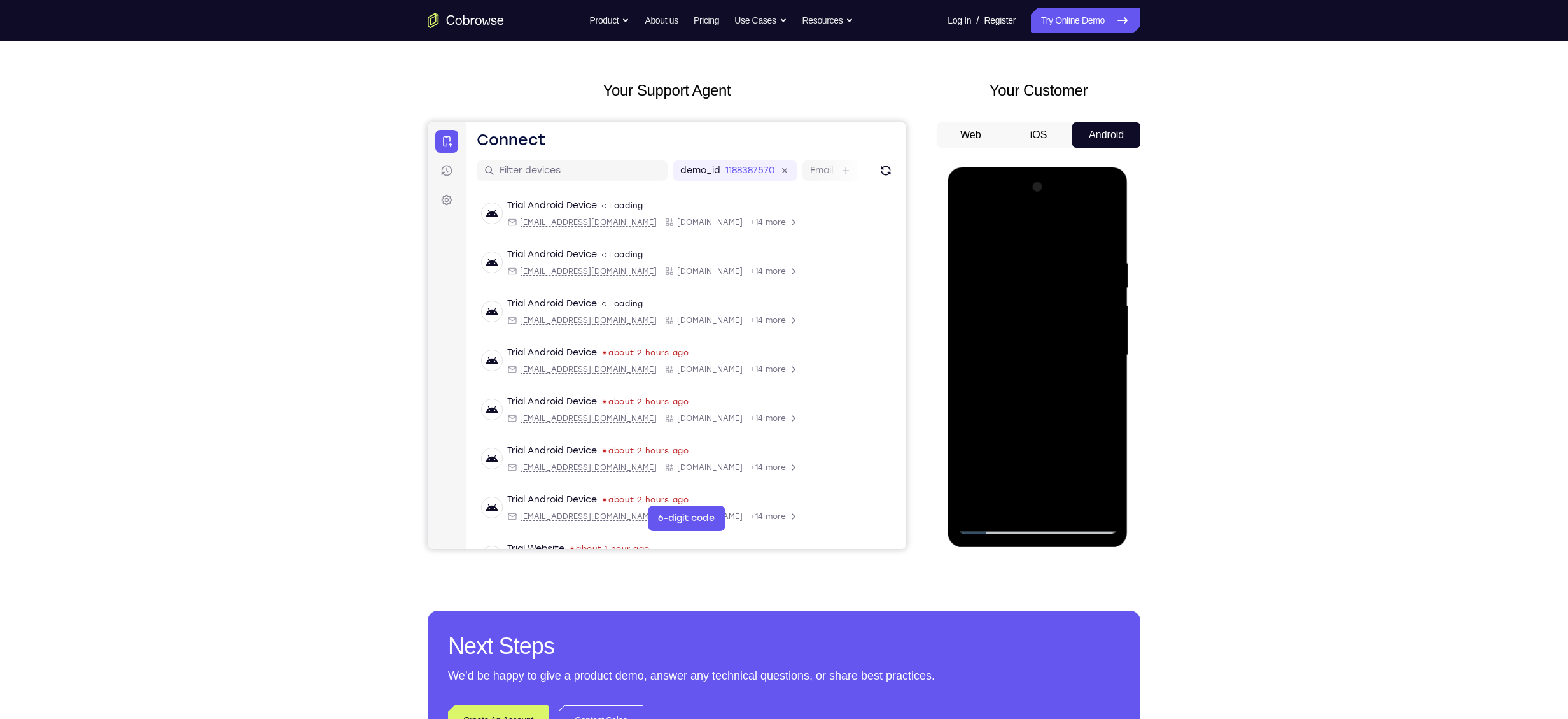
drag, startPoint x: 1062, startPoint y: 439, endPoint x: 1054, endPoint y: 223, distance: 216.1
click at [1054, 223] on div at bounding box center [1037, 356] width 161 height 357
drag, startPoint x: 1064, startPoint y: 428, endPoint x: 1067, endPoint y: 516, distance: 88.1
click at [1067, 516] on div at bounding box center [1037, 356] width 161 height 357
drag, startPoint x: 1087, startPoint y: 360, endPoint x: 1102, endPoint y: 519, distance: 159.7
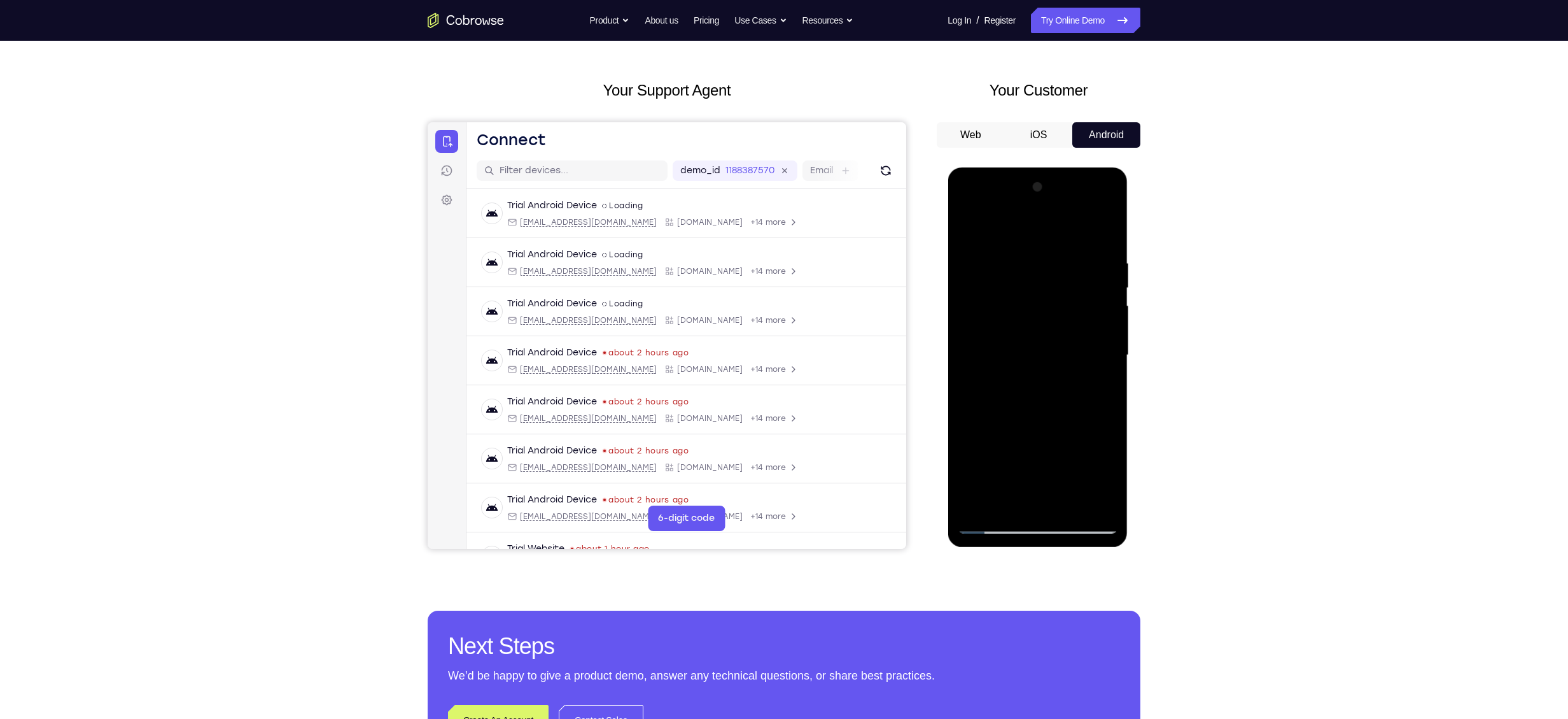
click at [1102, 519] on div at bounding box center [1037, 356] width 161 height 357
click at [1071, 348] on div at bounding box center [1037, 356] width 161 height 357
click at [984, 297] on div at bounding box center [1037, 356] width 161 height 357
drag, startPoint x: 1046, startPoint y: 382, endPoint x: 1051, endPoint y: 261, distance: 121.1
click at [1051, 261] on div at bounding box center [1037, 356] width 161 height 357
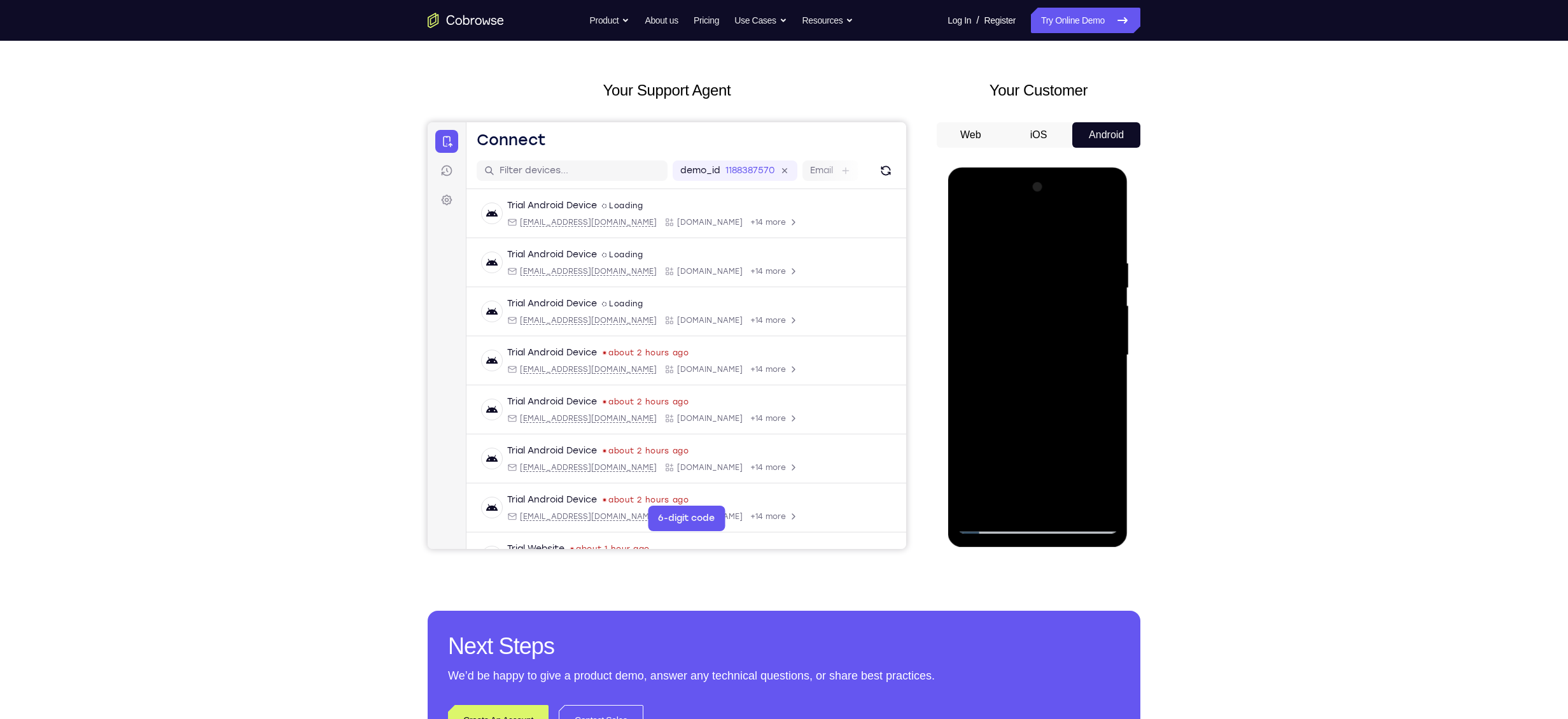
drag, startPoint x: 1055, startPoint y: 415, endPoint x: 1052, endPoint y: 234, distance: 181.0
click at [1052, 234] on div at bounding box center [1037, 356] width 161 height 357
drag, startPoint x: 1079, startPoint y: 461, endPoint x: 1104, endPoint y: 547, distance: 89.6
click at [1104, 547] on div at bounding box center [1038, 357] width 180 height 380
click at [1062, 550] on html "Online web based iOS Simulators and Android Emulators. Run iPhone, iPad, Mobile…" at bounding box center [1038, 358] width 181 height 382
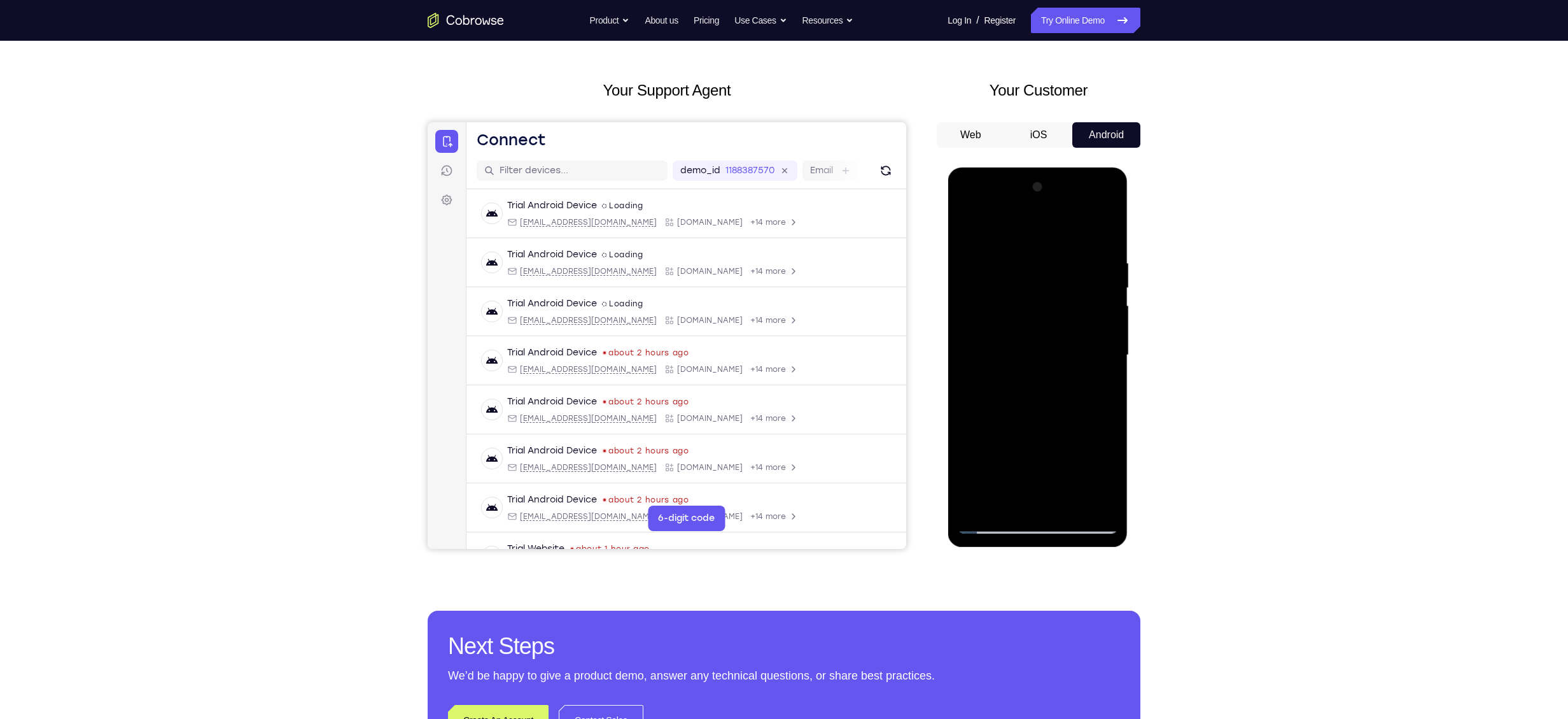
drag, startPoint x: 1047, startPoint y: 382, endPoint x: 1079, endPoint y: 565, distance: 185.8
click at [1079, 550] on html "Online web based iOS Simulators and Android Emulators. Run iPhone, iPad, Mobile…" at bounding box center [1038, 358] width 181 height 382
click at [1001, 498] on div at bounding box center [1037, 356] width 161 height 357
click at [977, 276] on div at bounding box center [1037, 356] width 161 height 357
click at [997, 529] on div at bounding box center [1037, 356] width 161 height 357
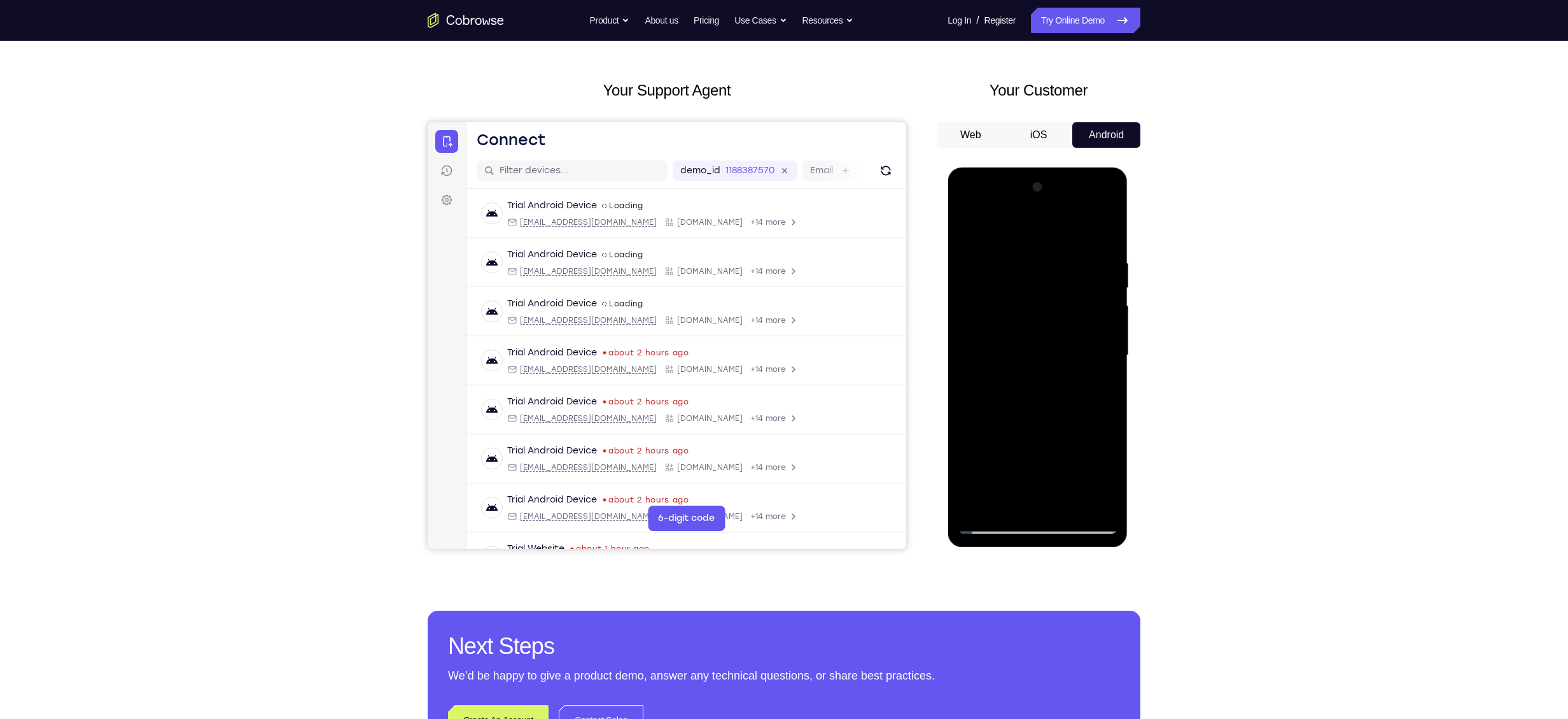
drag, startPoint x: 1052, startPoint y: 438, endPoint x: 1060, endPoint y: 186, distance: 252.1
click at [1060, 186] on div at bounding box center [1037, 356] width 161 height 357
drag, startPoint x: 1043, startPoint y: 416, endPoint x: 1039, endPoint y: 200, distance: 216.0
click at [1032, 247] on div at bounding box center [1037, 356] width 161 height 357
drag, startPoint x: 1071, startPoint y: 341, endPoint x: 1087, endPoint y: 501, distance: 160.8
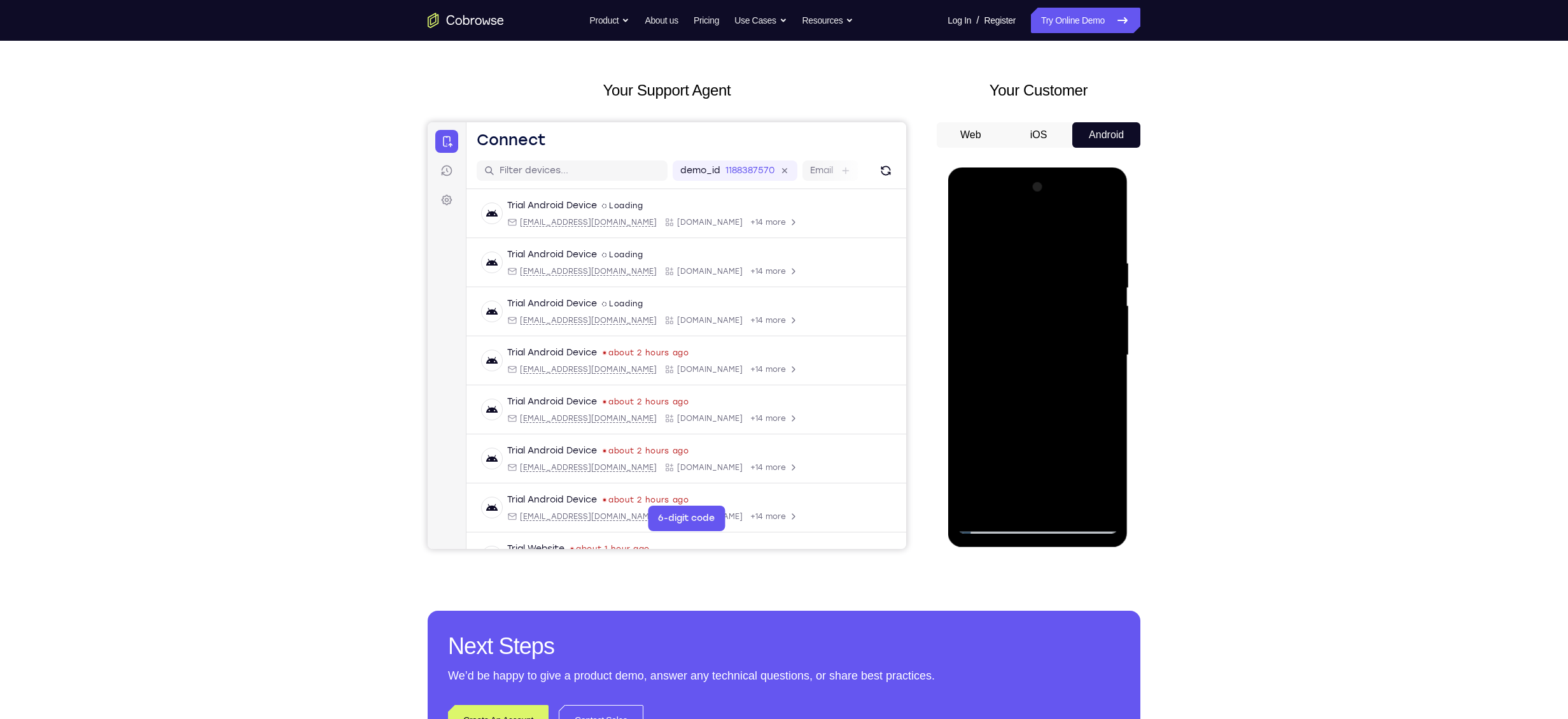
click at [1087, 501] on div at bounding box center [1037, 356] width 161 height 357
drag, startPoint x: 1085, startPoint y: 362, endPoint x: 1161, endPoint y: 565, distance: 216.8
click at [1129, 550] on html "Online web based iOS Simulators and Android Emulators. Run iPhone, iPad, Mobile…" at bounding box center [1038, 358] width 181 height 382
drag, startPoint x: 1108, startPoint y: 376, endPoint x: 1081, endPoint y: 565, distance: 190.9
click at [1081, 550] on html "Online web based iOS Simulators and Android Emulators. Run iPhone, iPad, Mobile…" at bounding box center [1038, 358] width 181 height 382
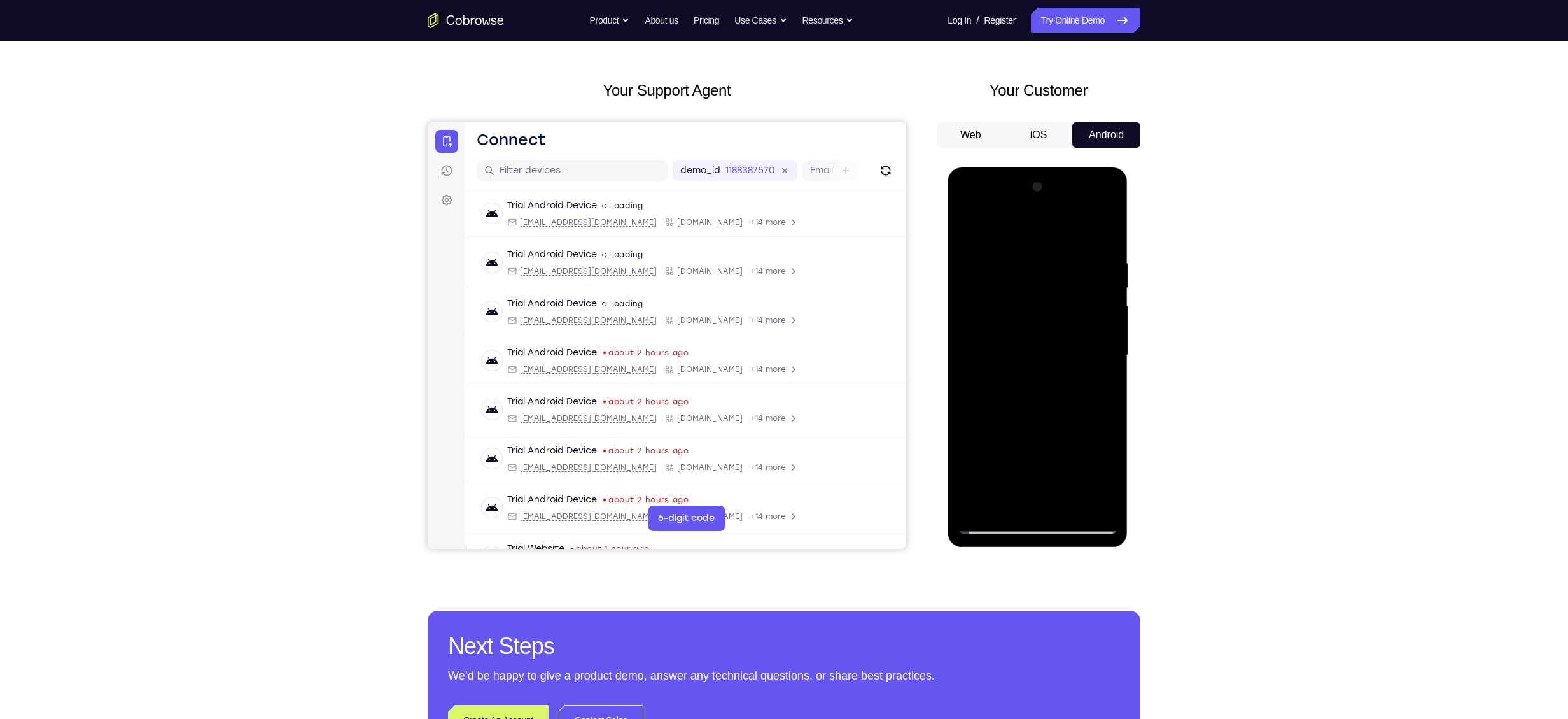
drag, startPoint x: 1052, startPoint y: 467, endPoint x: 1051, endPoint y: 192, distance: 275.0
click at [1051, 192] on div at bounding box center [1037, 356] width 161 height 357
drag, startPoint x: 988, startPoint y: 380, endPoint x: 1206, endPoint y: 416, distance: 221.0
click at [1129, 416] on html "Online web based iOS Simulators and Android Emulators. Run iPhone, iPad, Mobile…" at bounding box center [1038, 358] width 181 height 382
click at [972, 279] on div at bounding box center [1037, 356] width 161 height 357
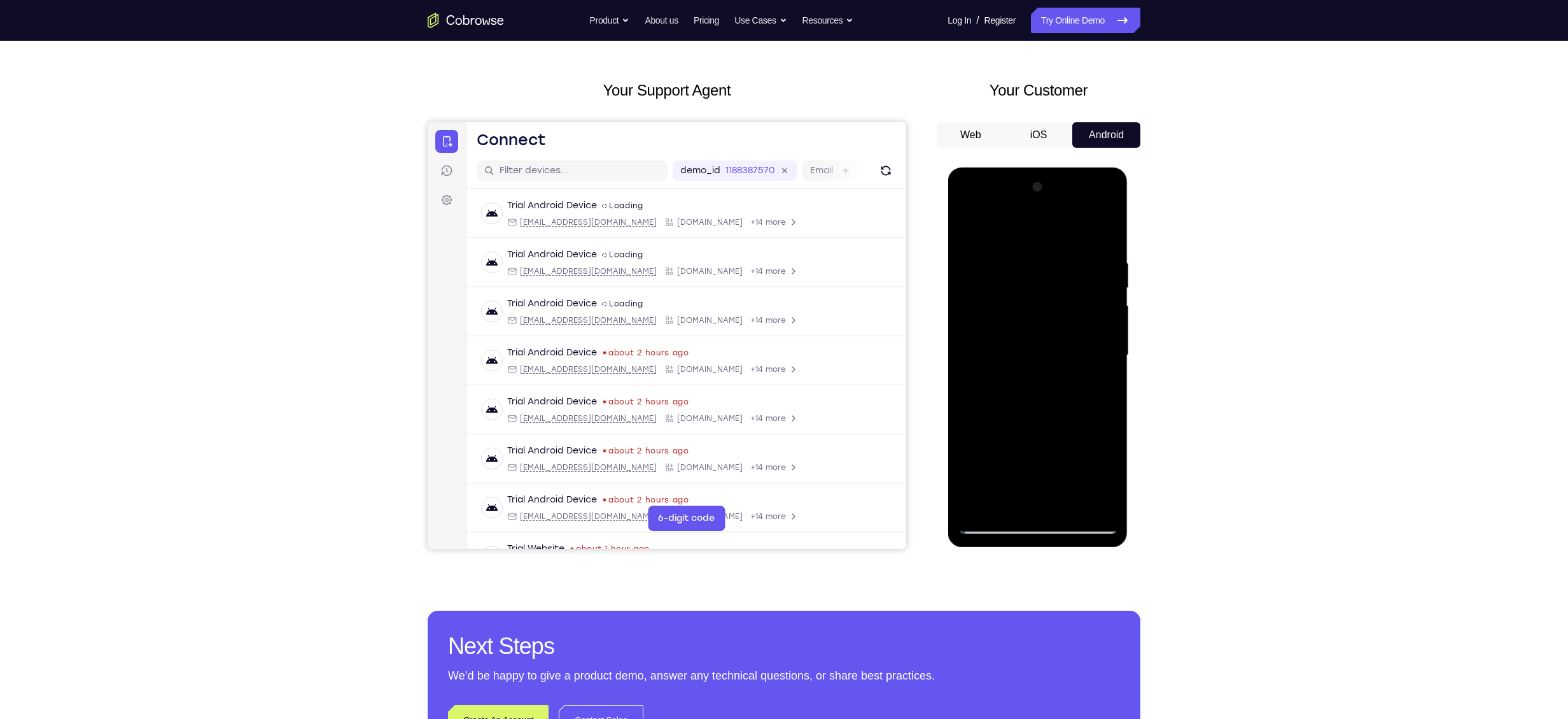
drag, startPoint x: 1046, startPoint y: 380, endPoint x: 1044, endPoint y: 250, distance: 130.0
click at [1044, 250] on div at bounding box center [1037, 356] width 161 height 357
drag, startPoint x: 1052, startPoint y: 398, endPoint x: 1055, endPoint y: 243, distance: 155.0
click at [1055, 243] on div at bounding box center [1037, 356] width 161 height 357
drag, startPoint x: 1057, startPoint y: 428, endPoint x: 1051, endPoint y: 279, distance: 149.1
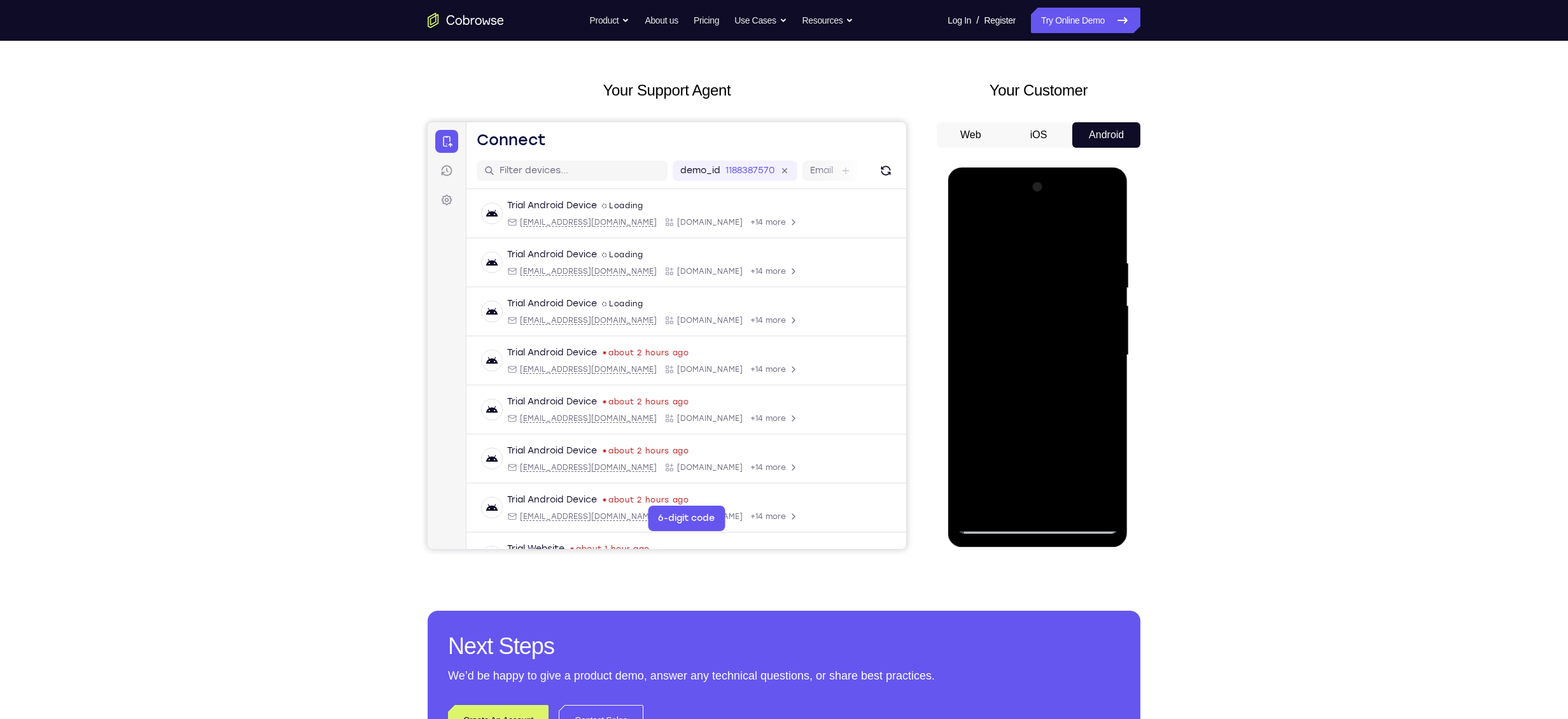
click at [1051, 279] on div at bounding box center [1037, 356] width 161 height 357
drag, startPoint x: 1052, startPoint y: 382, endPoint x: 1053, endPoint y: 173, distance: 209.0
click at [1053, 173] on div at bounding box center [1038, 357] width 180 height 380
drag, startPoint x: 1024, startPoint y: 401, endPoint x: 1023, endPoint y: 224, distance: 177.0
click at [1023, 224] on div at bounding box center [1037, 356] width 161 height 357
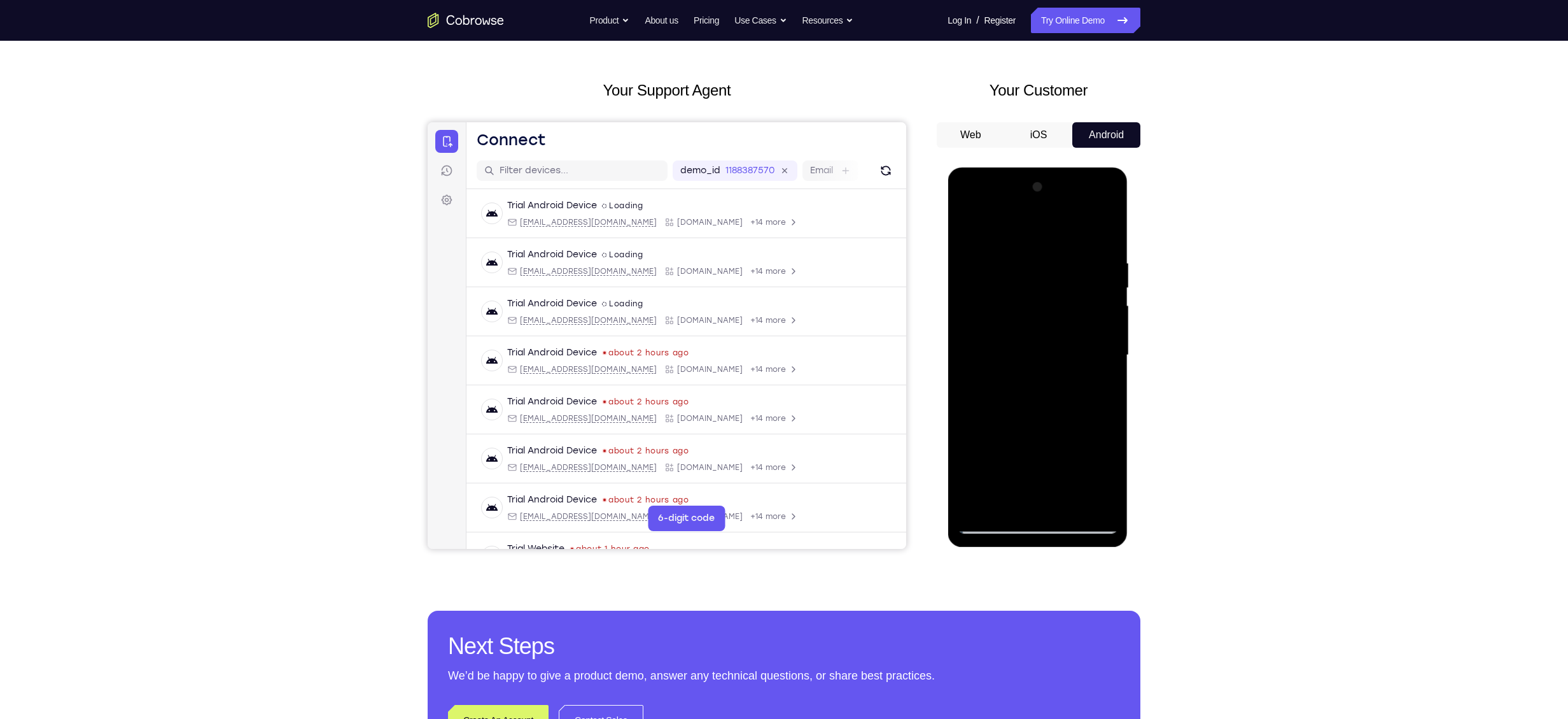
click at [993, 520] on div at bounding box center [1037, 356] width 161 height 357
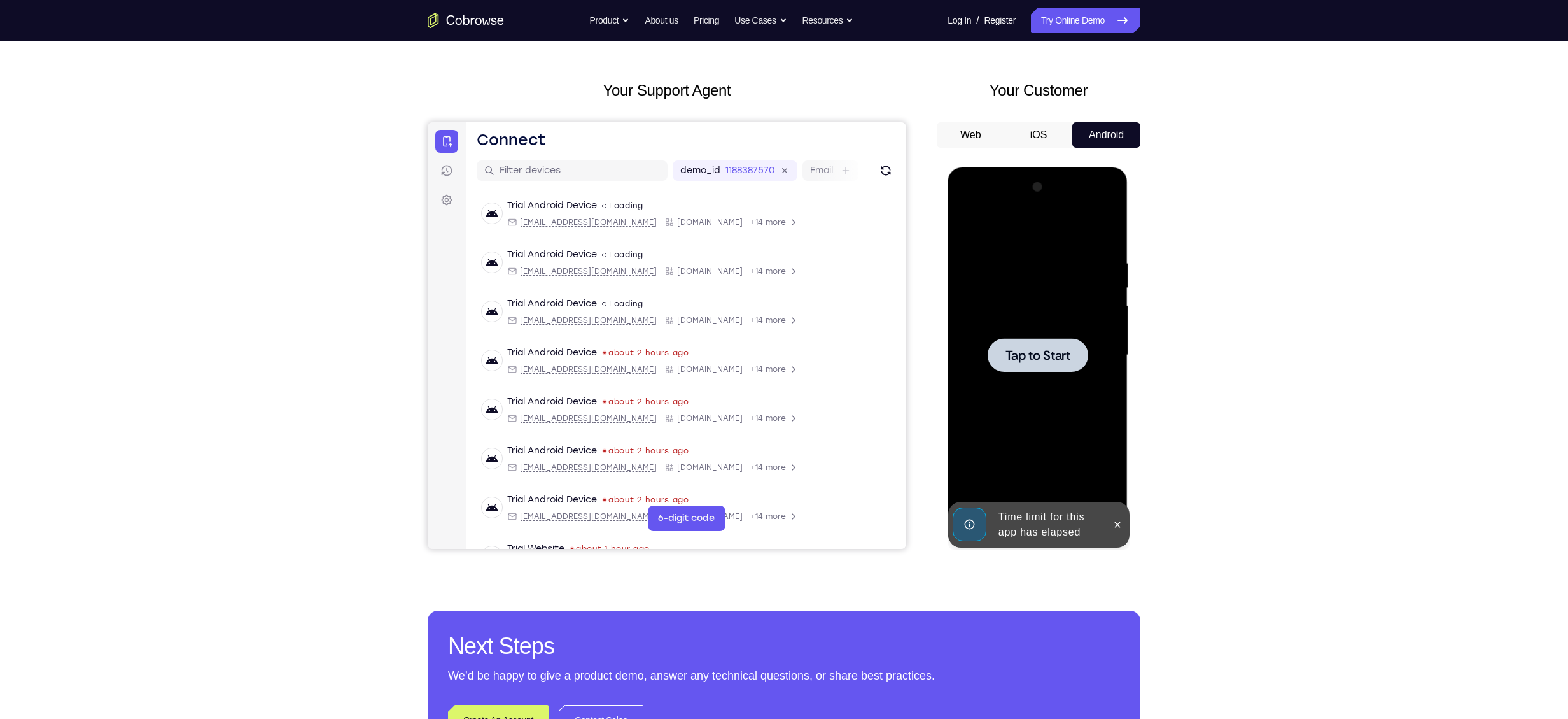
click at [1031, 358] on span "Tap to Start" at bounding box center [1037, 355] width 65 height 13
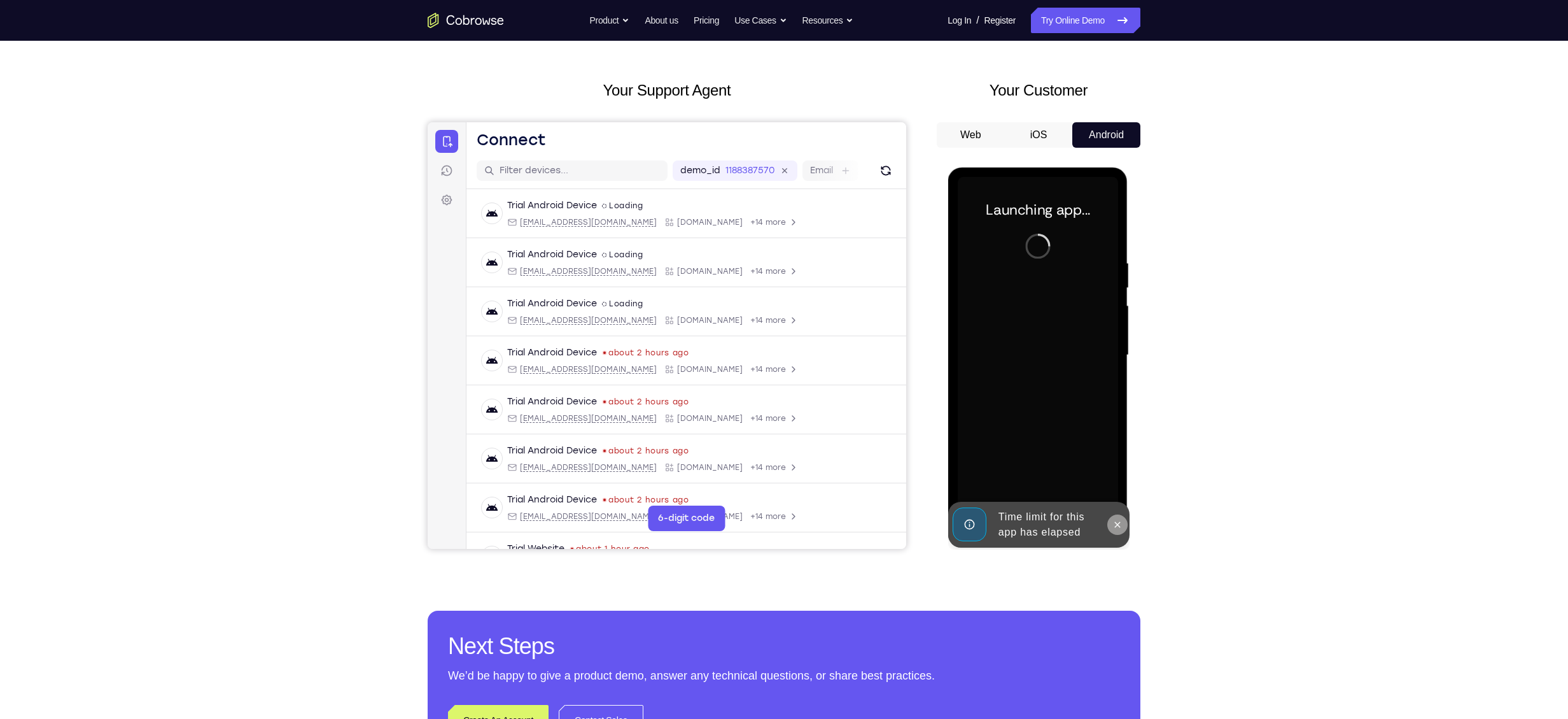
click at [1121, 525] on icon at bounding box center [1117, 524] width 10 height 10
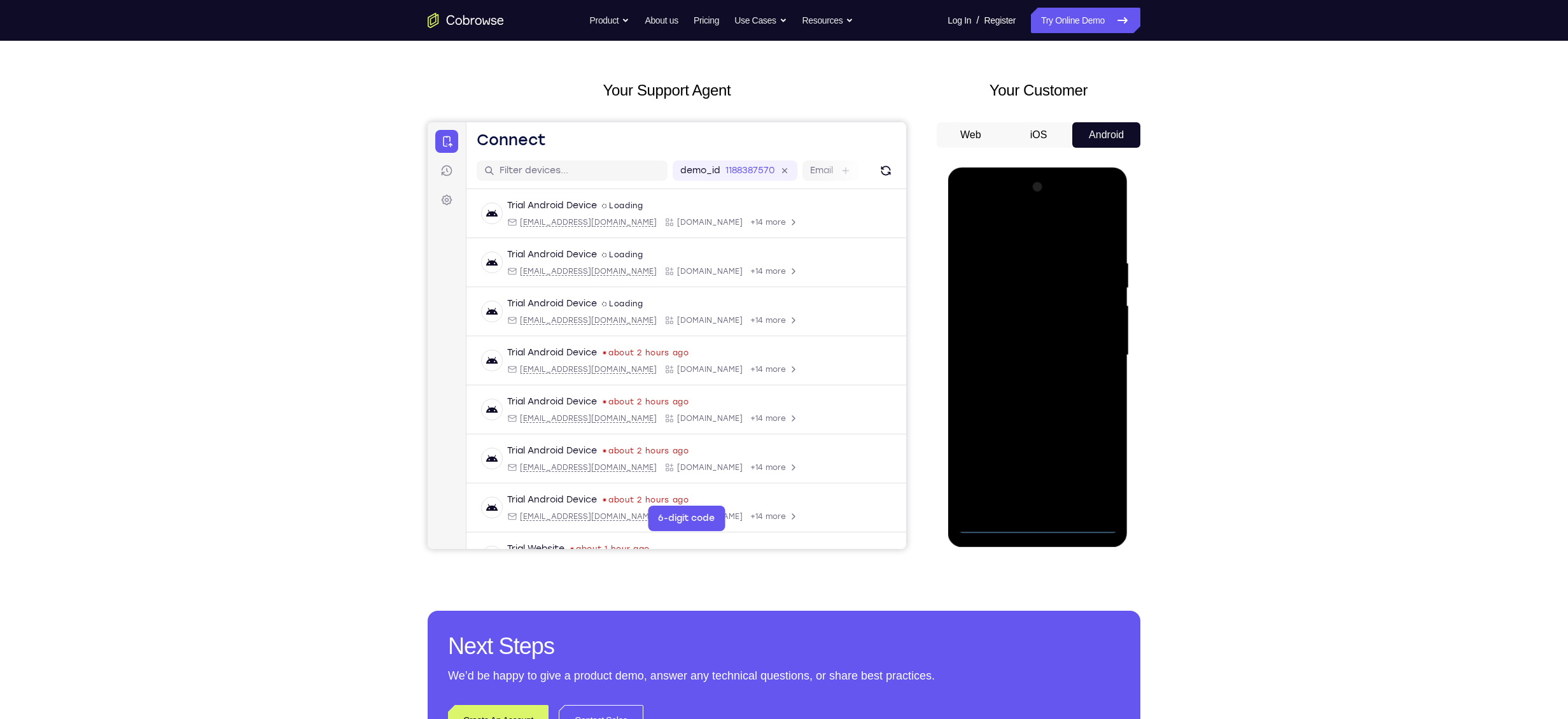
click at [1032, 525] on div at bounding box center [1037, 356] width 161 height 357
click at [1094, 471] on div at bounding box center [1037, 356] width 161 height 357
click at [994, 232] on div at bounding box center [1037, 356] width 161 height 357
click at [1006, 285] on div at bounding box center [1037, 356] width 161 height 357
click at [988, 444] on div at bounding box center [1037, 356] width 161 height 357
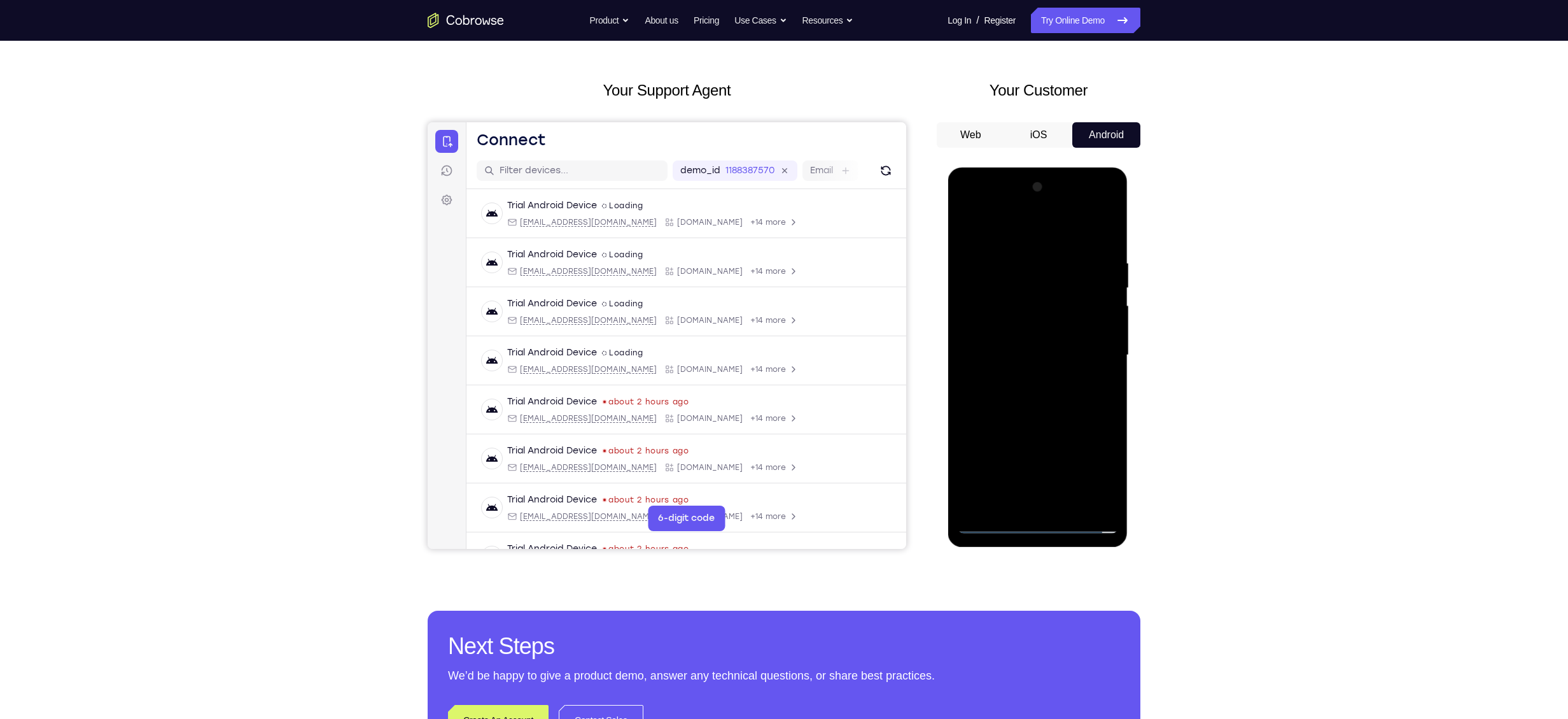
click at [1011, 331] on div at bounding box center [1037, 356] width 161 height 357
drag, startPoint x: 1021, startPoint y: 398, endPoint x: 1027, endPoint y: 295, distance: 103.2
click at [1027, 295] on div at bounding box center [1037, 356] width 161 height 357
drag, startPoint x: 1038, startPoint y: 436, endPoint x: 1053, endPoint y: 292, distance: 144.8
click at [1053, 292] on div at bounding box center [1037, 356] width 161 height 357
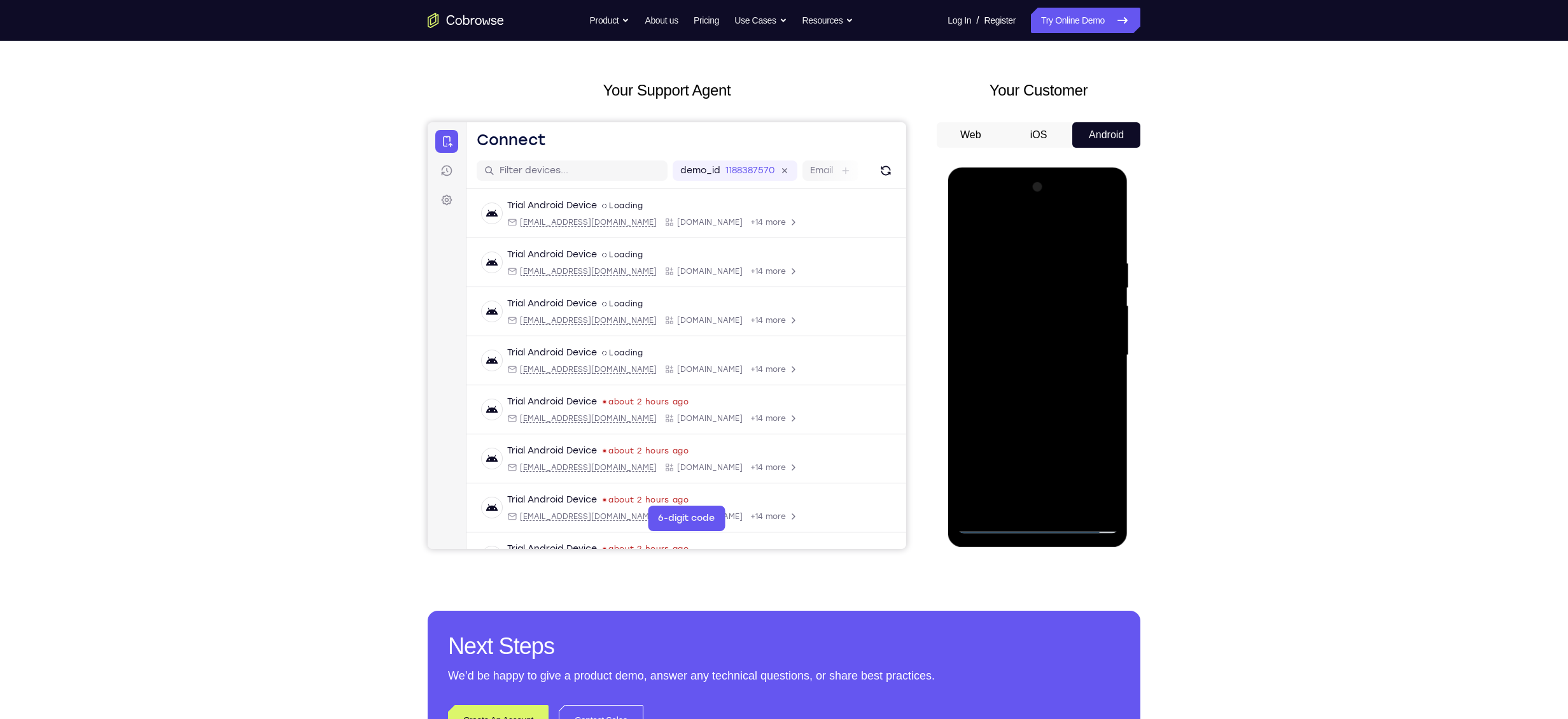
drag, startPoint x: 1064, startPoint y: 446, endPoint x: 1017, endPoint y: 573, distance: 135.4
click at [1017, 550] on html "Online web based iOS Simulators and Android Emulators. Run iPhone, iPad, Mobile…" at bounding box center [1038, 358] width 181 height 382
click at [1019, 327] on div at bounding box center [1037, 356] width 161 height 357
click at [1031, 326] on div at bounding box center [1037, 356] width 161 height 357
drag, startPoint x: 1026, startPoint y: 247, endPoint x: 1009, endPoint y: 439, distance: 192.8
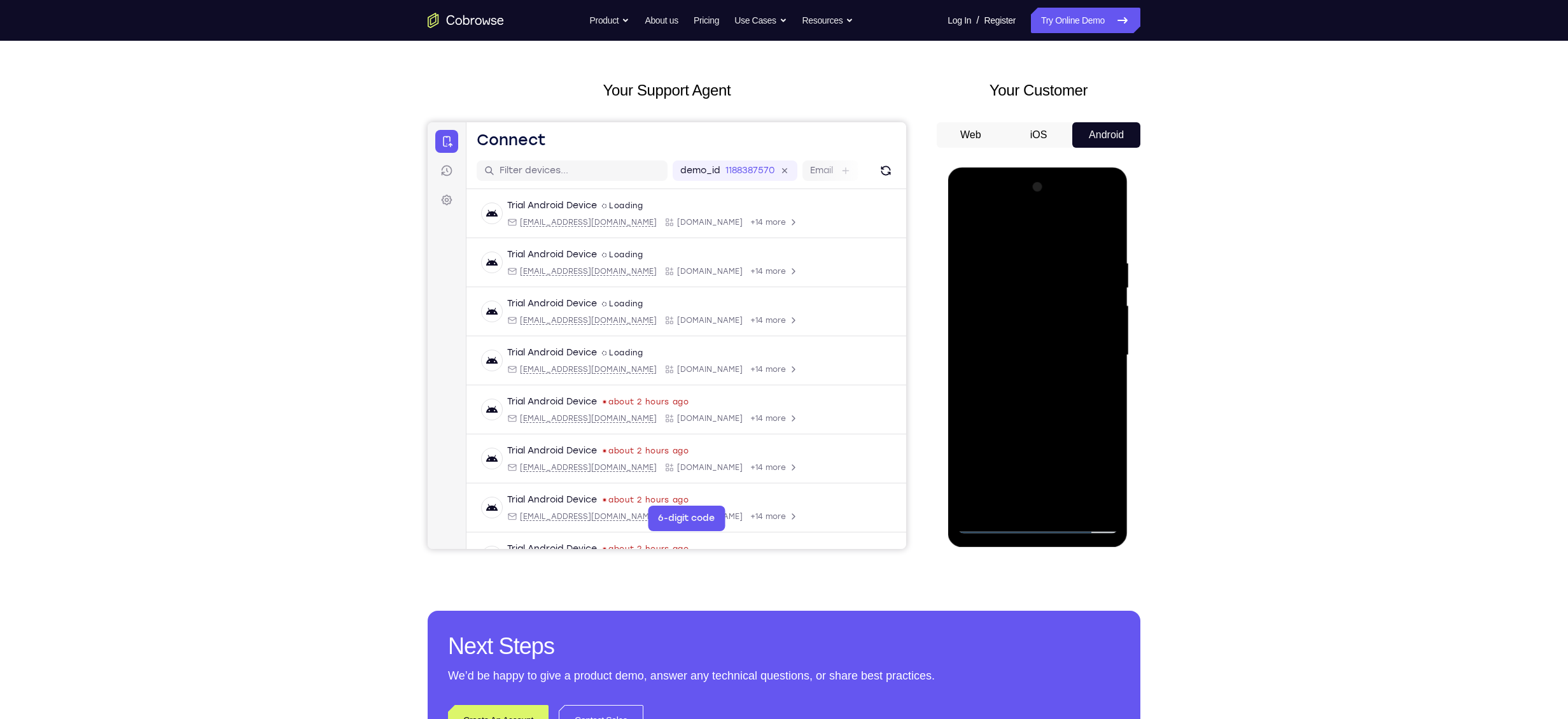
click at [1009, 439] on div at bounding box center [1037, 356] width 161 height 357
click at [1031, 370] on div at bounding box center [1037, 356] width 161 height 357
click at [989, 525] on div at bounding box center [1037, 356] width 161 height 357
click at [973, 426] on div at bounding box center [1037, 356] width 161 height 357
drag, startPoint x: 1040, startPoint y: 449, endPoint x: 1051, endPoint y: 302, distance: 147.4
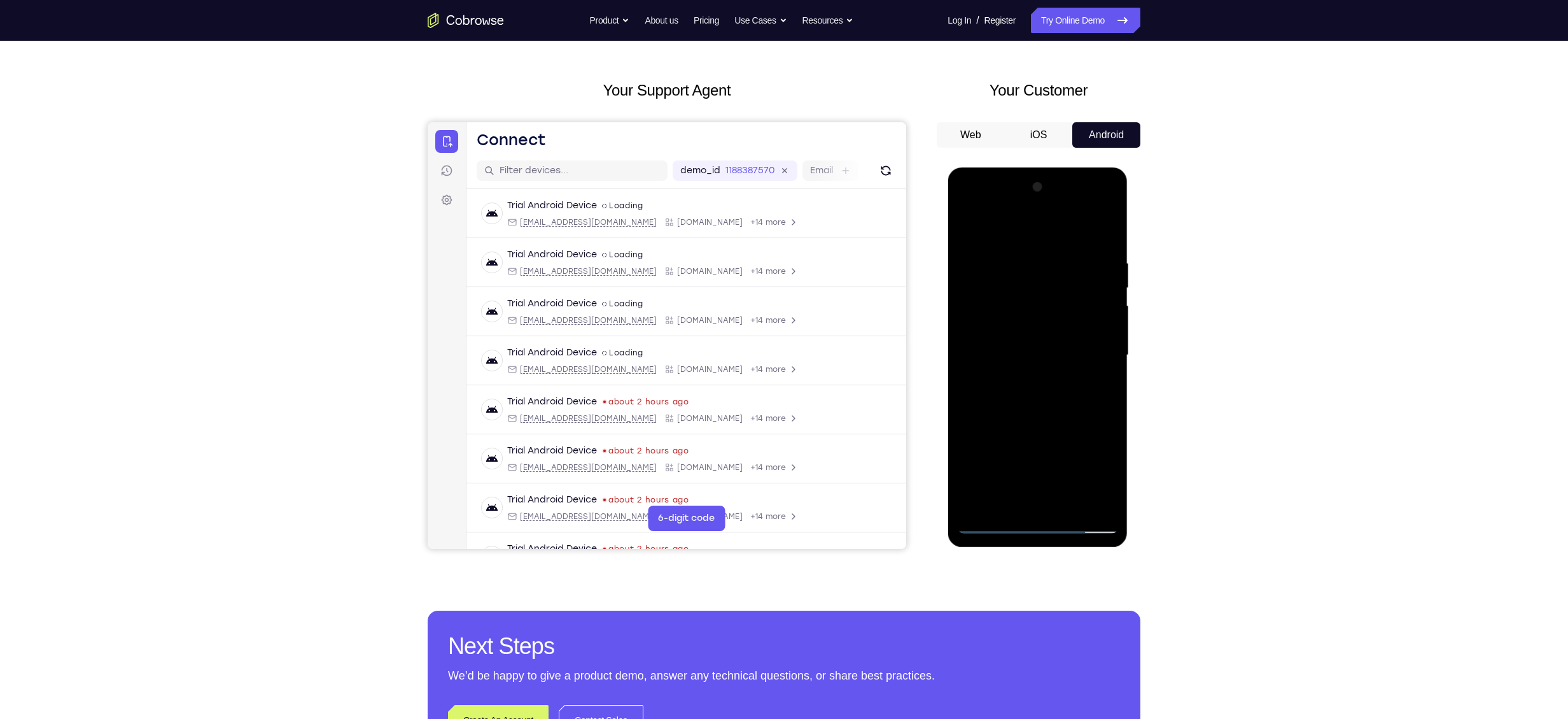
click at [1051, 302] on div at bounding box center [1037, 356] width 161 height 357
drag, startPoint x: 1033, startPoint y: 452, endPoint x: 1057, endPoint y: 302, distance: 151.9
click at [1057, 302] on div at bounding box center [1037, 356] width 161 height 357
drag, startPoint x: 1052, startPoint y: 444, endPoint x: 1079, endPoint y: 307, distance: 139.6
click at [1079, 307] on div at bounding box center [1037, 356] width 161 height 357
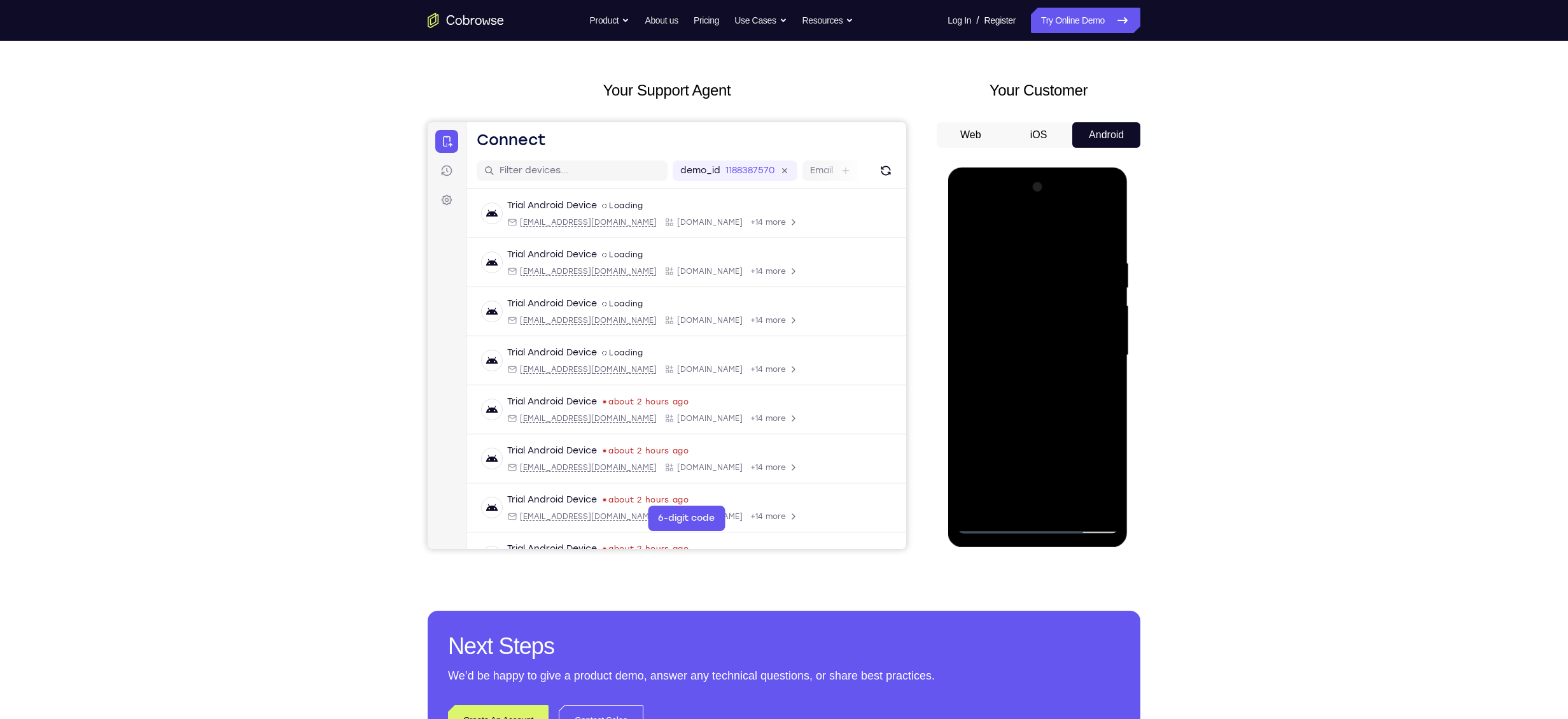
drag, startPoint x: 1092, startPoint y: 408, endPoint x: 1091, endPoint y: 431, distance: 23.0
click at [1091, 431] on div at bounding box center [1037, 356] width 161 height 357
drag, startPoint x: 1096, startPoint y: 398, endPoint x: 1081, endPoint y: 179, distance: 219.5
click at [1081, 179] on div at bounding box center [1037, 356] width 161 height 357
drag, startPoint x: 1046, startPoint y: 428, endPoint x: 1057, endPoint y: 303, distance: 125.5
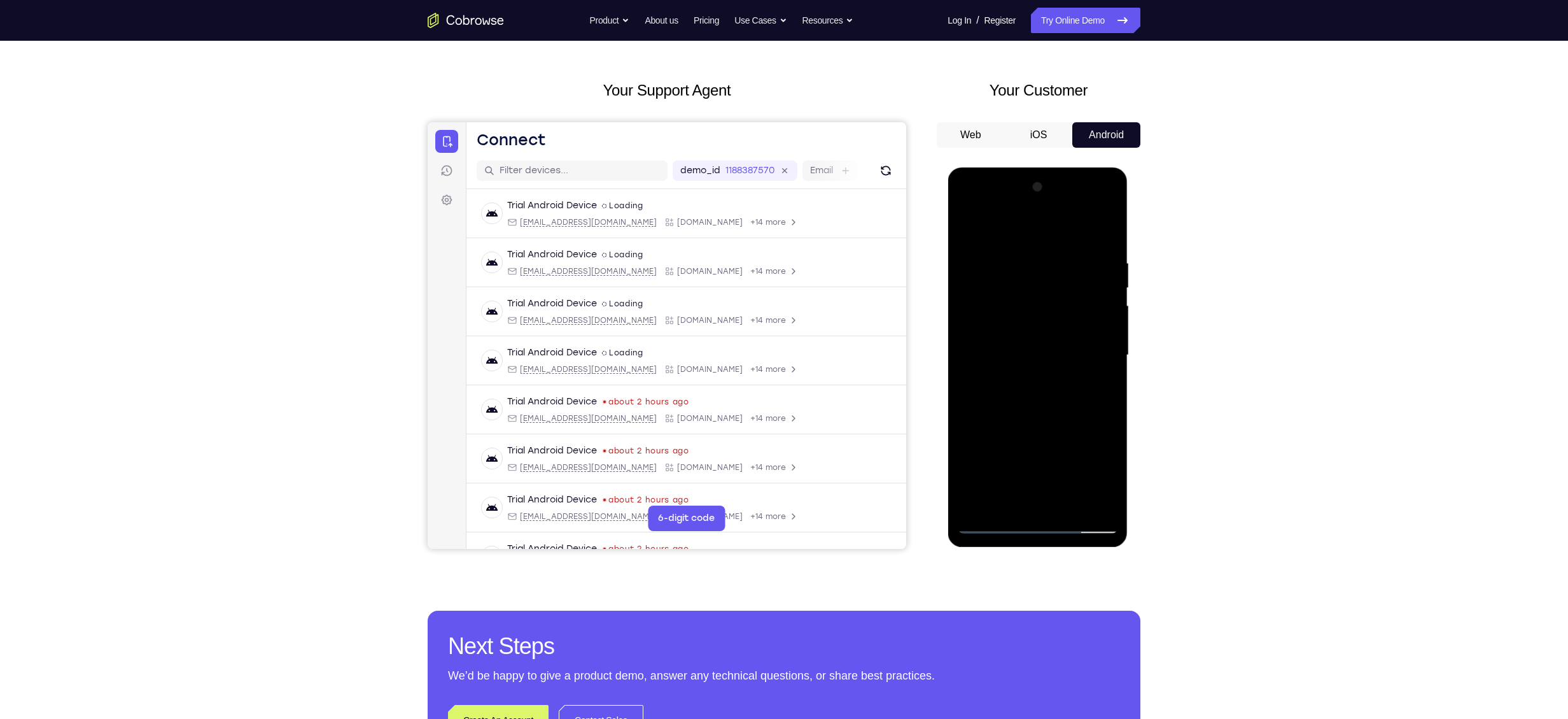
click at [1057, 303] on div at bounding box center [1037, 356] width 161 height 357
drag, startPoint x: 1046, startPoint y: 455, endPoint x: 1054, endPoint y: 274, distance: 181.2
click at [1054, 274] on div at bounding box center [1037, 356] width 161 height 357
drag, startPoint x: 1042, startPoint y: 317, endPoint x: 1041, endPoint y: 283, distance: 34.0
click at [1041, 283] on div at bounding box center [1037, 356] width 161 height 357
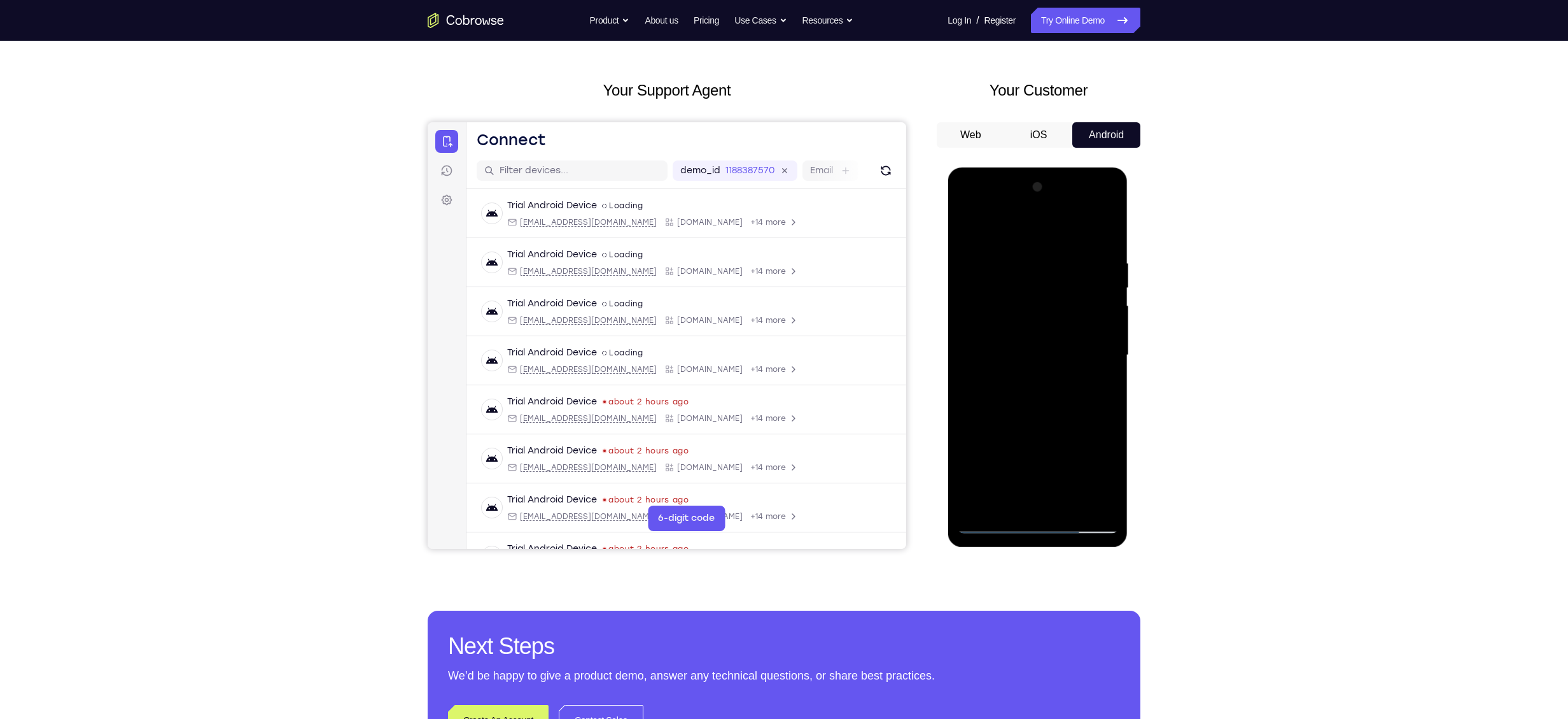
drag, startPoint x: 1037, startPoint y: 434, endPoint x: 1037, endPoint y: 248, distance: 186.0
click at [1037, 248] on div at bounding box center [1037, 356] width 161 height 357
drag, startPoint x: 1051, startPoint y: 320, endPoint x: 1051, endPoint y: 299, distance: 21.0
click at [1051, 299] on div at bounding box center [1037, 356] width 161 height 357
drag, startPoint x: 1010, startPoint y: 471, endPoint x: 1051, endPoint y: 318, distance: 158.4
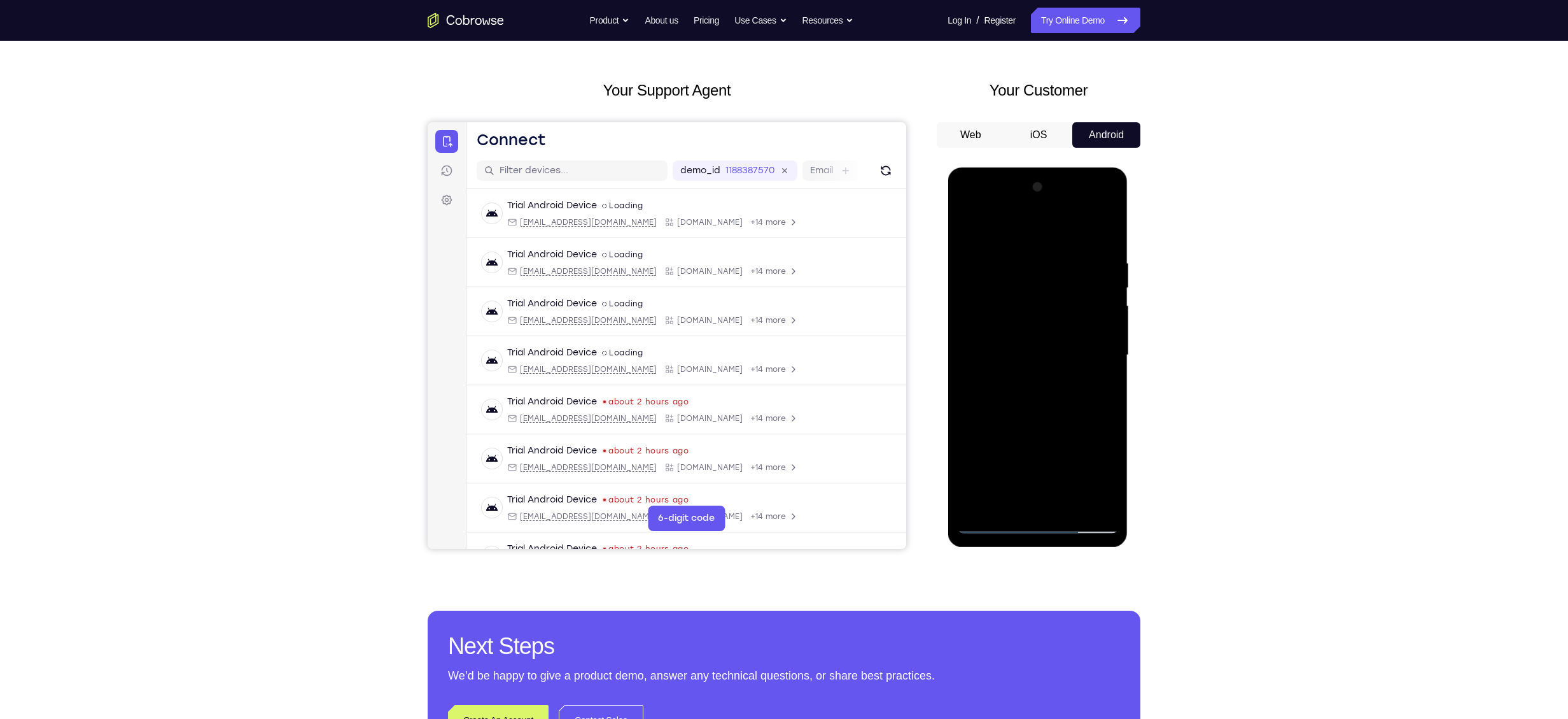
click at [1051, 318] on div at bounding box center [1037, 356] width 161 height 357
drag, startPoint x: 1045, startPoint y: 461, endPoint x: 1075, endPoint y: 302, distance: 161.8
click at [1075, 302] on div at bounding box center [1037, 356] width 161 height 357
drag, startPoint x: 1050, startPoint y: 451, endPoint x: 1087, endPoint y: 223, distance: 231.0
click at [1087, 223] on div at bounding box center [1037, 356] width 161 height 357
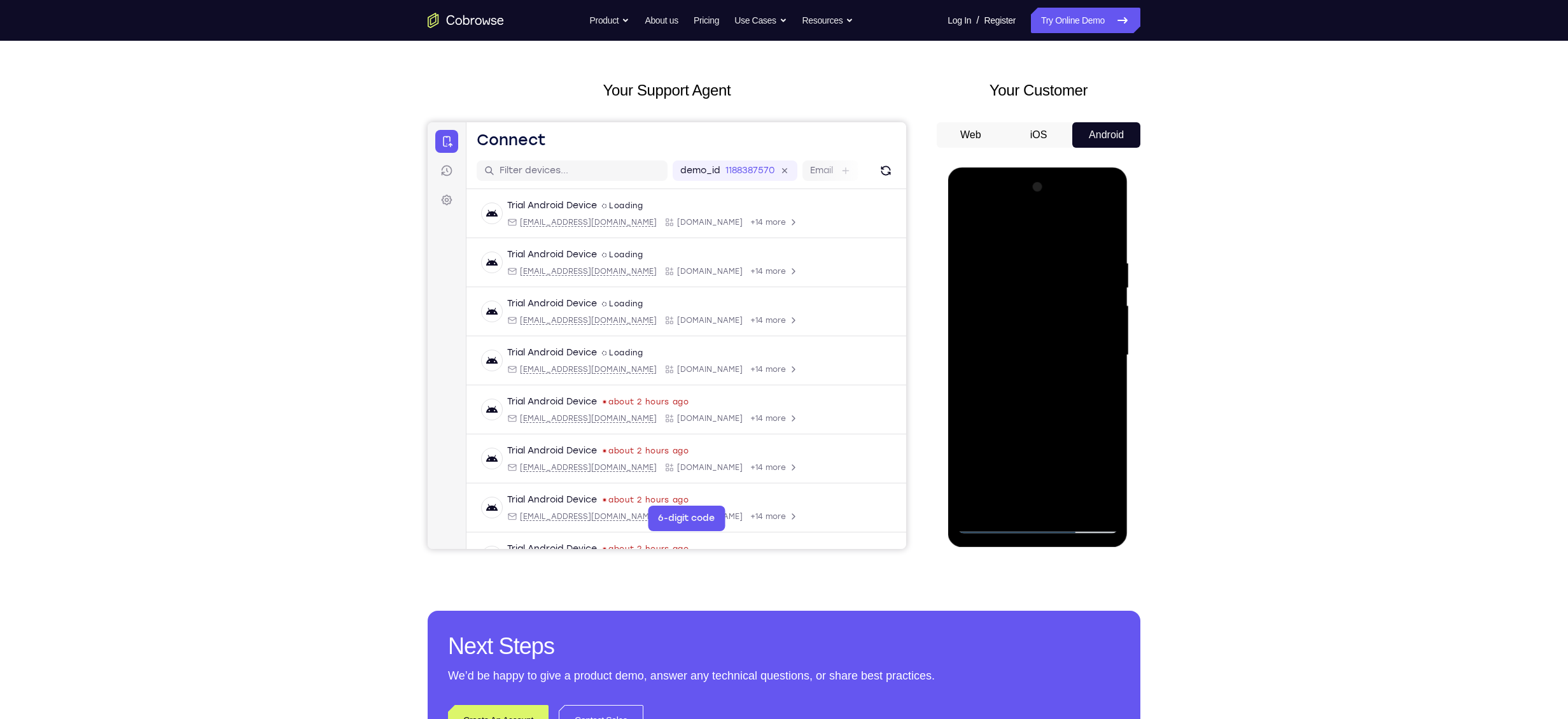
drag, startPoint x: 1074, startPoint y: 229, endPoint x: 1076, endPoint y: 201, distance: 28.1
click at [1076, 201] on div at bounding box center [1037, 356] width 161 height 357
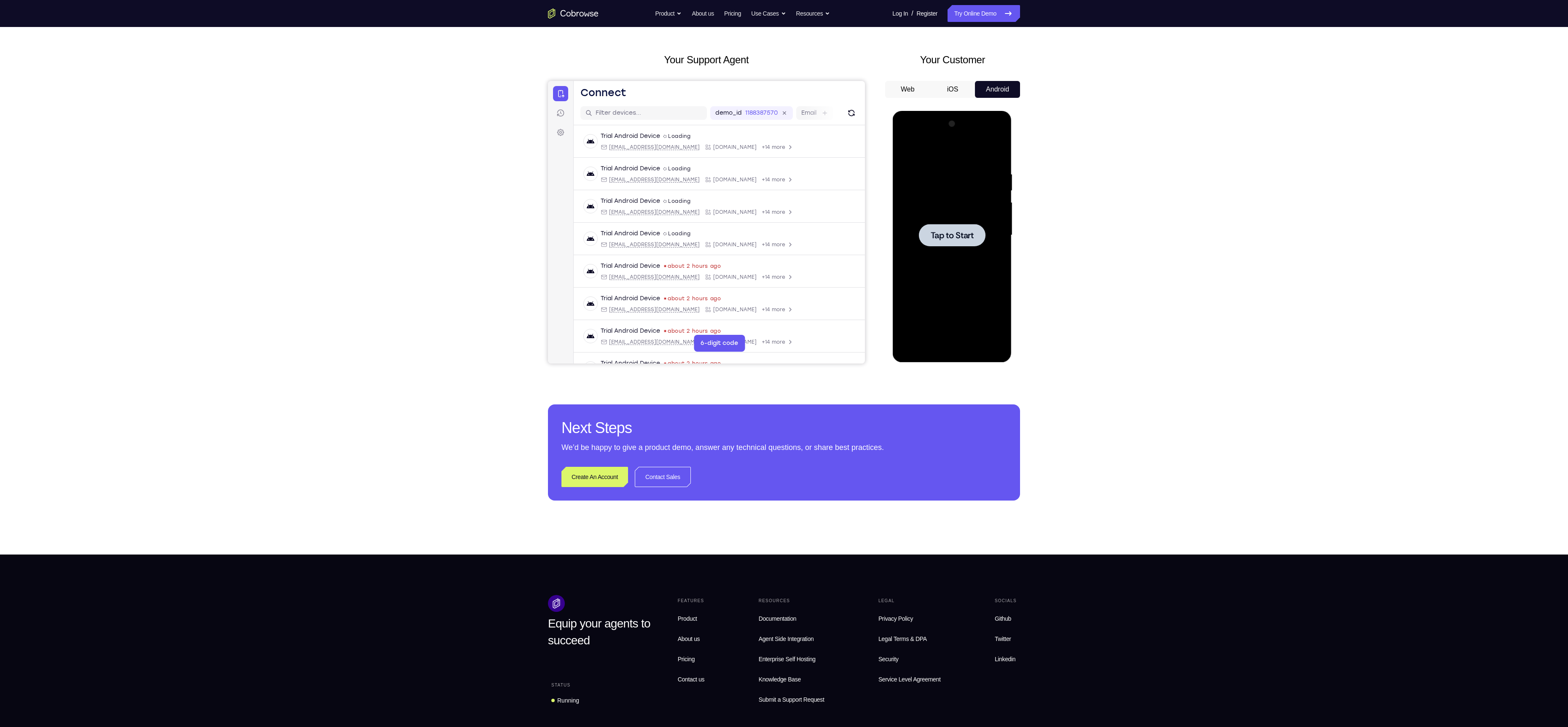
click at [912, 195] on div at bounding box center [951, 236] width 107 height 236
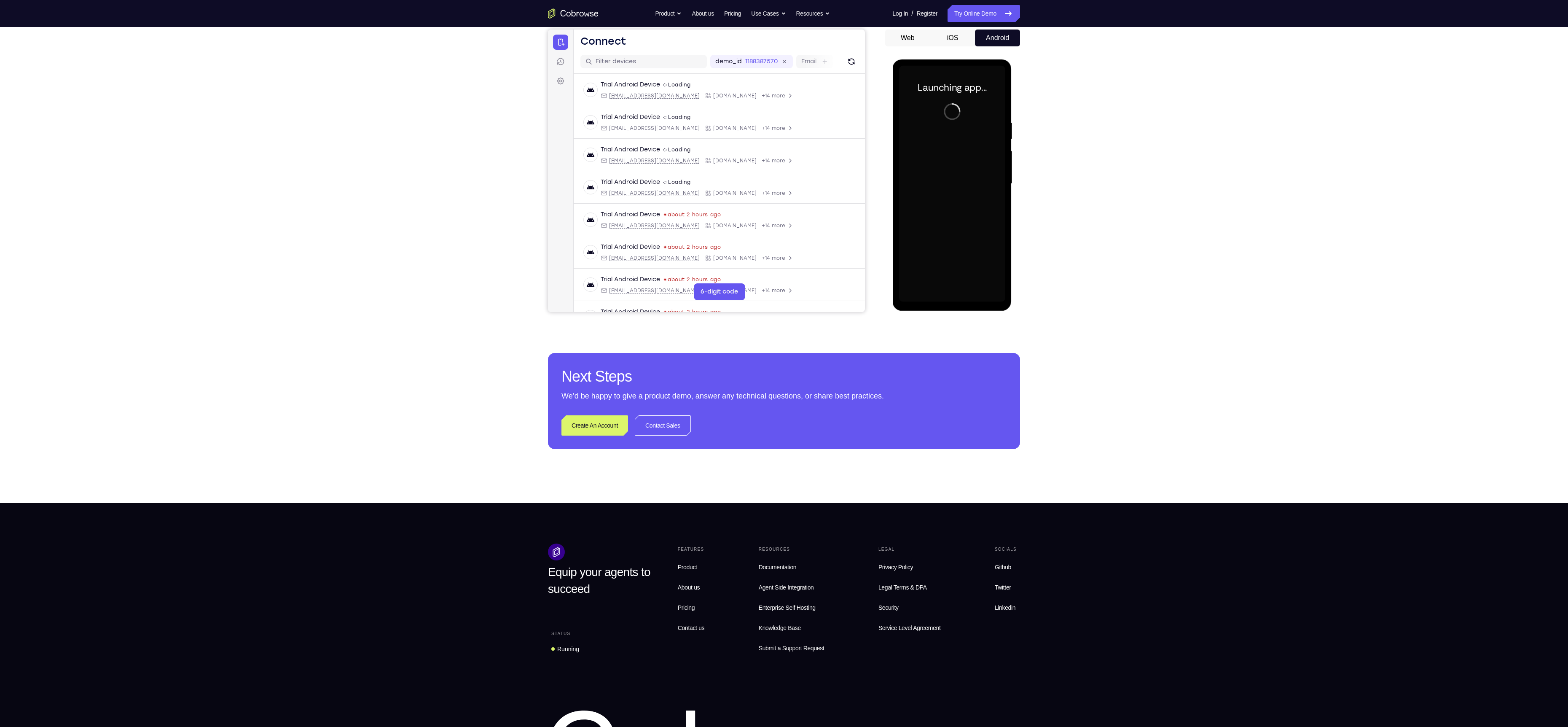
scroll to position [81, 0]
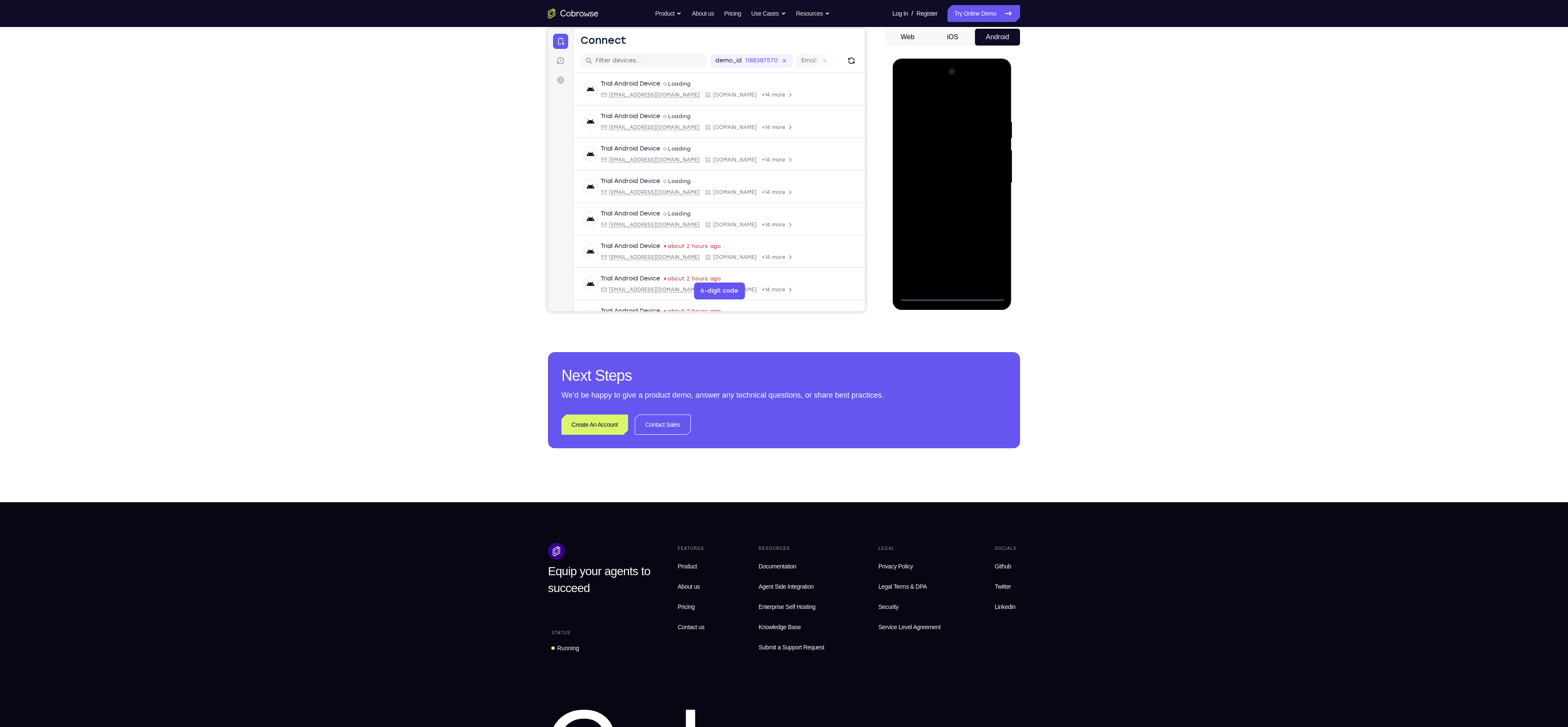
click at [954, 294] on div at bounding box center [951, 183] width 107 height 236
click at [992, 259] on div at bounding box center [951, 183] width 107 height 236
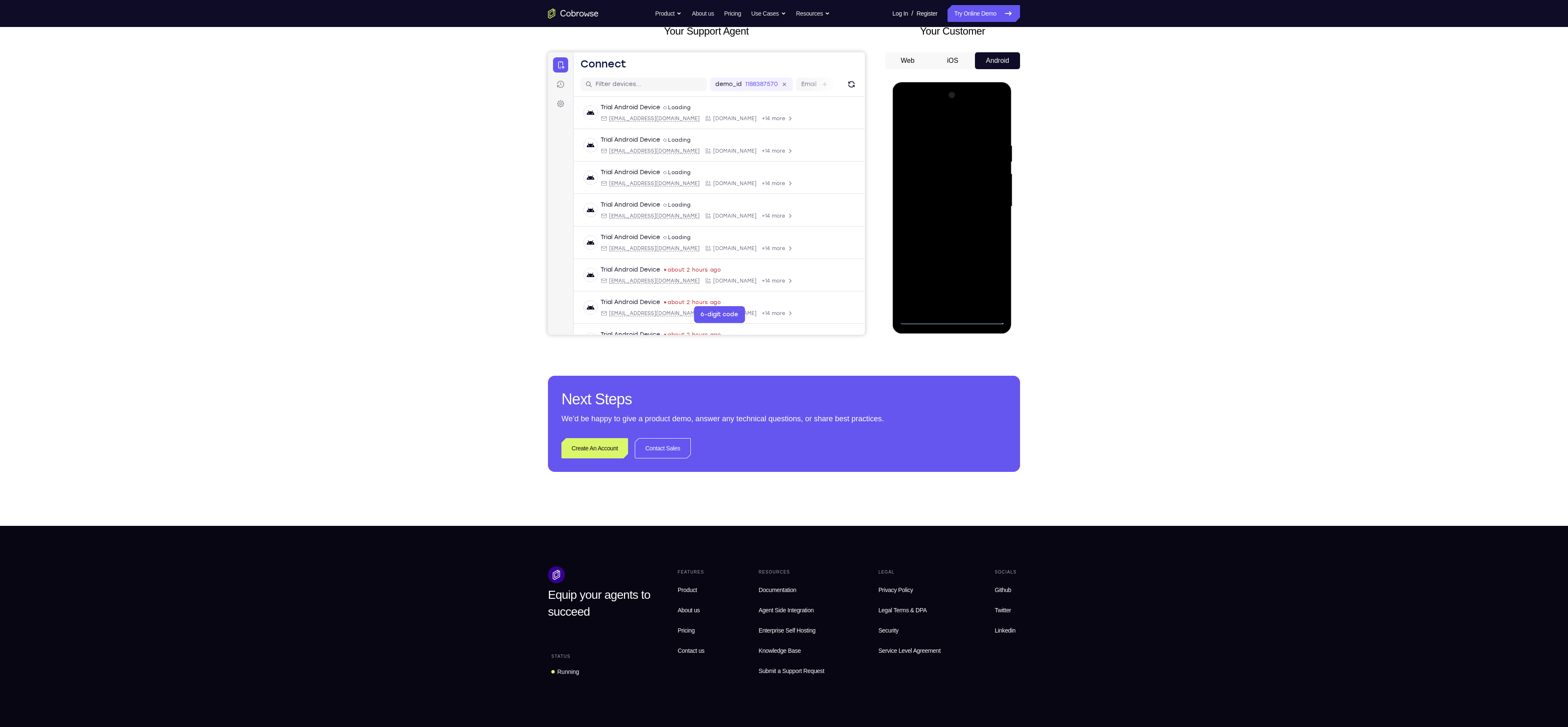
scroll to position [59, 0]
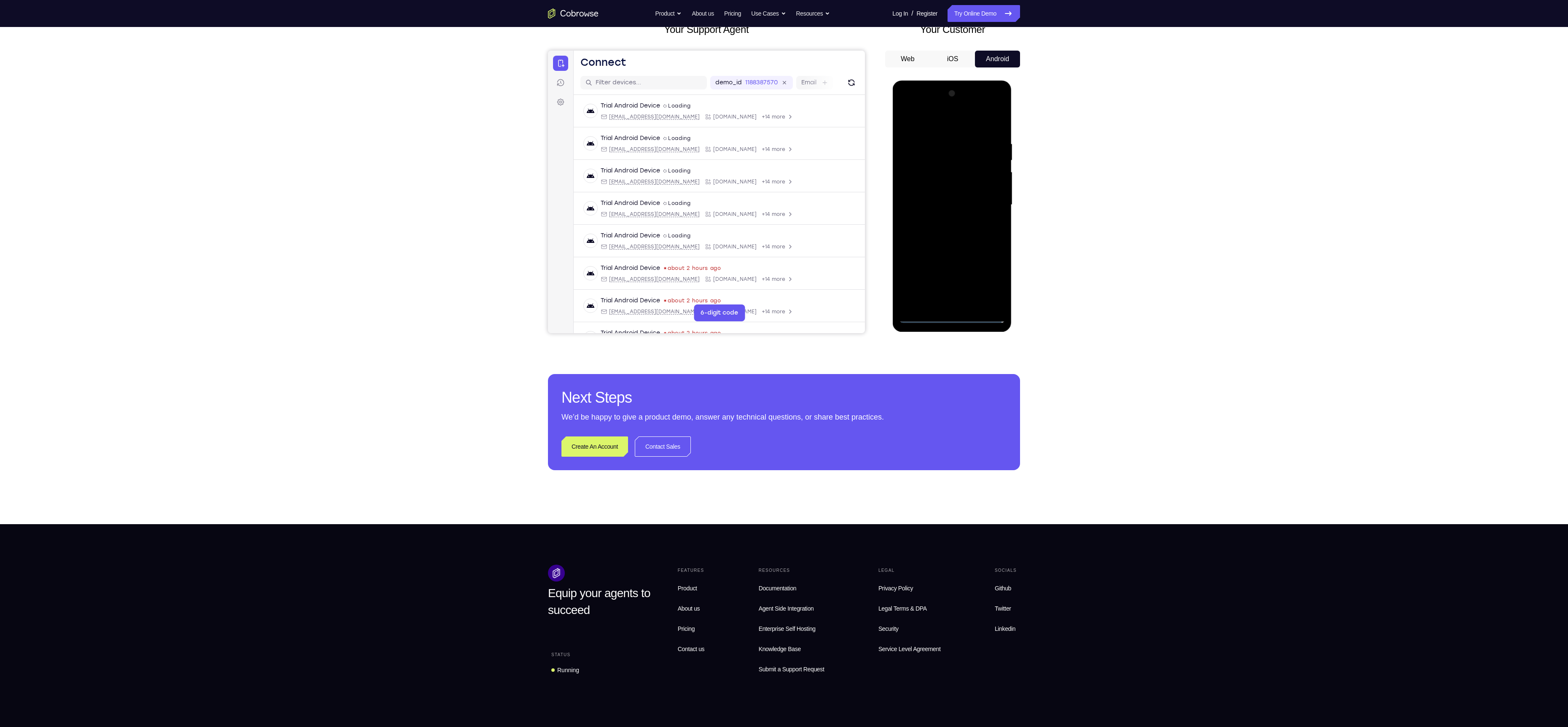
click at [938, 124] on div at bounding box center [951, 205] width 107 height 236
click at [984, 202] on div at bounding box center [951, 205] width 107 height 236
click at [942, 221] on div at bounding box center [951, 205] width 107 height 236
click at [939, 201] on div at bounding box center [951, 205] width 107 height 236
click at [923, 167] on div at bounding box center [951, 205] width 107 height 236
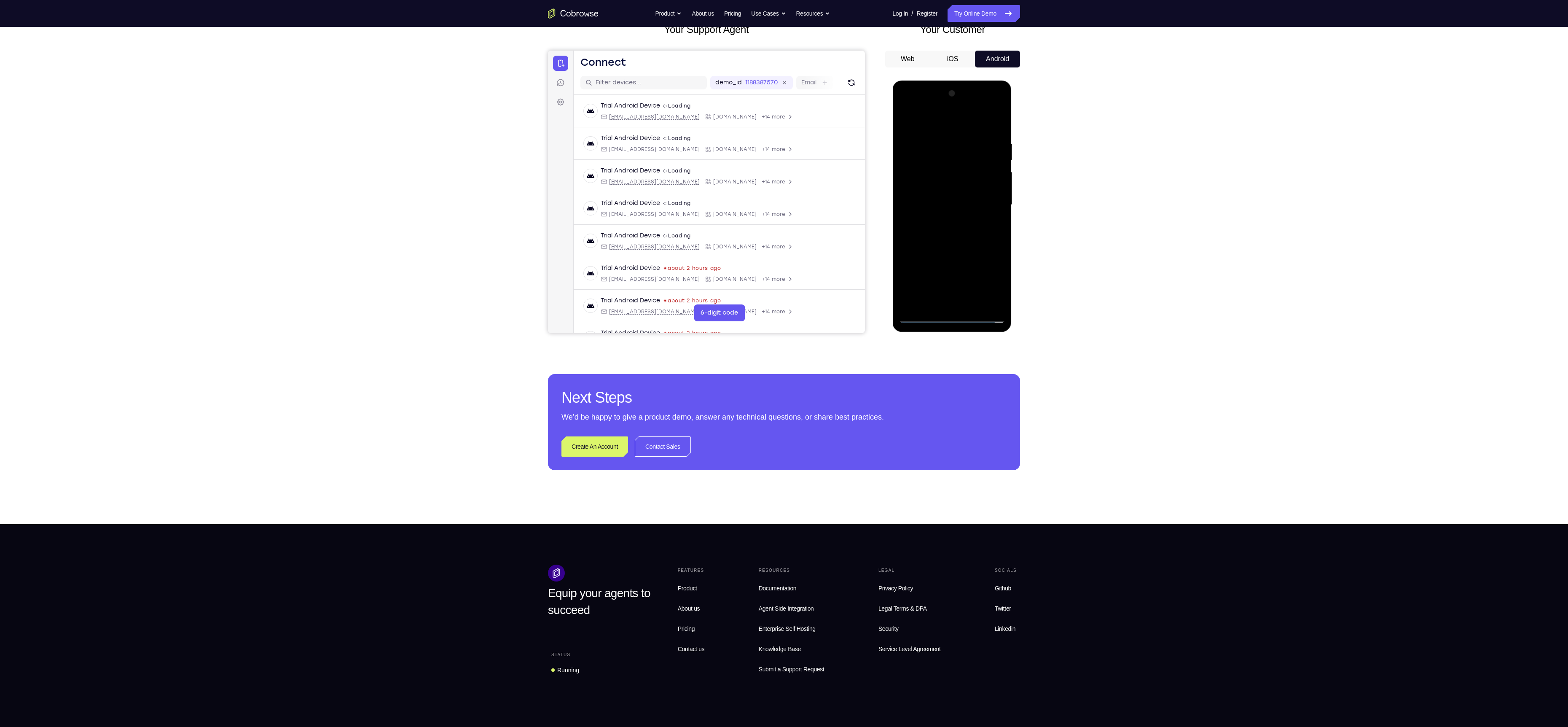
click at [915, 221] on div at bounding box center [951, 205] width 107 height 236
click at [930, 208] on div at bounding box center [951, 205] width 107 height 236
click at [984, 236] on div at bounding box center [951, 205] width 107 height 236
click at [957, 230] on div at bounding box center [951, 205] width 107 height 236
click at [997, 214] on div at bounding box center [951, 205] width 107 height 236
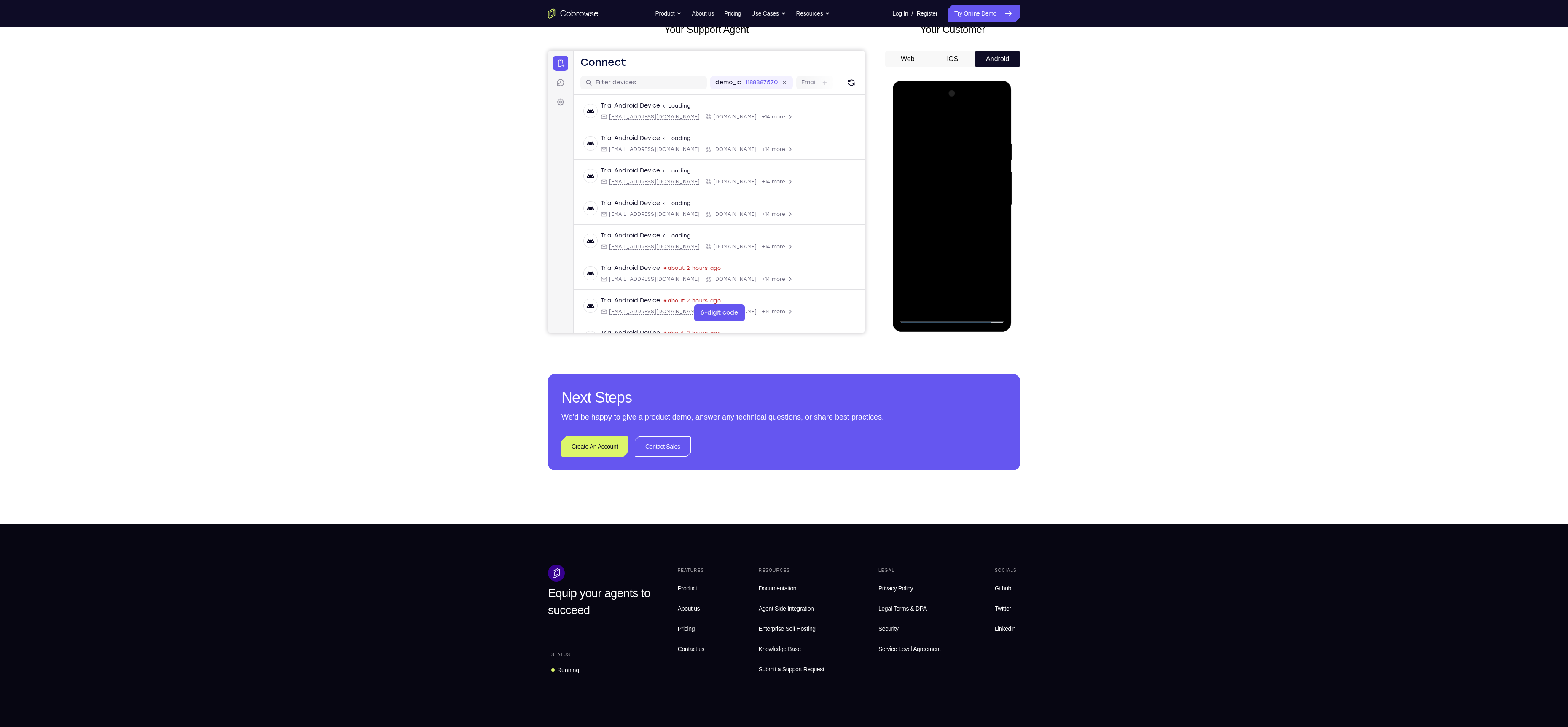
click at [937, 202] on div at bounding box center [951, 205] width 107 height 236
click at [940, 223] on div at bounding box center [951, 205] width 107 height 236
click at [950, 299] on div at bounding box center [951, 205] width 107 height 236
click at [945, 301] on div at bounding box center [951, 205] width 107 height 236
click at [956, 231] on div at bounding box center [951, 205] width 107 height 236
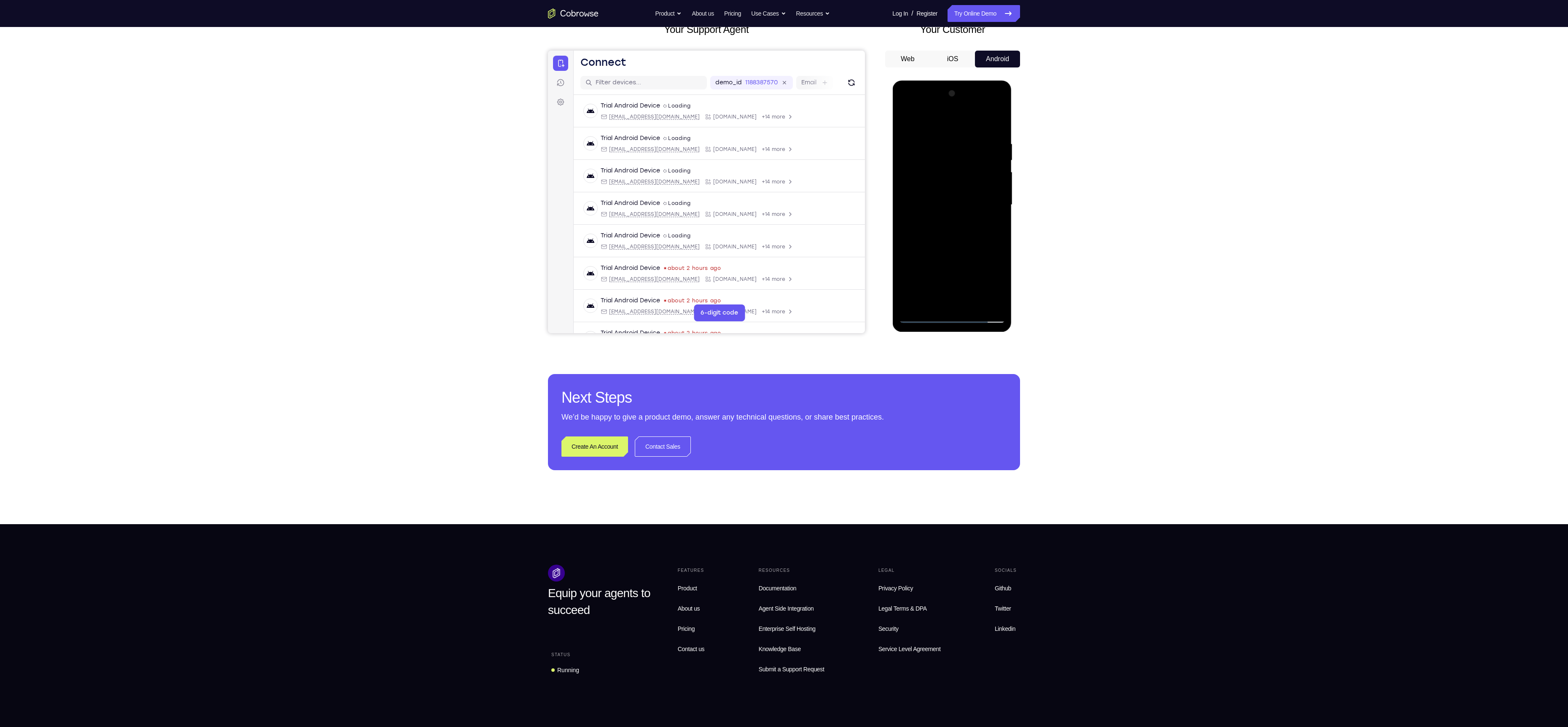
click at [956, 231] on div at bounding box center [951, 205] width 107 height 236
click at [999, 136] on div at bounding box center [951, 205] width 107 height 236
click at [948, 237] on div at bounding box center [951, 205] width 107 height 236
click at [907, 107] on div at bounding box center [951, 205] width 107 height 236
click at [920, 182] on div at bounding box center [951, 205] width 107 height 236
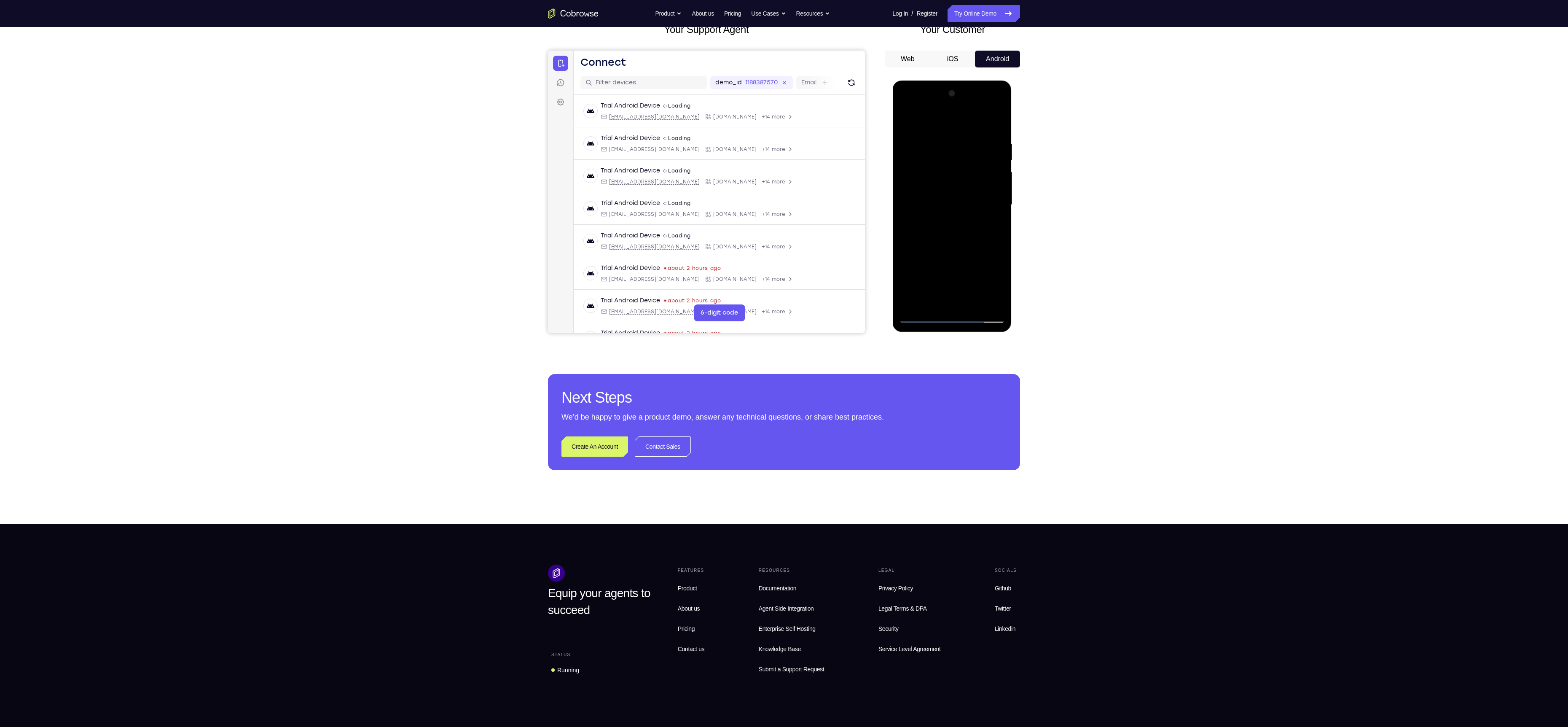
click at [928, 141] on div at bounding box center [951, 205] width 107 height 236
click at [955, 235] on div at bounding box center [951, 205] width 107 height 236
drag, startPoint x: 965, startPoint y: 195, endPoint x: 971, endPoint y: 175, distance: 20.9
click at [971, 175] on div at bounding box center [951, 205] width 107 height 236
click at [922, 267] on div at bounding box center [951, 205] width 107 height 236
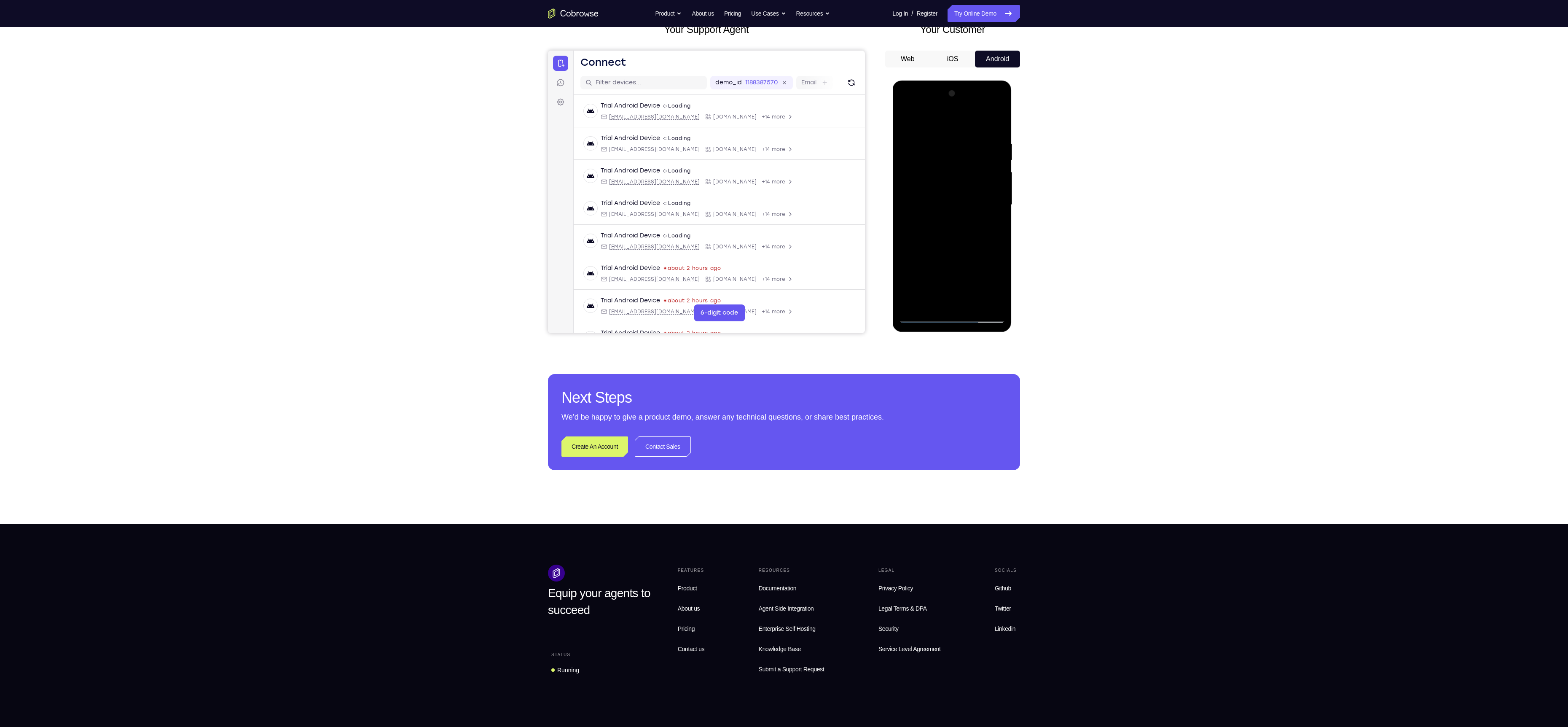
drag, startPoint x: 962, startPoint y: 176, endPoint x: 957, endPoint y: 275, distance: 99.1
click at [957, 275] on div at bounding box center [951, 205] width 107 height 236
click at [931, 146] on div at bounding box center [951, 205] width 107 height 236
click at [971, 274] on div at bounding box center [951, 205] width 107 height 236
click at [971, 273] on div at bounding box center [951, 205] width 107 height 236
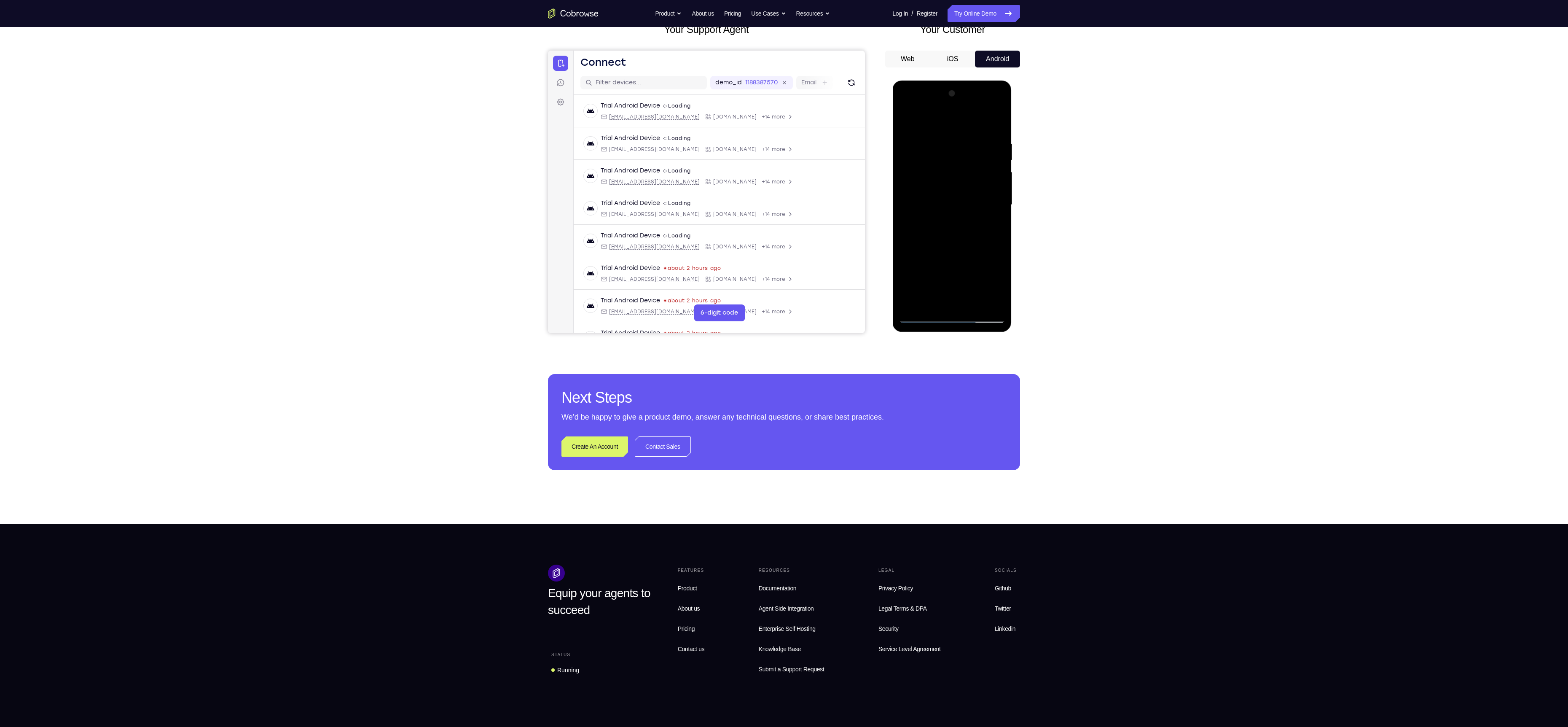
click at [971, 273] on div at bounding box center [951, 205] width 107 height 236
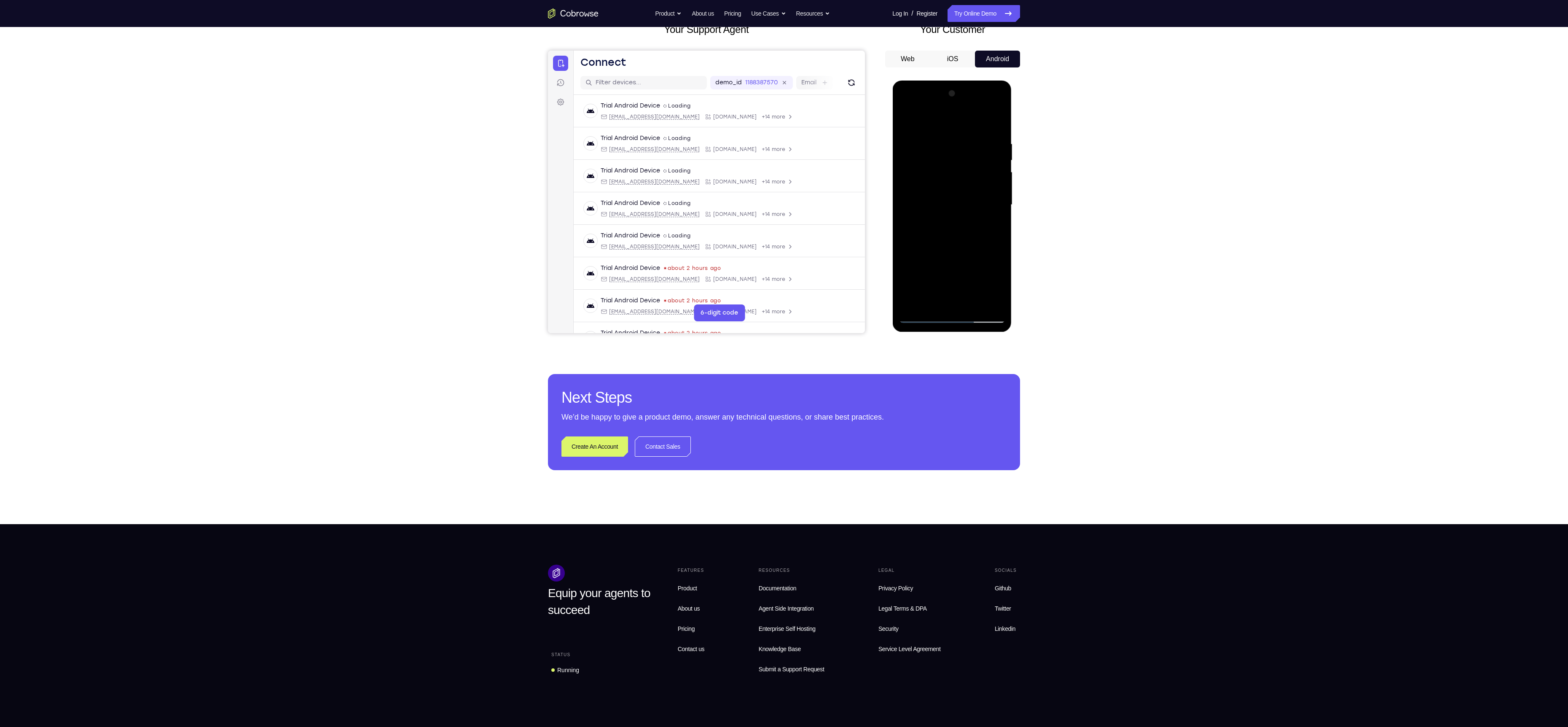
click at [908, 261] on div at bounding box center [951, 205] width 107 height 236
click at [950, 300] on div at bounding box center [951, 205] width 107 height 236
click at [924, 315] on div at bounding box center [951, 205] width 107 height 236
click at [993, 303] on div at bounding box center [951, 205] width 107 height 236
click at [989, 282] on div at bounding box center [951, 205] width 107 height 236
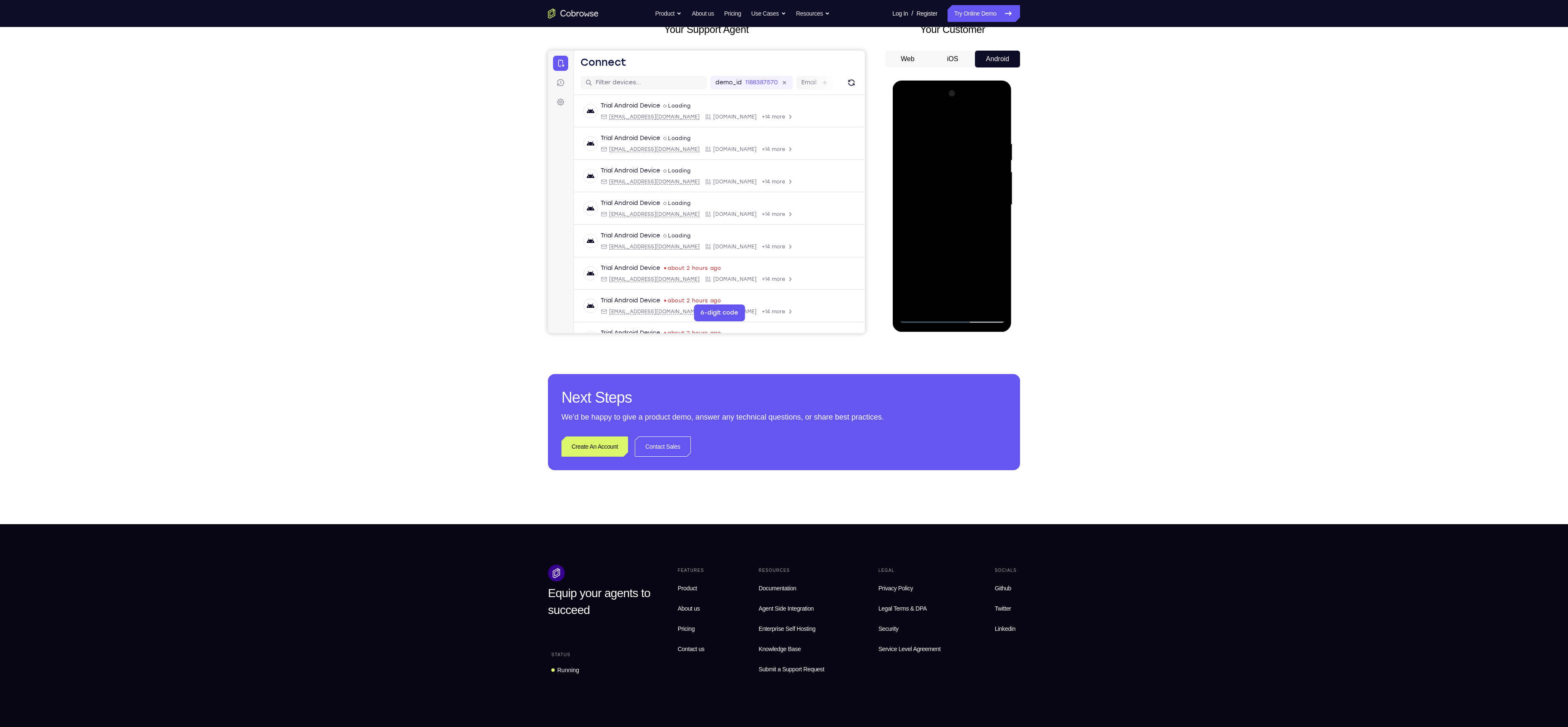
click at [989, 282] on div at bounding box center [951, 205] width 107 height 236
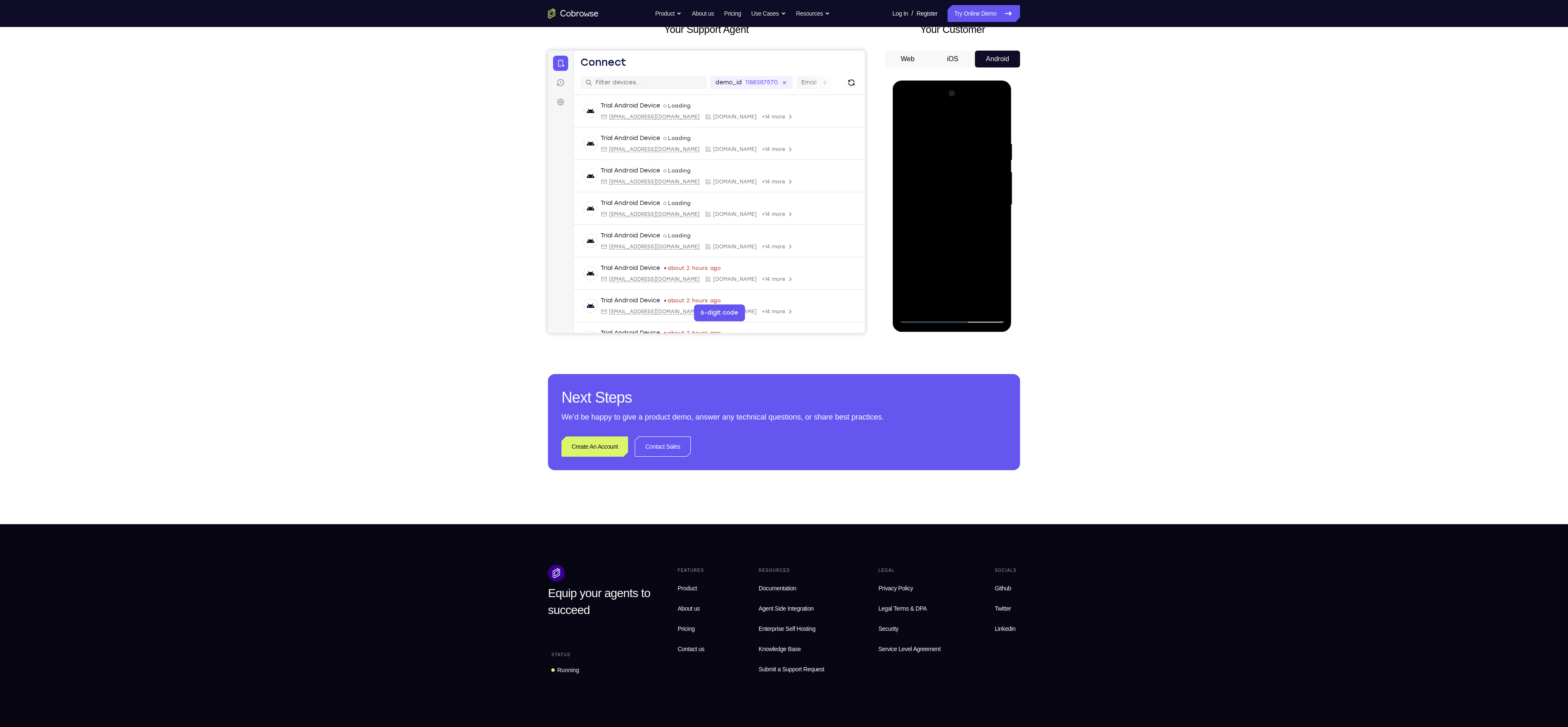
click at [989, 282] on div at bounding box center [951, 205] width 107 height 236
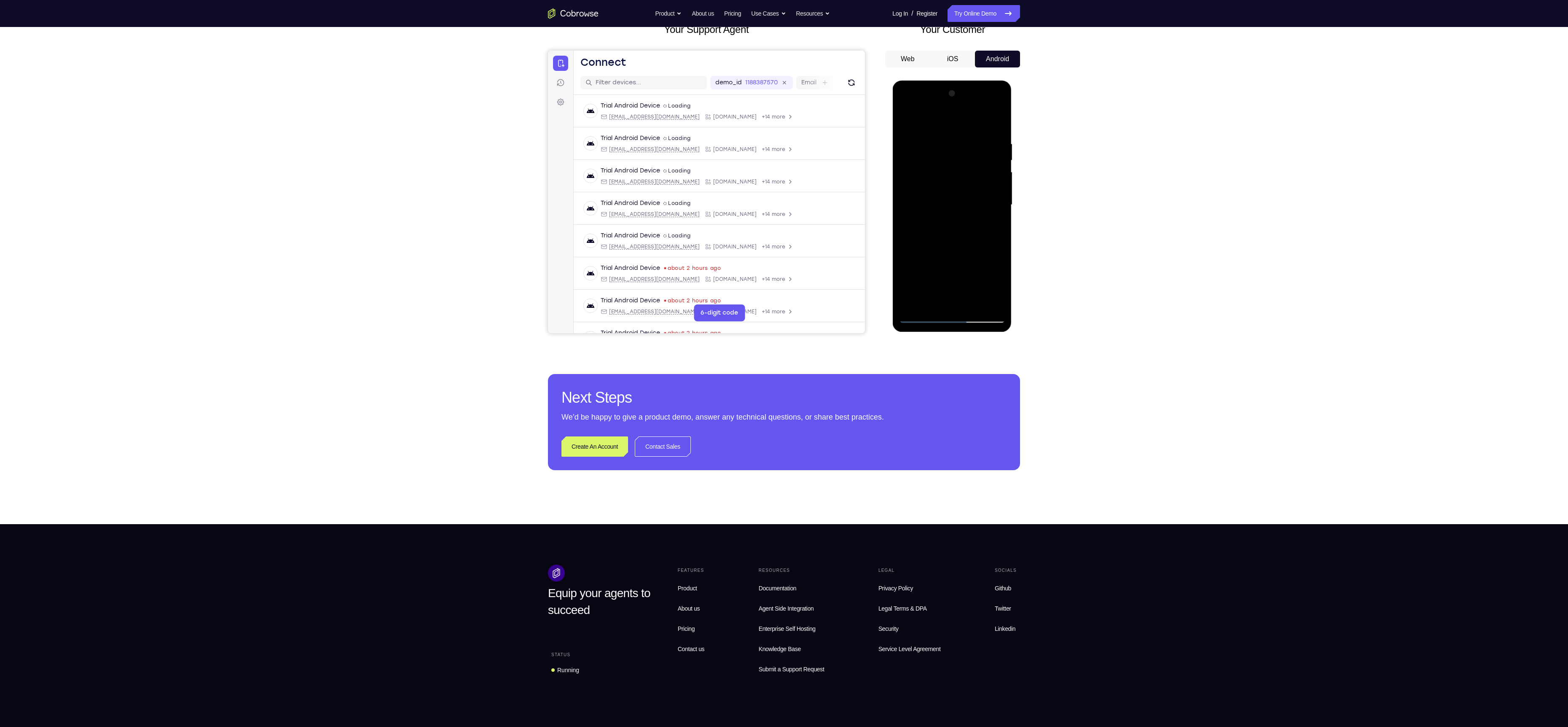
click at [989, 282] on div at bounding box center [951, 205] width 107 height 236
click at [911, 272] on div at bounding box center [951, 205] width 107 height 236
click at [920, 304] on div at bounding box center [951, 205] width 107 height 236
click at [919, 323] on div at bounding box center [952, 206] width 119 height 251
click at [916, 319] on div at bounding box center [951, 205] width 107 height 236
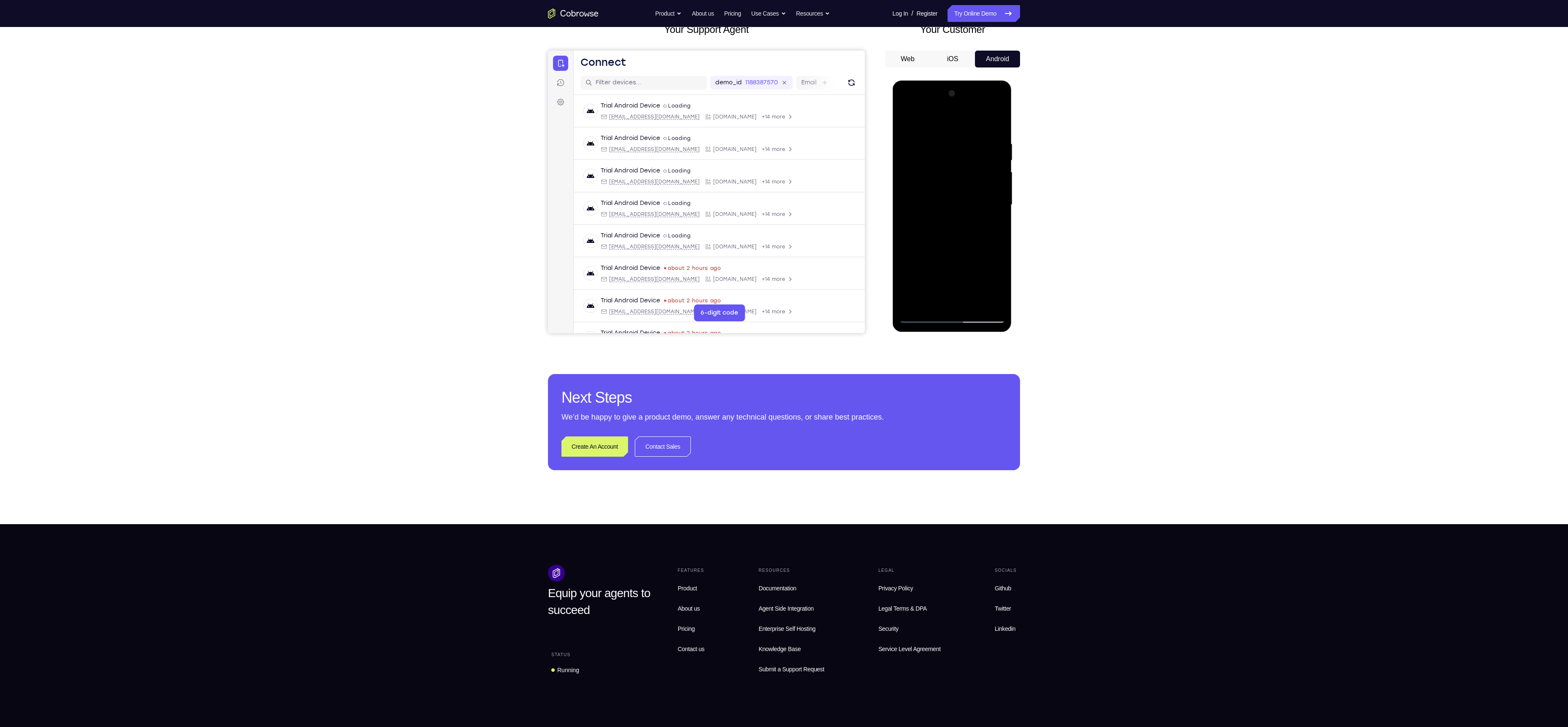
click at [989, 297] on div at bounding box center [951, 205] width 107 height 236
click at [990, 278] on div at bounding box center [951, 205] width 107 height 236
drag, startPoint x: 916, startPoint y: 265, endPoint x: 1064, endPoint y: 268, distance: 148.0
click at [1012, 268] on html "Online web based iOS Simulators and Android Emulators. Run iPhone, iPad, Mobile…" at bounding box center [952, 206] width 120 height 253
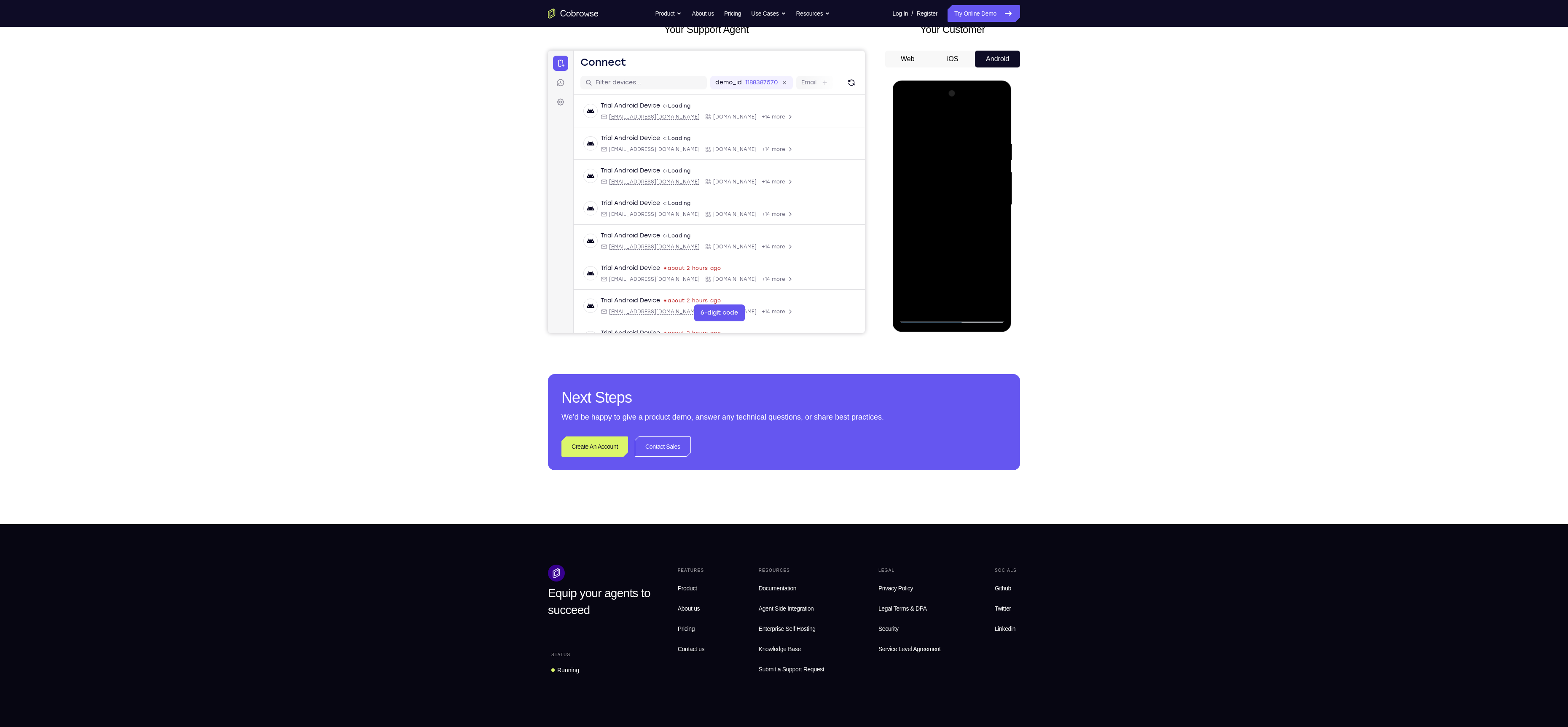
click at [908, 246] on div at bounding box center [951, 205] width 107 height 236
drag, startPoint x: 918, startPoint y: 256, endPoint x: 796, endPoint y: 251, distance: 122.1
click at [892, 251] on html "Online web based iOS Simulators and Android Emulators. Run iPhone, iPad, Mobile…" at bounding box center [952, 206] width 120 height 253
drag, startPoint x: 976, startPoint y: 253, endPoint x: 859, endPoint y: 247, distance: 117.2
click at [892, 247] on html "Online web based iOS Simulators and Android Emulators. Run iPhone, iPad, Mobile…" at bounding box center [952, 206] width 120 height 253
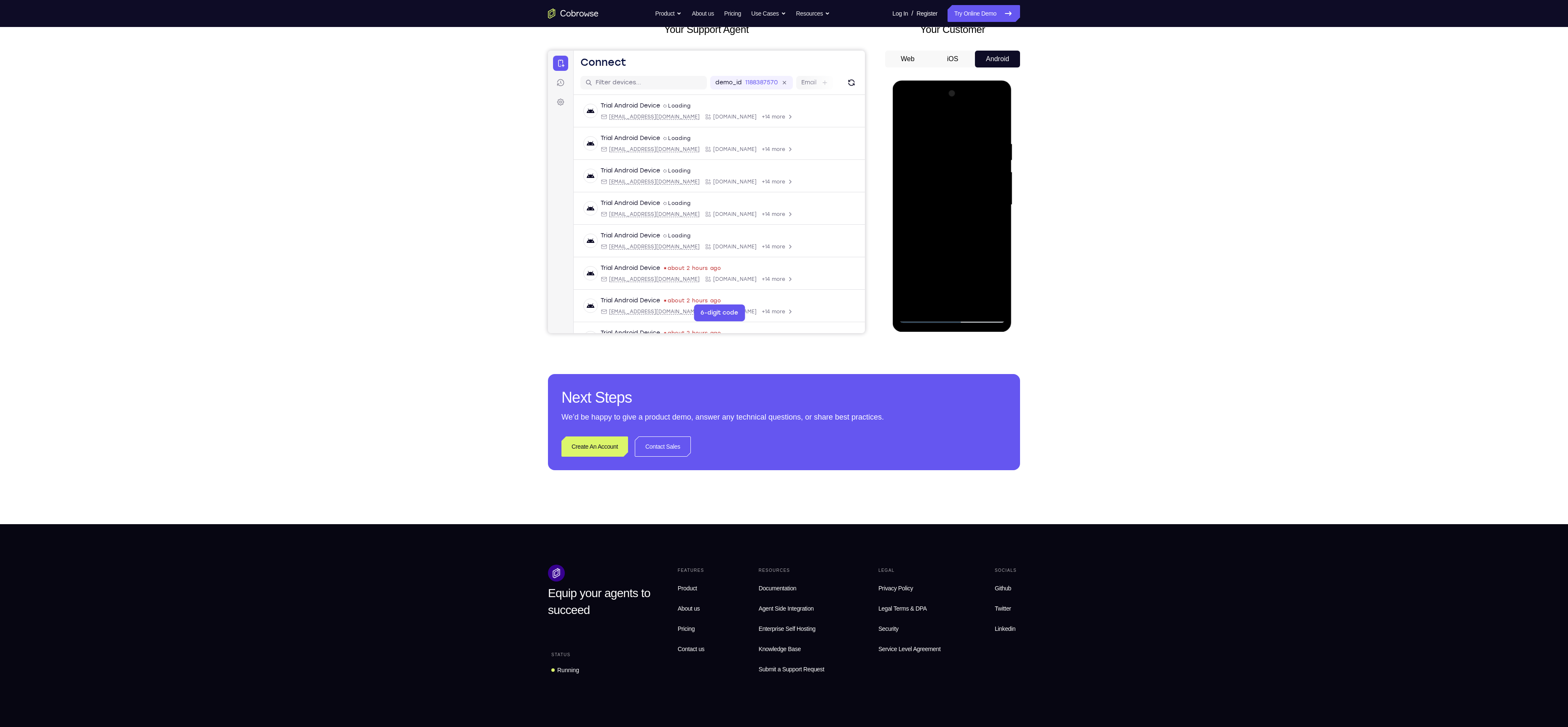
drag, startPoint x: 827, startPoint y: 258, endPoint x: 783, endPoint y: 258, distance: 44.0
click at [892, 258] on html "Online web based iOS Simulators and Android Emulators. Run iPhone, iPad, Mobile…" at bounding box center [952, 206] width 120 height 253
drag, startPoint x: 922, startPoint y: 286, endPoint x: 844, endPoint y: 283, distance: 78.1
click at [892, 283] on html "Online web based iOS Simulators and Android Emulators. Run iPhone, iPad, Mobile…" at bounding box center [952, 206] width 120 height 253
click at [988, 250] on div at bounding box center [951, 205] width 107 height 236
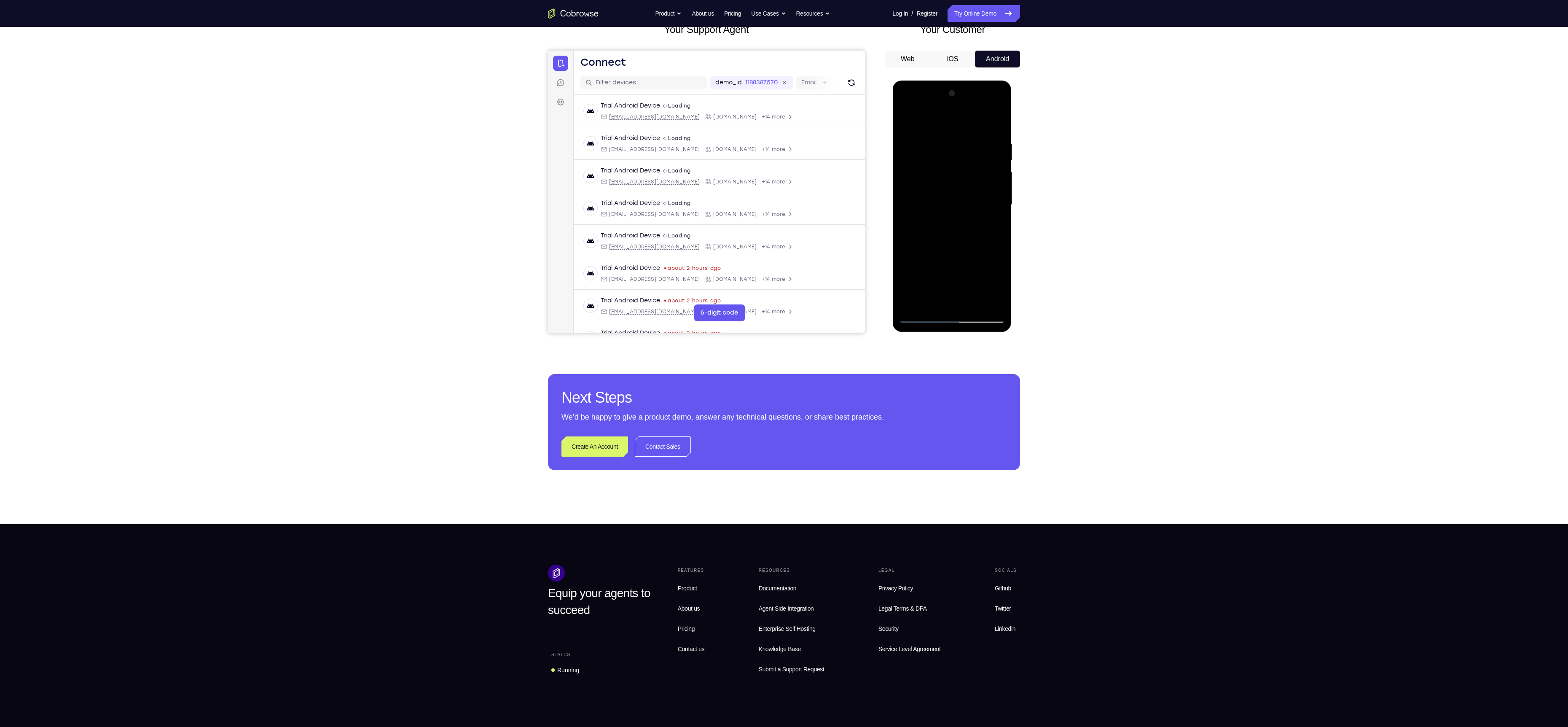
click at [988, 250] on div at bounding box center [951, 205] width 107 height 236
drag, startPoint x: 988, startPoint y: 250, endPoint x: 868, endPoint y: 250, distance: 120.0
click at [892, 250] on html "Online web based iOS Simulators and Android Emulators. Run iPhone, iPad, Mobile…" at bounding box center [952, 206] width 120 height 253
drag, startPoint x: 995, startPoint y: 214, endPoint x: 922, endPoint y: 217, distance: 73.1
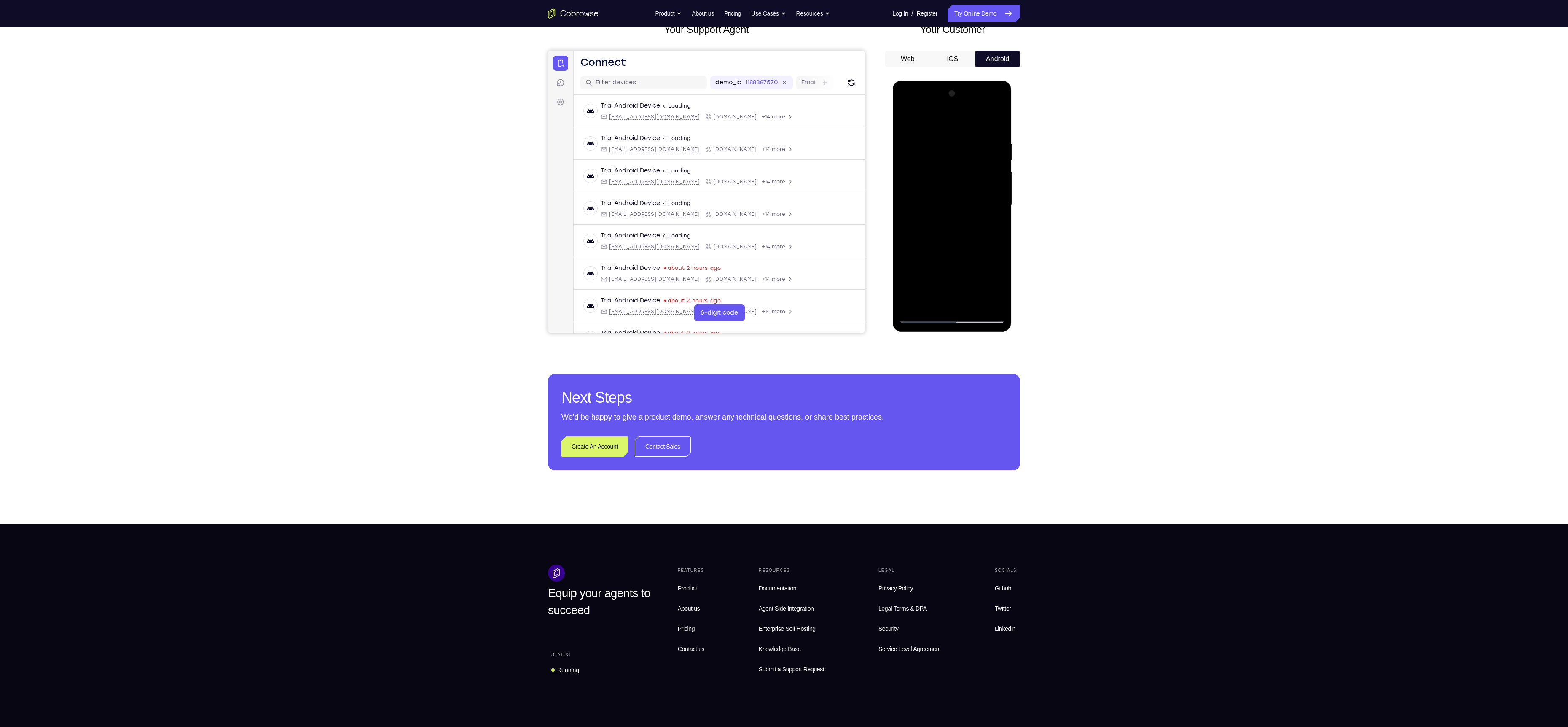
click at [922, 217] on div at bounding box center [951, 205] width 107 height 236
click at [909, 124] on div at bounding box center [951, 205] width 107 height 236
drag, startPoint x: 956, startPoint y: 220, endPoint x: 953, endPoint y: 191, distance: 29.2
click at [953, 191] on div at bounding box center [951, 205] width 107 height 236
click at [937, 179] on div at bounding box center [951, 205] width 107 height 236
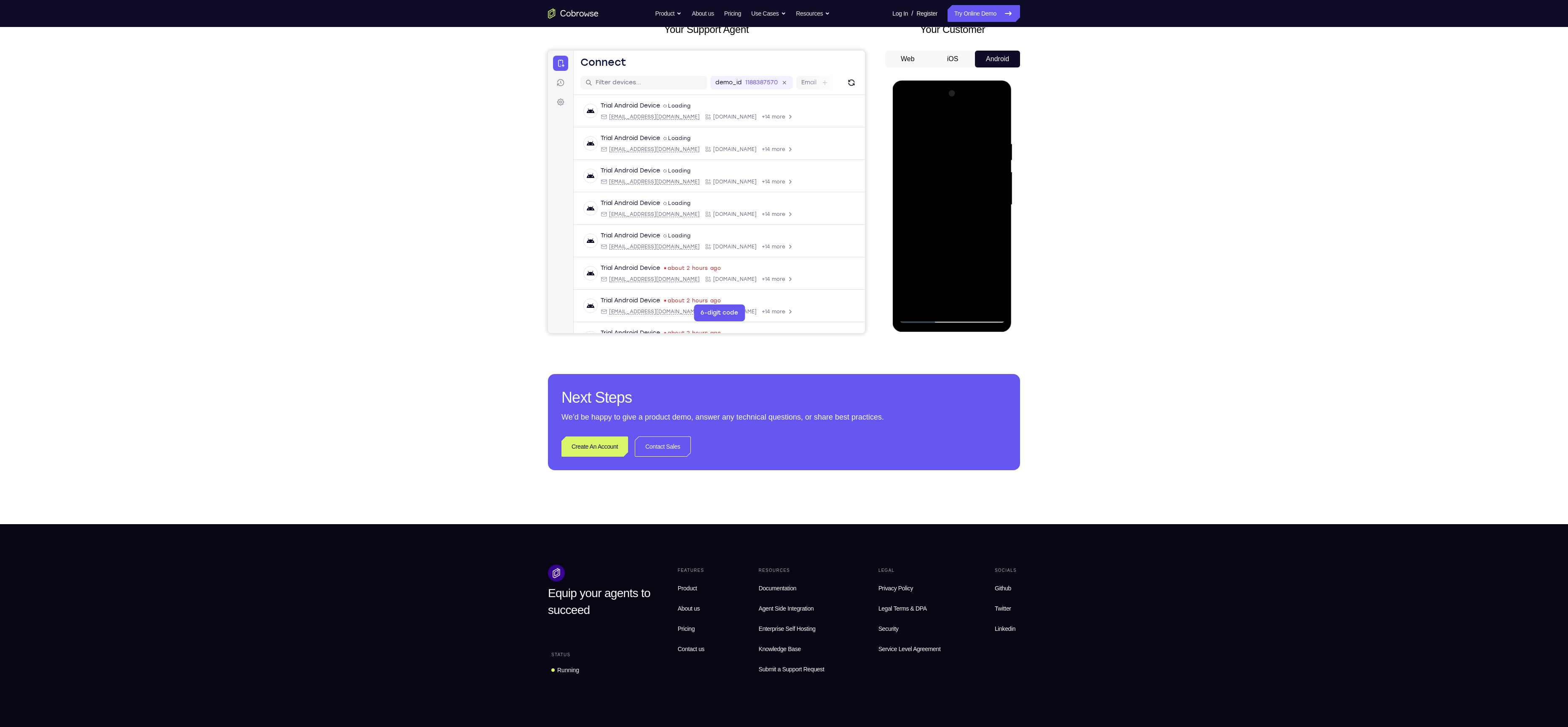
drag, startPoint x: 949, startPoint y: 257, endPoint x: 947, endPoint y: 164, distance: 93.0
click at [947, 164] on div at bounding box center [951, 205] width 107 height 236
drag, startPoint x: 959, startPoint y: 241, endPoint x: 959, endPoint y: 138, distance: 103.0
click at [959, 138] on div at bounding box center [951, 205] width 107 height 236
drag, startPoint x: 964, startPoint y: 230, endPoint x: 950, endPoint y: 106, distance: 124.8
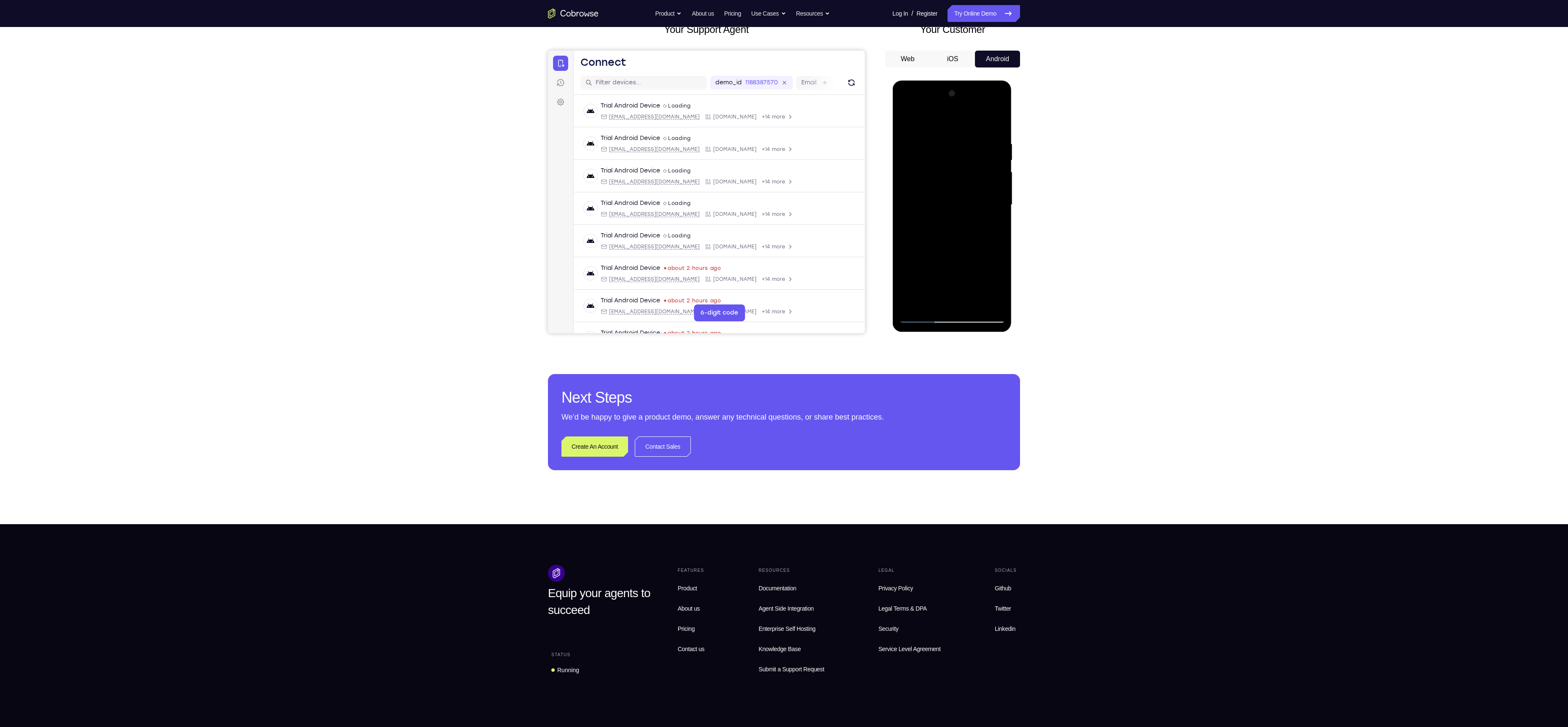
click at [950, 106] on div at bounding box center [951, 205] width 107 height 236
drag, startPoint x: 954, startPoint y: 261, endPoint x: 945, endPoint y: 149, distance: 112.4
click at [945, 149] on div at bounding box center [951, 205] width 107 height 236
click at [965, 238] on div at bounding box center [951, 205] width 107 height 236
drag, startPoint x: 933, startPoint y: 259, endPoint x: 968, endPoint y: 263, distance: 35.2
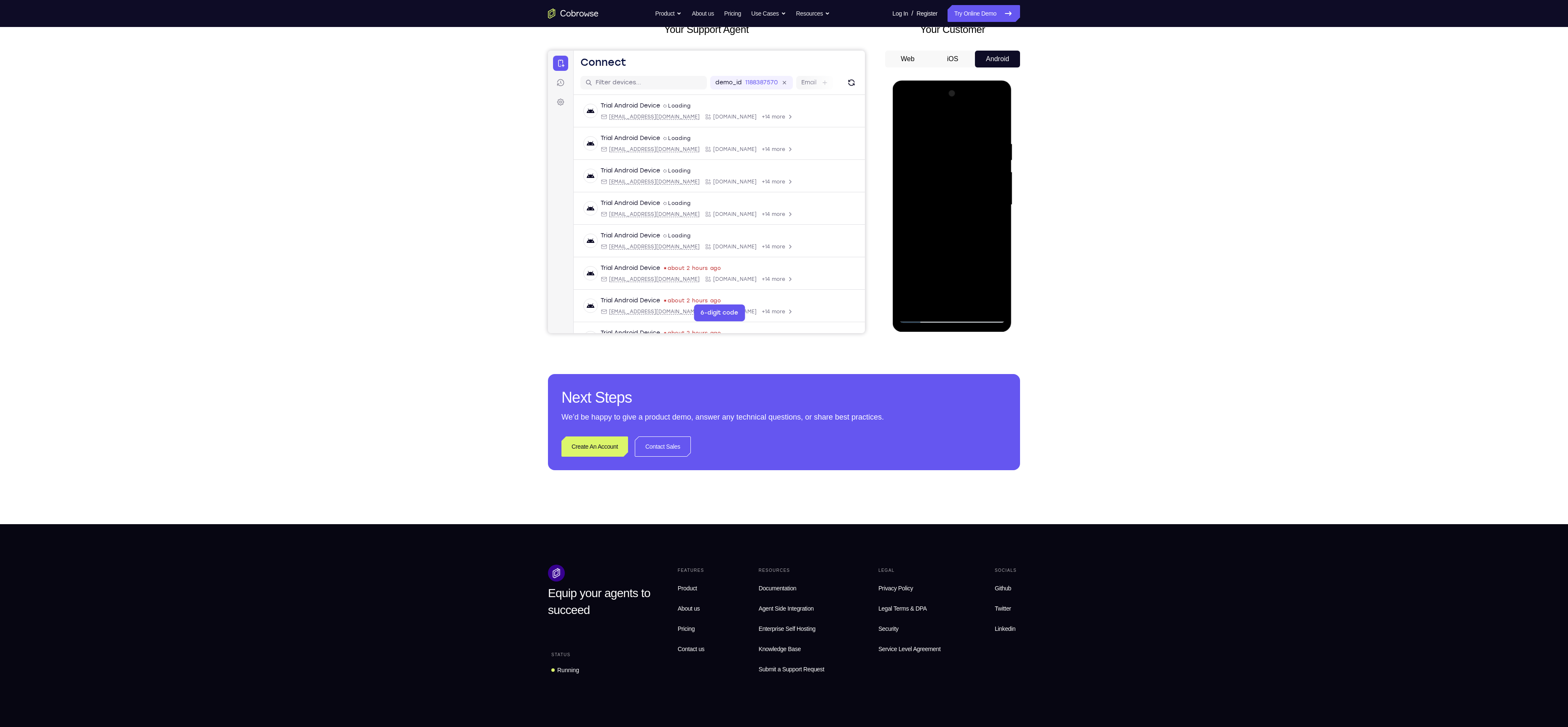
click at [978, 265] on div at bounding box center [951, 205] width 107 height 236
click at [920, 316] on div at bounding box center [951, 205] width 107 height 236
click at [923, 311] on div at bounding box center [951, 205] width 107 height 236
drag, startPoint x: 957, startPoint y: 265, endPoint x: 942, endPoint y: 176, distance: 90.3
click at [942, 176] on div at bounding box center [951, 205] width 107 height 236
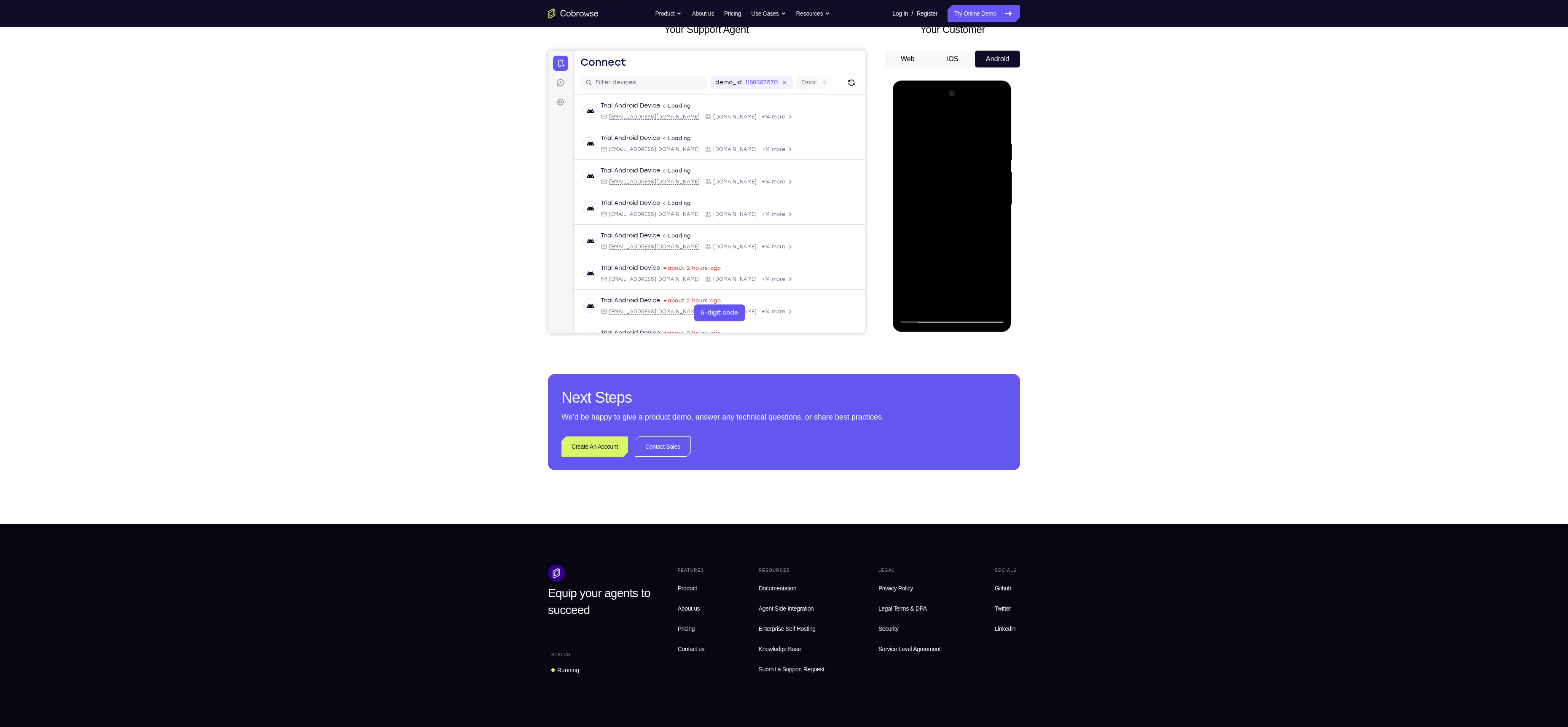
drag, startPoint x: 936, startPoint y: 266, endPoint x: 934, endPoint y: 125, distance: 141.0
click at [934, 125] on div at bounding box center [951, 205] width 107 height 236
click at [915, 314] on div at bounding box center [951, 205] width 107 height 236
drag, startPoint x: 949, startPoint y: 177, endPoint x: 1020, endPoint y: 361, distance: 197.2
click at [1012, 334] on html "Online web based iOS Simulators and Android Emulators. Run iPhone, iPad, Mobile…" at bounding box center [952, 206] width 120 height 253
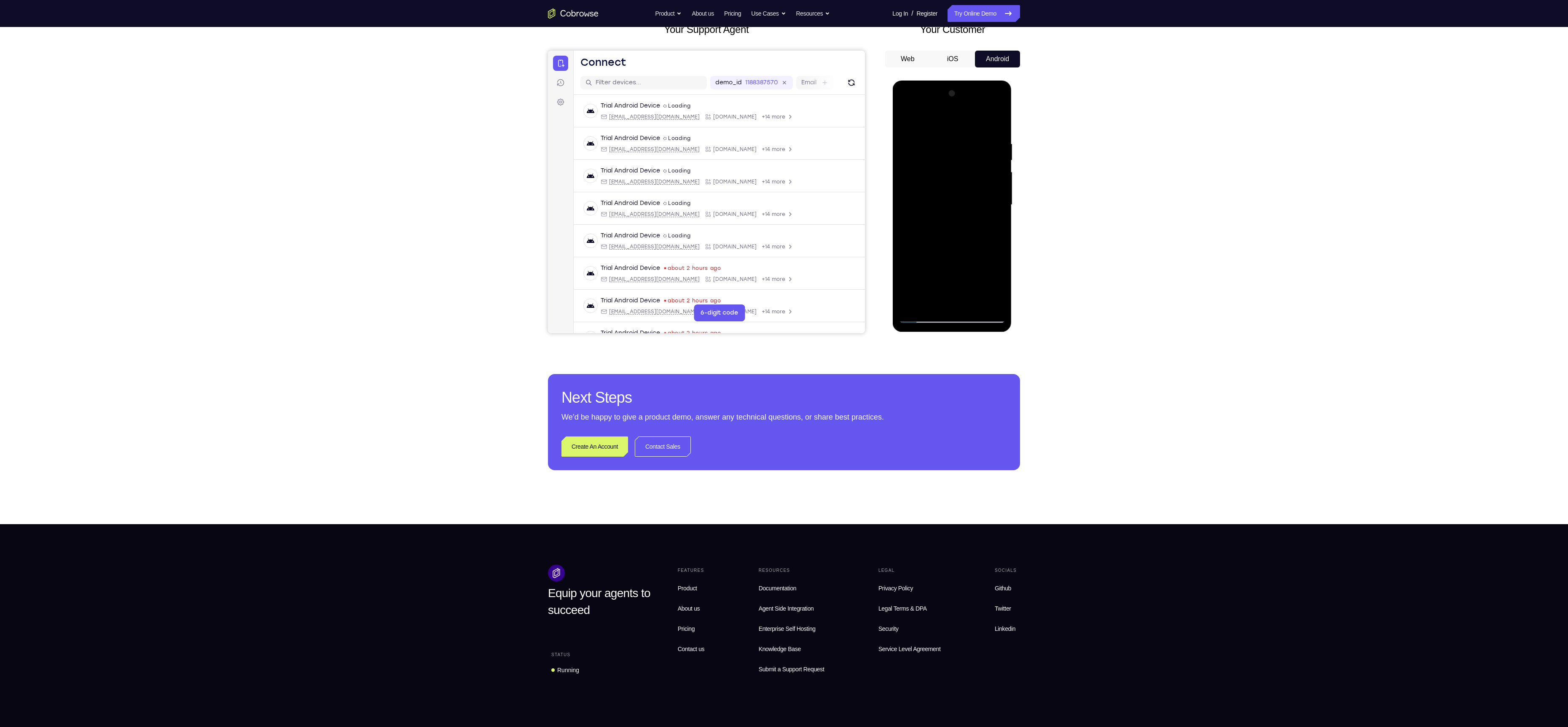
drag, startPoint x: 1024, startPoint y: 361, endPoint x: 1036, endPoint y: 361, distance: 12.0
click at [1012, 334] on html "Online web based iOS Simulators and Android Emulators. Run iPhone, iPad, Mobile…" at bounding box center [952, 206] width 120 height 253
click at [992, 257] on div at bounding box center [951, 205] width 107 height 236
drag, startPoint x: 948, startPoint y: 261, endPoint x: 937, endPoint y: 180, distance: 81.7
click at [937, 180] on div at bounding box center [951, 205] width 107 height 236
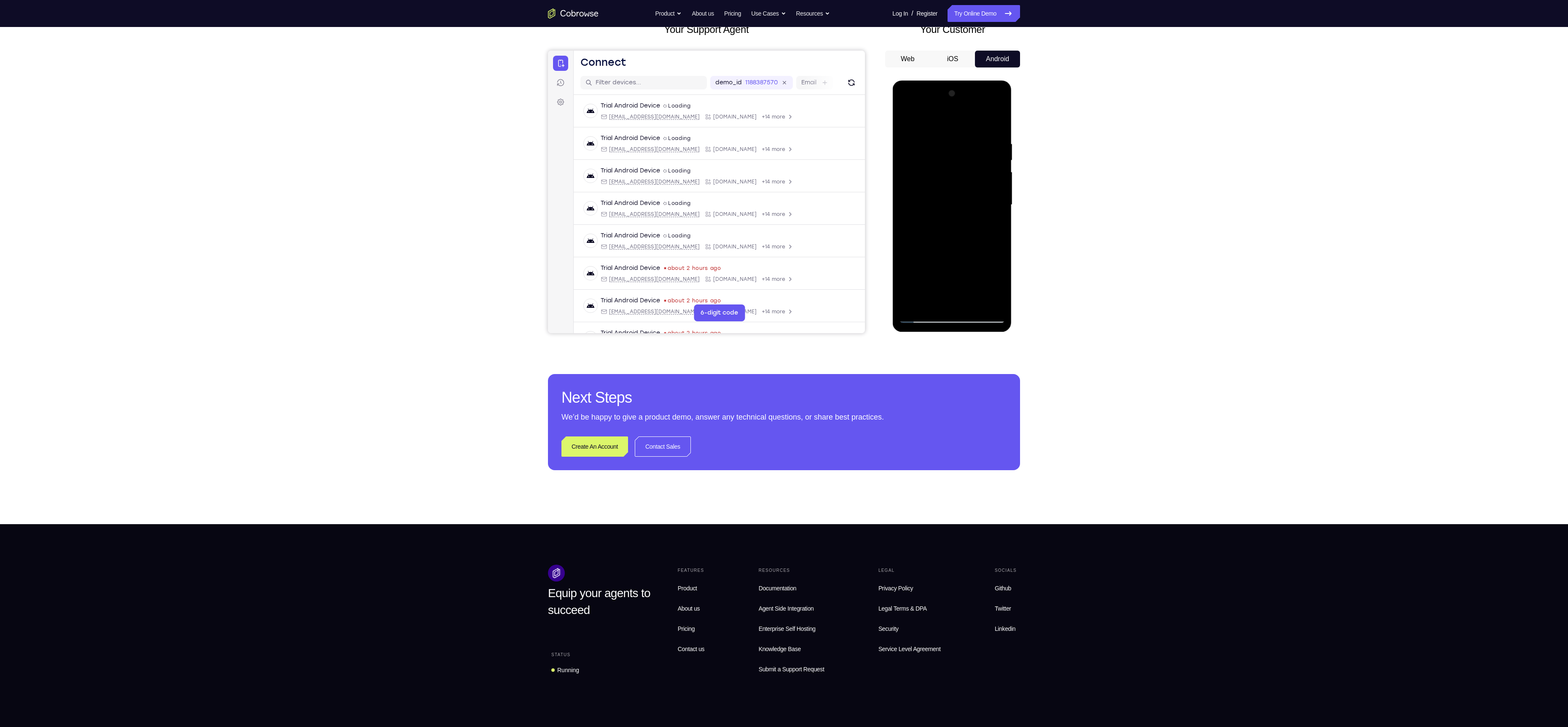
drag, startPoint x: 942, startPoint y: 278, endPoint x: 927, endPoint y: 167, distance: 112.0
click at [927, 167] on div at bounding box center [951, 205] width 107 height 236
click at [999, 191] on div at bounding box center [951, 205] width 107 height 236
drag, startPoint x: 976, startPoint y: 196, endPoint x: 997, endPoint y: 284, distance: 90.5
click at [997, 284] on div at bounding box center [951, 205] width 107 height 236
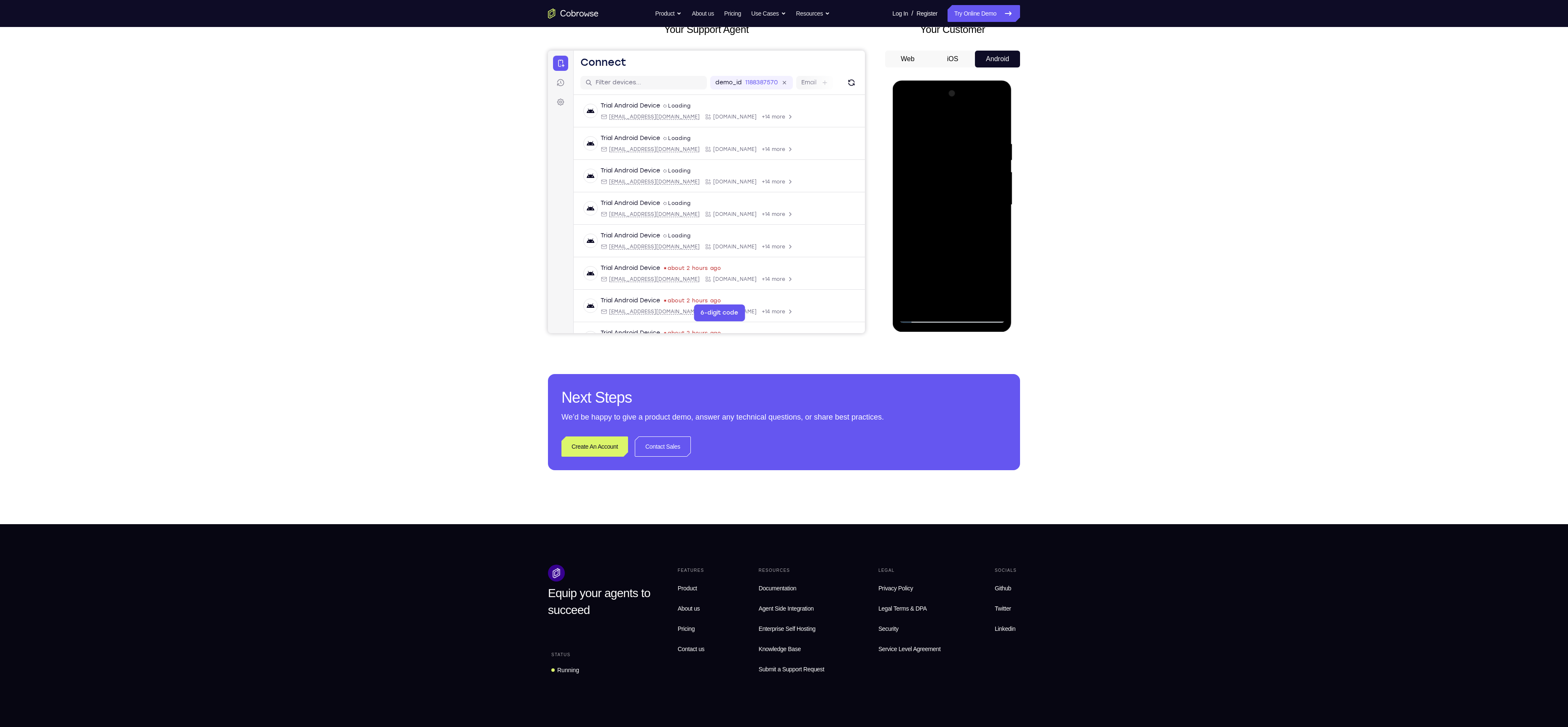
drag, startPoint x: 979, startPoint y: 205, endPoint x: 986, endPoint y: 281, distance: 76.3
click at [986, 281] on div at bounding box center [951, 205] width 107 height 236
drag, startPoint x: 942, startPoint y: 269, endPoint x: 943, endPoint y: 189, distance: 80.0
click at [943, 189] on div at bounding box center [951, 205] width 107 height 236
drag, startPoint x: 953, startPoint y: 198, endPoint x: 959, endPoint y: 259, distance: 61.3
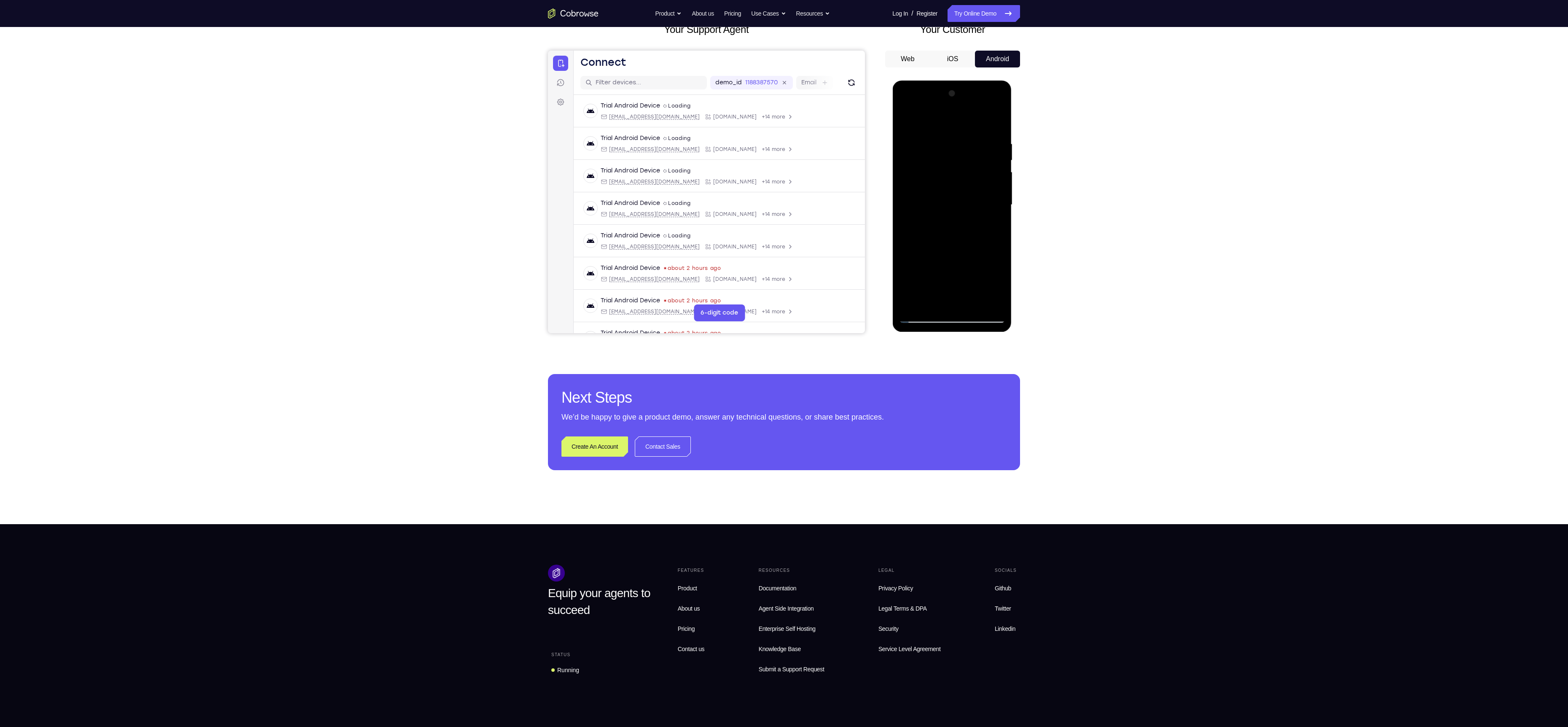
click at [959, 259] on div at bounding box center [951, 205] width 107 height 236
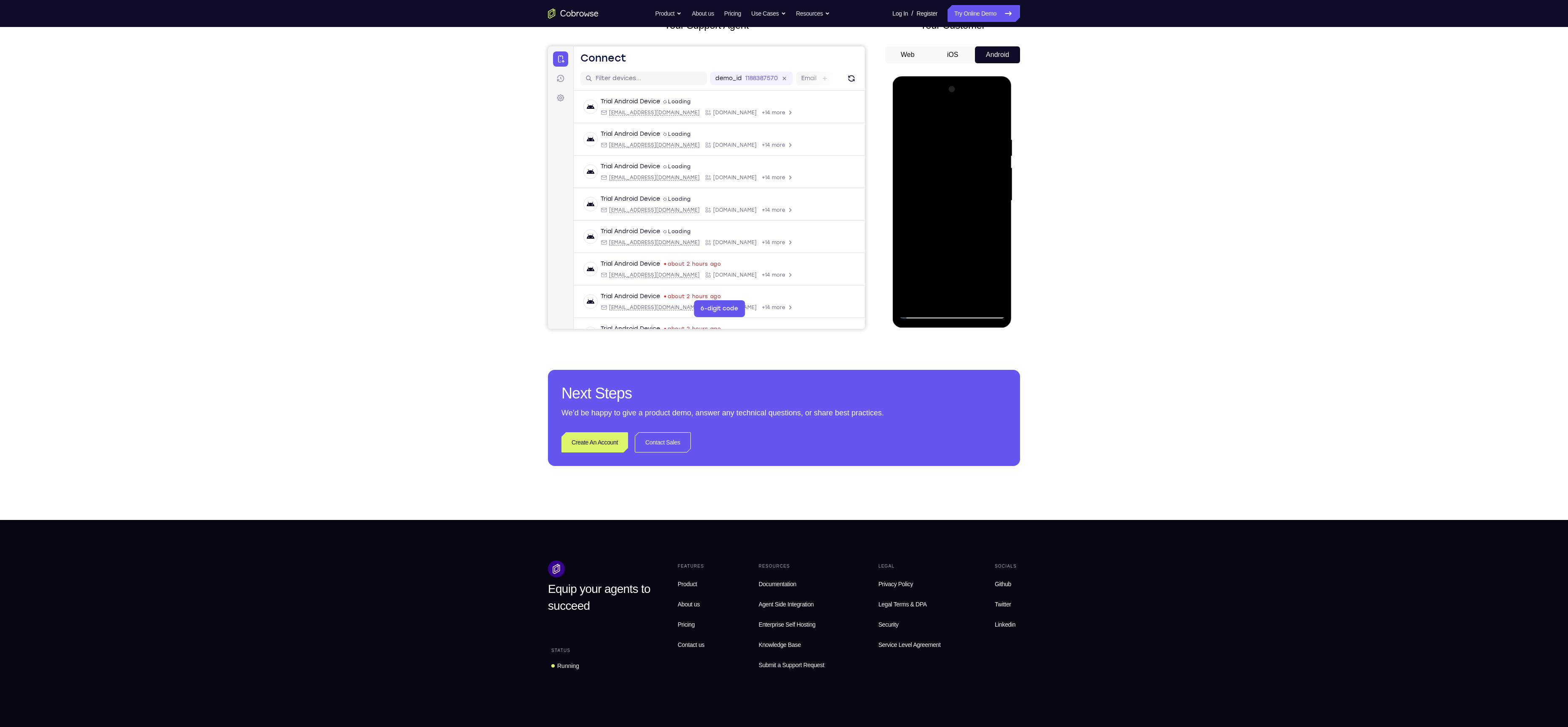
drag, startPoint x: 943, startPoint y: 268, endPoint x: 951, endPoint y: 227, distance: 41.8
click at [951, 227] on div at bounding box center [951, 201] width 107 height 236
click at [929, 265] on div at bounding box center [951, 201] width 107 height 236
click at [928, 181] on div at bounding box center [951, 201] width 107 height 236
click at [919, 314] on div at bounding box center [951, 201] width 107 height 236
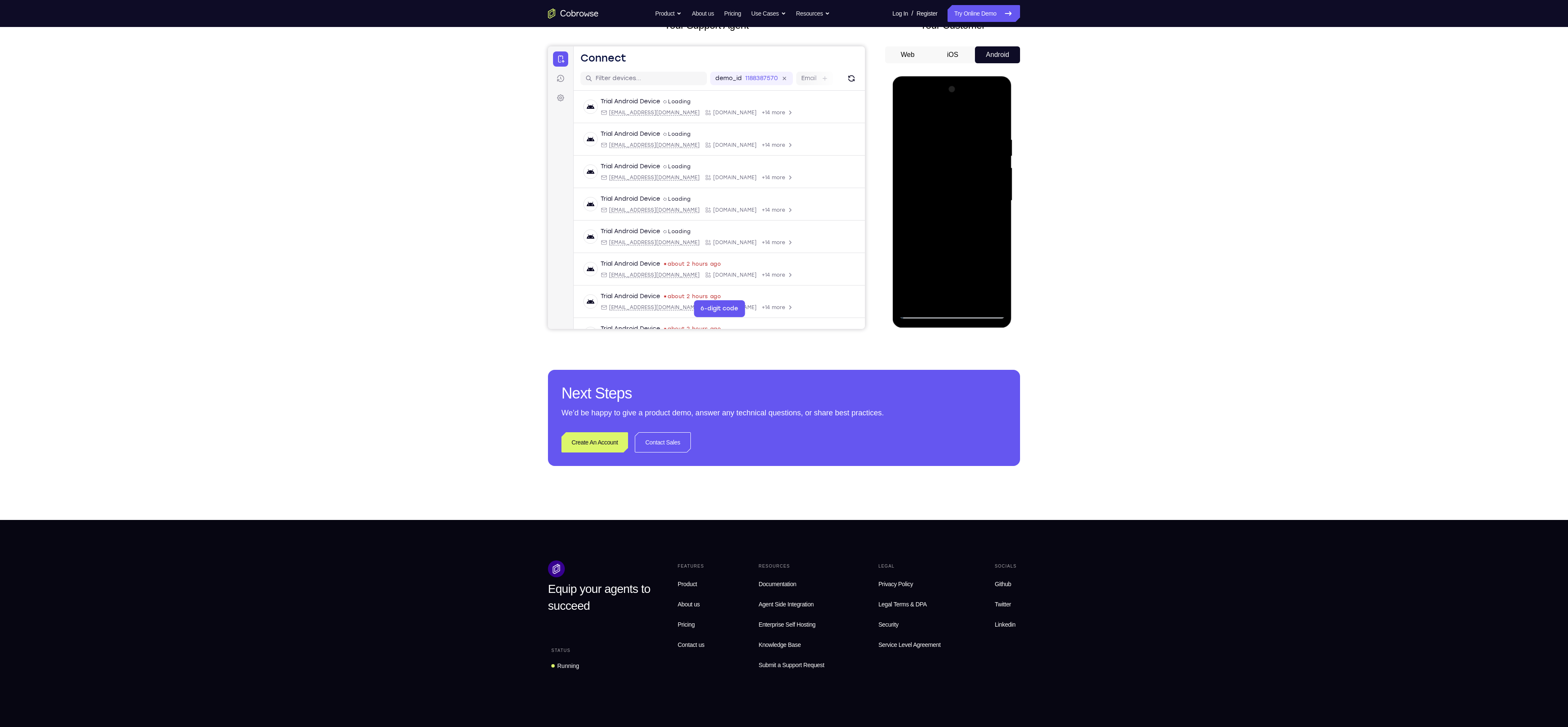
click at [919, 314] on div at bounding box center [951, 201] width 107 height 236
drag, startPoint x: 967, startPoint y: 285, endPoint x: 956, endPoint y: 135, distance: 150.4
click at [956, 135] on div at bounding box center [951, 201] width 107 height 236
drag, startPoint x: 940, startPoint y: 255, endPoint x: 926, endPoint y: 140, distance: 115.8
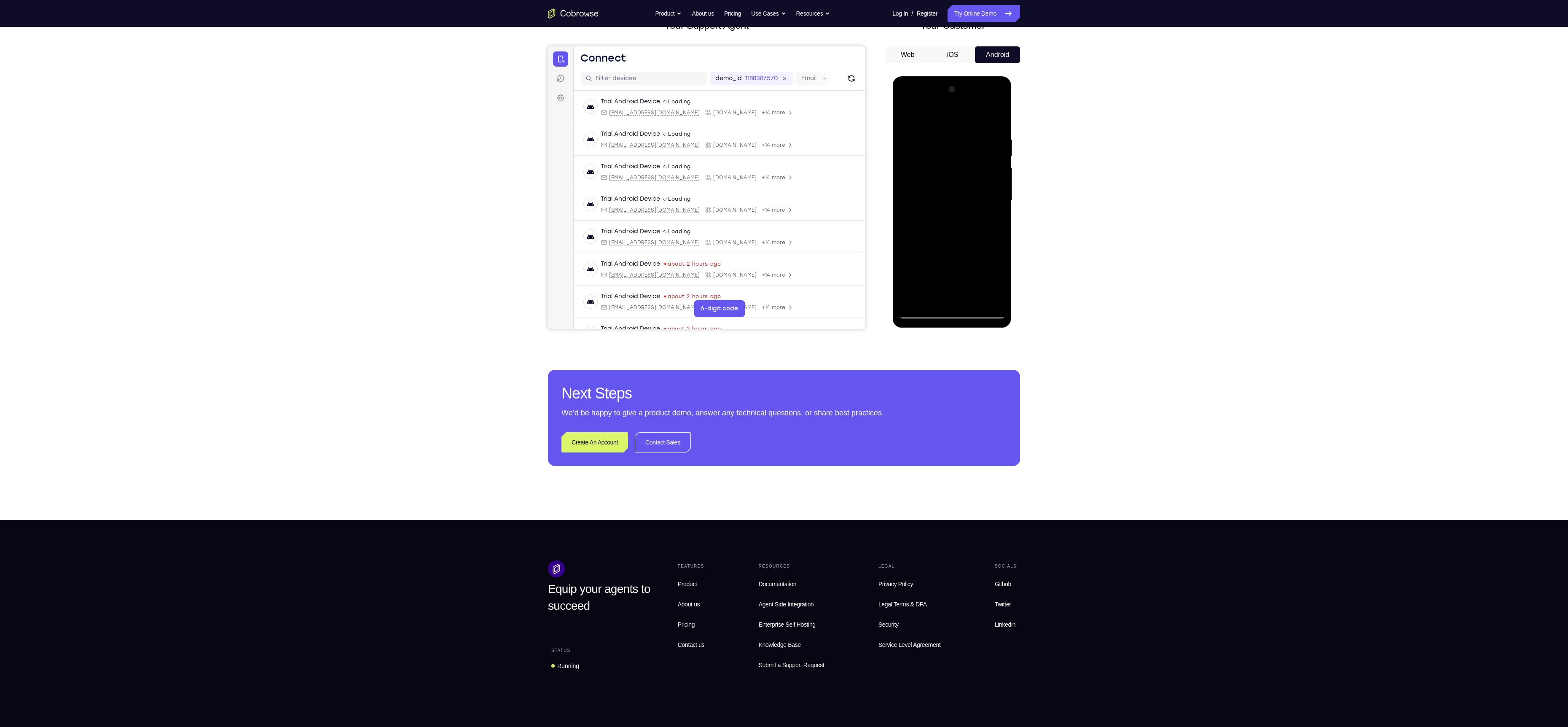
click at [926, 140] on div at bounding box center [951, 201] width 107 height 236
drag, startPoint x: 925, startPoint y: 258, endPoint x: 917, endPoint y: 131, distance: 127.3
click at [917, 131] on div at bounding box center [951, 201] width 107 height 236
drag, startPoint x: 937, startPoint y: 262, endPoint x: 951, endPoint y: 170, distance: 93.1
click at [951, 170] on div at bounding box center [951, 201] width 107 height 236
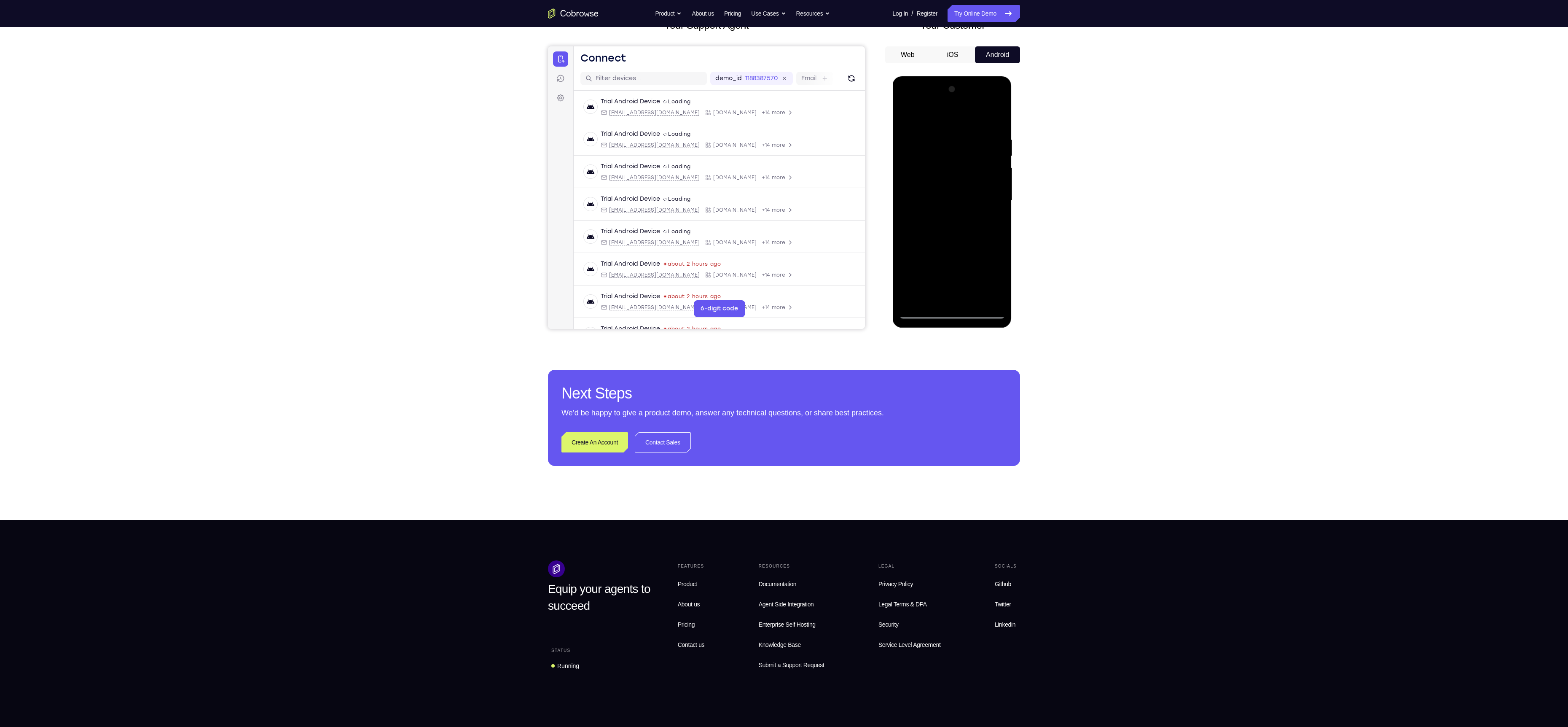
drag, startPoint x: 950, startPoint y: 220, endPoint x: 937, endPoint y: 135, distance: 86.0
click at [937, 135] on div at bounding box center [951, 201] width 107 height 236
drag, startPoint x: 927, startPoint y: 236, endPoint x: 928, endPoint y: 132, distance: 104.0
click at [928, 76] on div "Tap to Start" at bounding box center [952, 76] width 119 height 0
click at [997, 239] on div at bounding box center [951, 201] width 107 height 236
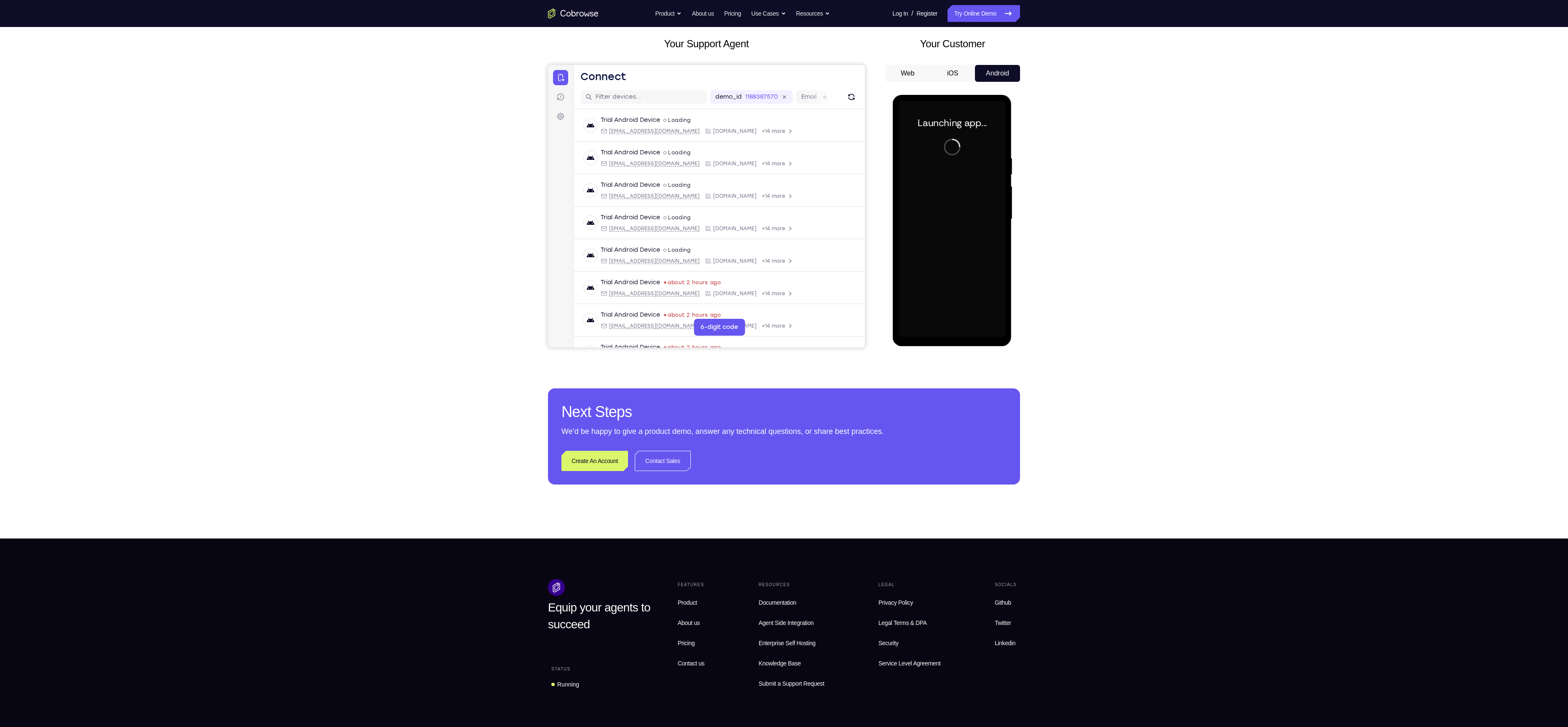
scroll to position [53, 0]
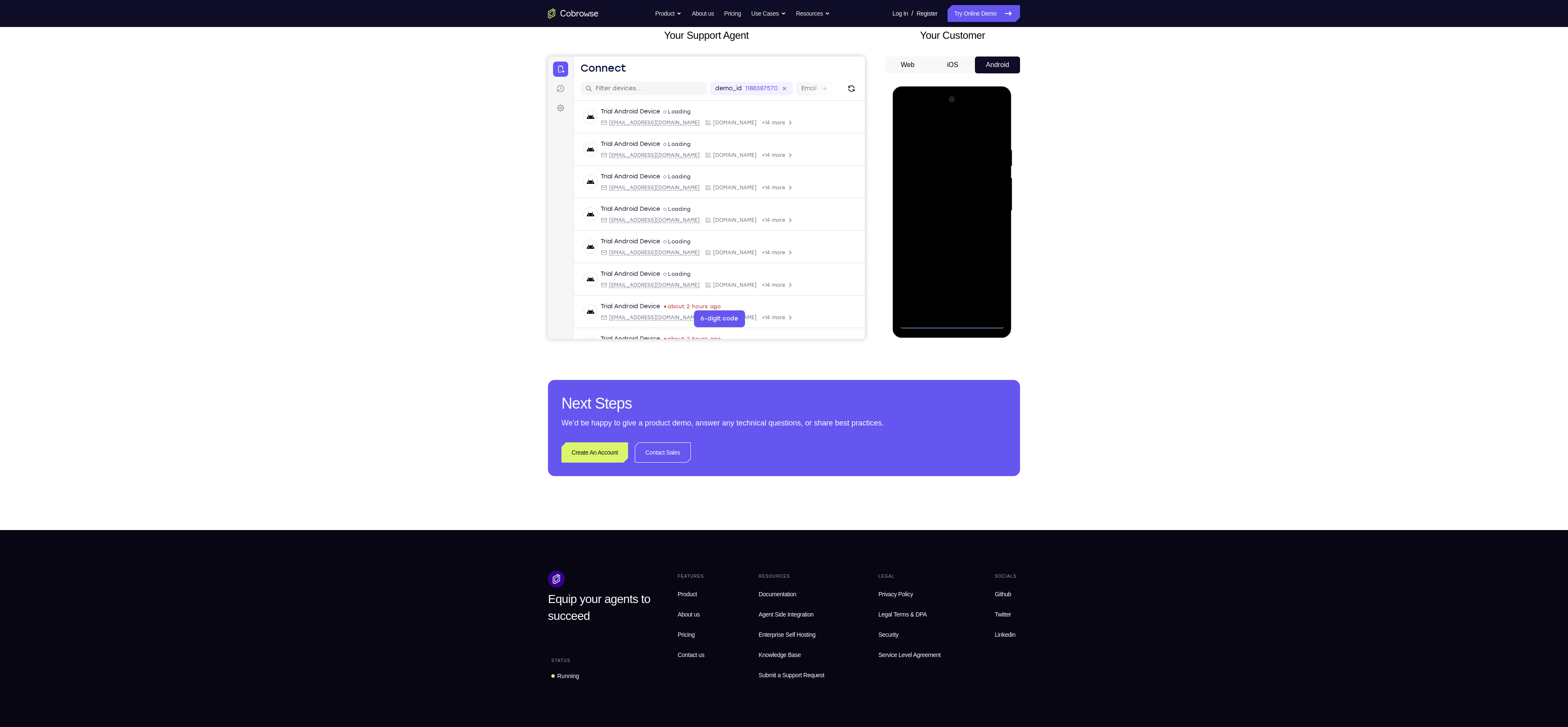
click at [948, 323] on div at bounding box center [951, 211] width 107 height 236
click at [996, 287] on div at bounding box center [951, 211] width 107 height 236
click at [930, 135] on div at bounding box center [951, 211] width 107 height 236
click at [991, 213] on div at bounding box center [951, 211] width 107 height 236
click at [937, 226] on div at bounding box center [951, 211] width 107 height 236
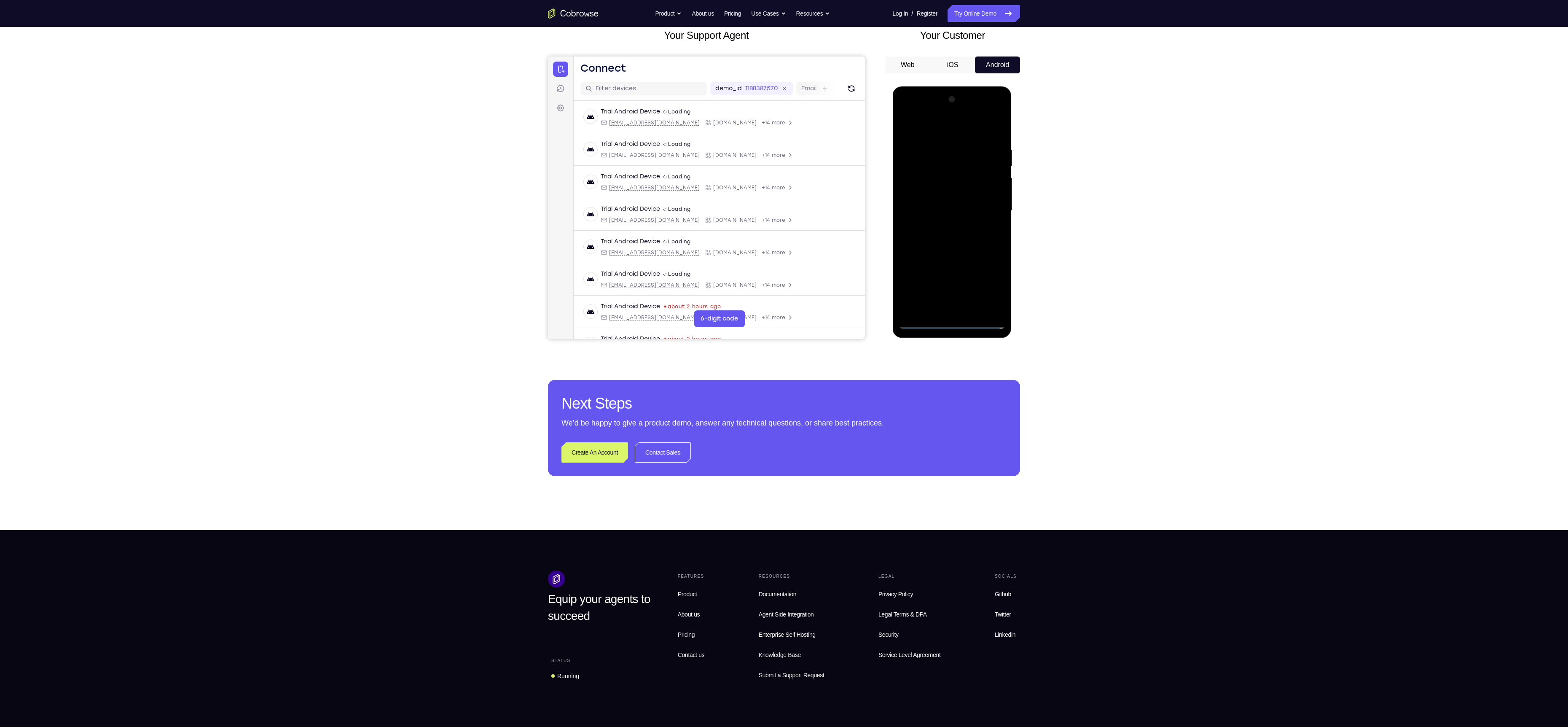
click at [934, 209] on div at bounding box center [951, 211] width 107 height 236
click at [922, 225] on div at bounding box center [951, 211] width 107 height 236
click at [933, 212] on div at bounding box center [951, 211] width 107 height 236
click at [934, 241] on div at bounding box center [951, 211] width 107 height 236
click at [935, 150] on div at bounding box center [951, 211] width 107 height 236
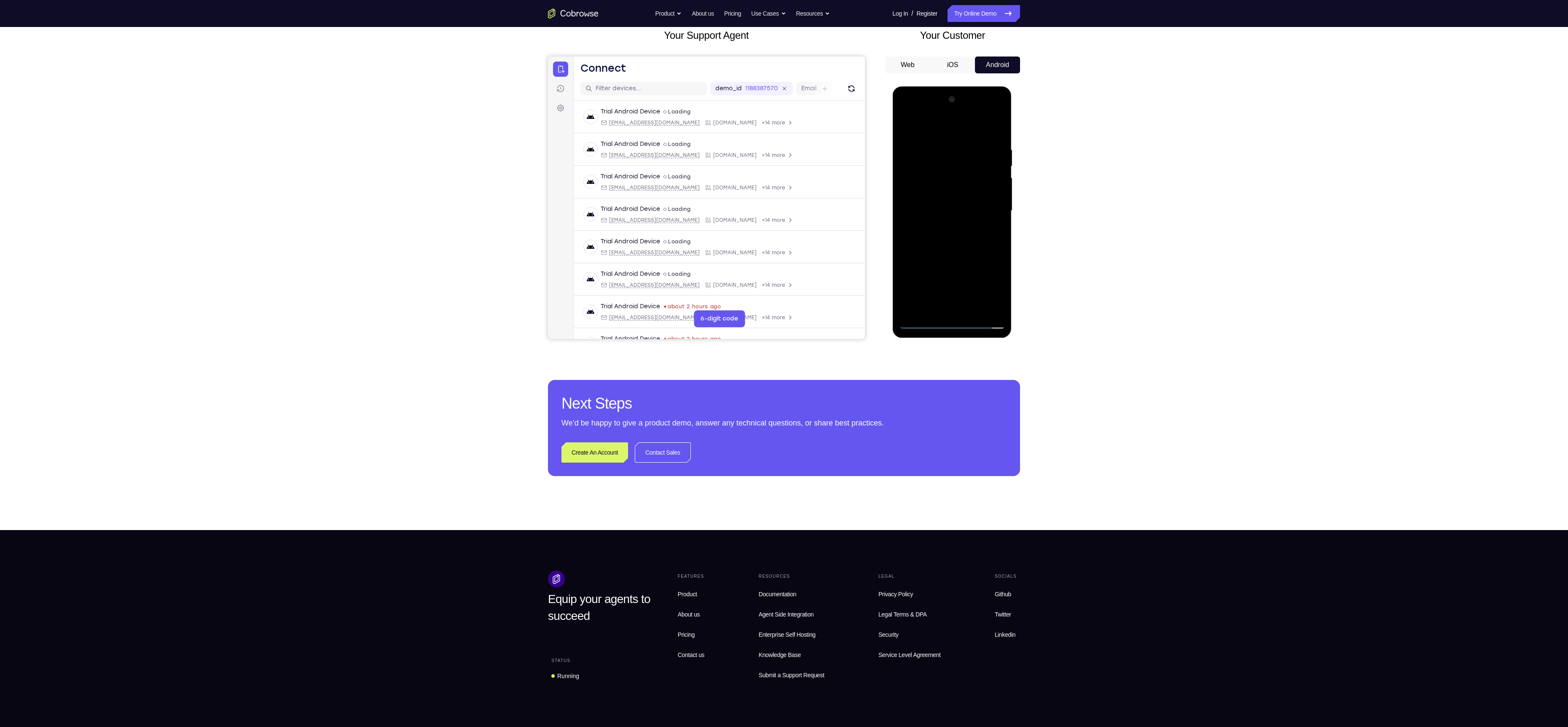
click at [999, 138] on div at bounding box center [951, 211] width 107 height 236
click at [976, 309] on div at bounding box center [951, 211] width 107 height 236
click at [934, 255] on div at bounding box center [951, 211] width 107 height 236
click at [918, 326] on div at bounding box center [951, 211] width 107 height 236
click at [928, 145] on div at bounding box center [951, 211] width 107 height 236
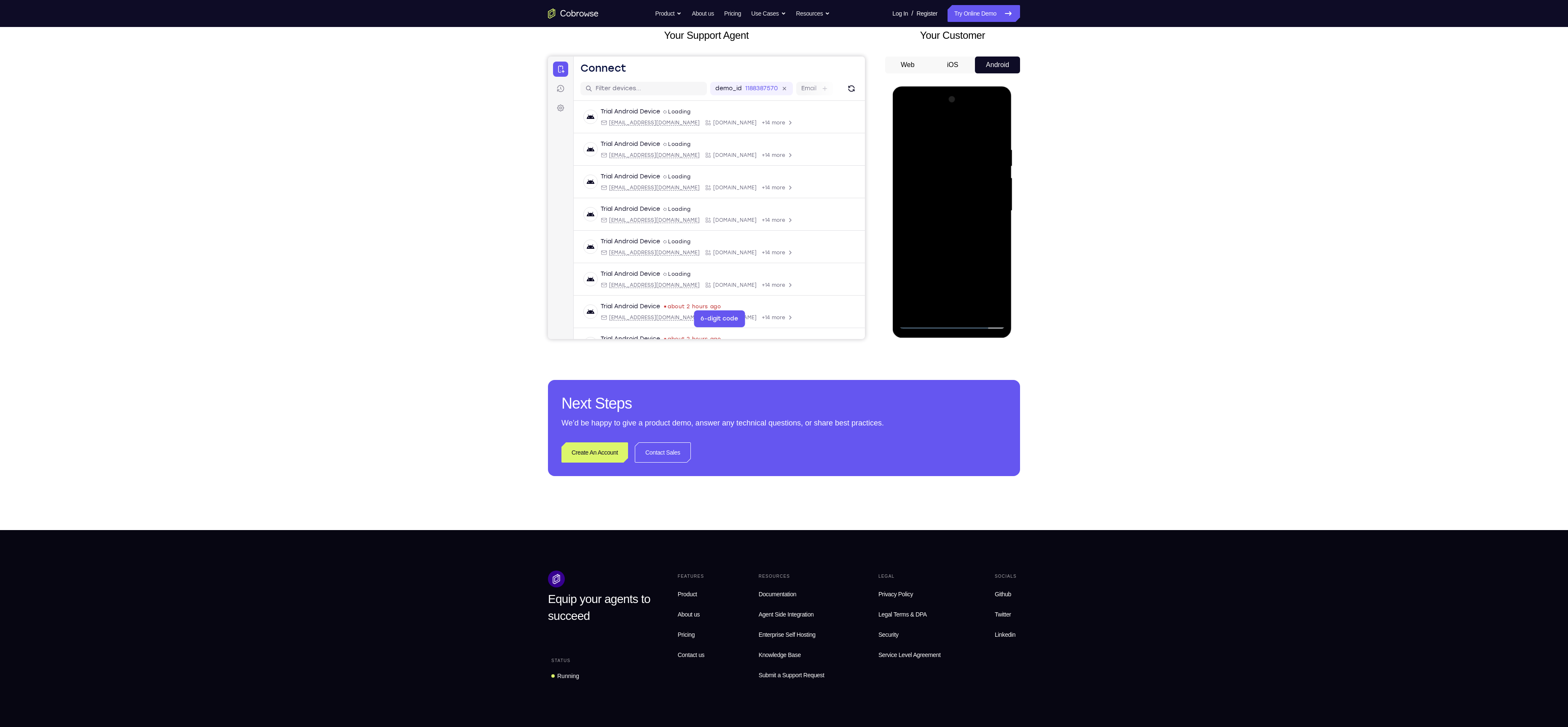
click at [911, 130] on div at bounding box center [951, 211] width 107 height 236
drag, startPoint x: 945, startPoint y: 216, endPoint x: 950, endPoint y: 184, distance: 32.4
click at [950, 184] on div at bounding box center [951, 211] width 107 height 236
drag, startPoint x: 943, startPoint y: 188, endPoint x: 943, endPoint y: 170, distance: 18.0
click at [943, 170] on div at bounding box center [951, 211] width 107 height 236
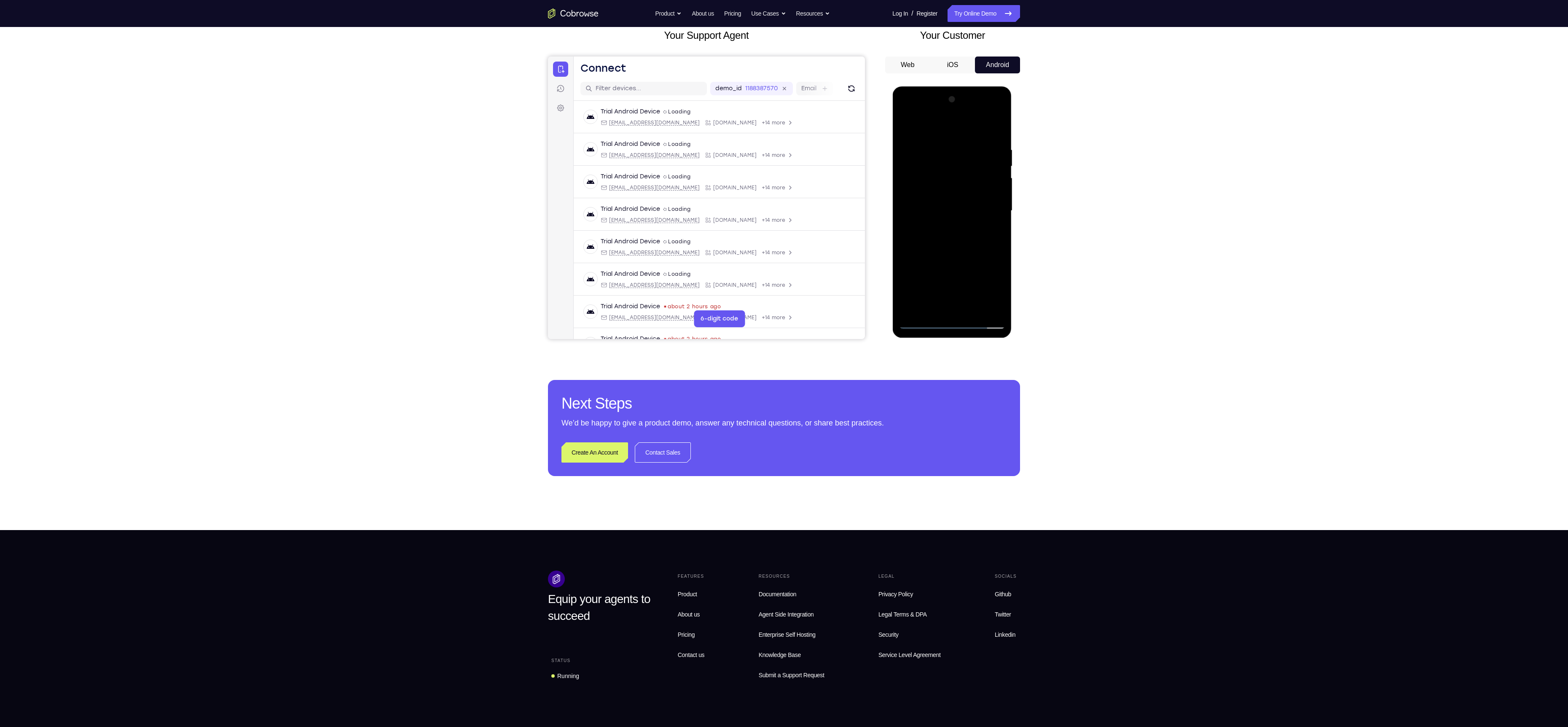
drag, startPoint x: 937, startPoint y: 241, endPoint x: 942, endPoint y: 181, distance: 60.2
click at [942, 181] on div at bounding box center [951, 211] width 107 height 236
drag, startPoint x: 938, startPoint y: 273, endPoint x: 943, endPoint y: 192, distance: 81.2
click at [943, 192] on div at bounding box center [951, 211] width 107 height 236
drag, startPoint x: 955, startPoint y: 253, endPoint x: 964, endPoint y: 178, distance: 75.5
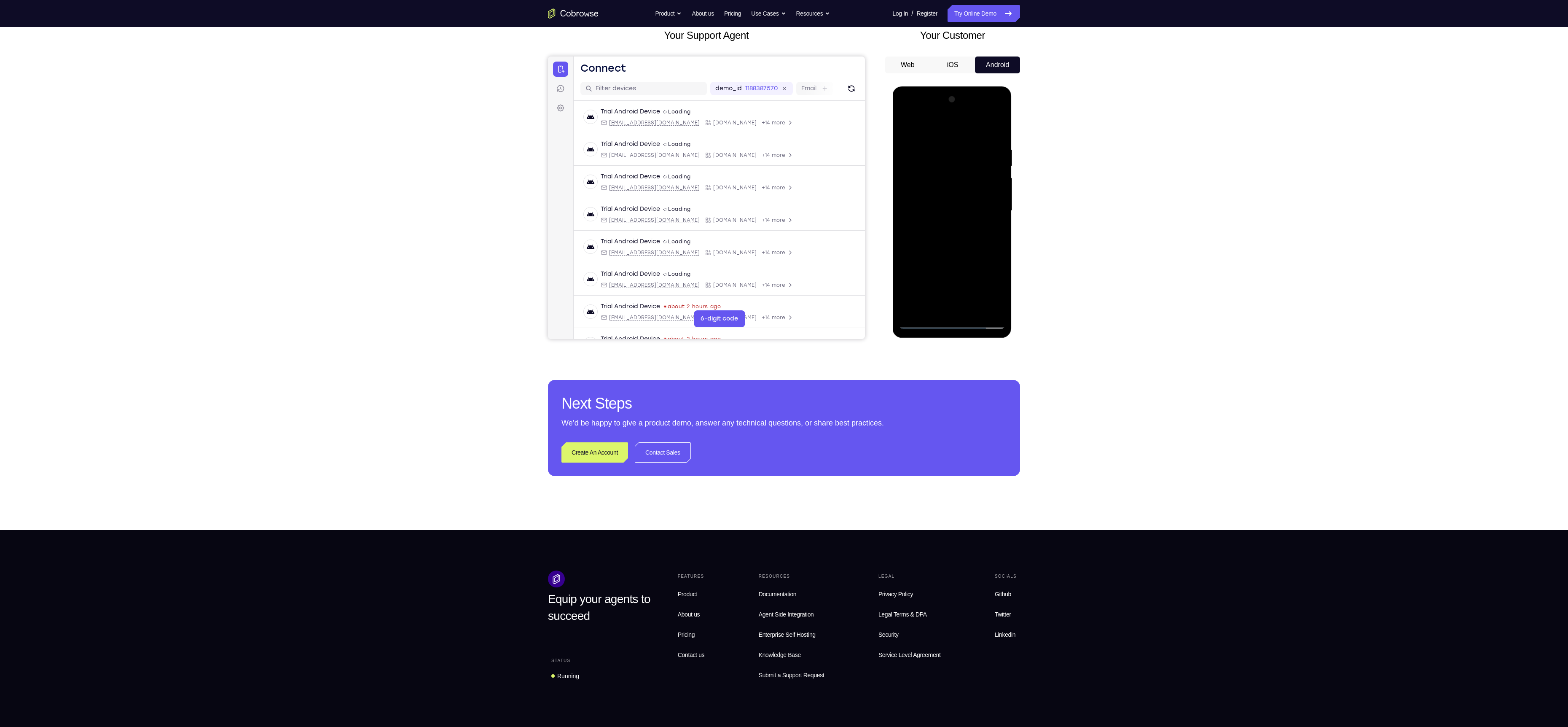
click at [964, 178] on div at bounding box center [951, 211] width 107 height 236
drag, startPoint x: 930, startPoint y: 251, endPoint x: 950, endPoint y: 177, distance: 76.7
click at [950, 177] on div at bounding box center [951, 211] width 107 height 236
drag, startPoint x: 949, startPoint y: 251, endPoint x: 965, endPoint y: 138, distance: 114.1
click at [965, 138] on div at bounding box center [951, 211] width 107 height 236
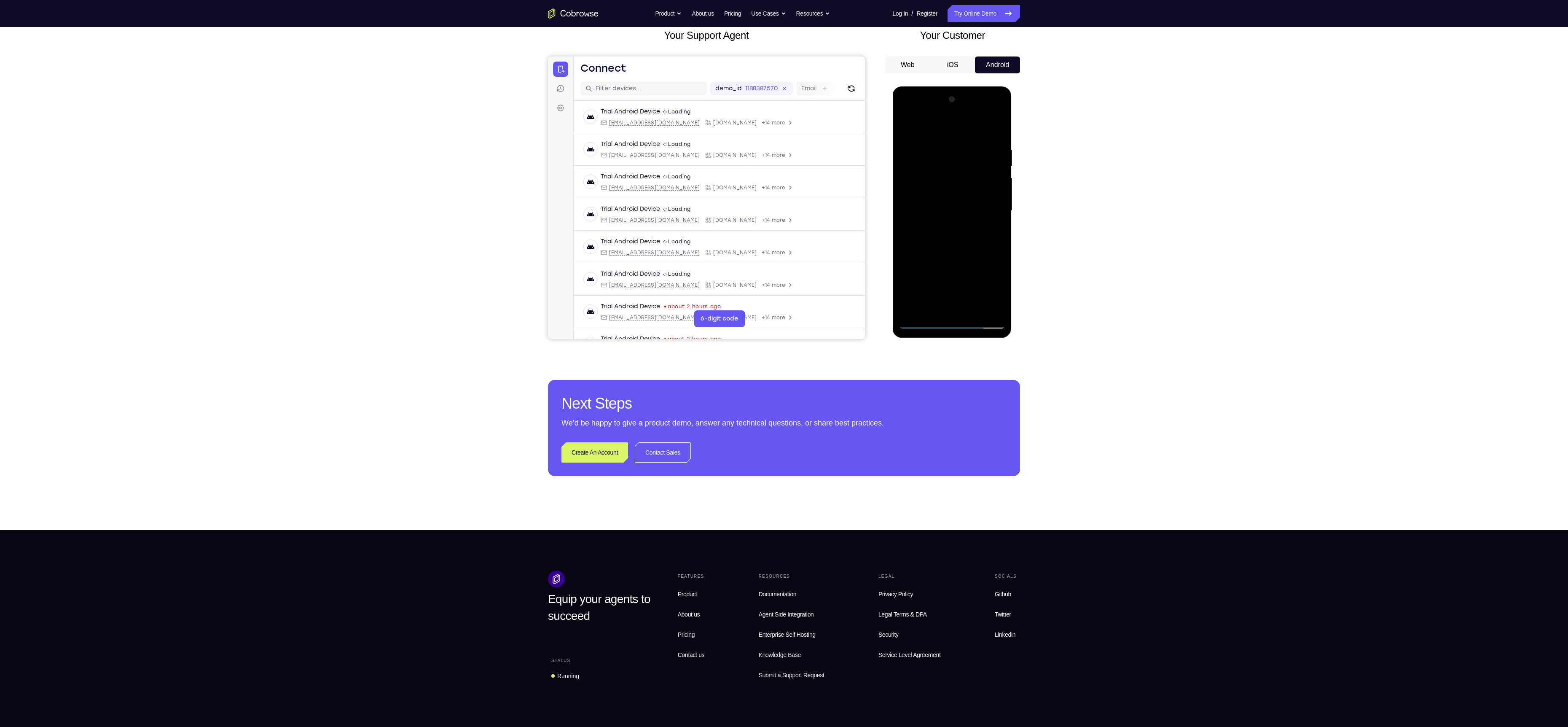
drag, startPoint x: 983, startPoint y: 254, endPoint x: 983, endPoint y: 167, distance: 87.0
click at [983, 167] on div at bounding box center [951, 211] width 107 height 236
click at [979, 167] on div at bounding box center [951, 211] width 107 height 236
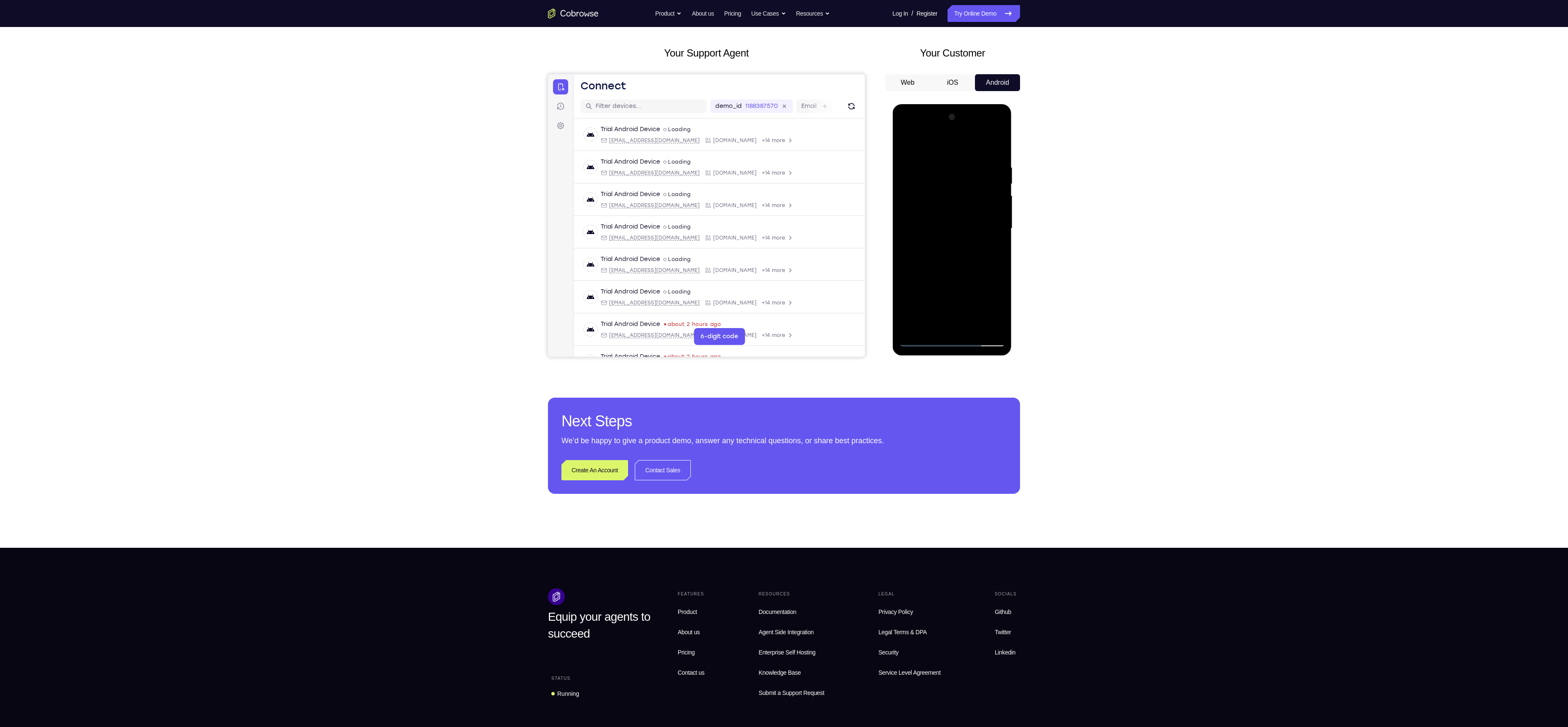
scroll to position [35, 0]
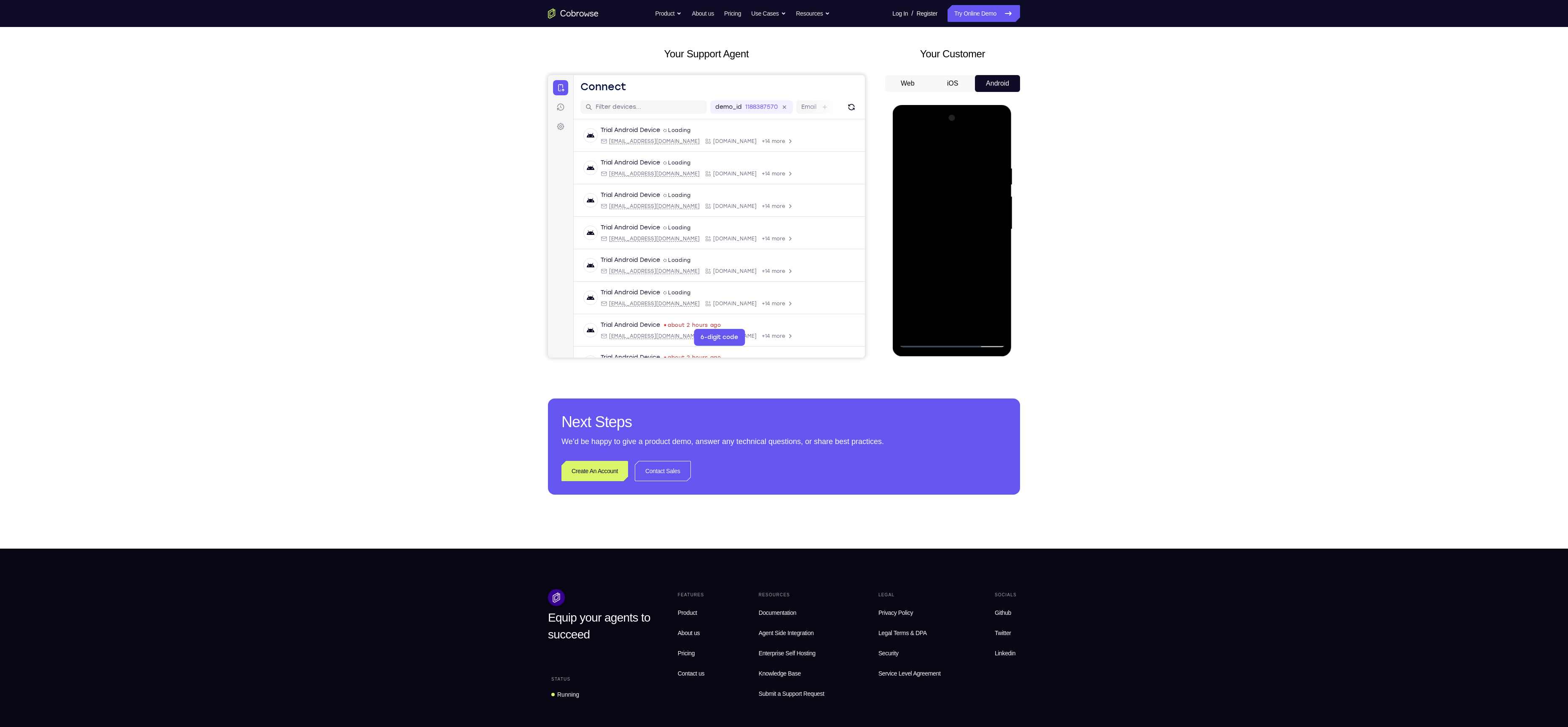
drag, startPoint x: 966, startPoint y: 173, endPoint x: 970, endPoint y: 219, distance: 46.2
click at [970, 219] on div at bounding box center [951, 230] width 107 height 236
drag, startPoint x: 976, startPoint y: 233, endPoint x: 978, endPoint y: 202, distance: 31.1
click at [978, 202] on div at bounding box center [951, 230] width 107 height 236
drag, startPoint x: 953, startPoint y: 277, endPoint x: 973, endPoint y: 183, distance: 96.1
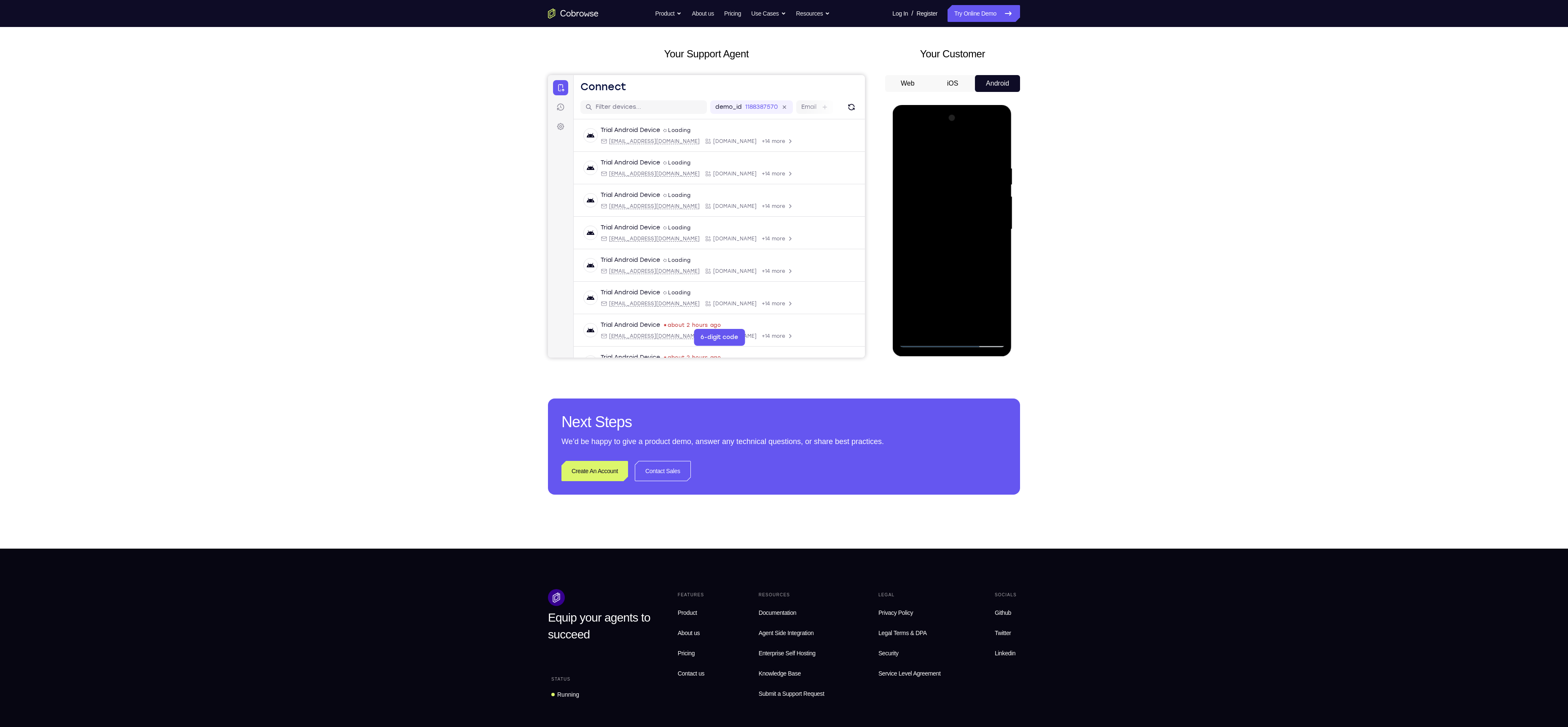
click at [973, 183] on div at bounding box center [951, 230] width 107 height 236
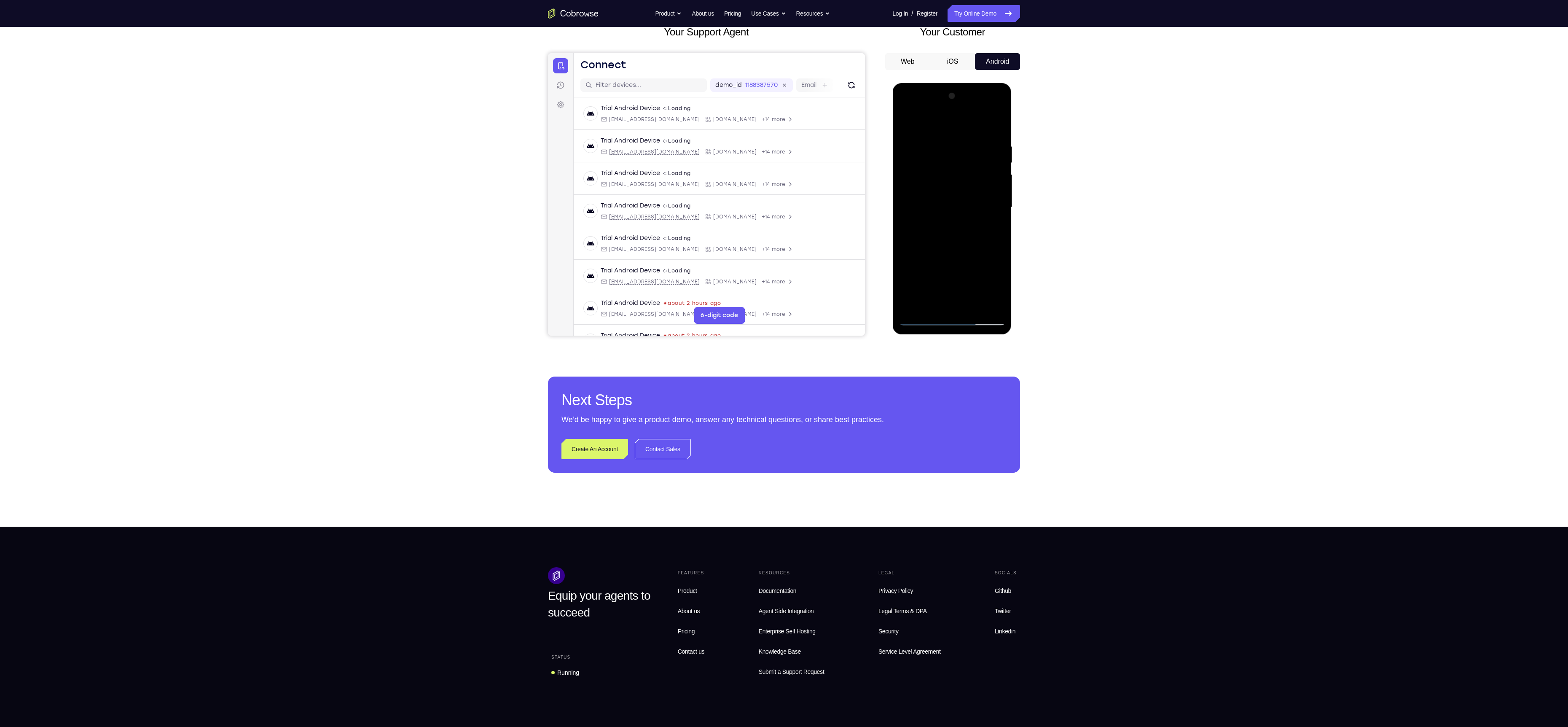
scroll to position [72, 0]
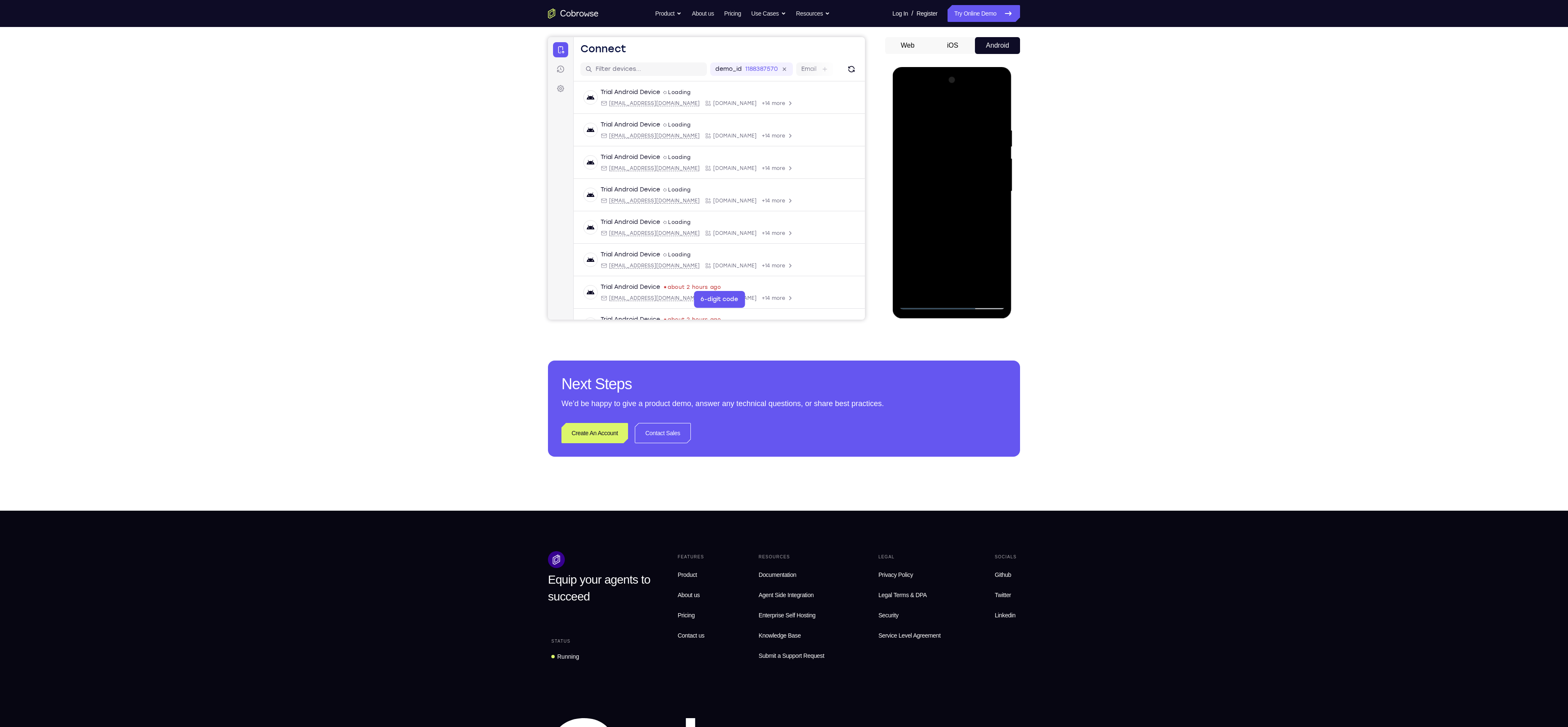
drag, startPoint x: 960, startPoint y: 174, endPoint x: 964, endPoint y: 265, distance: 91.1
click at [964, 265] on div at bounding box center [951, 191] width 107 height 236
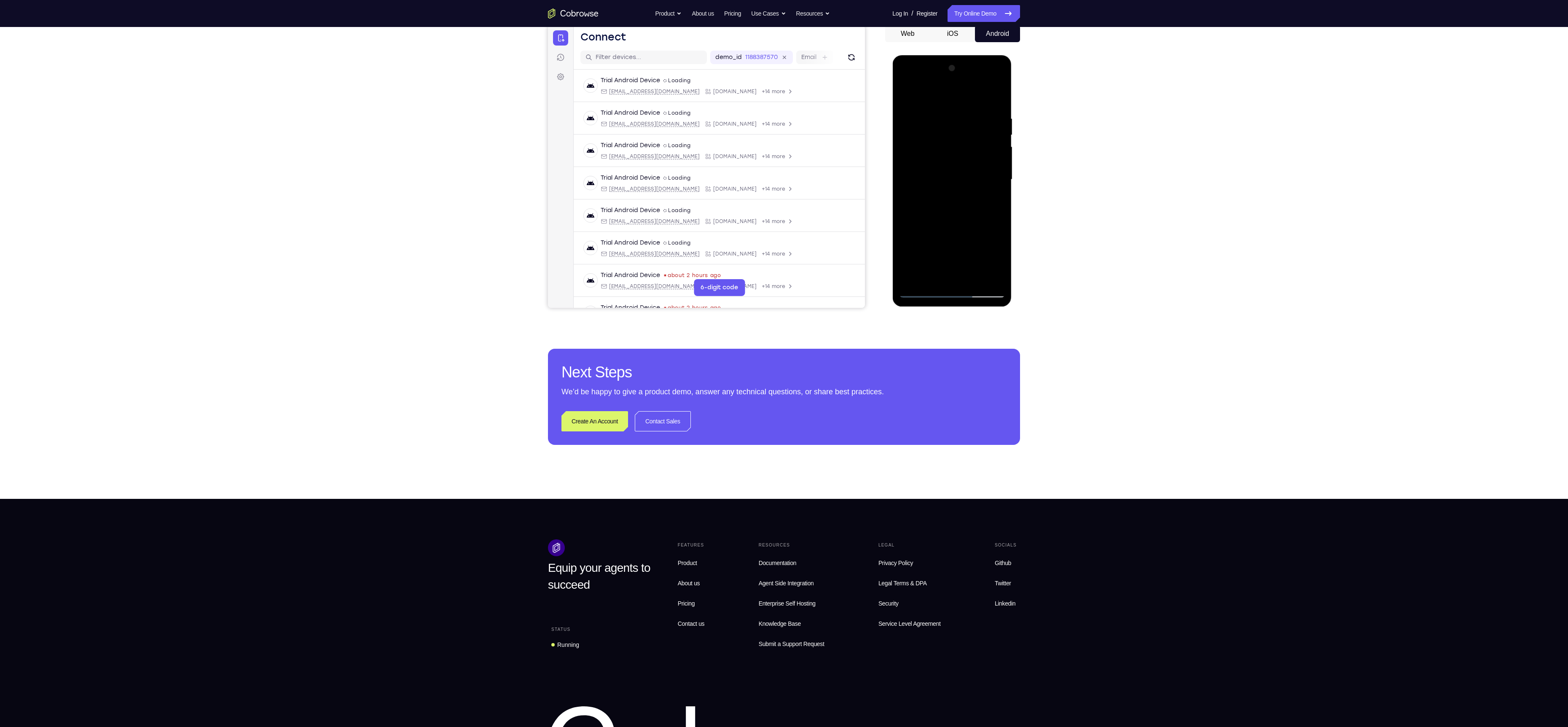
click at [924, 292] on div at bounding box center [951, 180] width 107 height 236
drag, startPoint x: 974, startPoint y: 230, endPoint x: 976, endPoint y: 157, distance: 73.0
click at [976, 157] on div at bounding box center [951, 180] width 107 height 236
drag, startPoint x: 934, startPoint y: 239, endPoint x: 939, endPoint y: 168, distance: 71.2
click at [939, 168] on div at bounding box center [951, 180] width 107 height 236
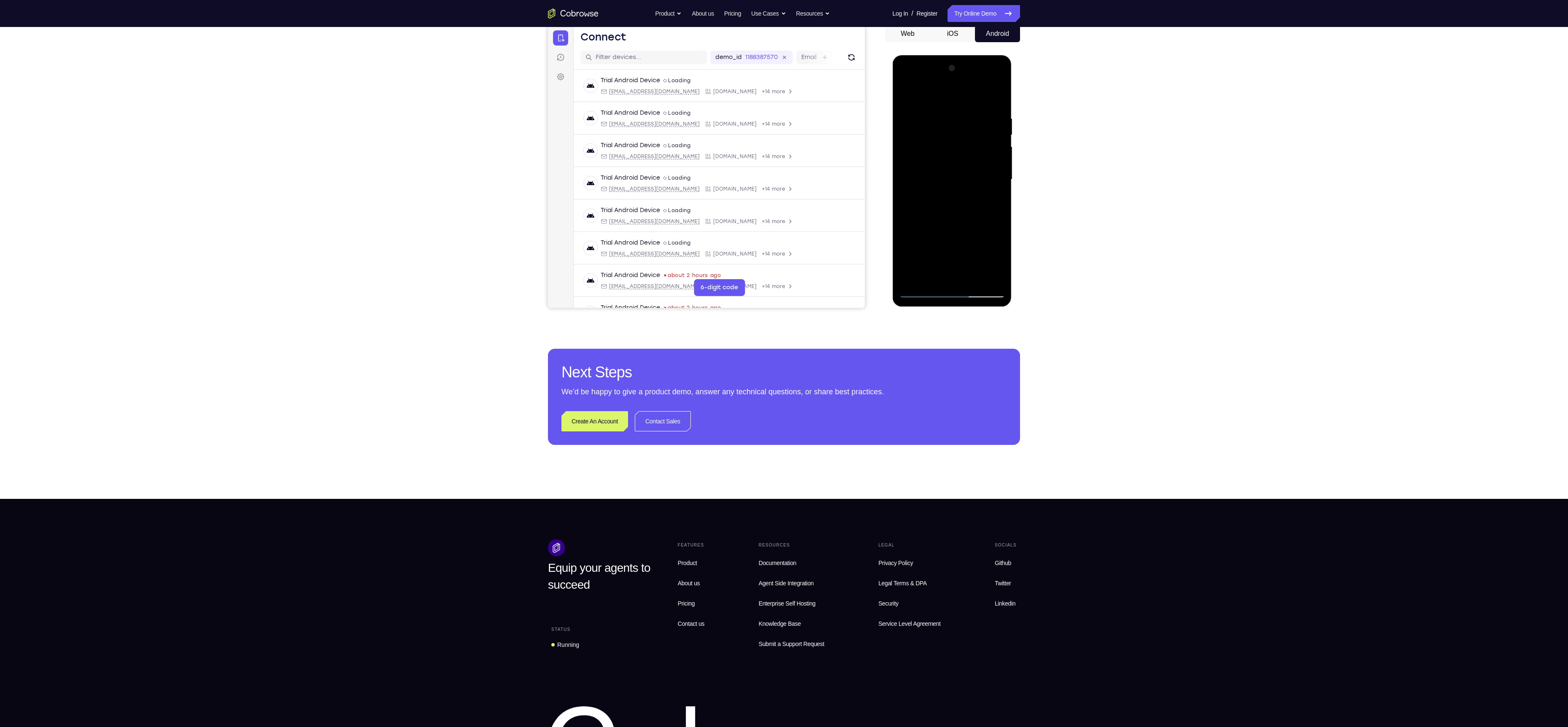
click at [925, 161] on div at bounding box center [951, 180] width 107 height 236
drag, startPoint x: 986, startPoint y: 242, endPoint x: 967, endPoint y: 130, distance: 113.6
click at [967, 130] on div at bounding box center [951, 180] width 107 height 236
click at [922, 292] on div at bounding box center [951, 180] width 107 height 236
drag, startPoint x: 971, startPoint y: 246, endPoint x: 945, endPoint y: 141, distance: 108.2
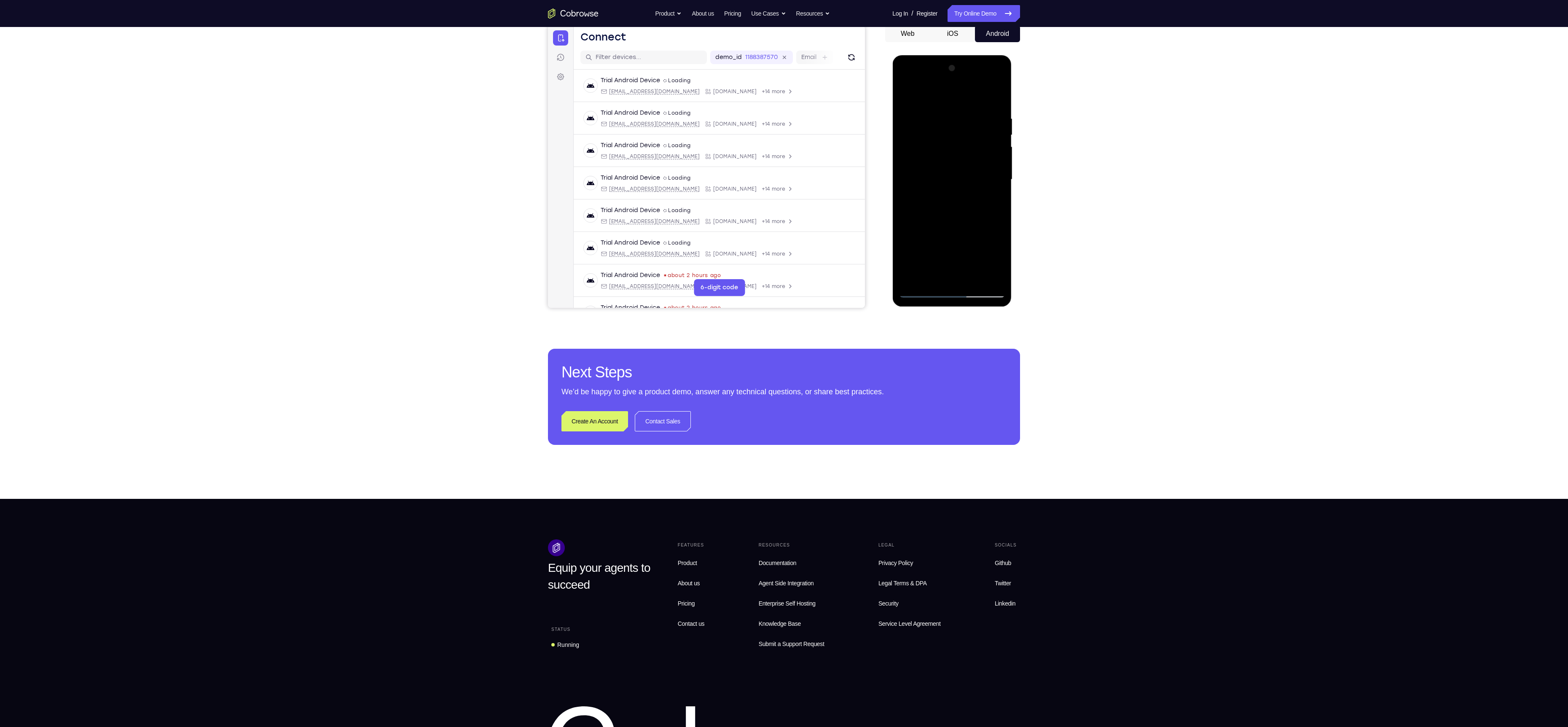
click at [945, 141] on div at bounding box center [951, 180] width 107 height 236
click at [991, 119] on div at bounding box center [951, 180] width 107 height 236
drag, startPoint x: 954, startPoint y: 180, endPoint x: 952, endPoint y: 220, distance: 40.0
click at [952, 220] on div at bounding box center [951, 180] width 107 height 236
drag, startPoint x: 943, startPoint y: 234, endPoint x: 956, endPoint y: 190, distance: 45.9
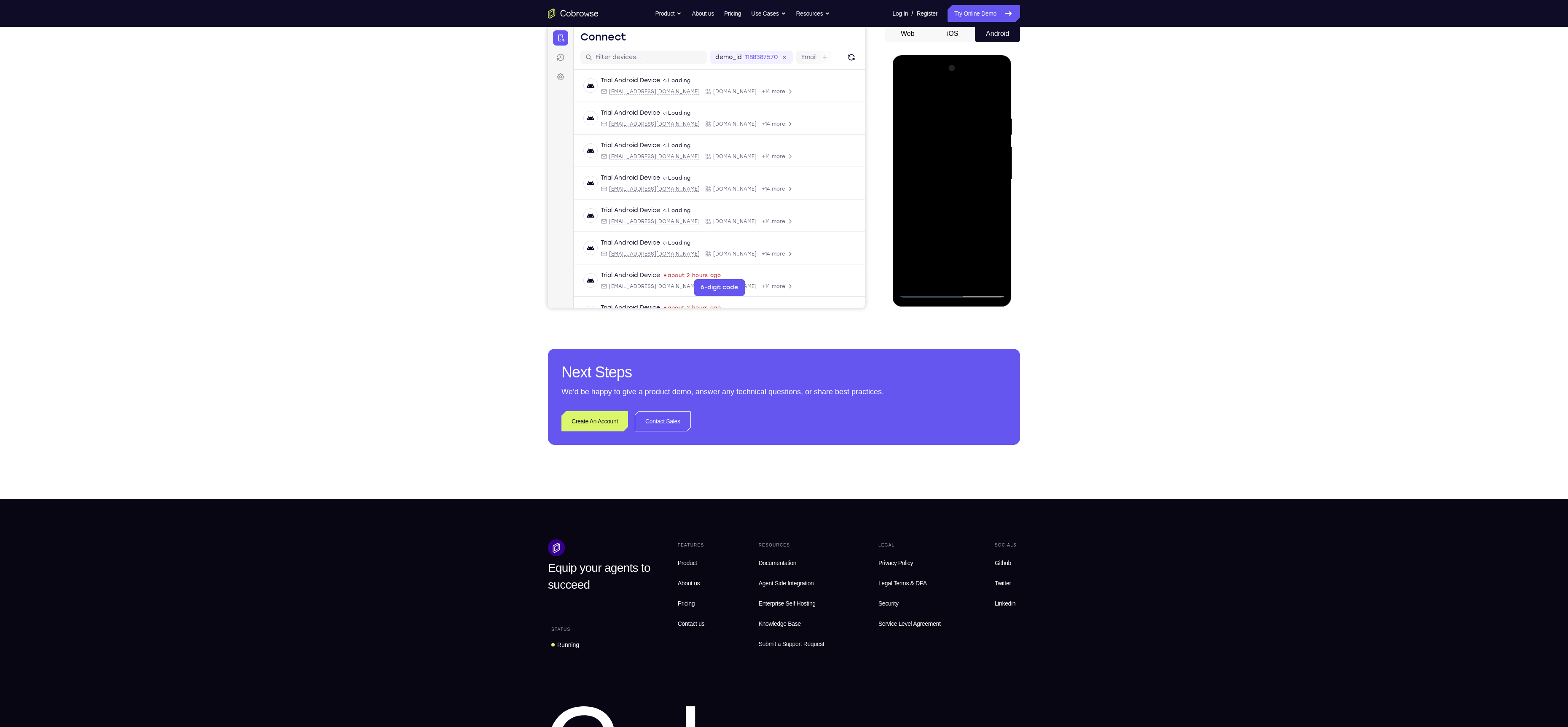
click at [956, 190] on div at bounding box center [951, 180] width 107 height 236
click at [920, 291] on div at bounding box center [951, 180] width 107 height 236
click at [951, 214] on div at bounding box center [951, 180] width 107 height 236
drag, startPoint x: 968, startPoint y: 209, endPoint x: 961, endPoint y: 271, distance: 62.4
click at [961, 271] on div at bounding box center [951, 180] width 107 height 236
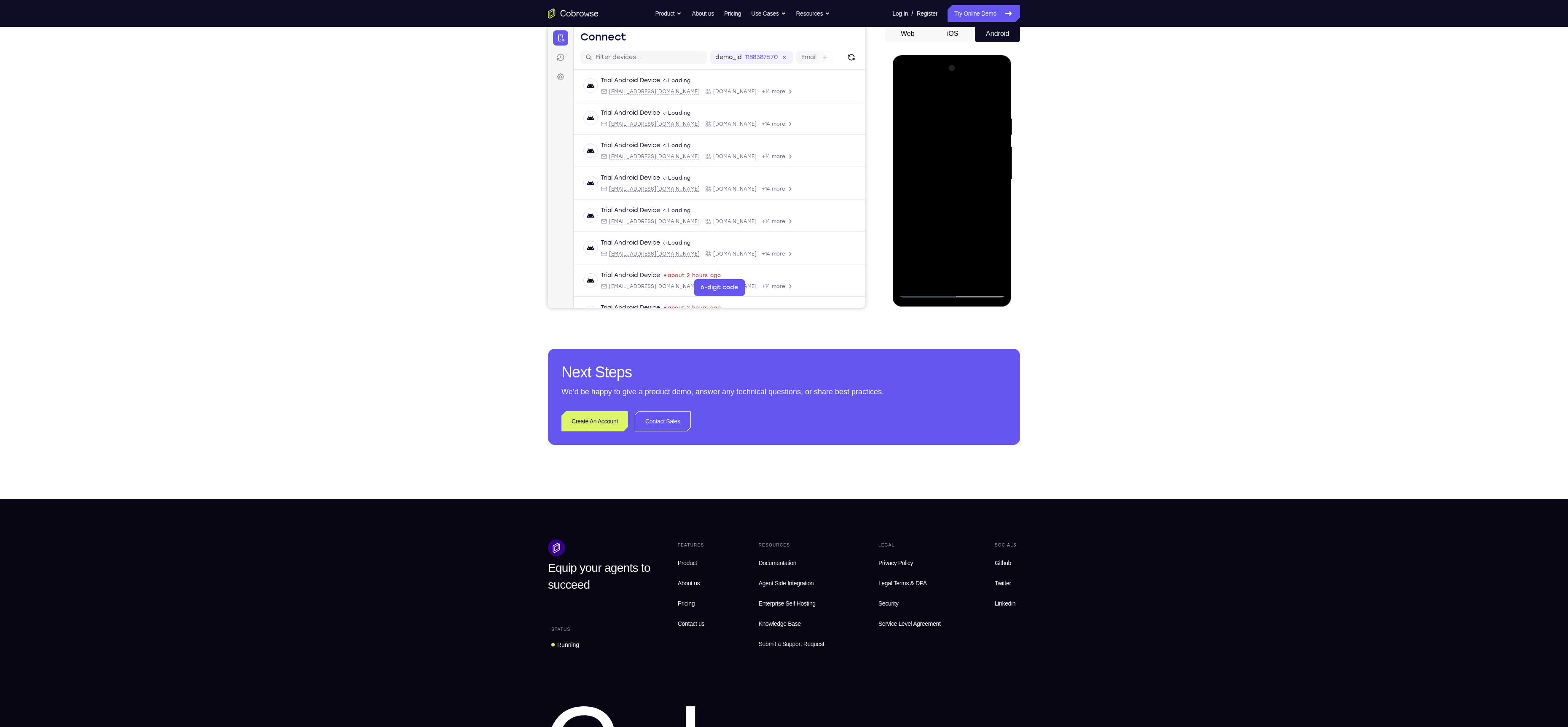
drag, startPoint x: 954, startPoint y: 255, endPoint x: 960, endPoint y: 226, distance: 29.6
click at [960, 226] on div at bounding box center [951, 180] width 107 height 236
click at [922, 295] on div at bounding box center [951, 180] width 107 height 236
click at [922, 233] on div at bounding box center [951, 180] width 107 height 236
click at [919, 290] on div at bounding box center [951, 180] width 107 height 236
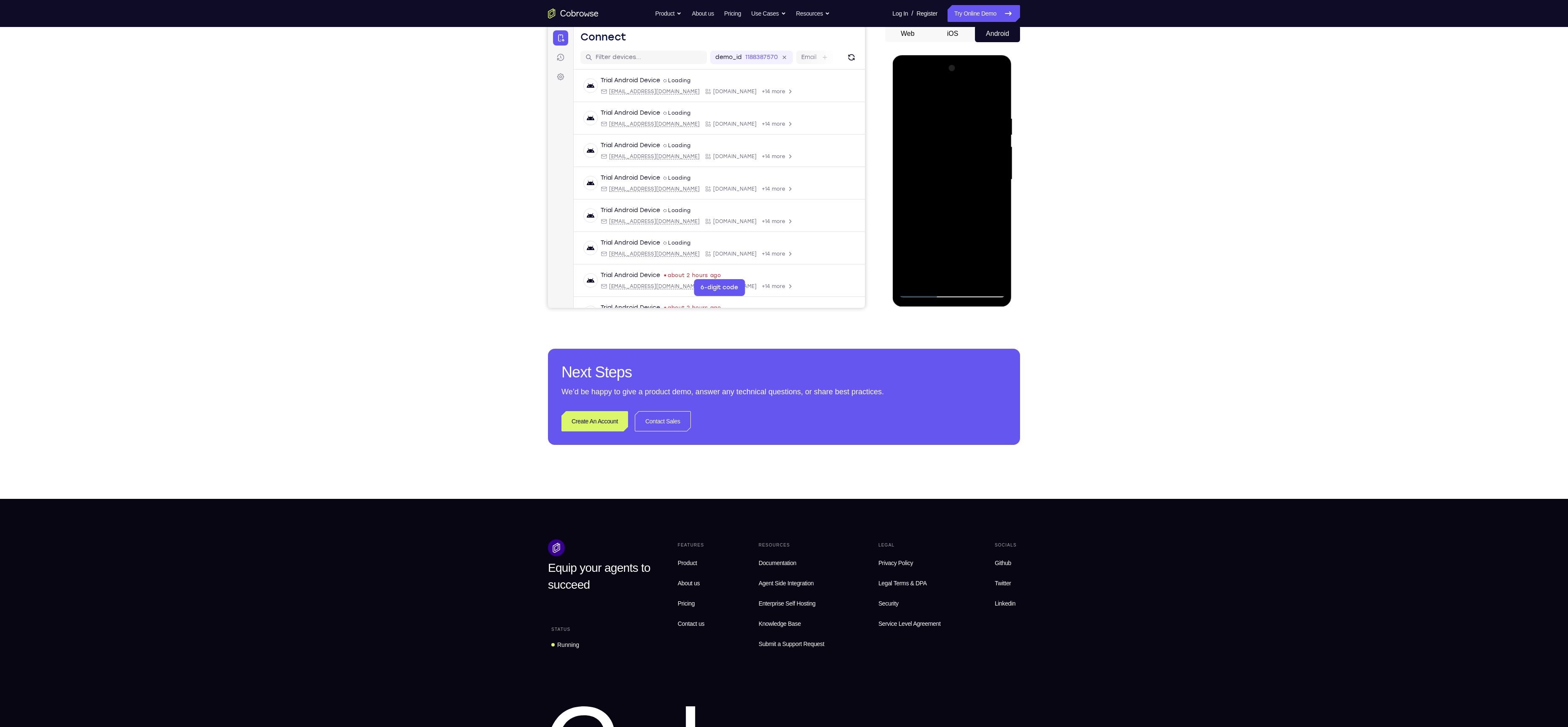
drag, startPoint x: 951, startPoint y: 255, endPoint x: 959, endPoint y: 181, distance: 74.4
click at [959, 181] on div at bounding box center [951, 180] width 107 height 236
drag, startPoint x: 951, startPoint y: 228, endPoint x: 946, endPoint y: 181, distance: 47.3
click at [946, 181] on div at bounding box center [951, 180] width 107 height 236
click at [976, 216] on div at bounding box center [951, 180] width 107 height 236
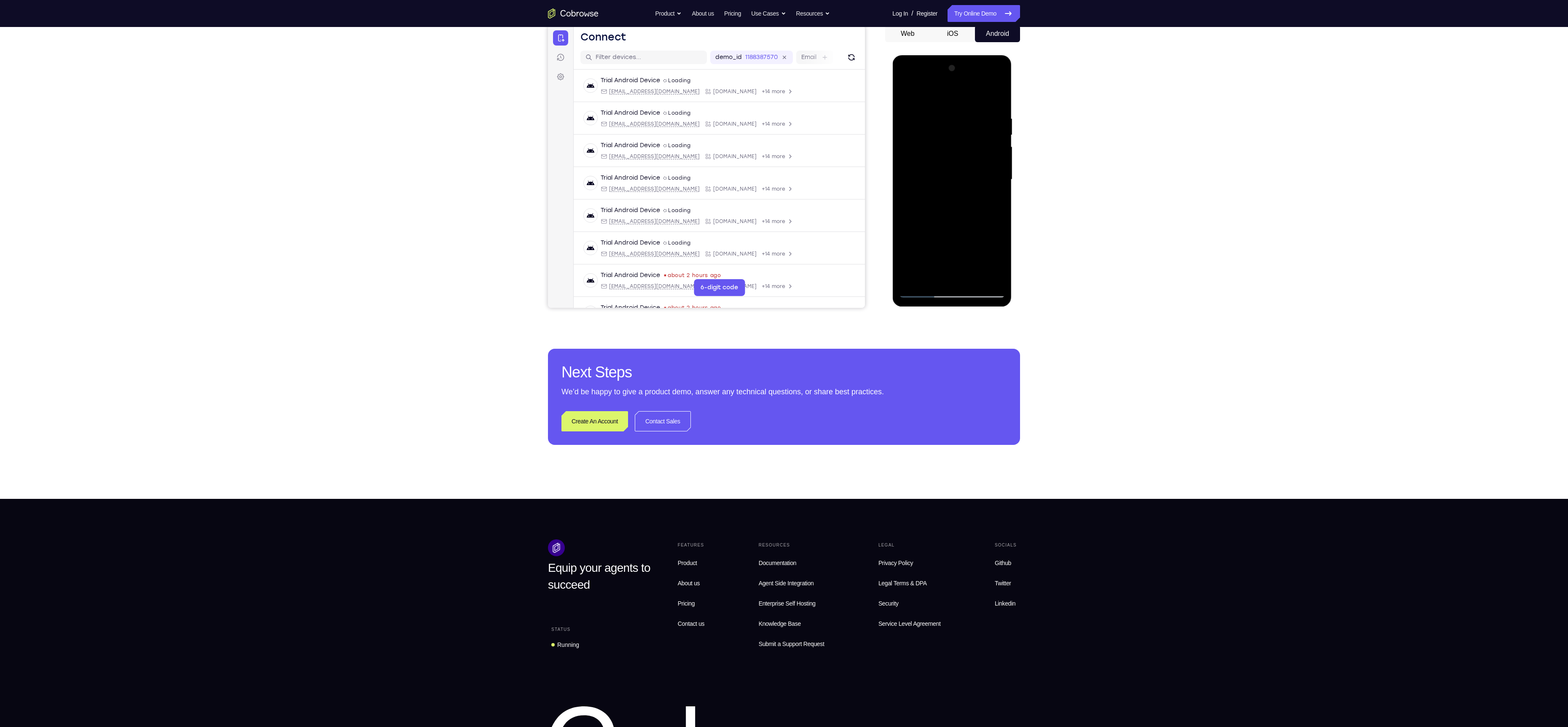
drag, startPoint x: 975, startPoint y: 156, endPoint x: 978, endPoint y: 311, distance: 155.0
click at [978, 308] on html "Online web based iOS Simulators and Android Emulators. Run iPhone, iPad, Mobile…" at bounding box center [952, 181] width 120 height 253
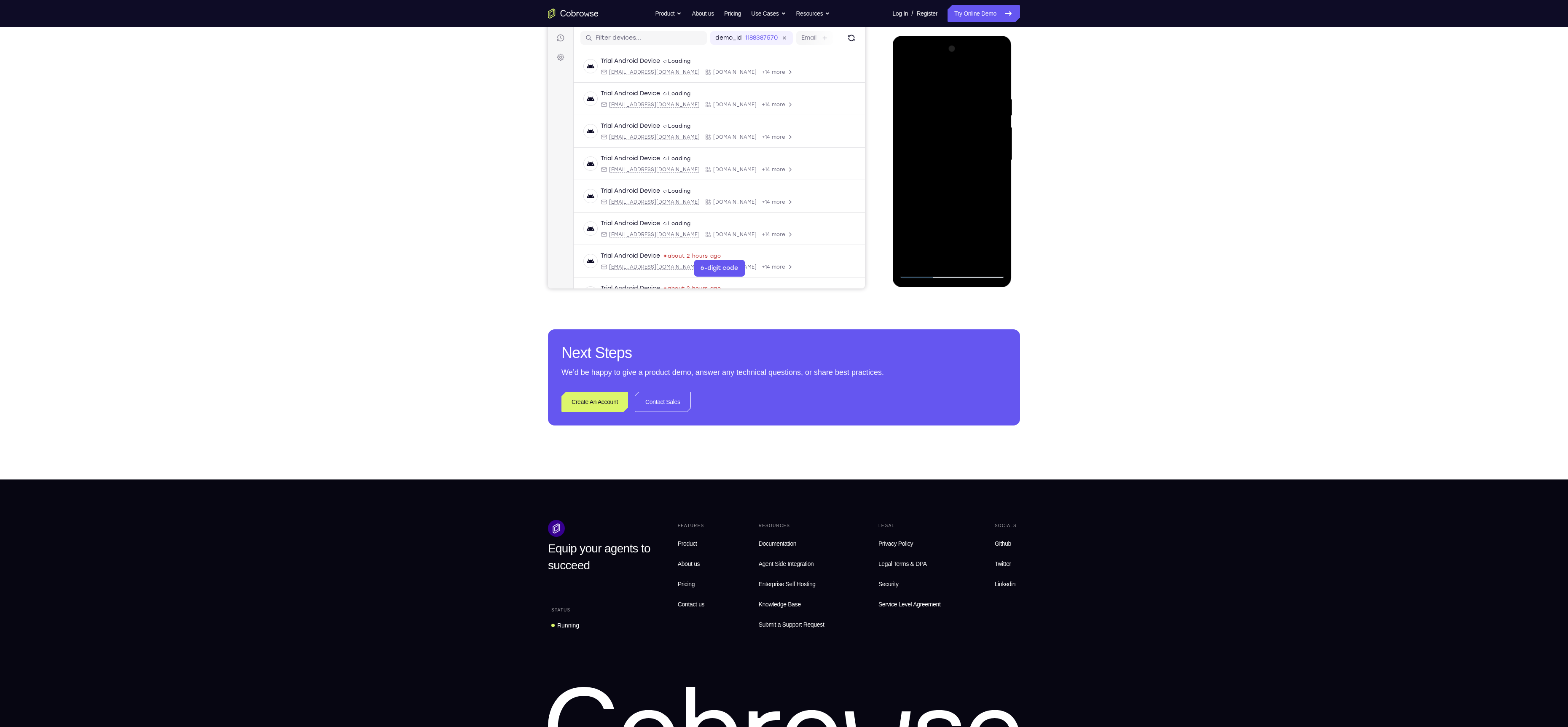
scroll to position [105, 0]
click at [920, 269] on div at bounding box center [951, 160] width 107 height 236
drag, startPoint x: 940, startPoint y: 132, endPoint x: 944, endPoint y: 97, distance: 35.2
click at [944, 97] on div at bounding box center [951, 160] width 107 height 236
click at [919, 140] on div at bounding box center [951, 160] width 107 height 236
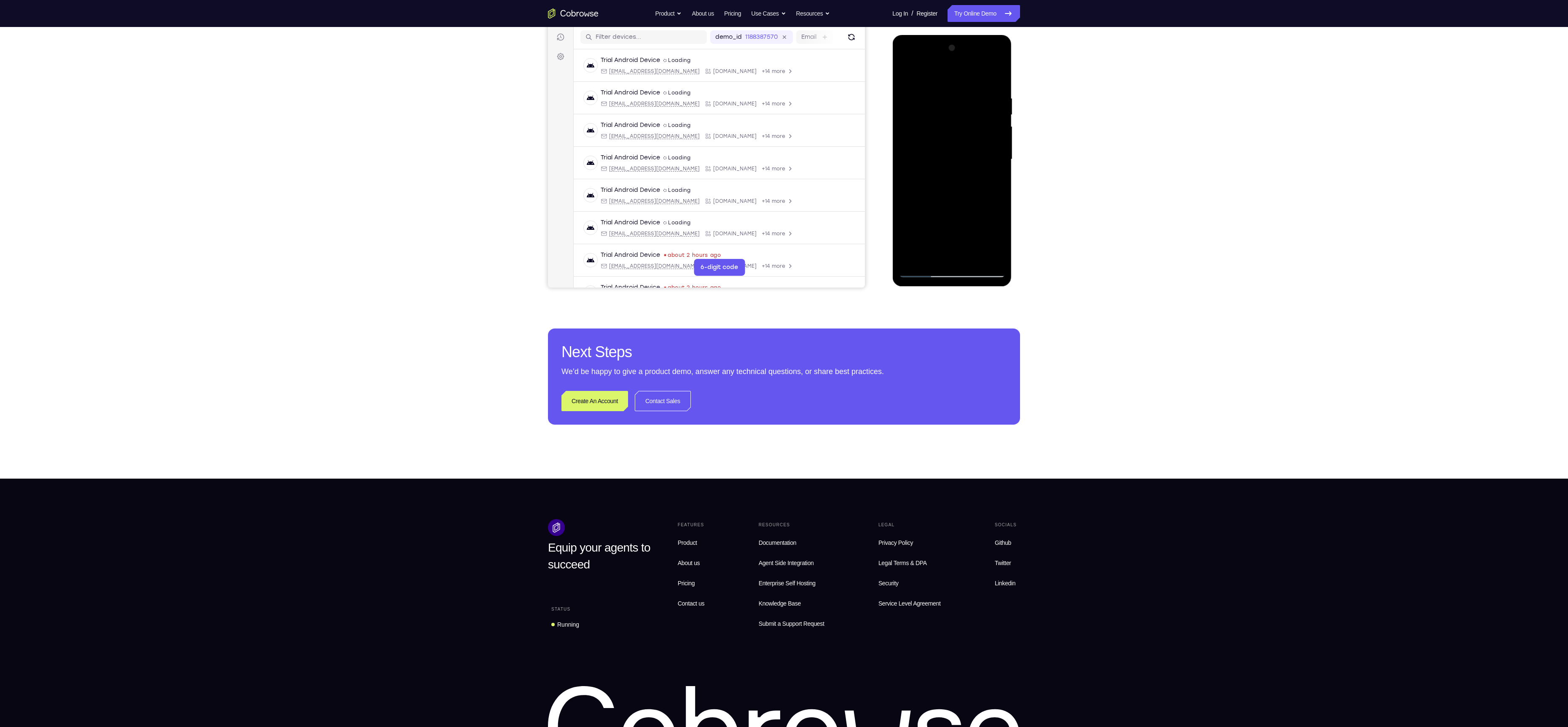
click at [922, 276] on div at bounding box center [951, 160] width 107 height 236
drag, startPoint x: 937, startPoint y: 224, endPoint x: 945, endPoint y: 152, distance: 72.4
click at [945, 152] on div at bounding box center [951, 160] width 107 height 236
drag, startPoint x: 932, startPoint y: 203, endPoint x: 936, endPoint y: 154, distance: 49.2
click at [936, 154] on div at bounding box center [951, 160] width 107 height 236
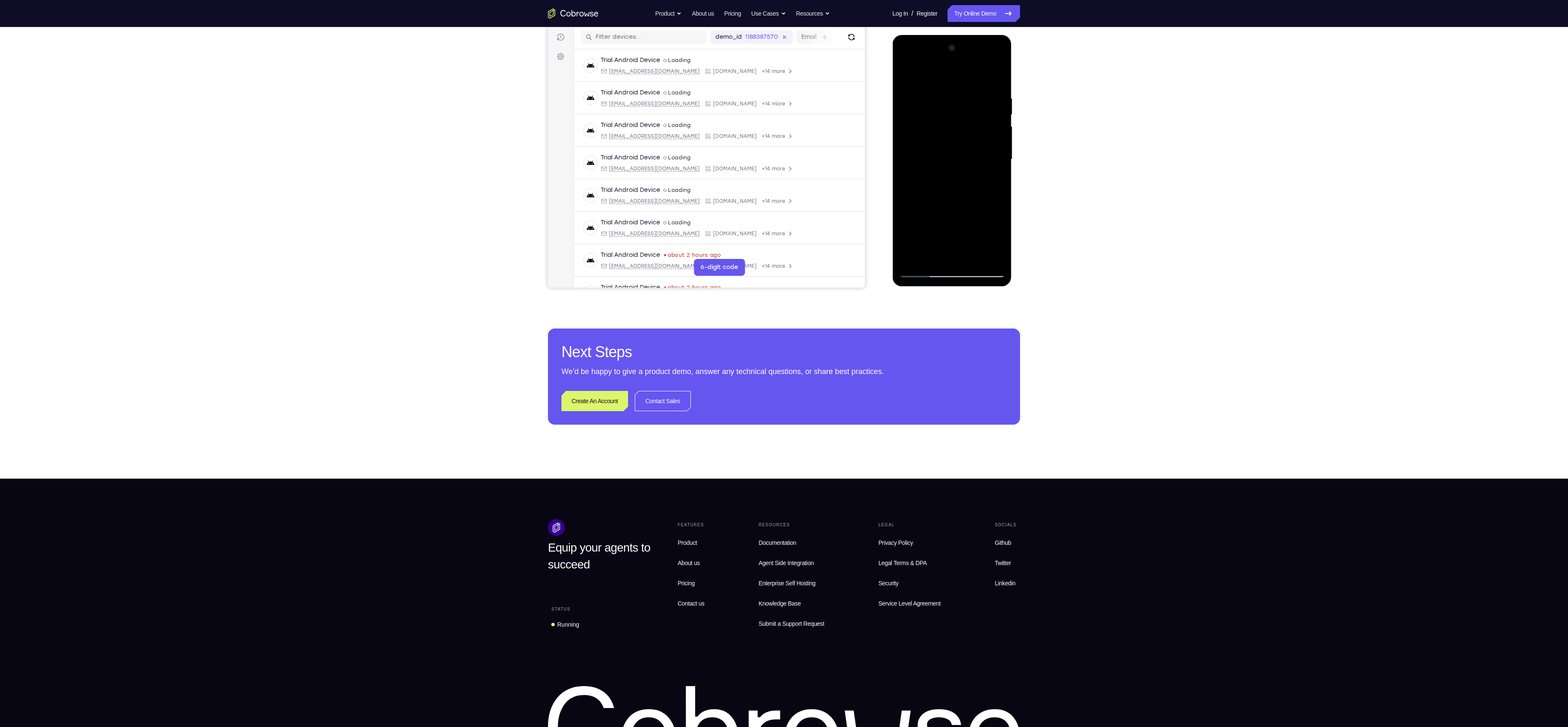
click at [927, 213] on div at bounding box center [951, 160] width 107 height 236
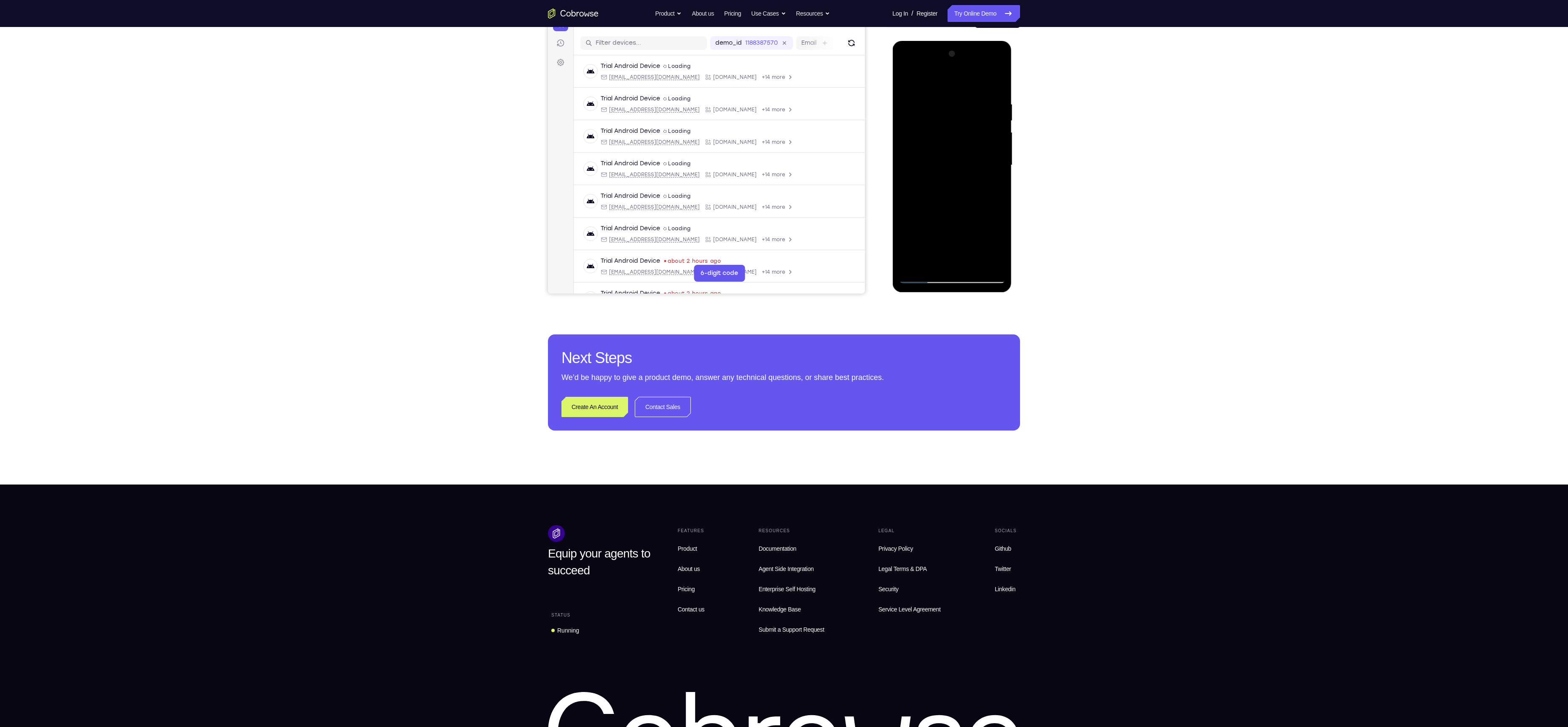
scroll to position [104, 0]
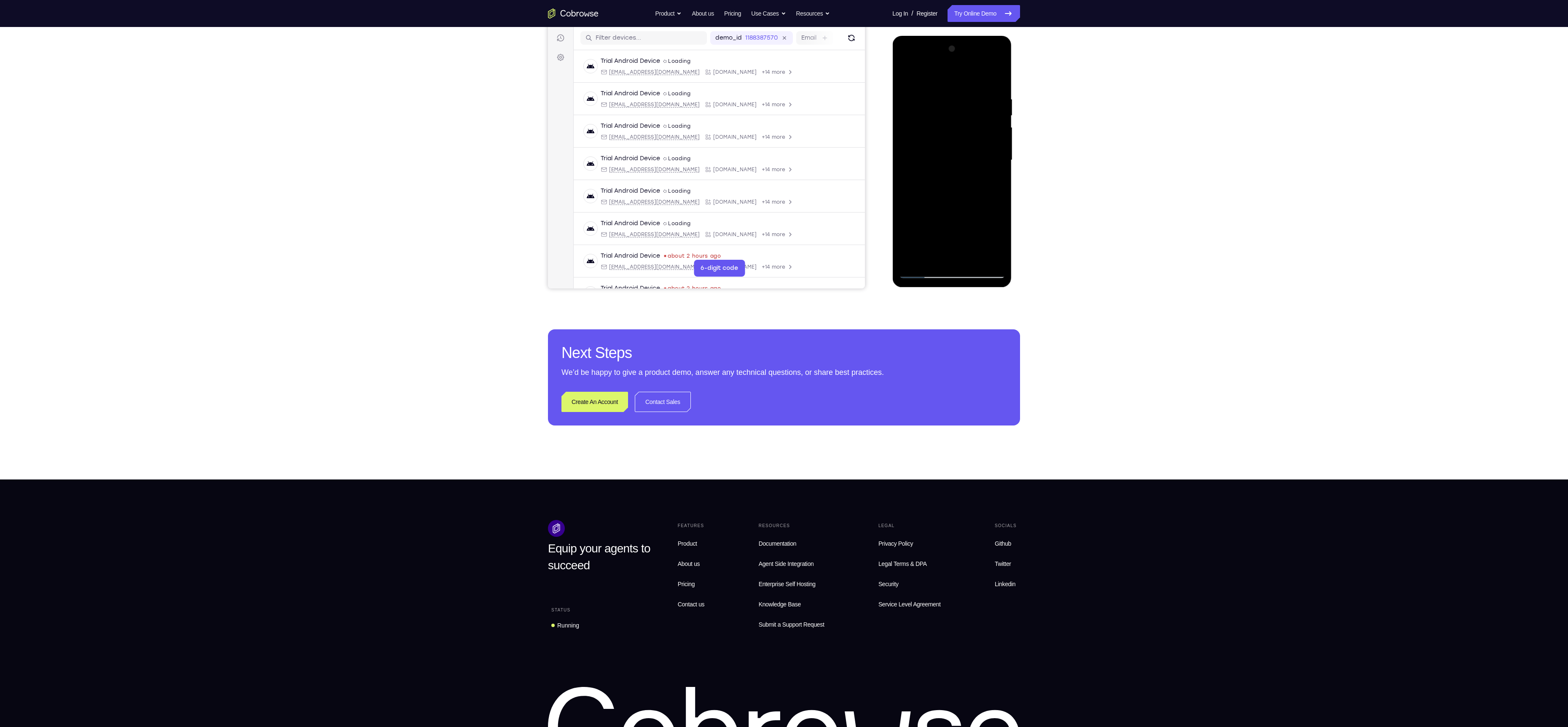
click at [920, 273] on div at bounding box center [951, 160] width 107 height 236
drag, startPoint x: 960, startPoint y: 242, endPoint x: 945, endPoint y: 156, distance: 87.3
click at [945, 156] on div at bounding box center [951, 160] width 107 height 236
drag, startPoint x: 945, startPoint y: 211, endPoint x: 931, endPoint y: 119, distance: 93.1
click at [931, 119] on div at bounding box center [951, 160] width 107 height 236
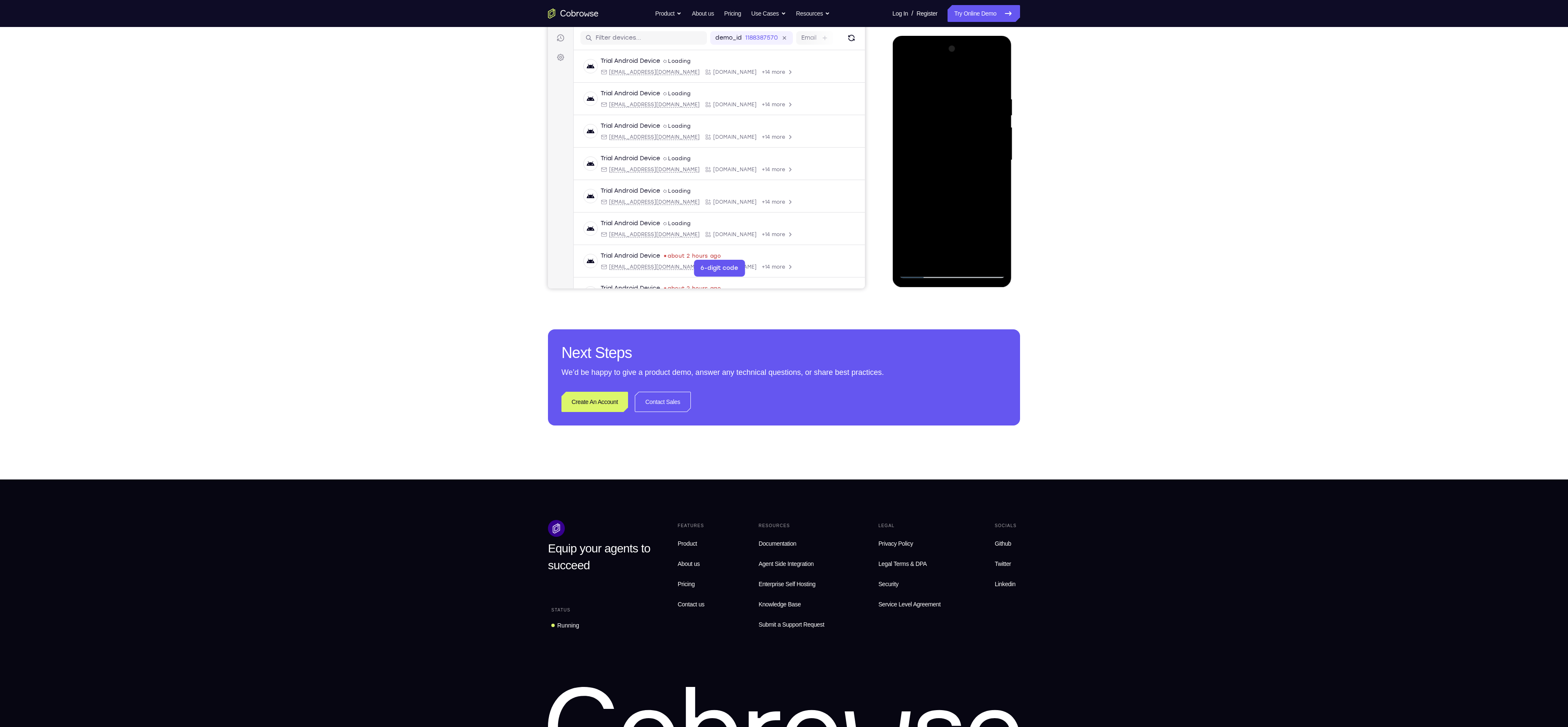
drag, startPoint x: 936, startPoint y: 209, endPoint x: 929, endPoint y: 143, distance: 66.4
click at [929, 143] on div at bounding box center [951, 160] width 107 height 236
click at [951, 138] on div at bounding box center [951, 160] width 107 height 236
click at [919, 273] on div at bounding box center [951, 160] width 107 height 236
drag, startPoint x: 925, startPoint y: 235, endPoint x: 917, endPoint y: 152, distance: 83.4
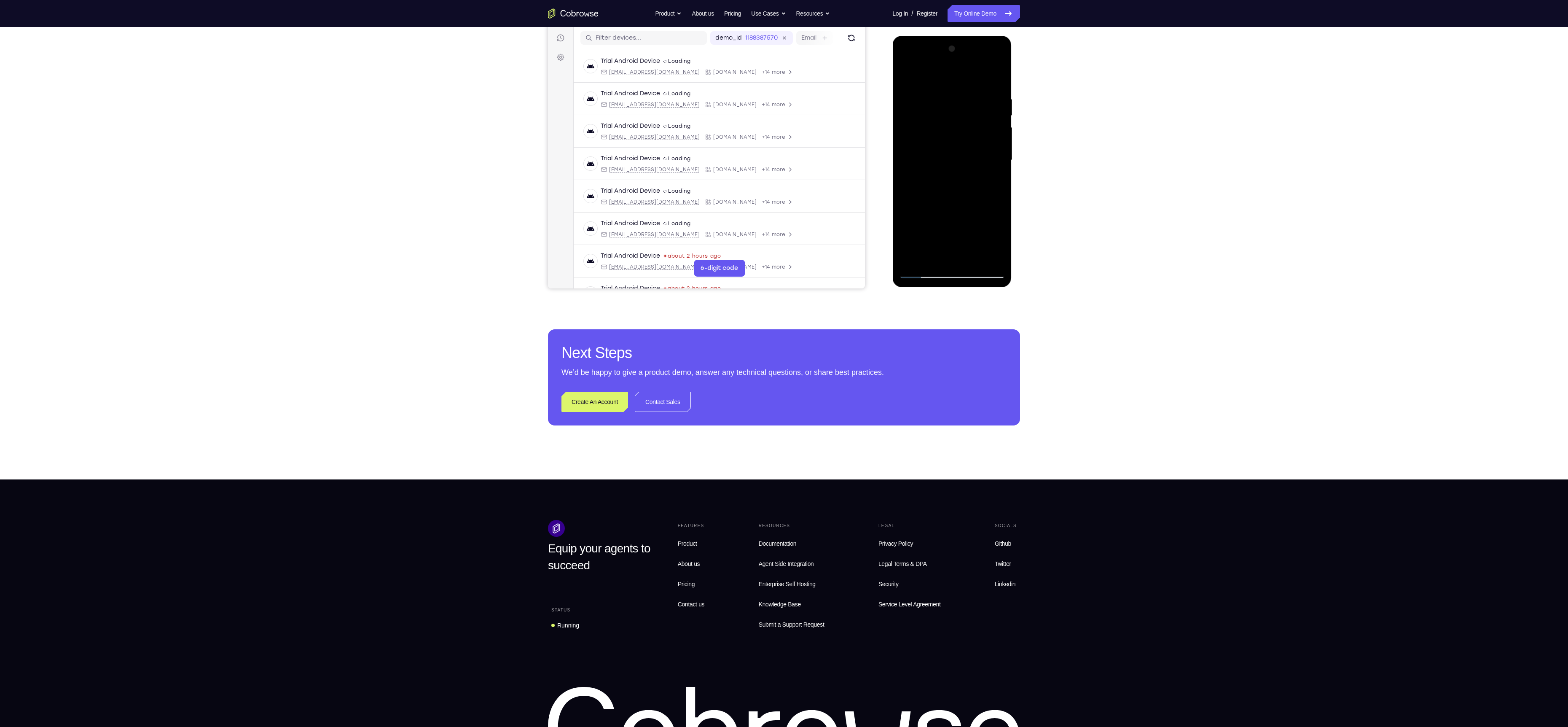
click at [917, 152] on div at bounding box center [951, 160] width 107 height 236
drag, startPoint x: 914, startPoint y: 147, endPoint x: 906, endPoint y: 63, distance: 84.4
click at [906, 63] on div at bounding box center [951, 160] width 107 height 236
drag, startPoint x: 918, startPoint y: 195, endPoint x: 919, endPoint y: 141, distance: 54.0
click at [919, 141] on div at bounding box center [951, 160] width 107 height 236
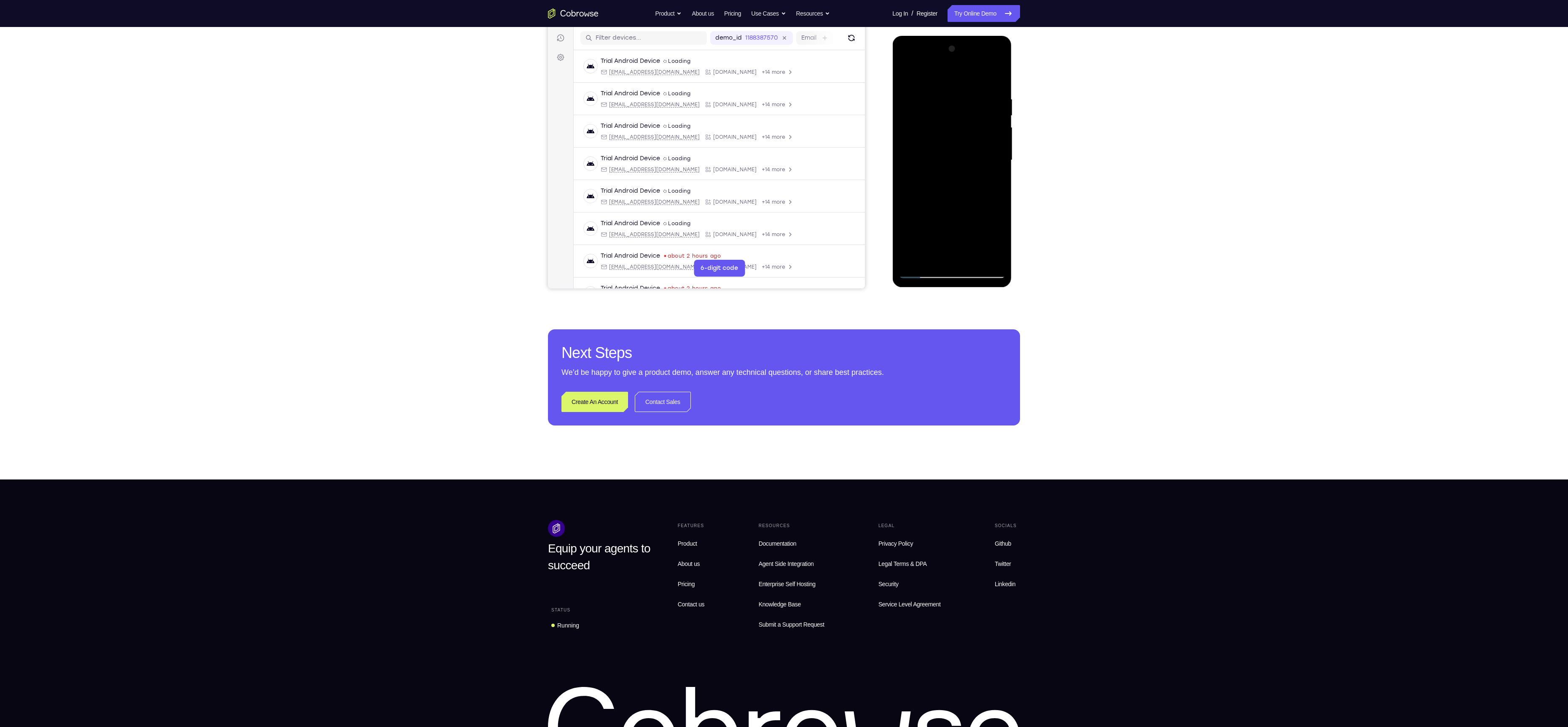
drag, startPoint x: 923, startPoint y: 203, endPoint x: 922, endPoint y: 135, distance: 68.0
click at [922, 135] on div at bounding box center [951, 160] width 107 height 236
drag, startPoint x: 934, startPoint y: 179, endPoint x: 933, endPoint y: 124, distance: 55.0
click at [933, 124] on div at bounding box center [951, 160] width 107 height 236
drag, startPoint x: 922, startPoint y: 214, endPoint x: 914, endPoint y: 100, distance: 114.3
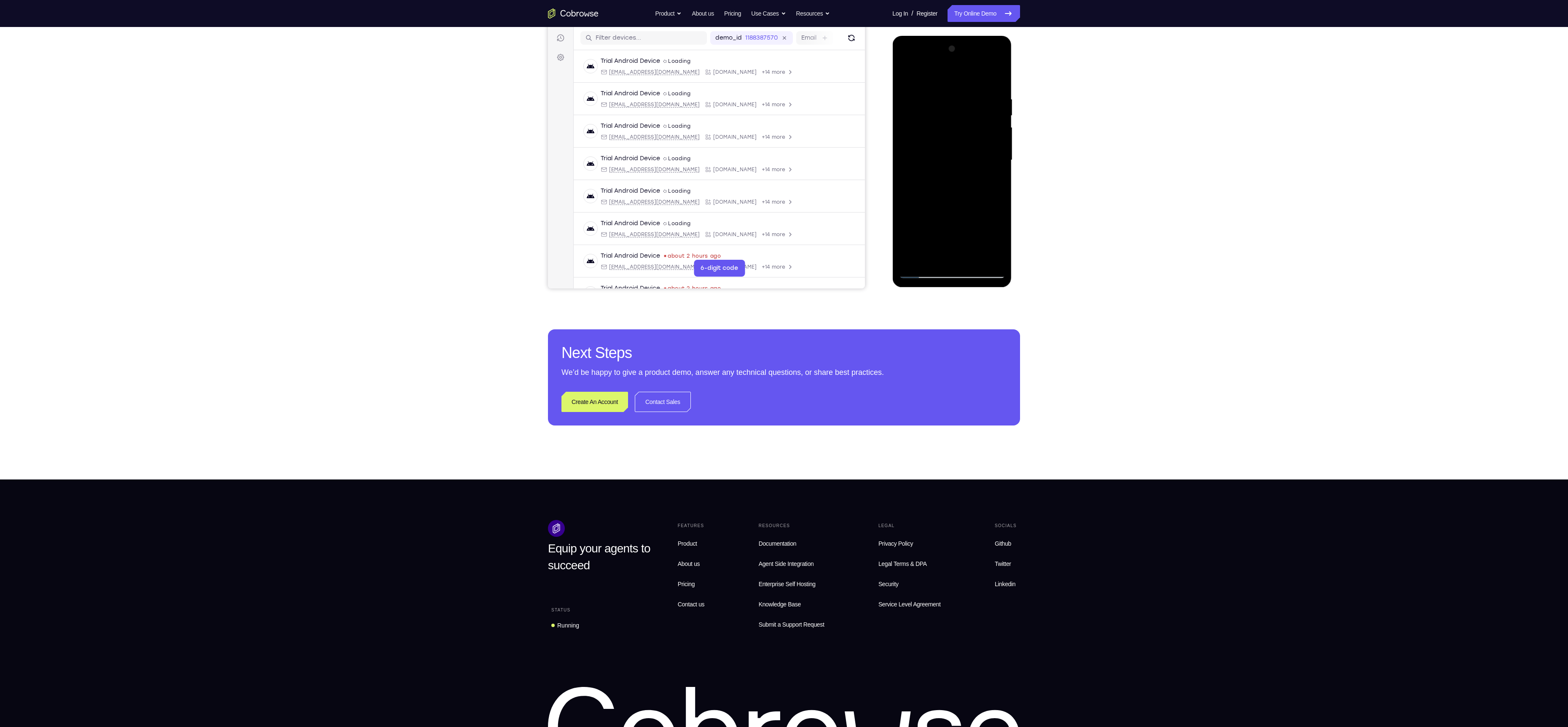
click at [914, 100] on div at bounding box center [951, 160] width 107 height 236
drag, startPoint x: 937, startPoint y: 211, endPoint x: 943, endPoint y: 131, distance: 80.2
click at [943, 131] on div at bounding box center [951, 160] width 107 height 236
drag, startPoint x: 952, startPoint y: 209, endPoint x: 954, endPoint y: 131, distance: 78.0
click at [954, 131] on div at bounding box center [951, 160] width 107 height 236
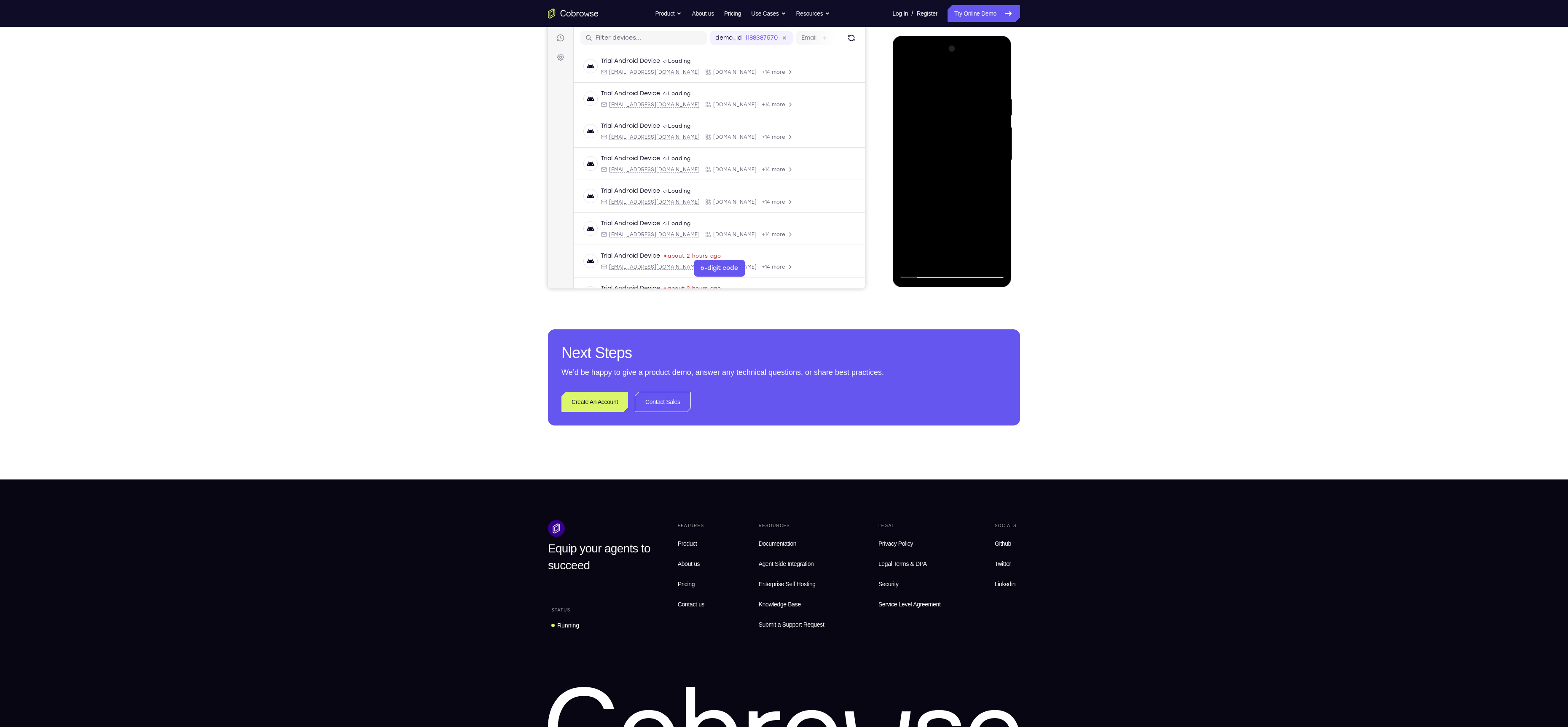
drag, startPoint x: 956, startPoint y: 160, endPoint x: 956, endPoint y: 134, distance: 26.0
click at [956, 134] on div at bounding box center [951, 160] width 107 height 236
drag, startPoint x: 956, startPoint y: 211, endPoint x: 946, endPoint y: 114, distance: 97.5
click at [946, 114] on div at bounding box center [951, 160] width 107 height 236
drag, startPoint x: 939, startPoint y: 177, endPoint x: 940, endPoint y: 133, distance: 44.0
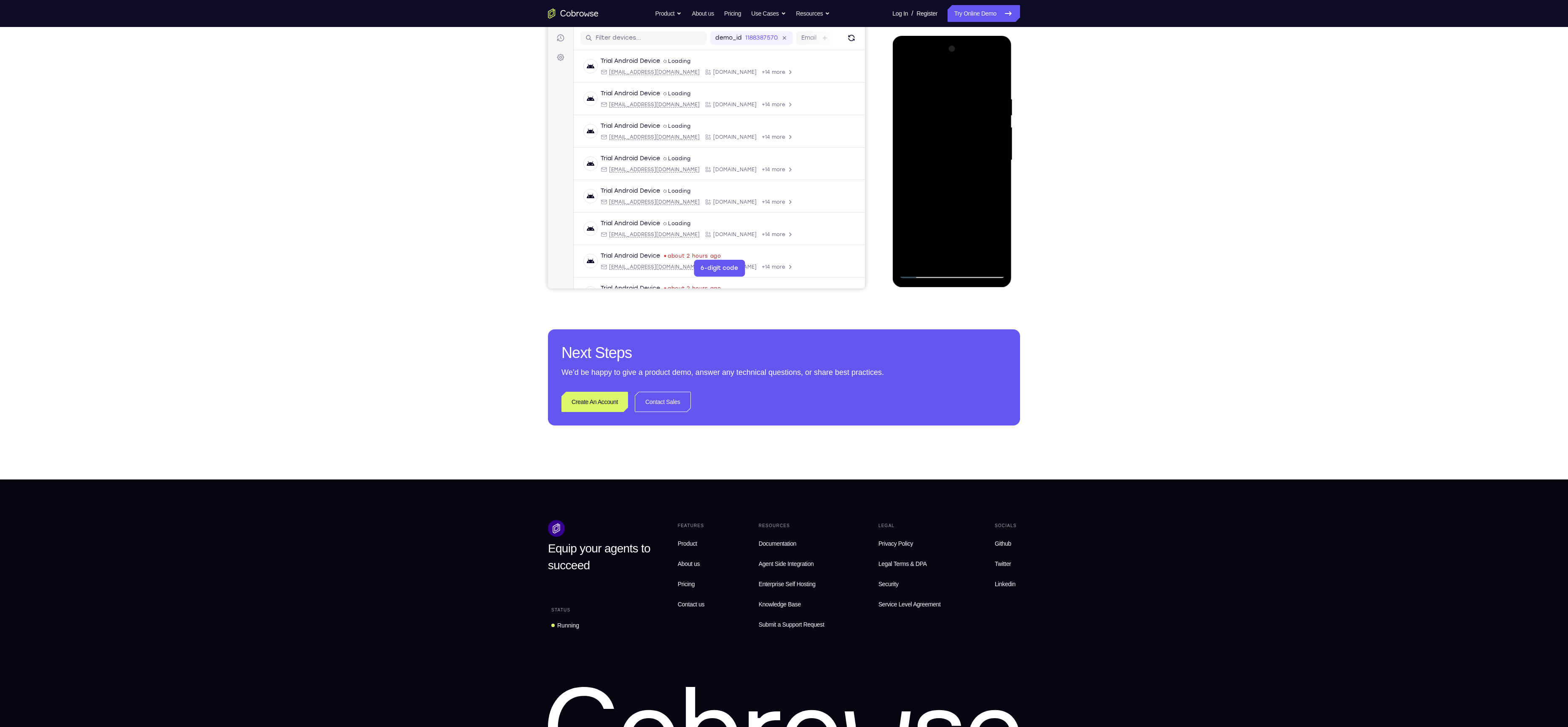
click at [940, 133] on div at bounding box center [951, 160] width 107 height 236
drag, startPoint x: 962, startPoint y: 219, endPoint x: 959, endPoint y: 102, distance: 117.0
click at [959, 102] on div at bounding box center [951, 160] width 107 height 236
drag, startPoint x: 960, startPoint y: 189, endPoint x: 951, endPoint y: 116, distance: 73.6
click at [951, 116] on div at bounding box center [951, 160] width 107 height 236
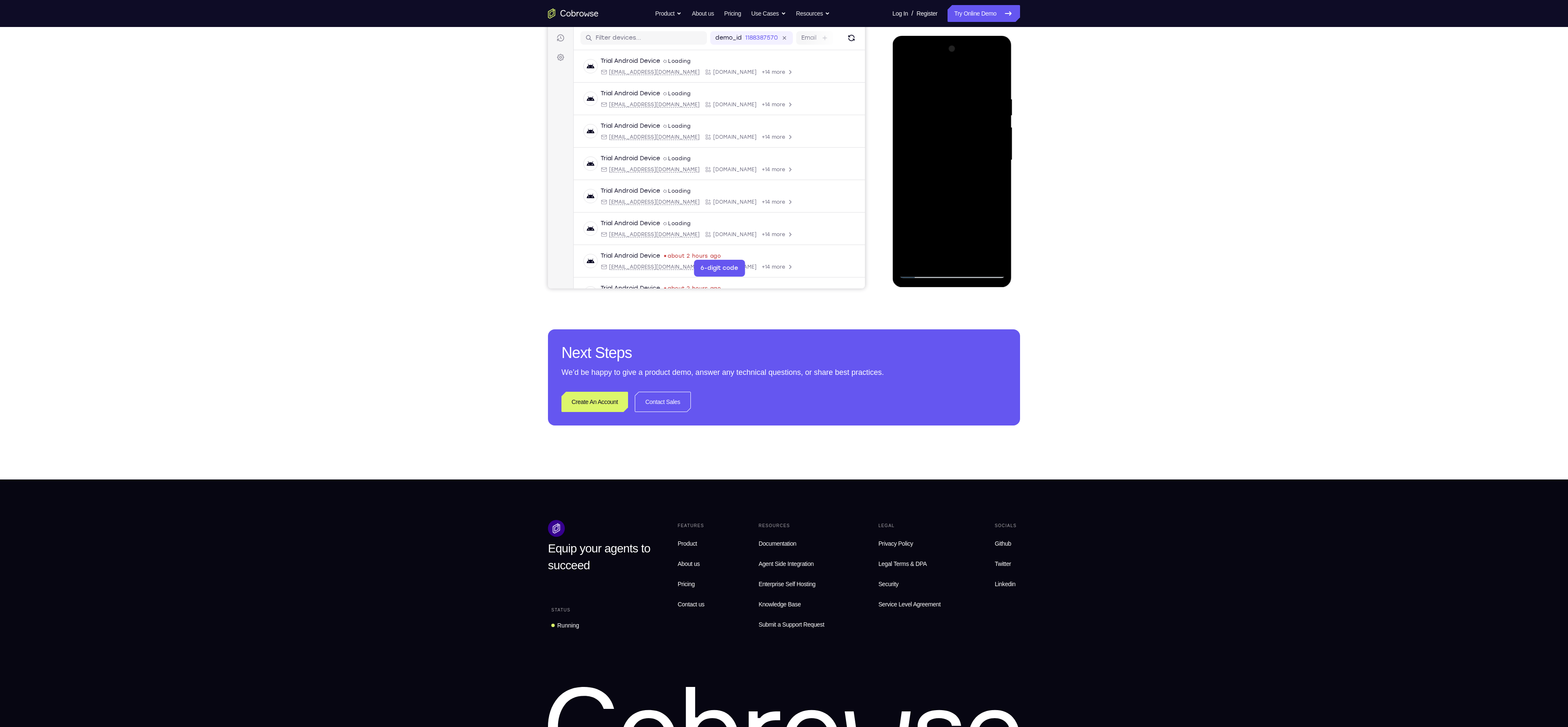
drag, startPoint x: 962, startPoint y: 142, endPoint x: 960, endPoint y: 230, distance: 88.0
click at [960, 230] on div at bounding box center [951, 160] width 107 height 236
drag, startPoint x: 962, startPoint y: 145, endPoint x: 956, endPoint y: 98, distance: 47.4
click at [956, 98] on div at bounding box center [951, 160] width 107 height 236
drag, startPoint x: 951, startPoint y: 175, endPoint x: 945, endPoint y: 130, distance: 45.4
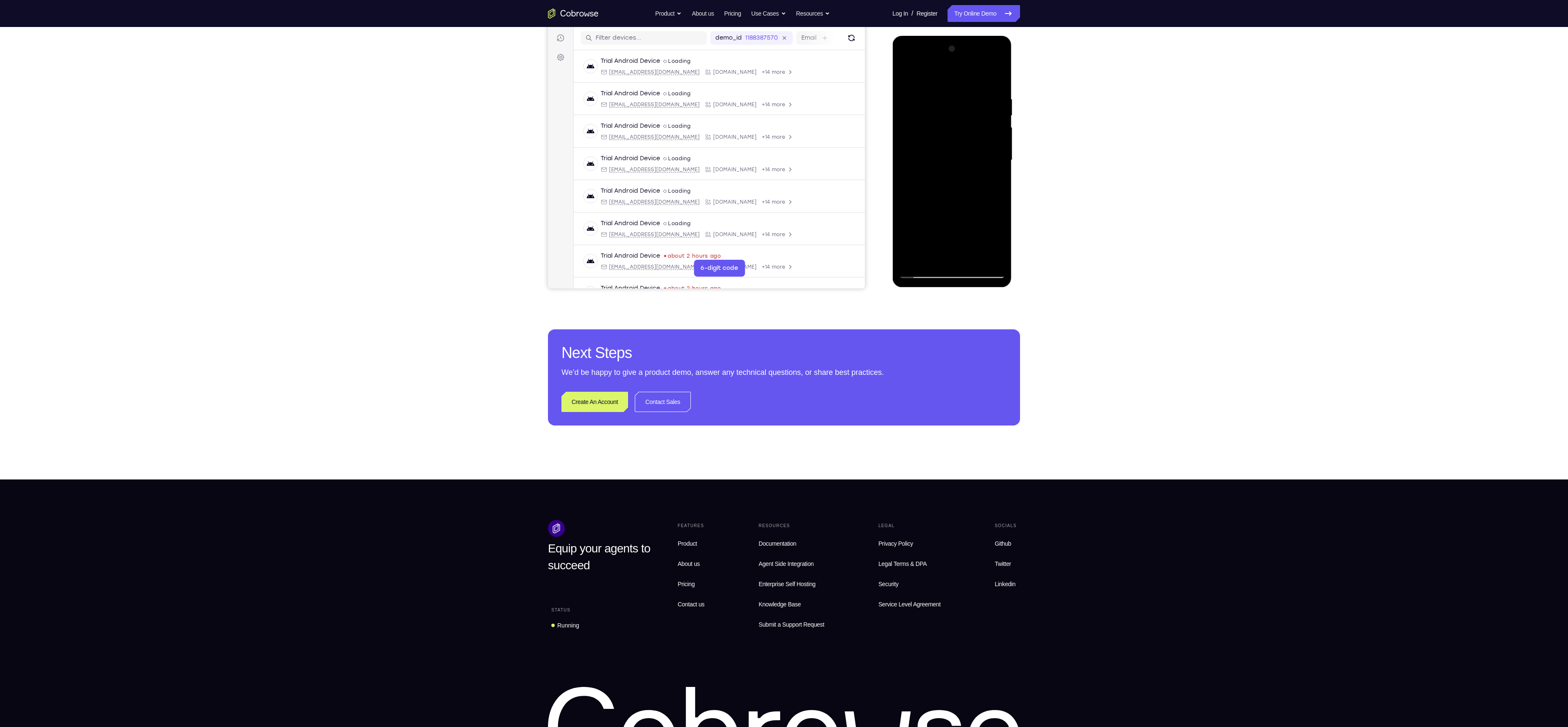
click at [945, 130] on div at bounding box center [951, 160] width 107 height 236
click at [914, 258] on div at bounding box center [951, 160] width 107 height 236
drag, startPoint x: 942, startPoint y: 138, endPoint x: 965, endPoint y: 216, distance: 81.3
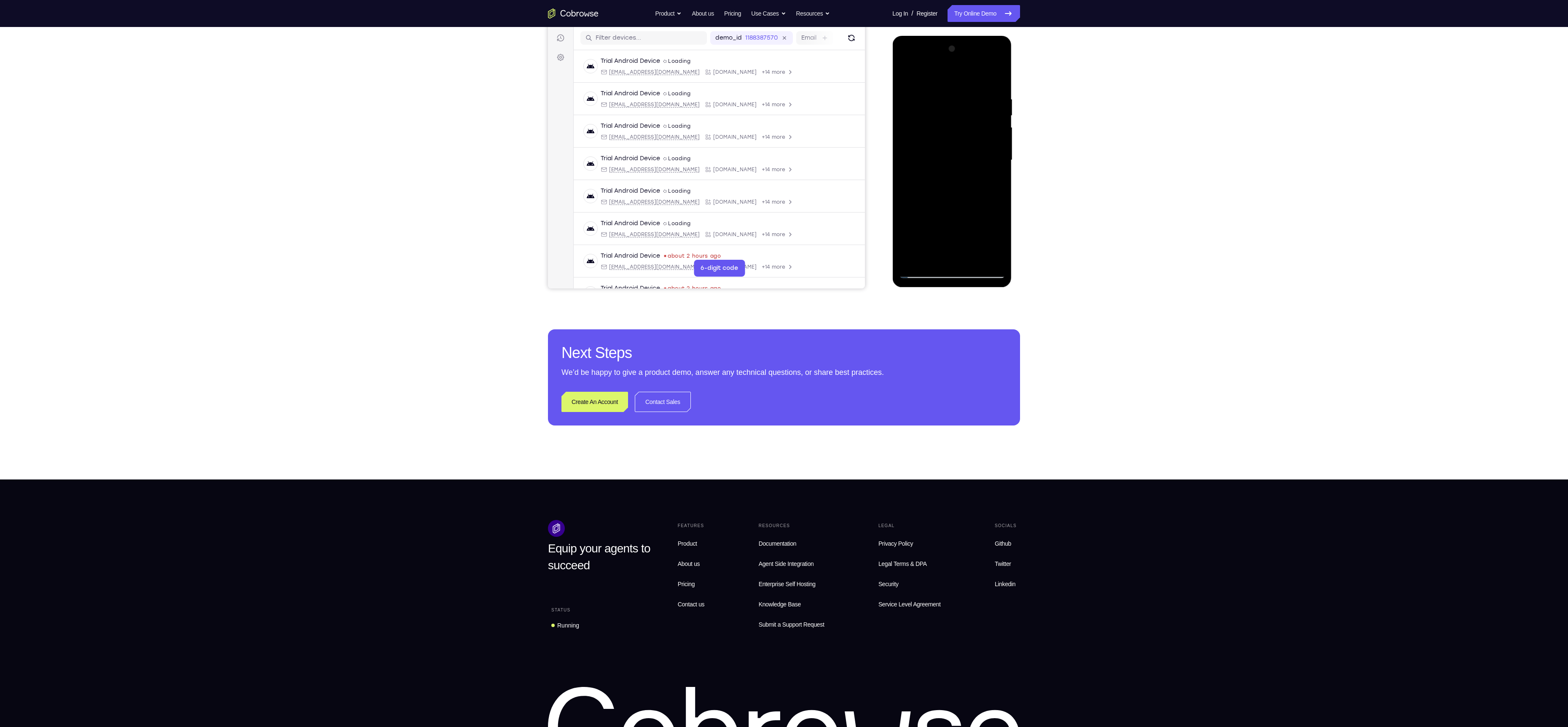
click at [957, 205] on div at bounding box center [951, 160] width 107 height 236
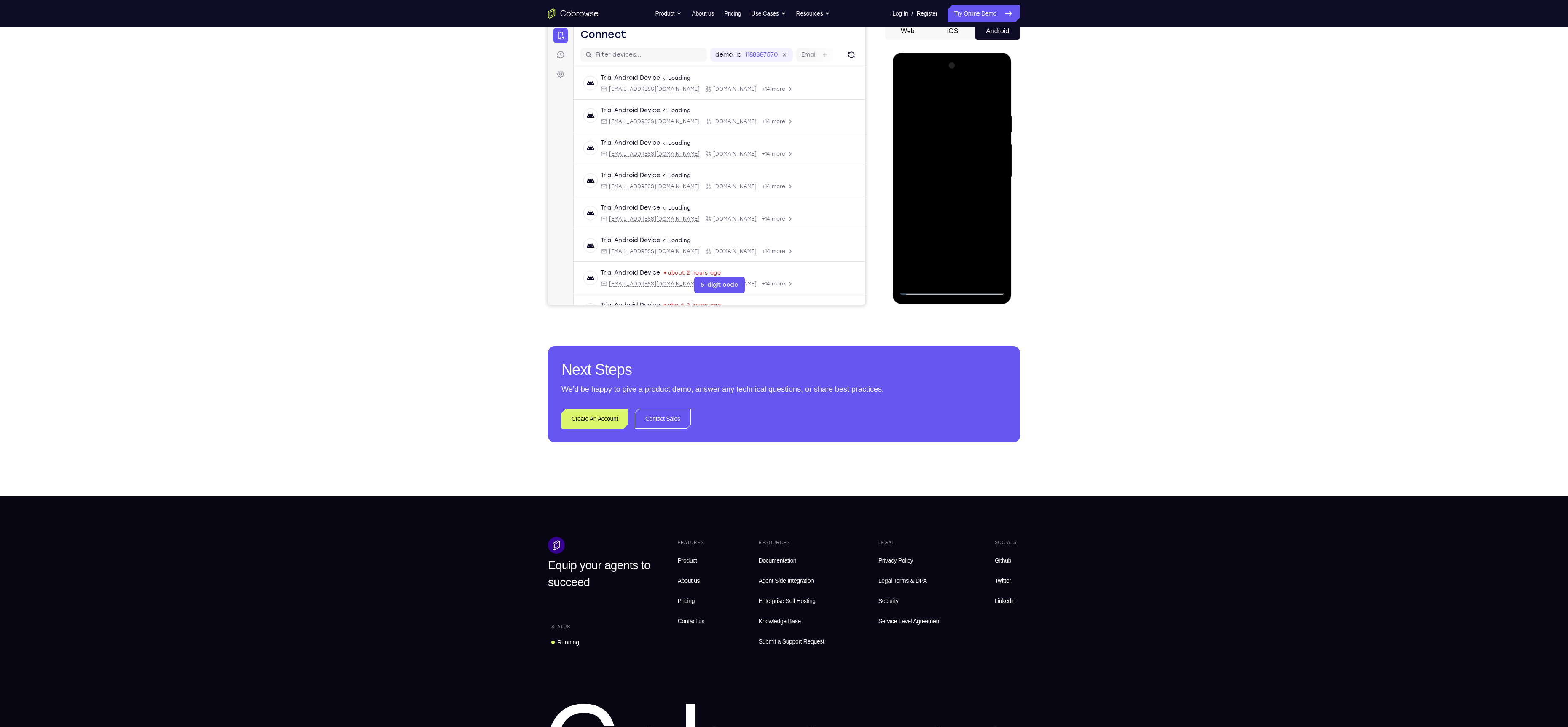
drag, startPoint x: 989, startPoint y: 109, endPoint x: 873, endPoint y: 113, distance: 116.1
click at [892, 113] on html "Online web based iOS Simulators and Android Emulators. Run iPhone, iPad, Mobile…" at bounding box center [952, 179] width 120 height 253
drag, startPoint x: 975, startPoint y: 111, endPoint x: 901, endPoint y: 110, distance: 74.0
click at [901, 110] on div at bounding box center [951, 177] width 107 height 236
drag, startPoint x: 914, startPoint y: 112, endPoint x: 909, endPoint y: 113, distance: 5.1
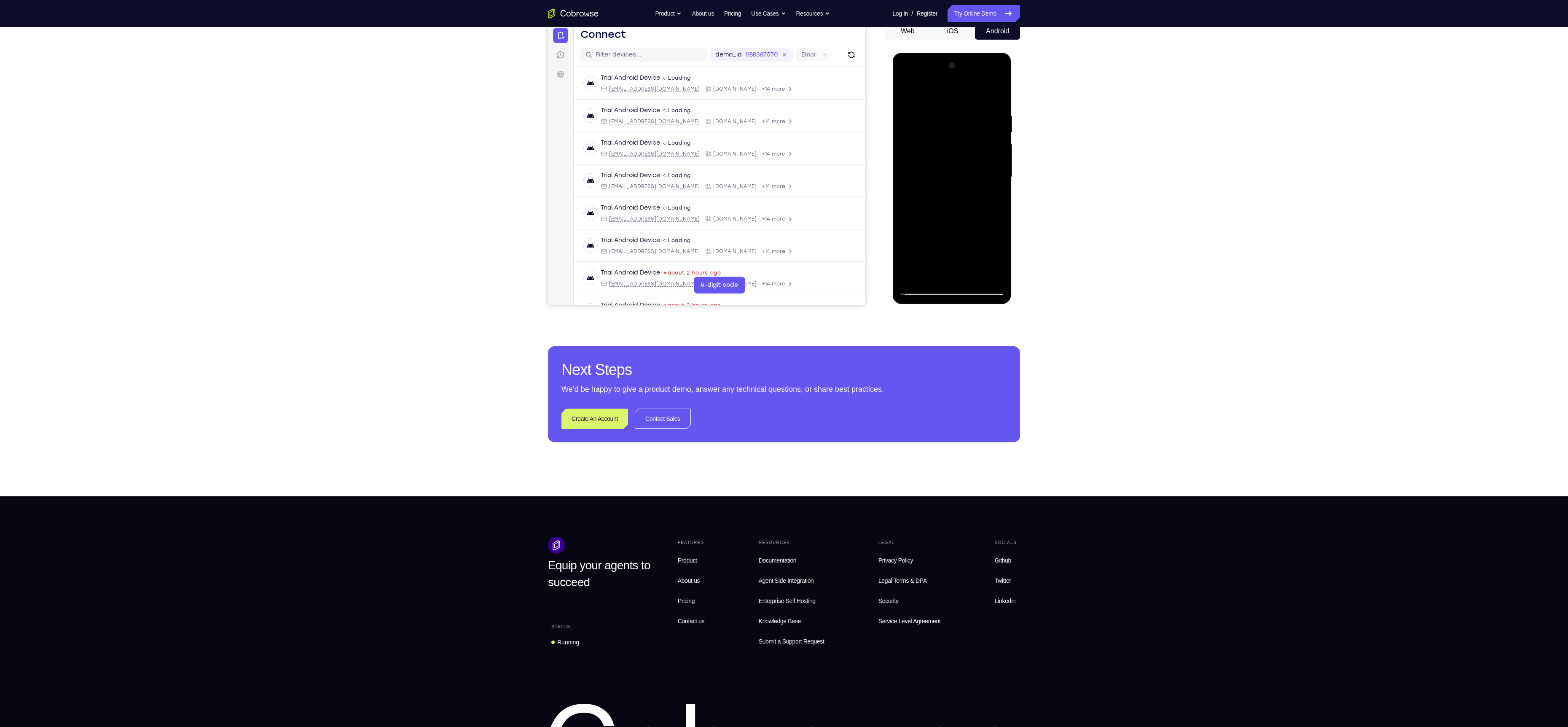
click at [909, 113] on div at bounding box center [951, 177] width 107 height 236
click at [950, 114] on div at bounding box center [951, 177] width 107 height 236
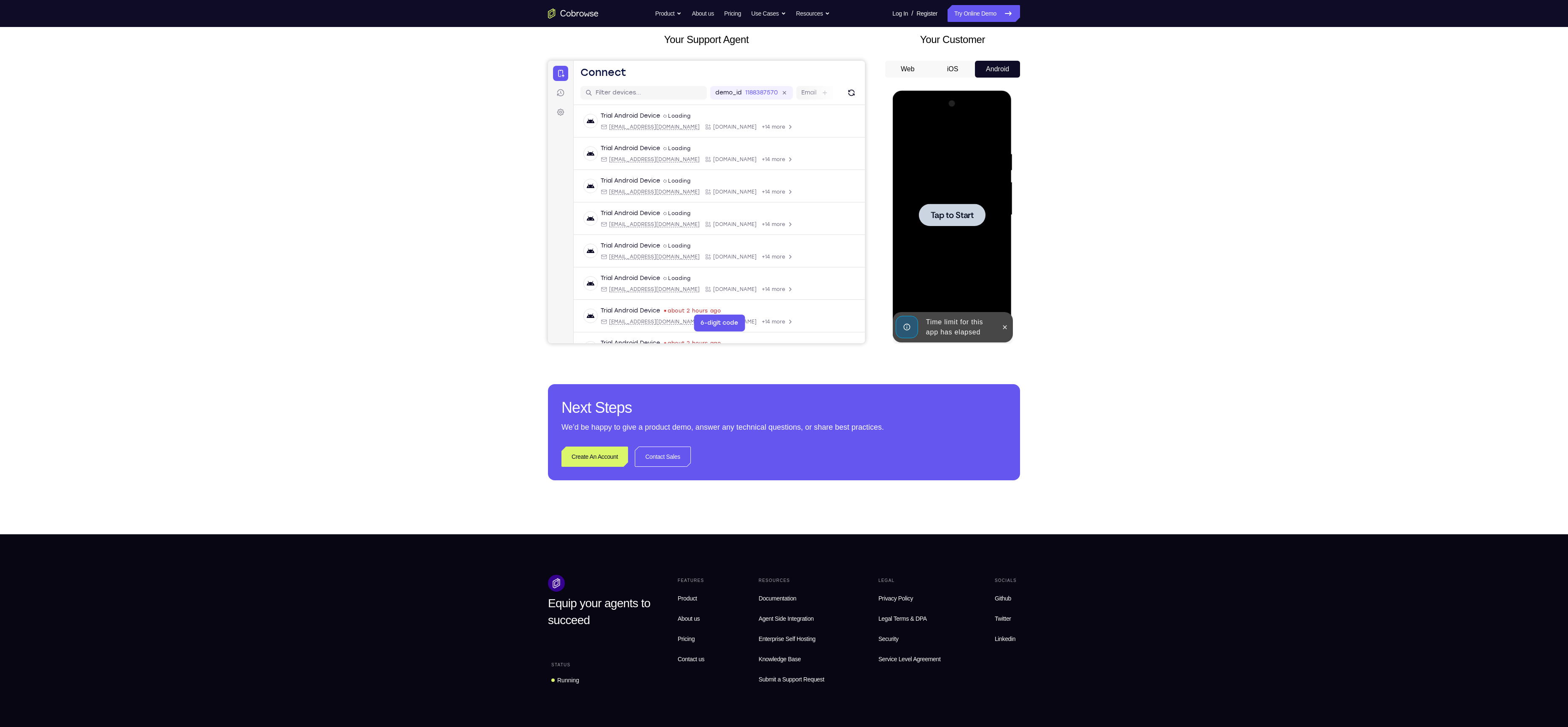
scroll to position [44, 0]
